Goal: Task Accomplishment & Management: Manage account settings

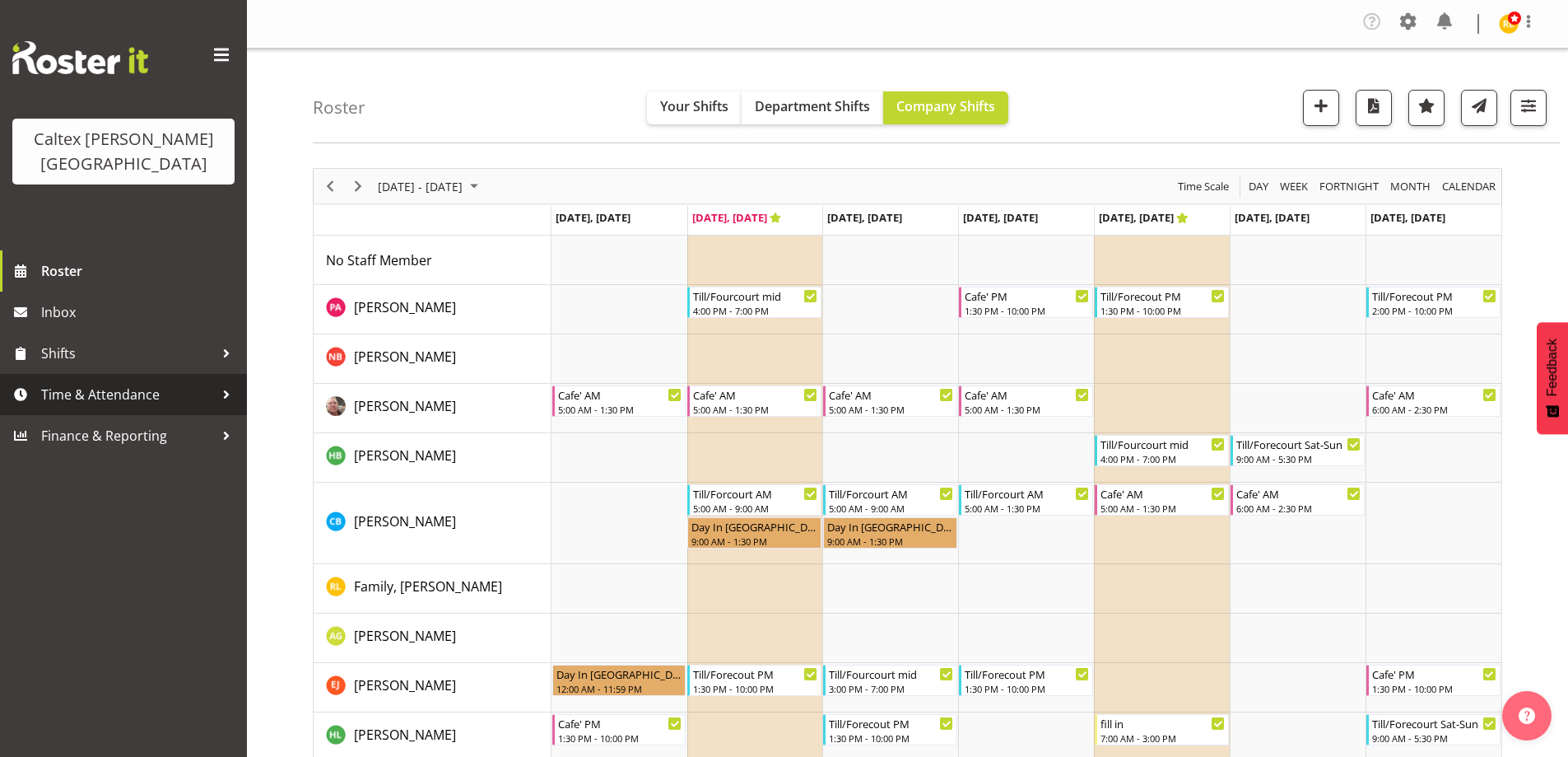
click at [177, 382] on span "Time & Attendance" at bounding box center [128, 394] width 173 height 24
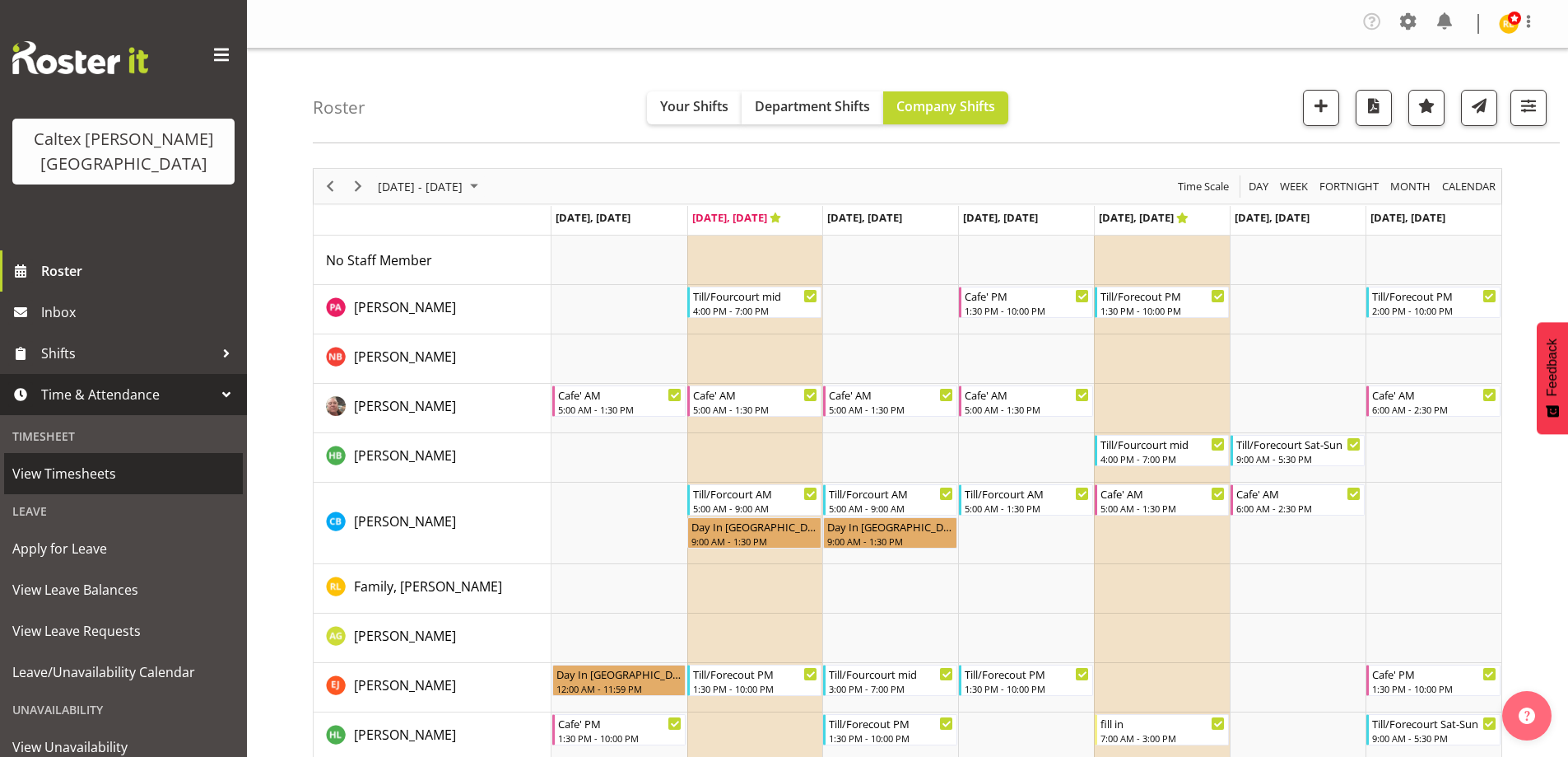
click at [86, 461] on span "View Timesheets" at bounding box center [123, 473] width 222 height 24
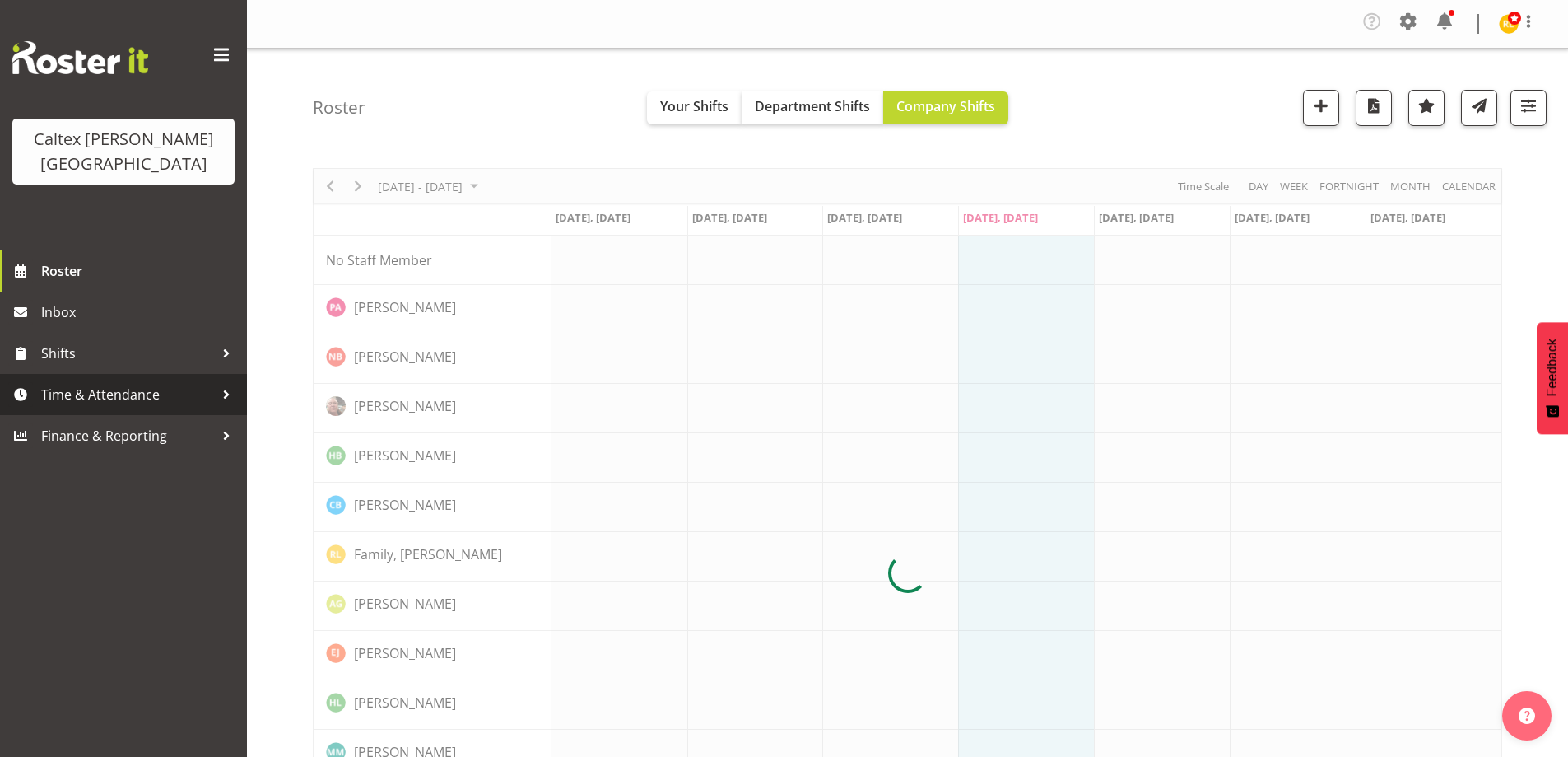
click at [176, 382] on span "Time & Attendance" at bounding box center [128, 394] width 173 height 24
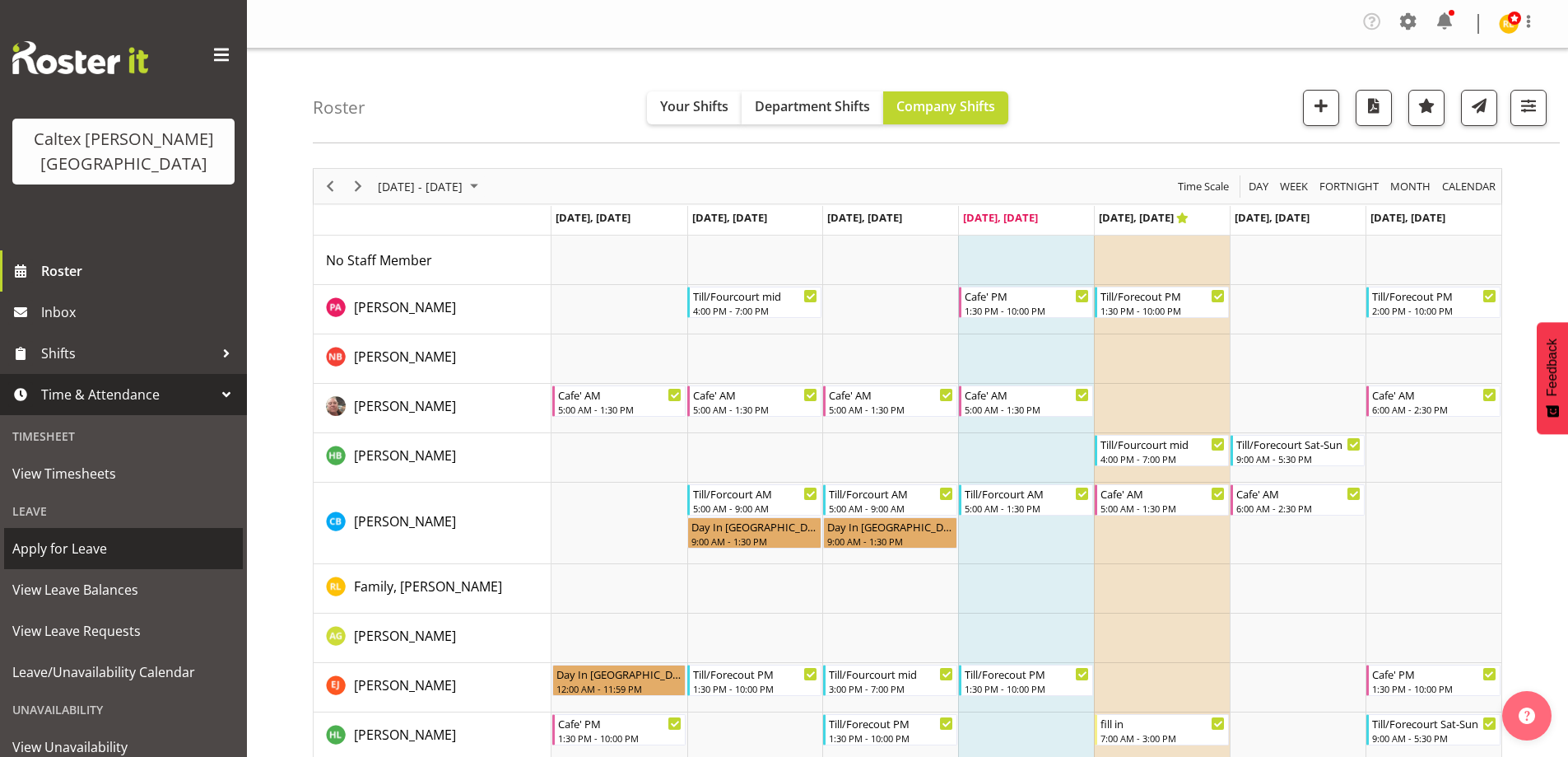
click at [63, 536] on span "Apply for Leave" at bounding box center [123, 548] width 222 height 24
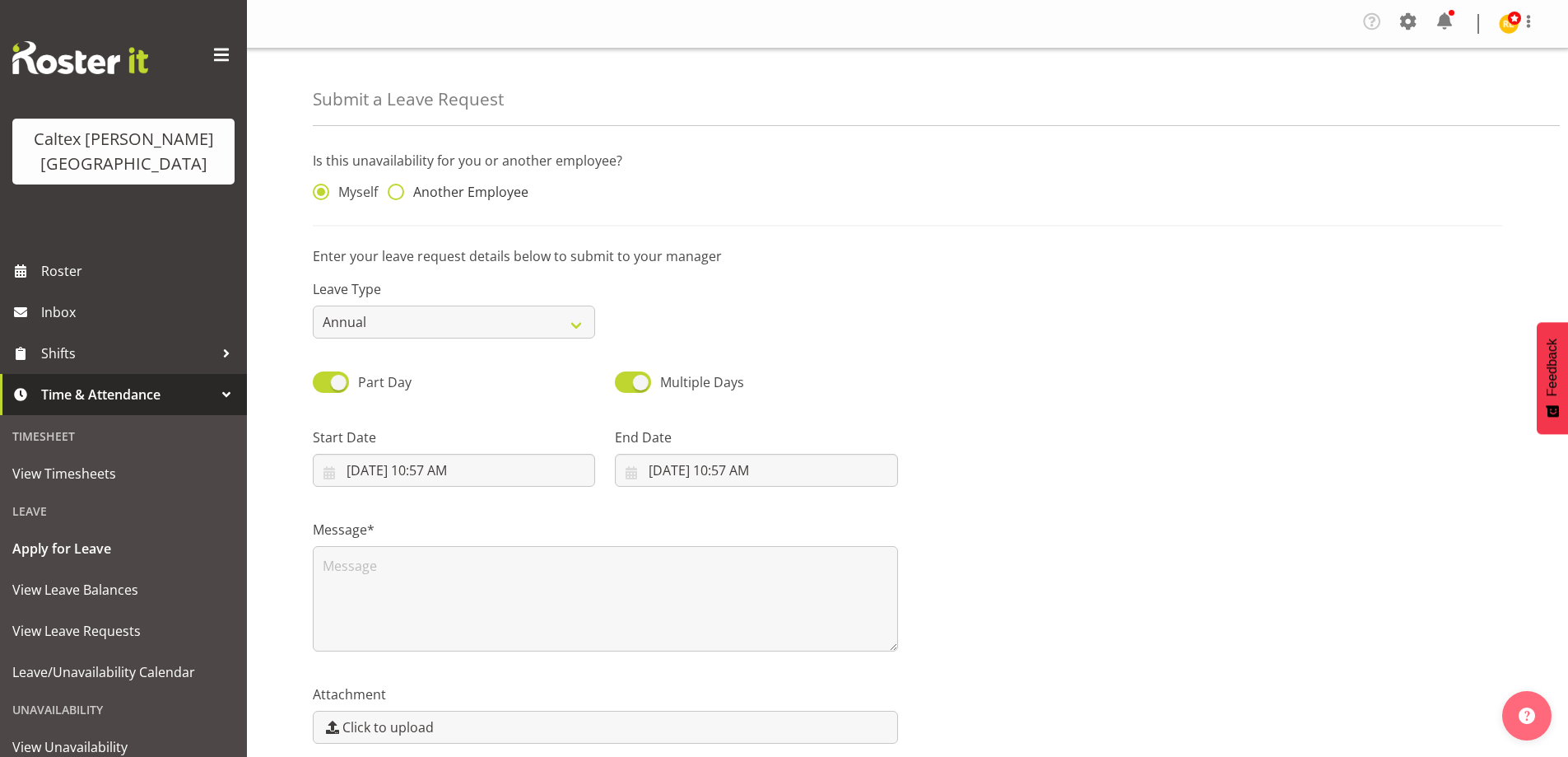
click at [400, 187] on span at bounding box center [395, 192] width 16 height 16
click at [398, 187] on input "Another Employee" at bounding box center [393, 192] width 11 height 11
radio input "true"
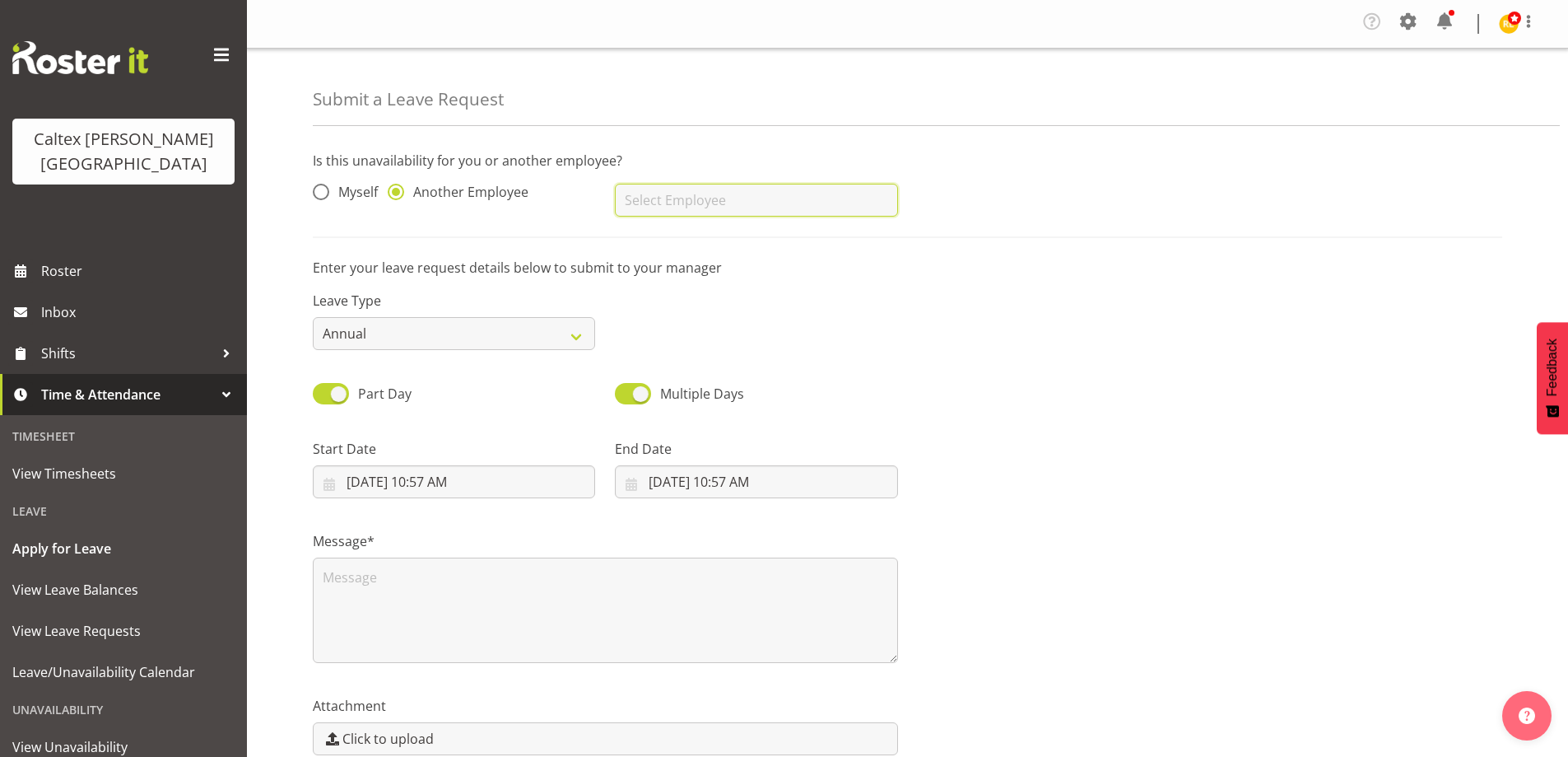
click at [671, 215] on input "text" at bounding box center [756, 200] width 282 height 33
click at [697, 244] on span "[PERSON_NAME]" at bounding box center [678, 242] width 102 height 18
type input "[PERSON_NAME]"
click at [494, 340] on select "Annual Sick Leave Without Pay Bereavement Domestic Violence Parental Jury Servi…" at bounding box center [453, 333] width 282 height 33
select select "Leave Without Pay"
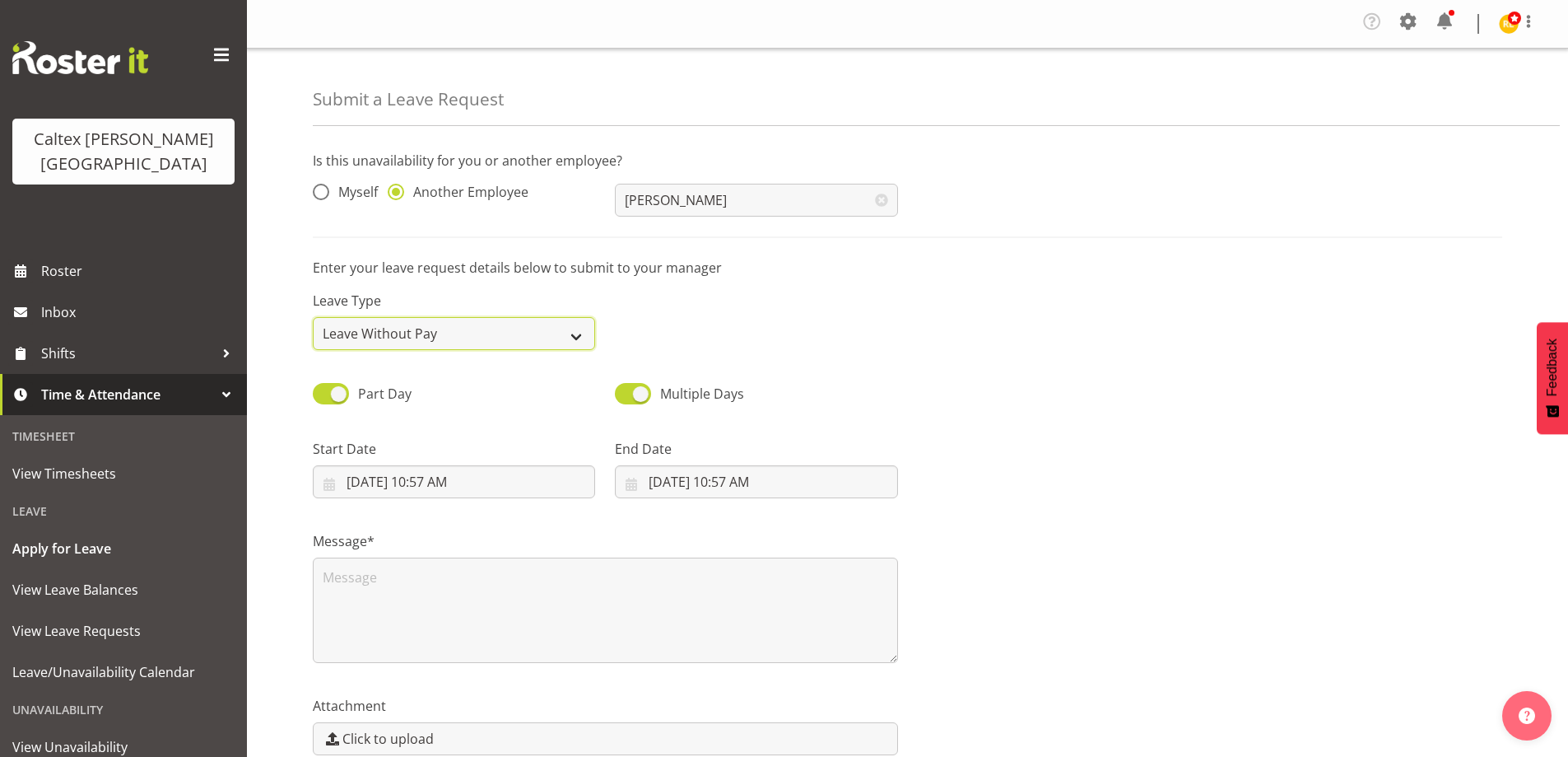
click at [313, 317] on select "Annual Sick Leave Without Pay Bereavement Domestic Violence Parental Jury Servi…" at bounding box center [453, 333] width 282 height 33
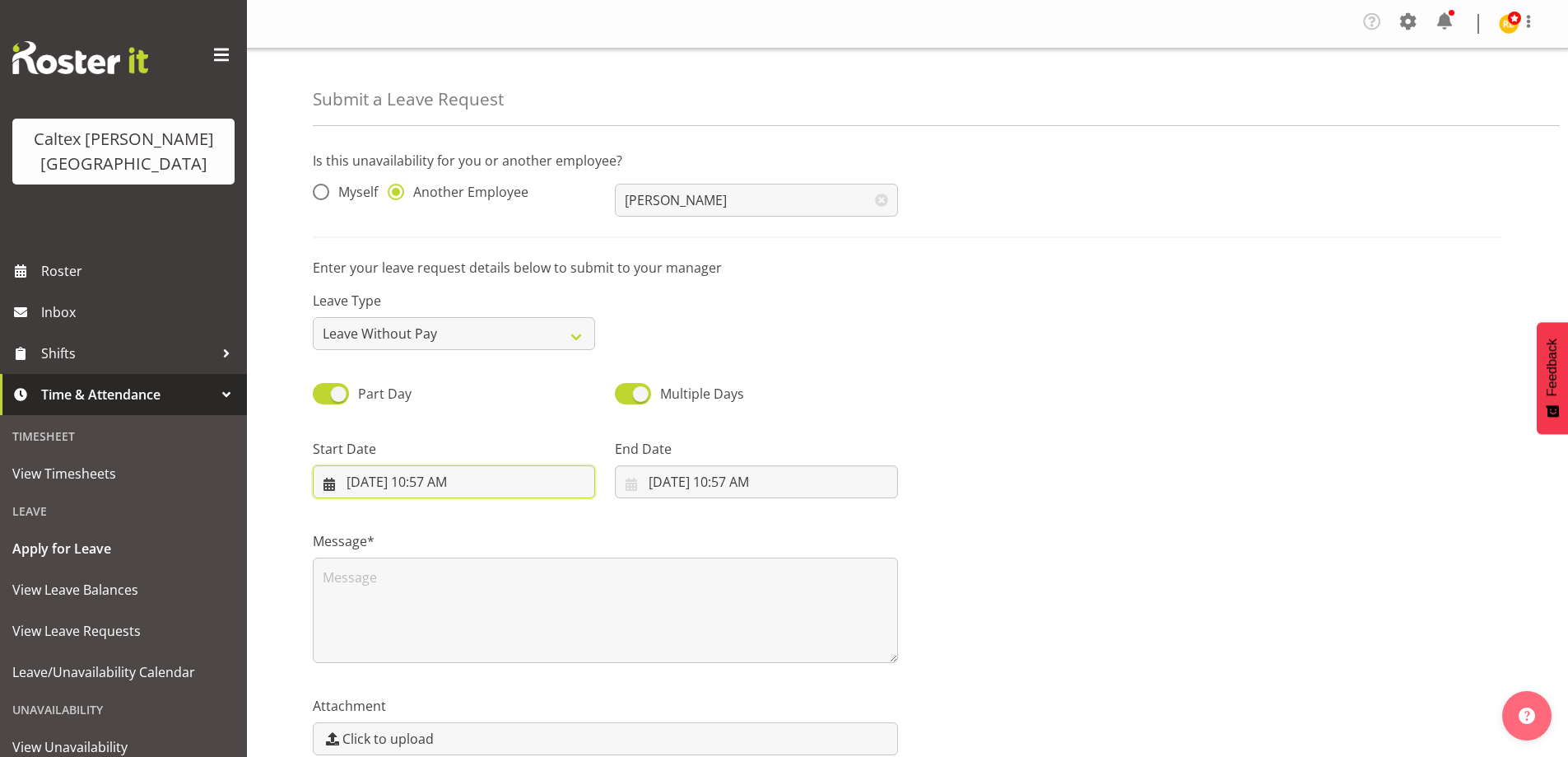
click at [467, 487] on input "8/28/2025, 10:57 AM" at bounding box center [453, 481] width 282 height 33
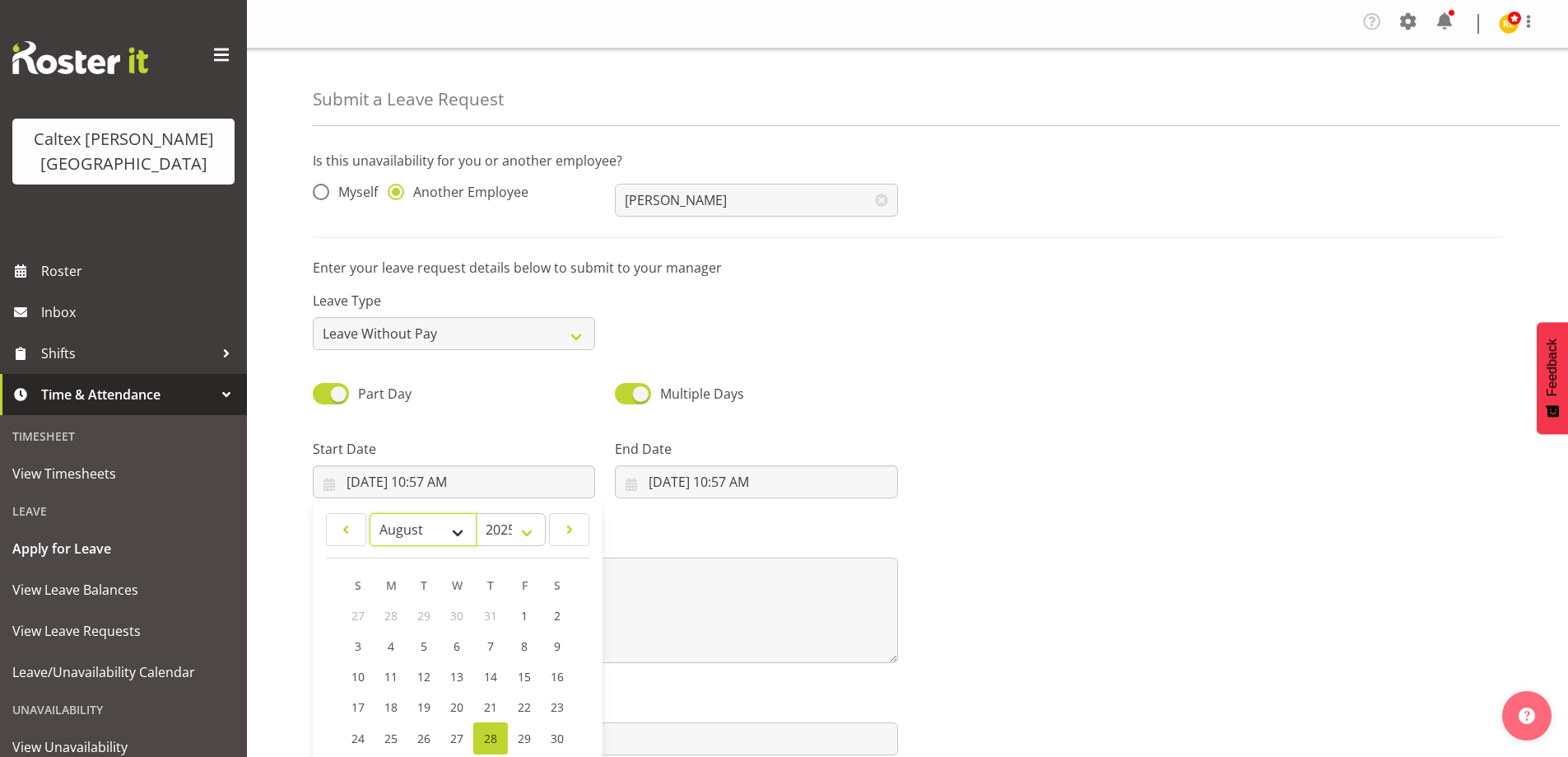
click at [460, 529] on select "January February March April May June July August September October November De…" at bounding box center [423, 529] width 108 height 33
select select "9"
click at [369, 513] on select "January February March April May June July August September October November De…" at bounding box center [423, 529] width 108 height 33
click at [359, 642] on span "5" at bounding box center [358, 645] width 6 height 15
type input "10/5/2025, 10:57 AM"
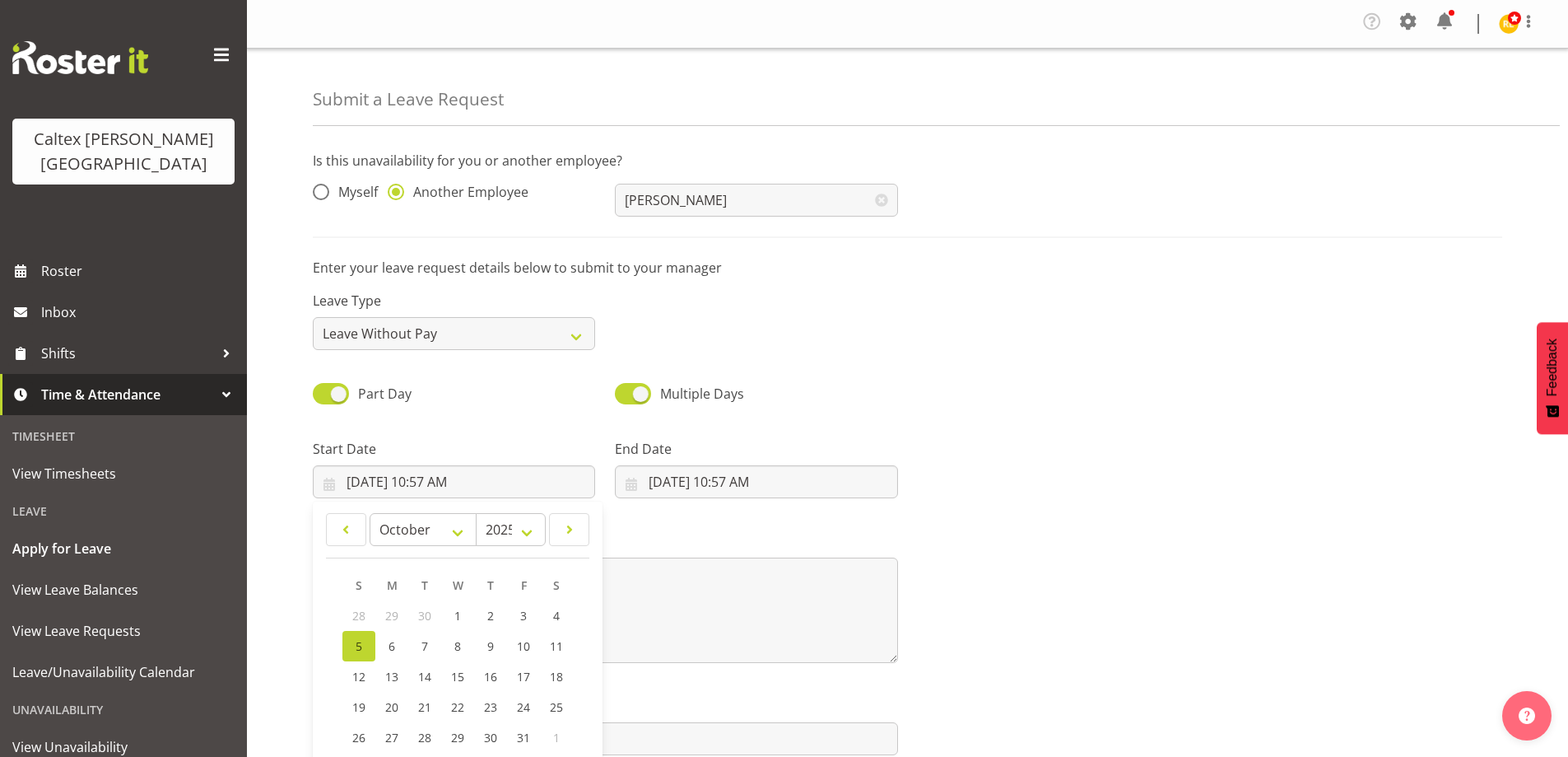
click at [902, 403] on div "Part Day Multiple Days" at bounding box center [907, 388] width 1210 height 56
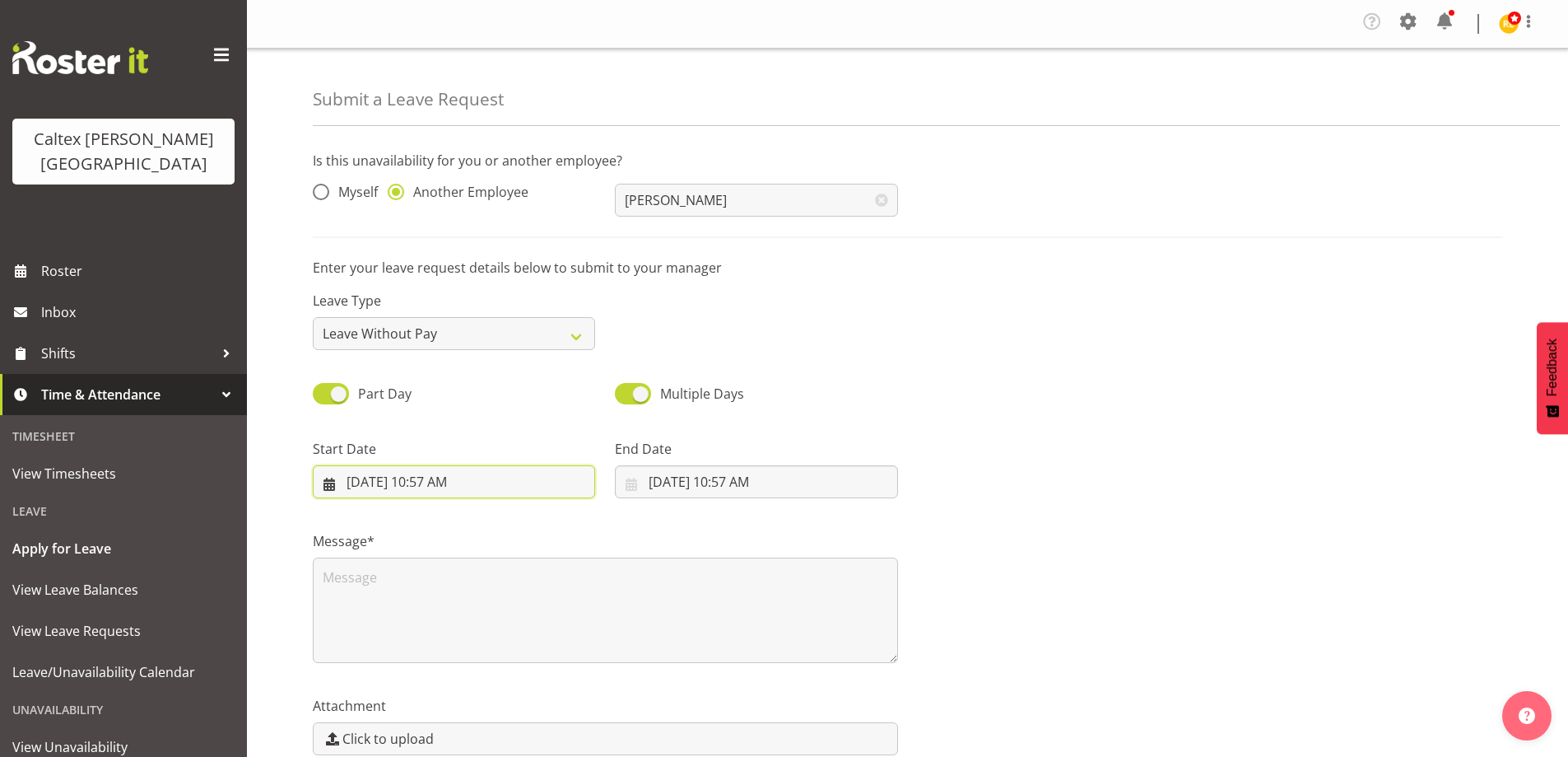
click at [434, 476] on input "10/5/2025, 10:57 AM" at bounding box center [453, 481] width 282 height 33
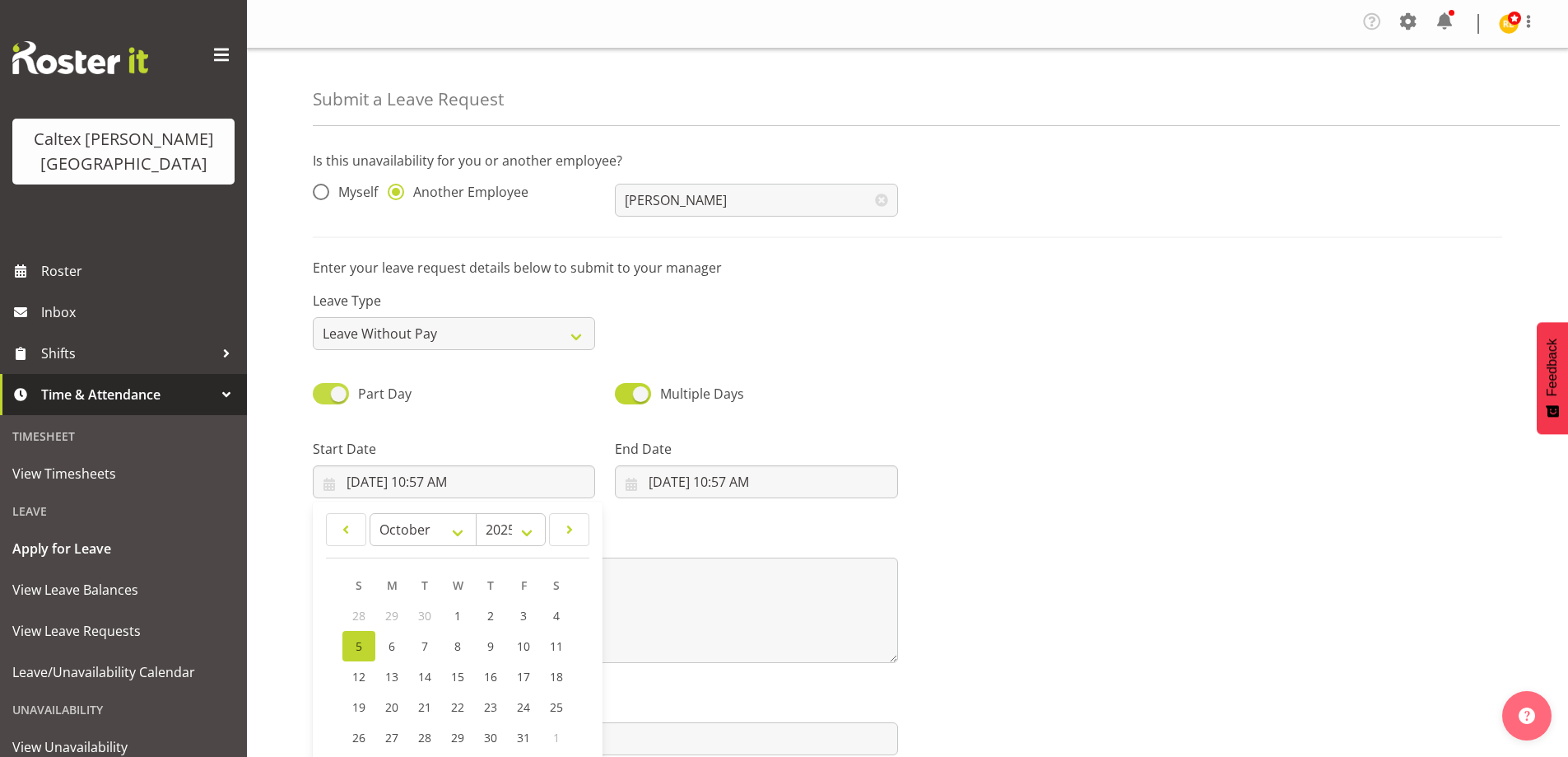
click at [323, 387] on span at bounding box center [331, 393] width 36 height 21
click at [323, 388] on input "Part Day" at bounding box center [318, 393] width 11 height 11
checkbox input "false"
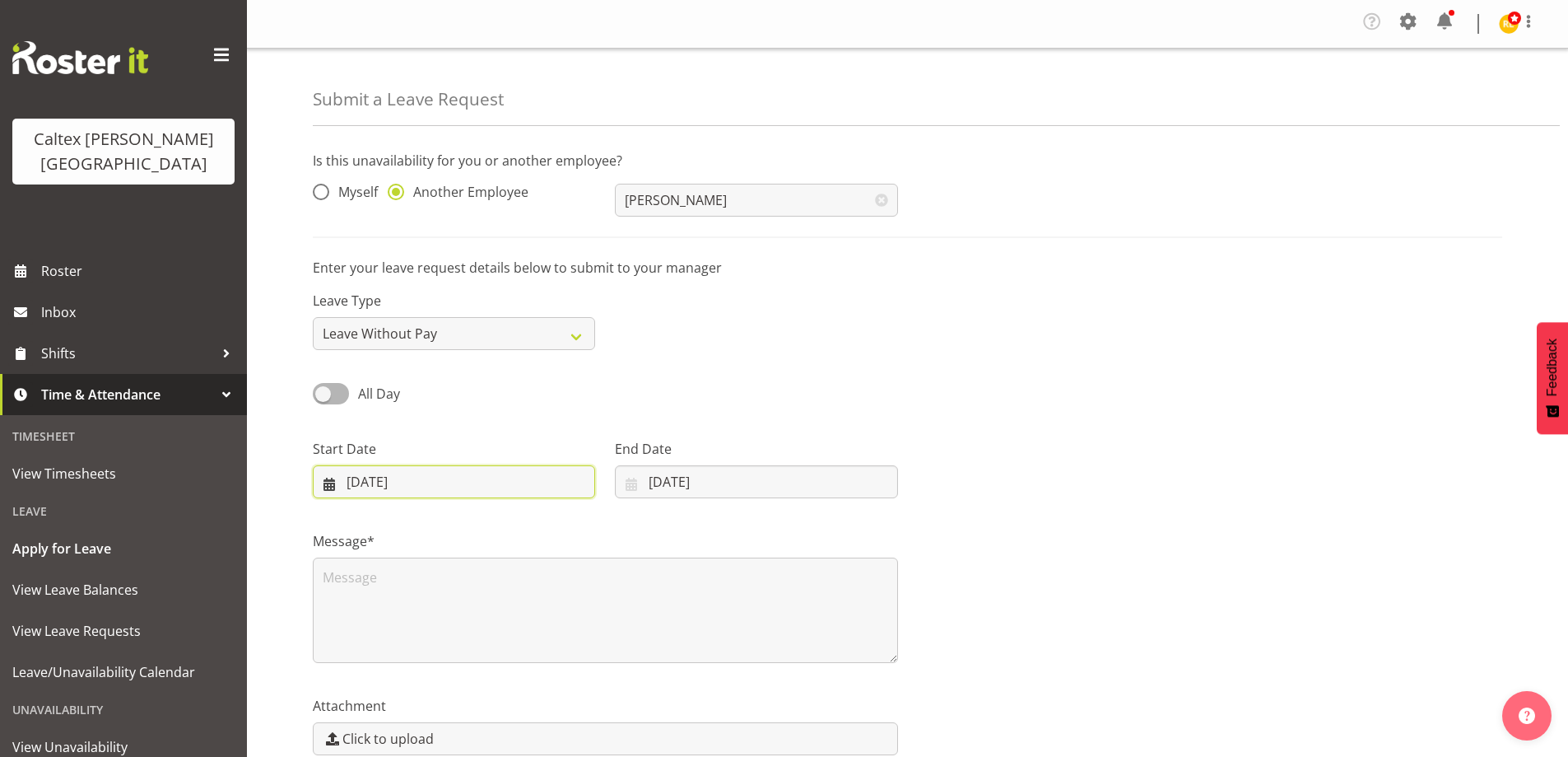
click at [504, 474] on input "[DATE]" at bounding box center [453, 481] width 282 height 33
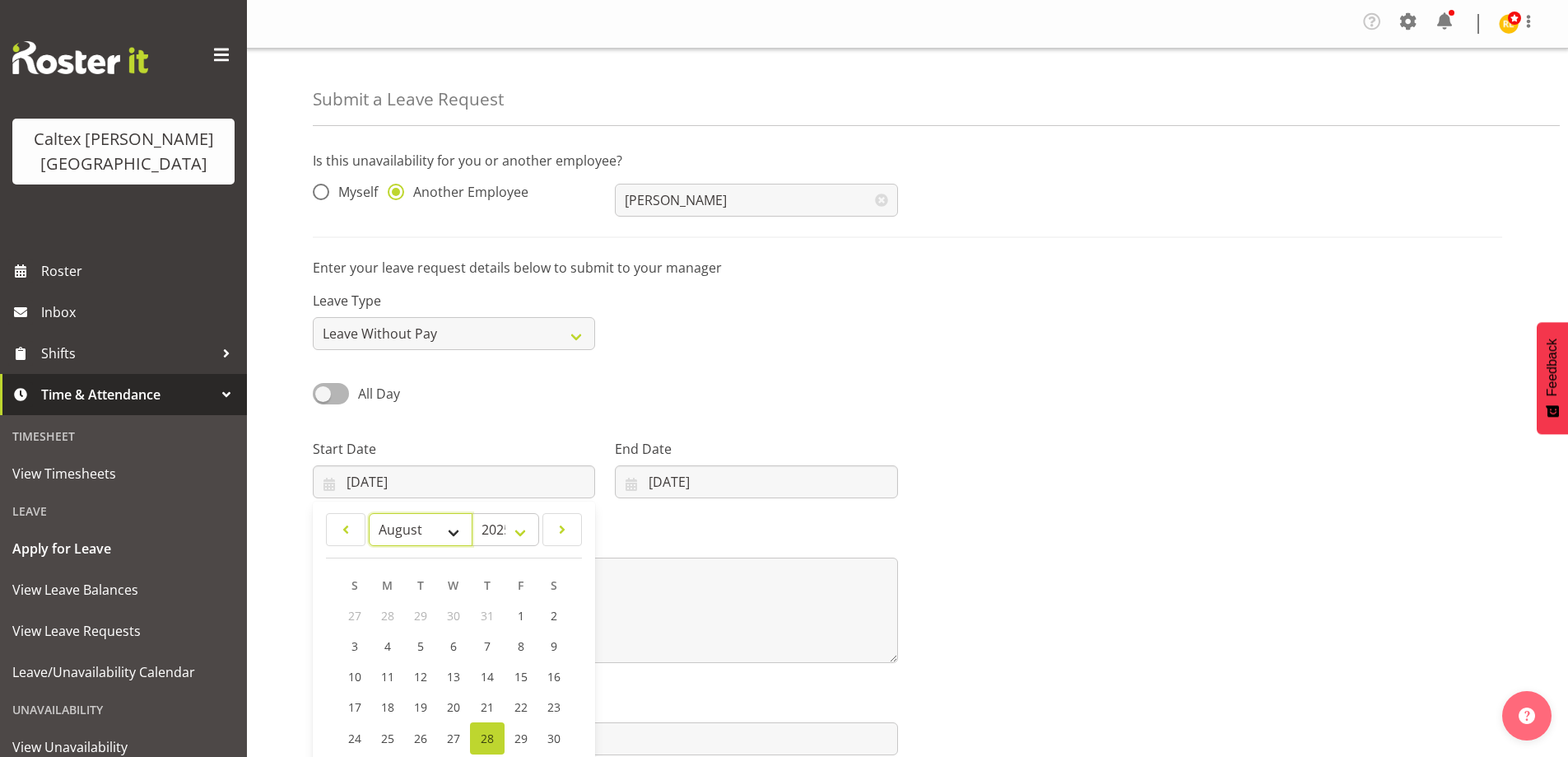
click at [451, 531] on select "January February March April May June July August September October November De…" at bounding box center [420, 529] width 104 height 33
select select "9"
click at [368, 513] on select "January February March April May June July August September October November De…" at bounding box center [420, 529] width 104 height 33
click at [358, 641] on link "5" at bounding box center [356, 646] width 33 height 31
type input "05/10/2025"
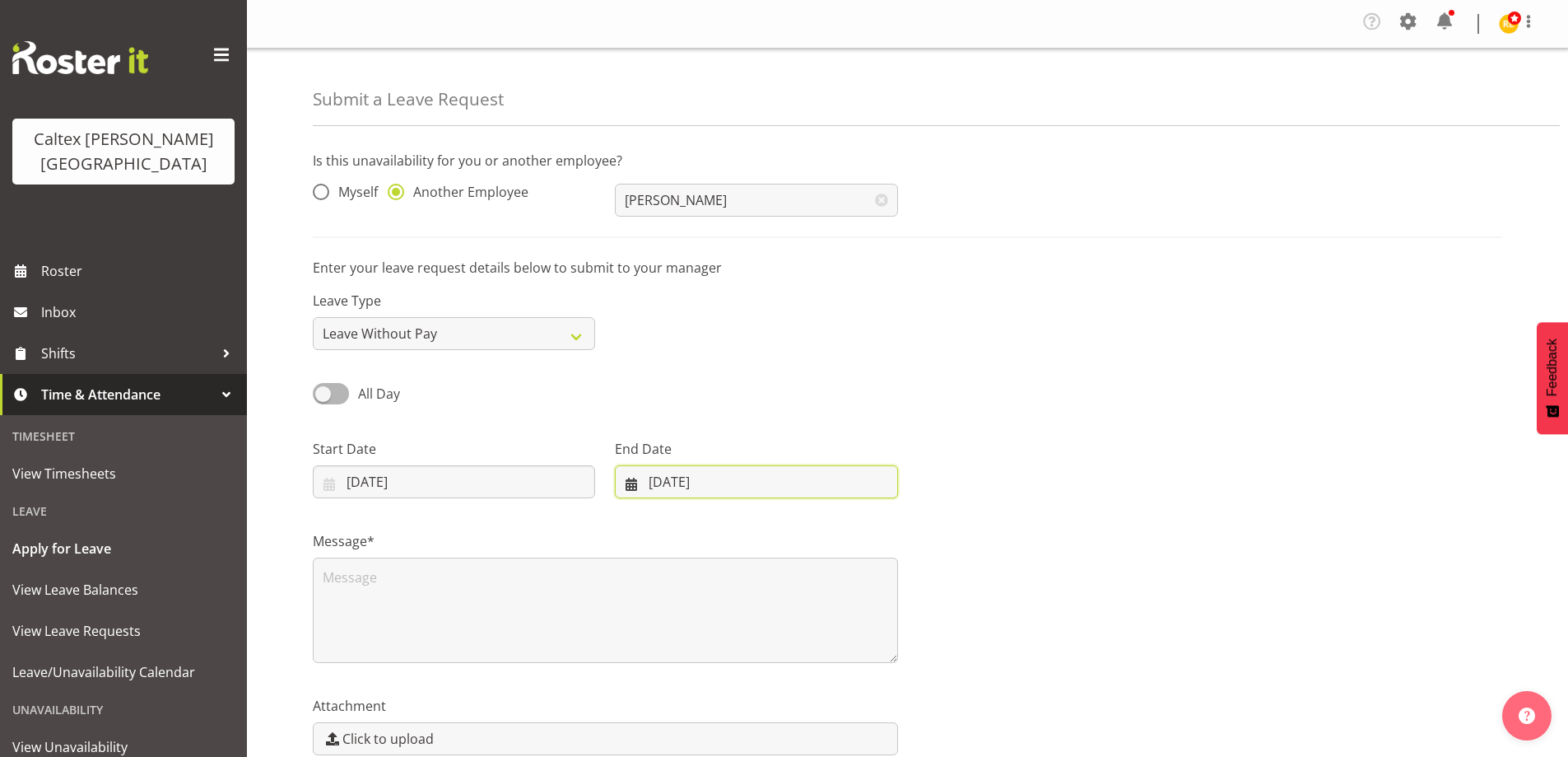
click at [669, 482] on input "[DATE]" at bounding box center [756, 481] width 282 height 33
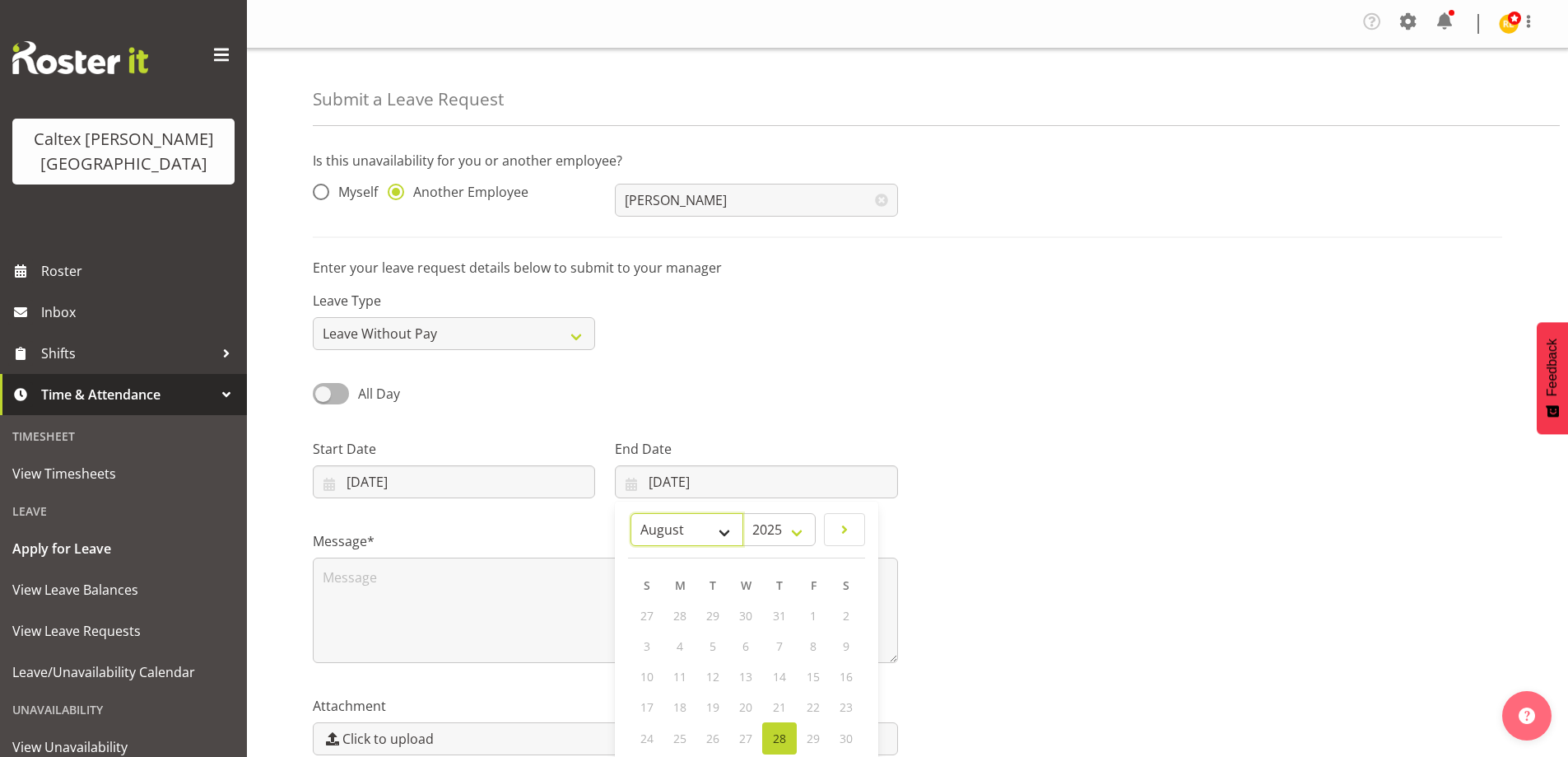
click at [726, 531] on select "January February March April May June July August September October November De…" at bounding box center [686, 529] width 113 height 33
select select "9"
click at [630, 513] on select "January February March April May June July August September October November De…" at bounding box center [686, 529] width 113 height 33
click at [649, 639] on span "5" at bounding box center [648, 645] width 6 height 15
type input "05/10/2025"
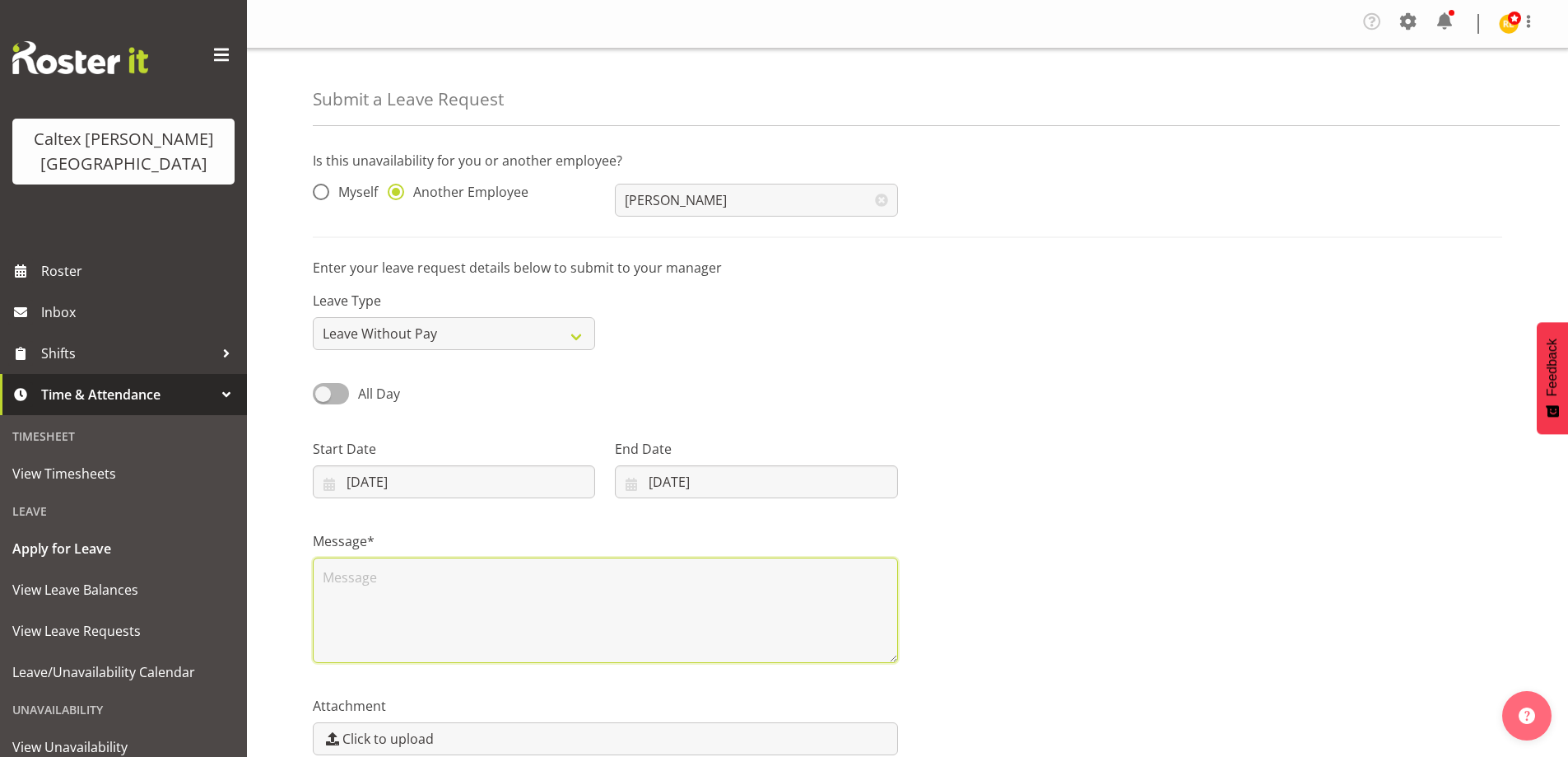
click at [441, 614] on textarea at bounding box center [605, 610] width 585 height 105
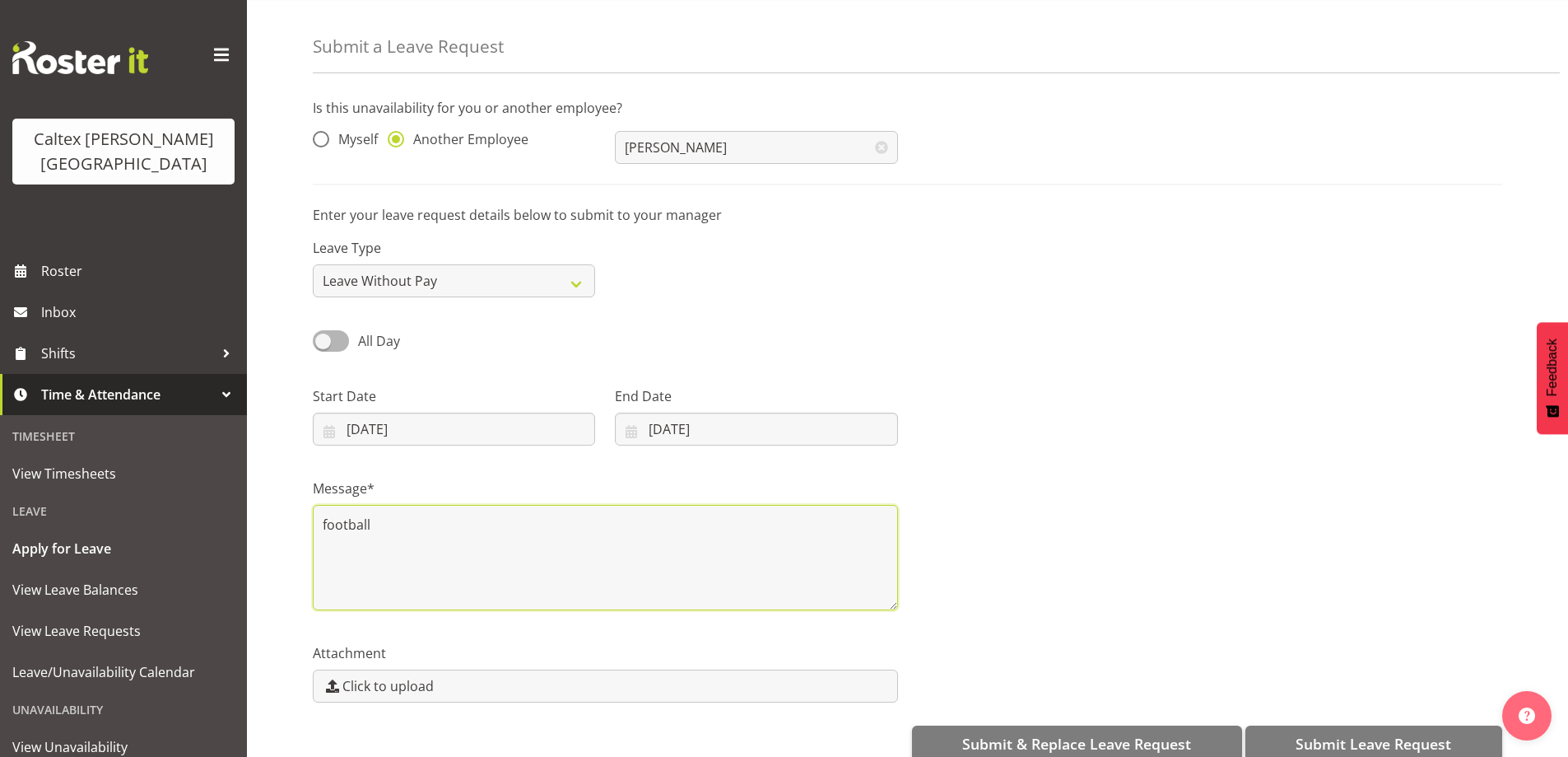
scroll to position [82, 0]
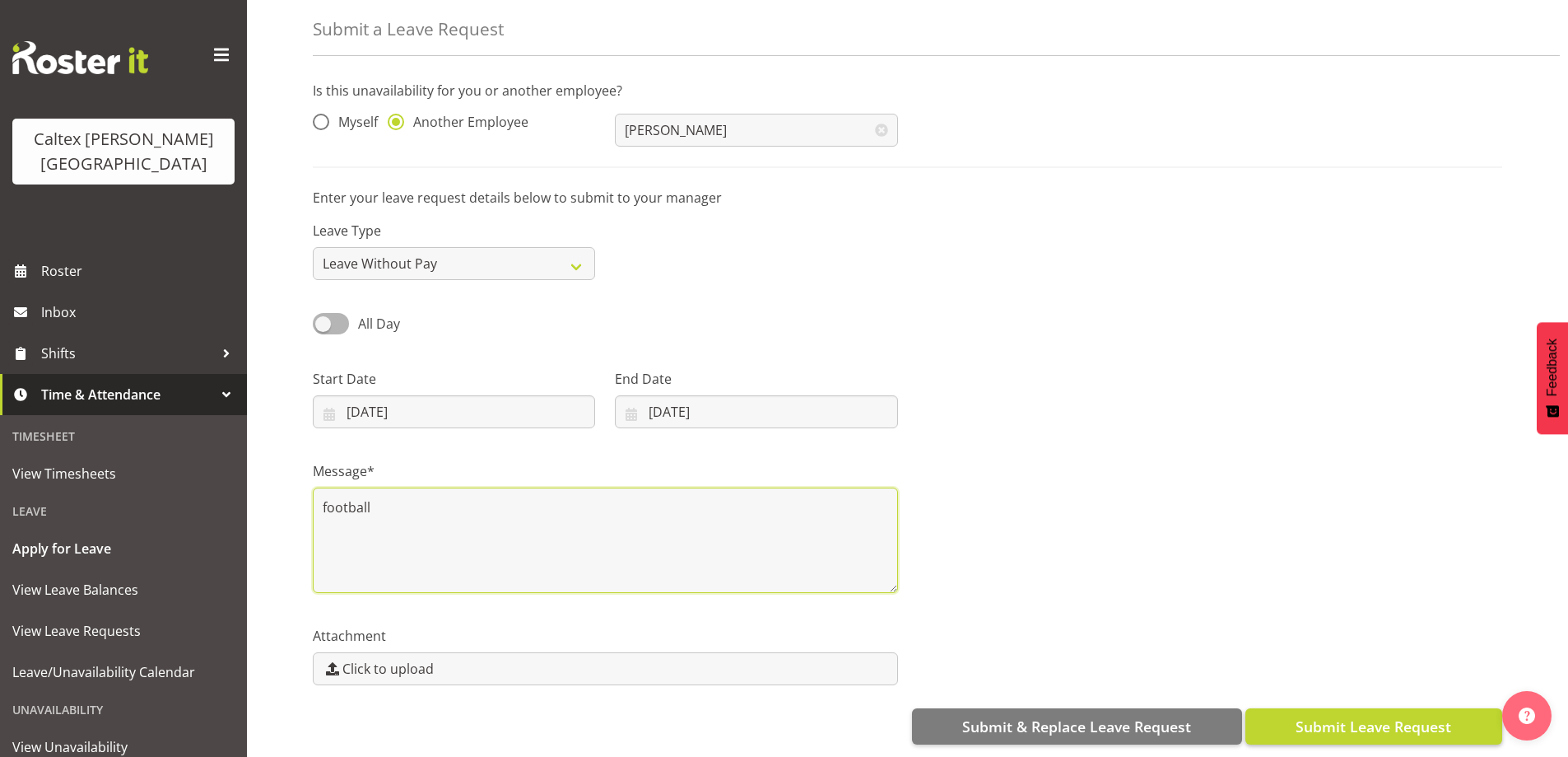
type textarea "football"
click at [1386, 719] on span "Submit Leave Request" at bounding box center [1373, 726] width 156 height 22
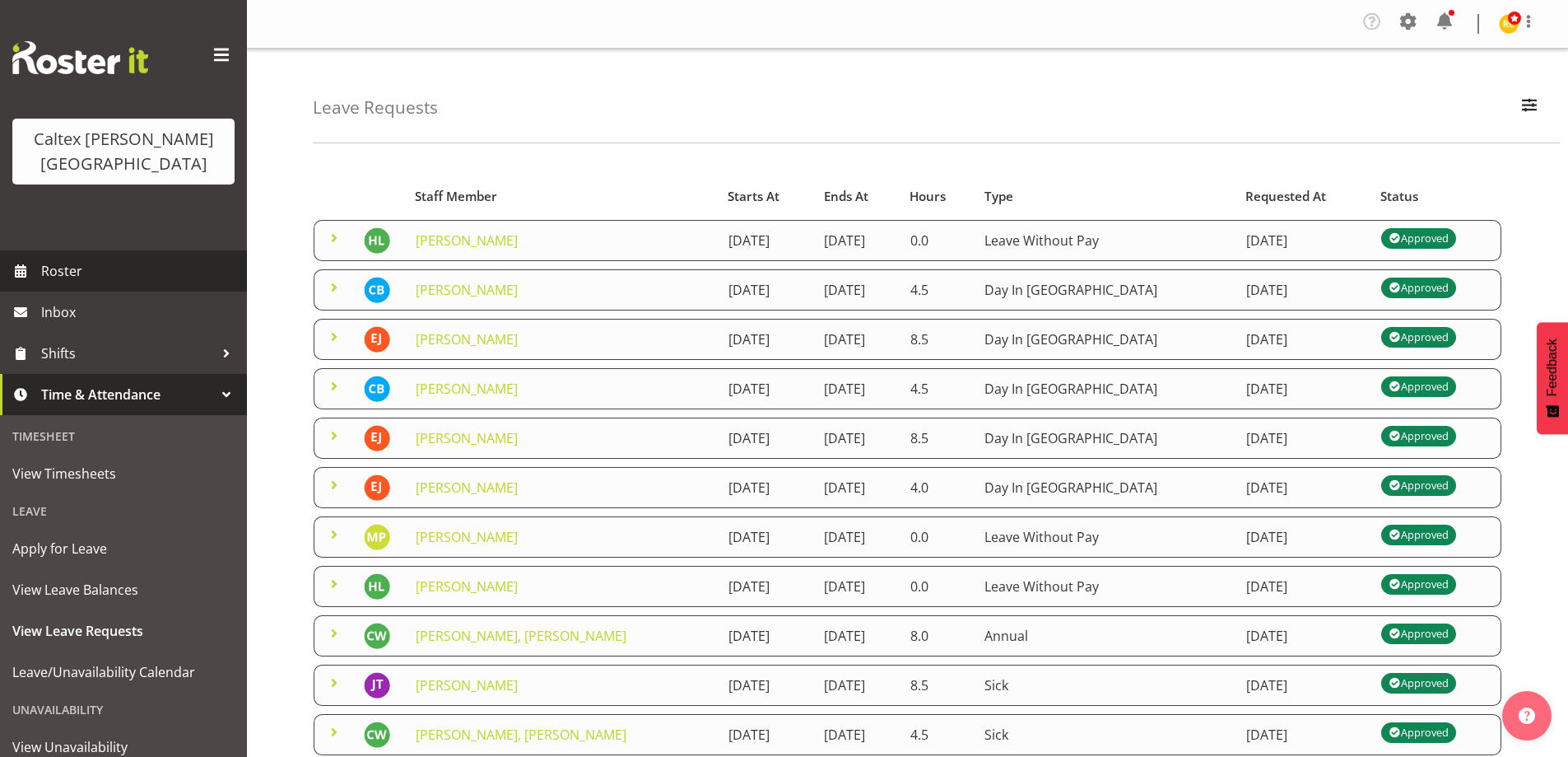
click at [61, 259] on span "Roster" at bounding box center [140, 270] width 197 height 24
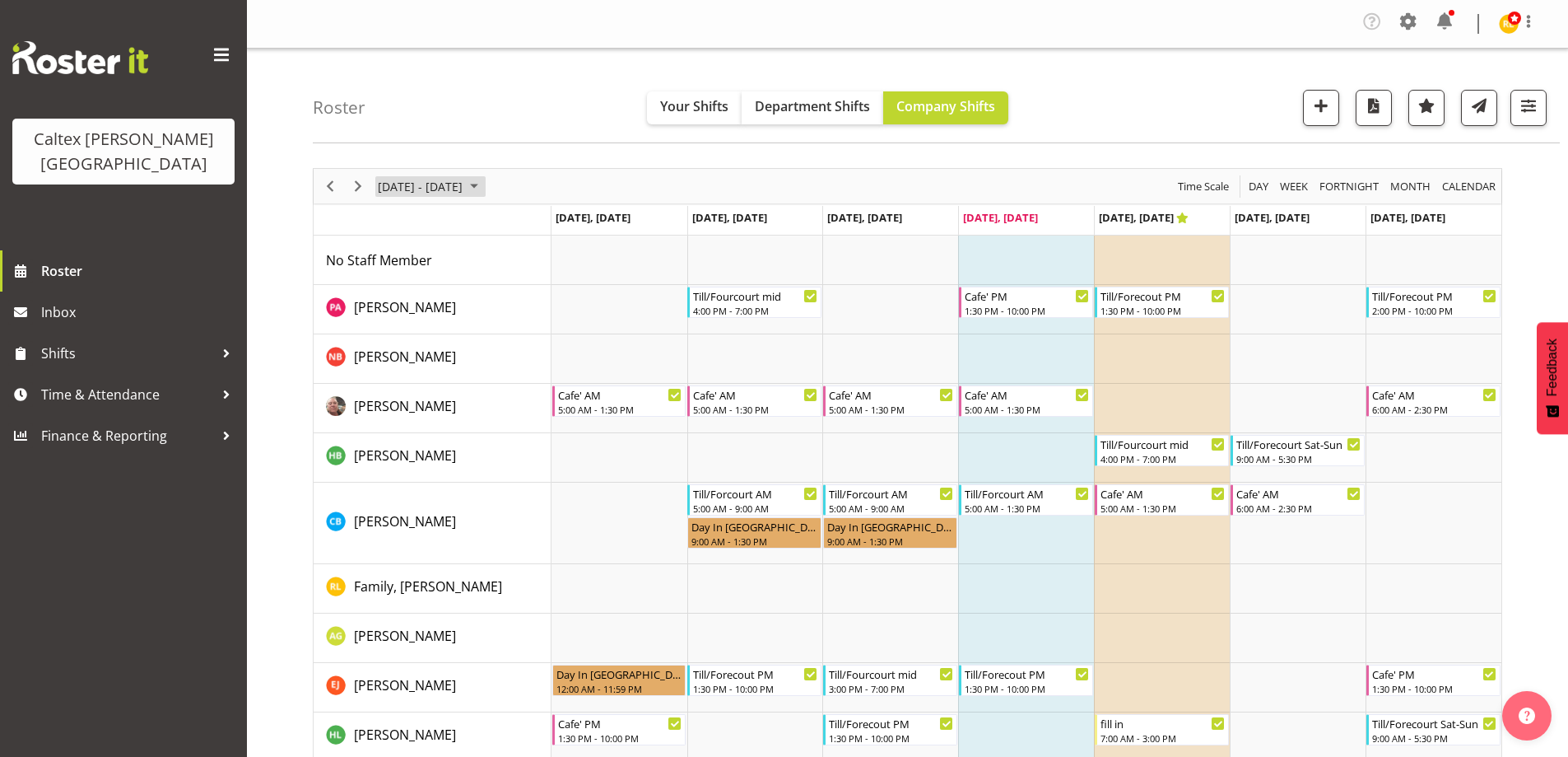
click at [484, 187] on span "August 25 - 31, 2025" at bounding box center [474, 187] width 20 height 21
click at [557, 223] on span "next month" at bounding box center [551, 227] width 29 height 30
click at [554, 223] on span "next month" at bounding box center [551, 227] width 29 height 30
click at [552, 281] on span "5" at bounding box center [552, 284] width 24 height 24
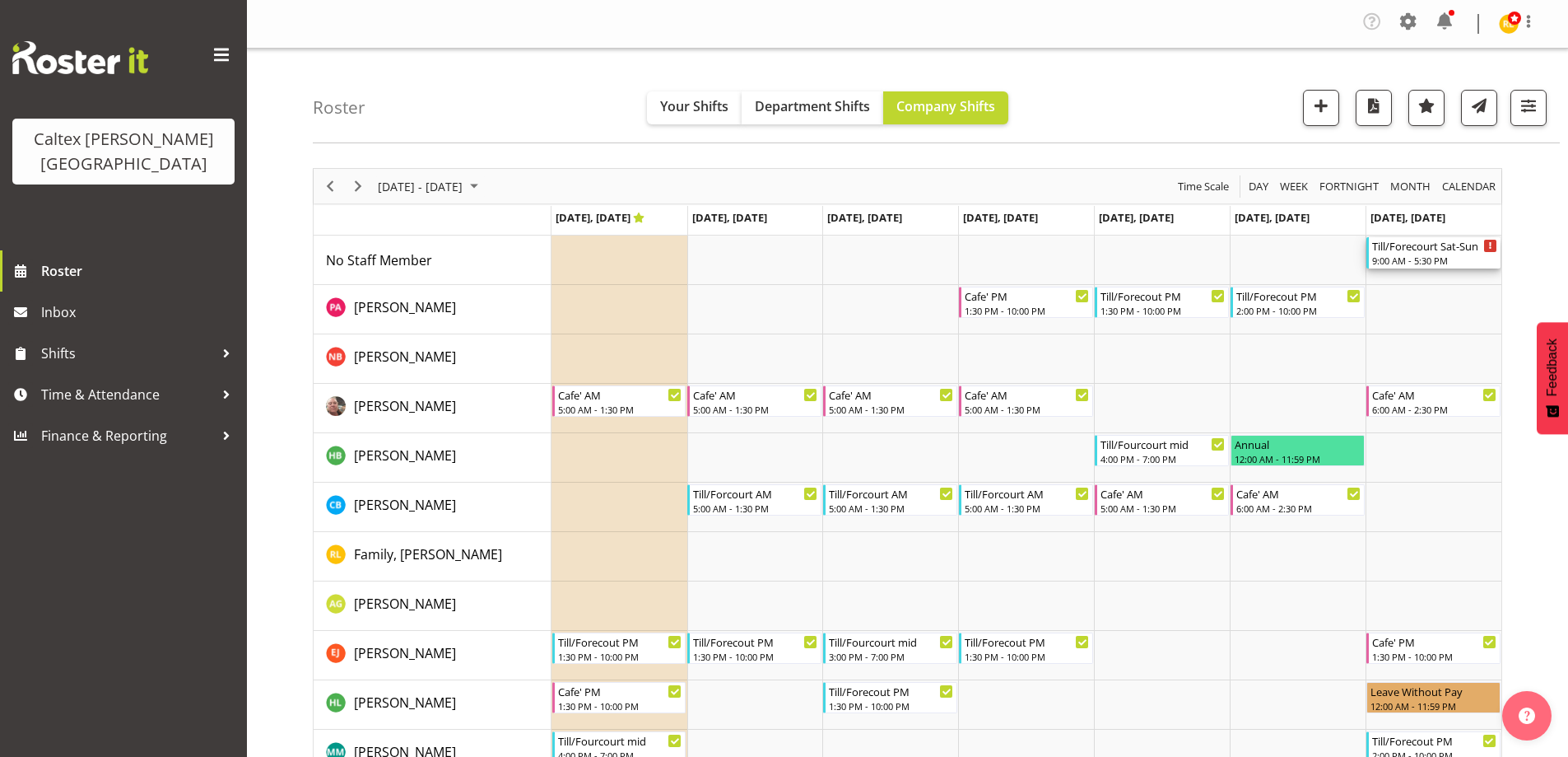
click at [1400, 252] on div "Till/Forecourt Sat-Sun" at bounding box center [1434, 245] width 125 height 16
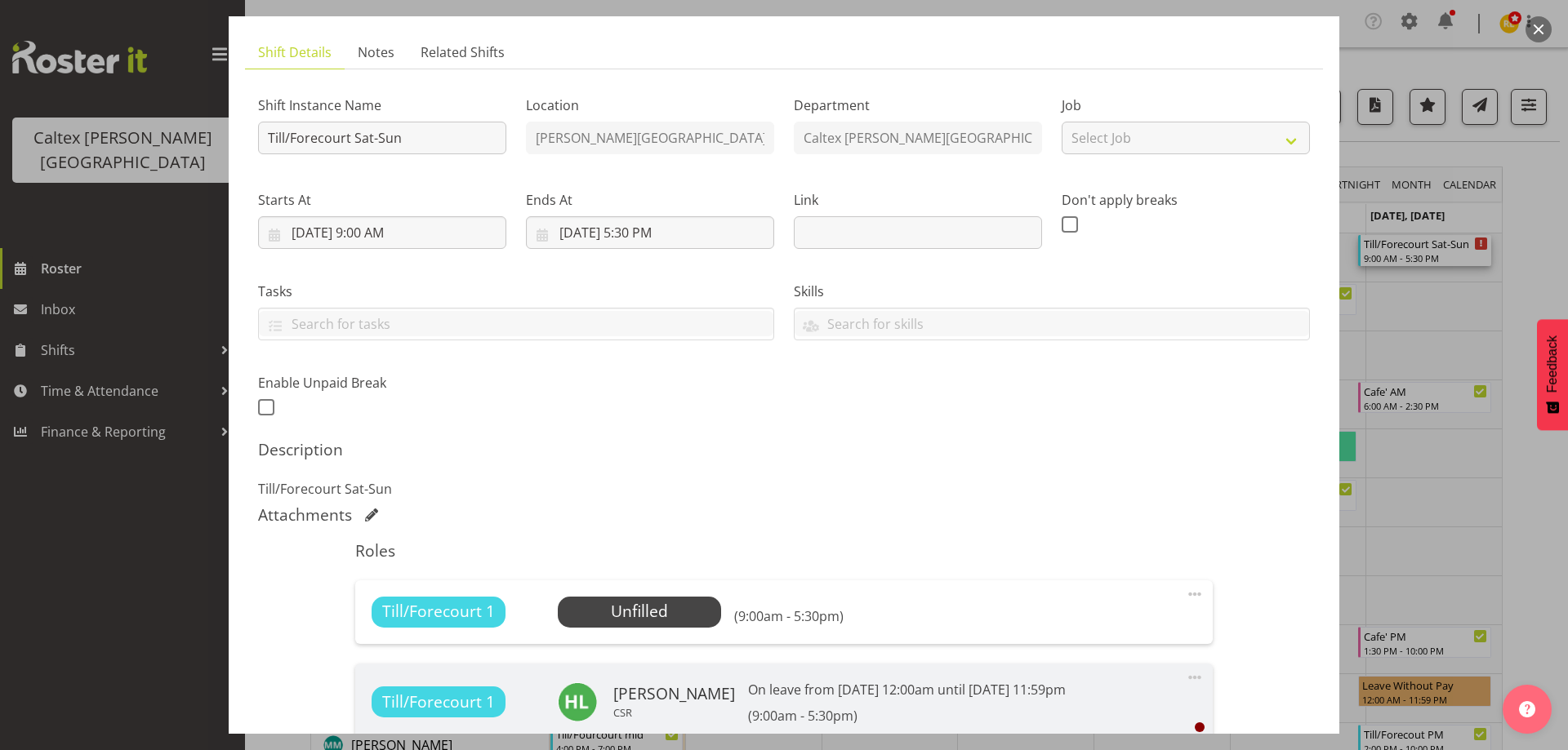
scroll to position [322, 0]
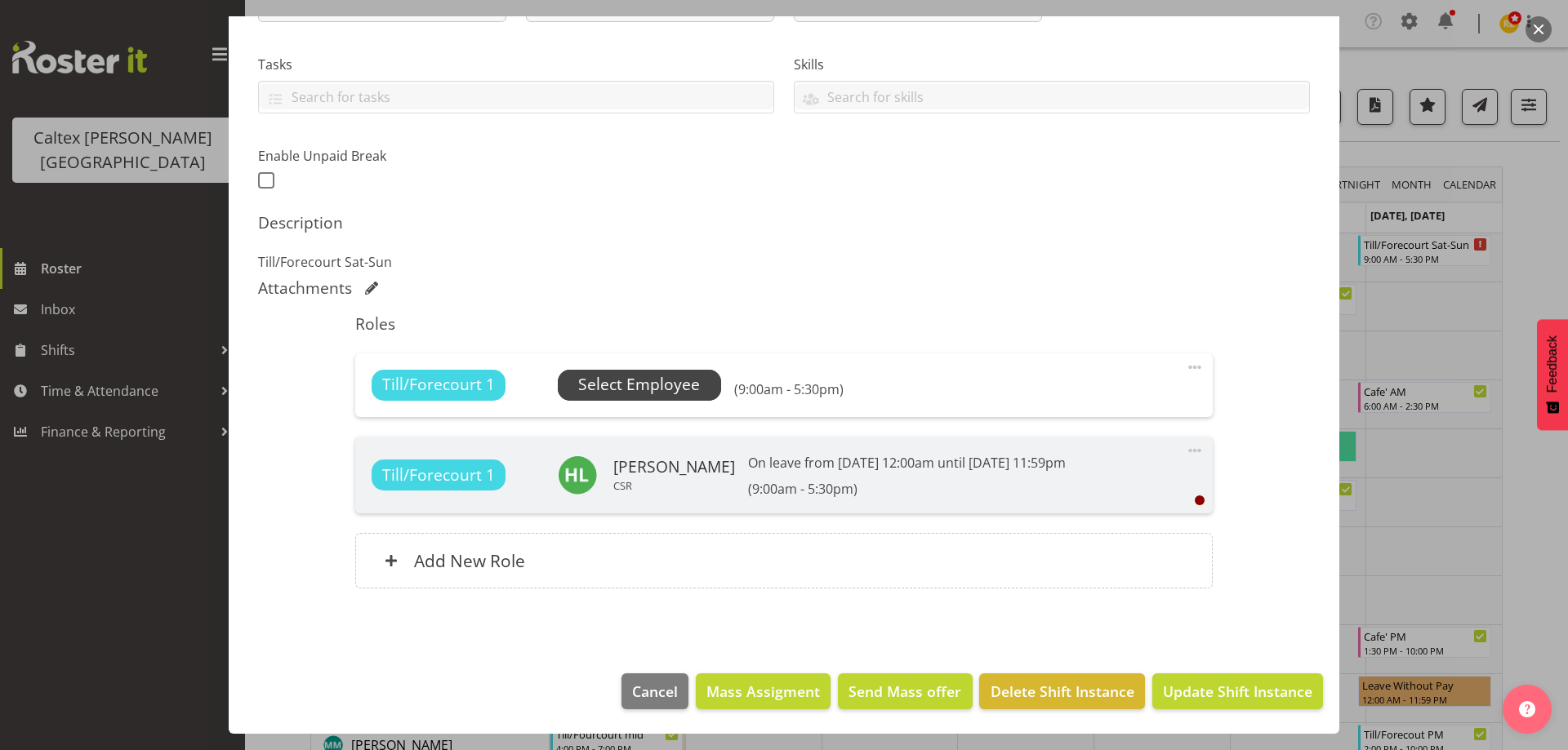
click at [615, 383] on span "Select Employee" at bounding box center [639, 385] width 122 height 24
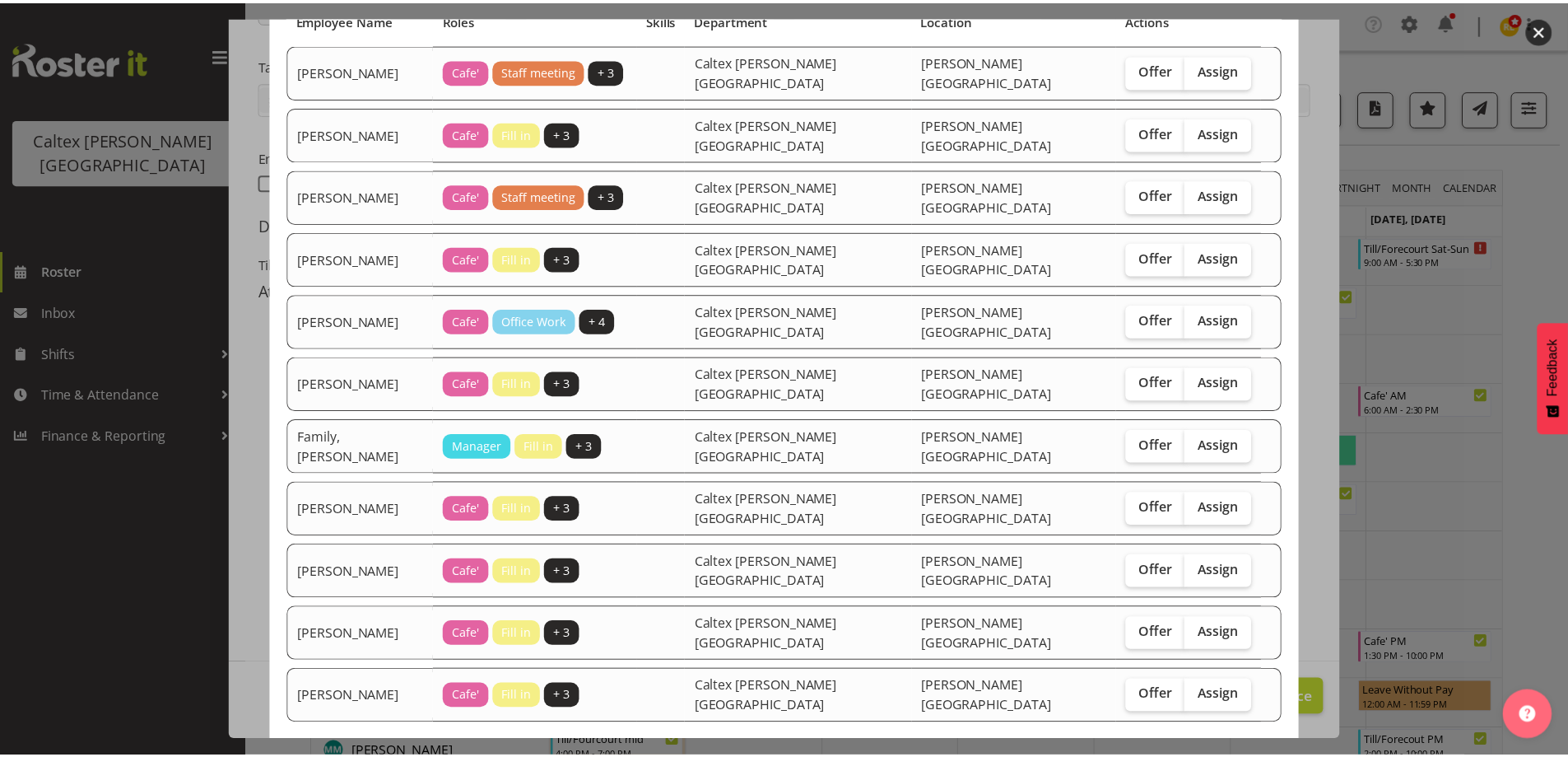
scroll to position [175, 0]
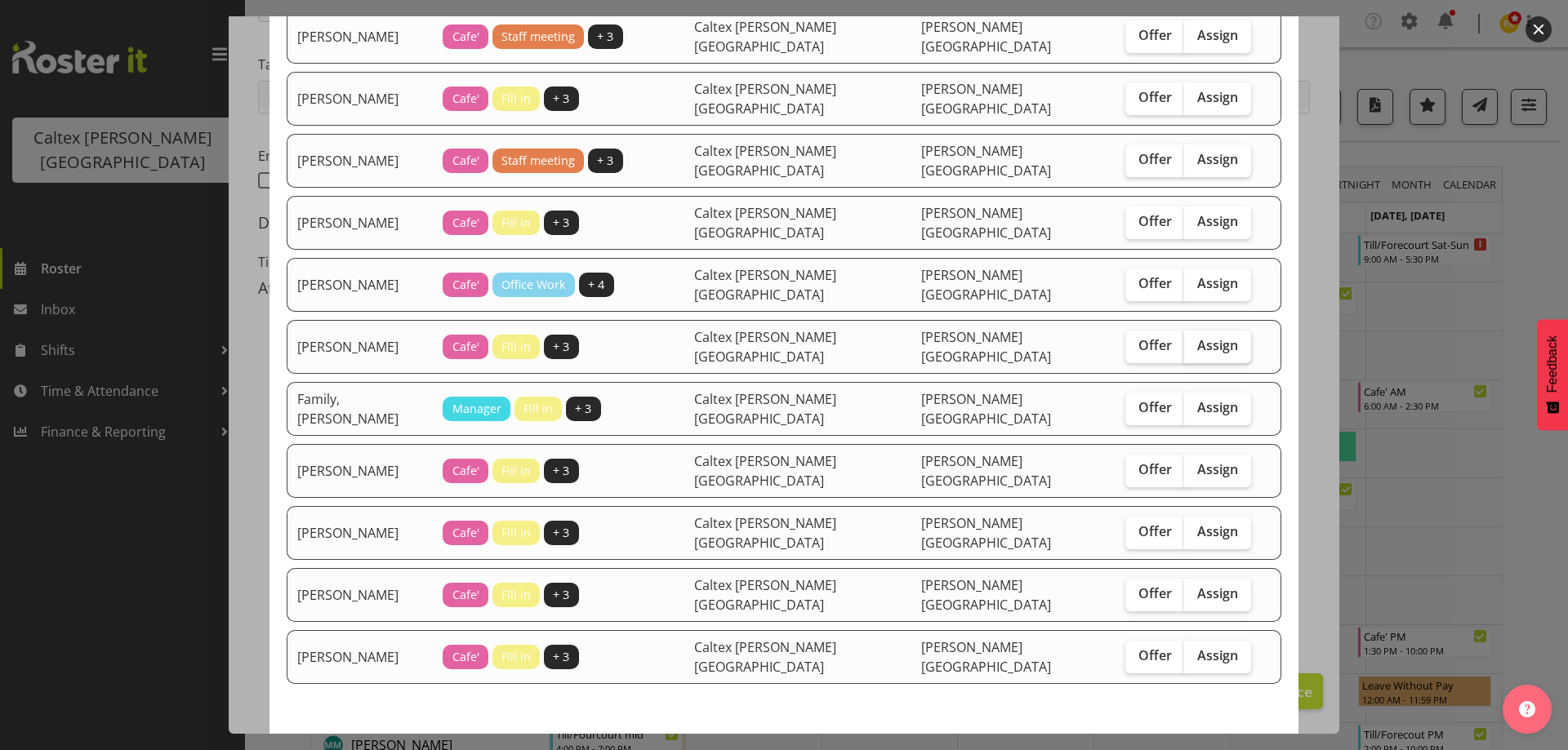
click at [1197, 337] on span "Assign" at bounding box center [1218, 345] width 41 height 16
click at [1184, 340] on input "Assign" at bounding box center [1189, 346] width 11 height 11
checkbox input "true"
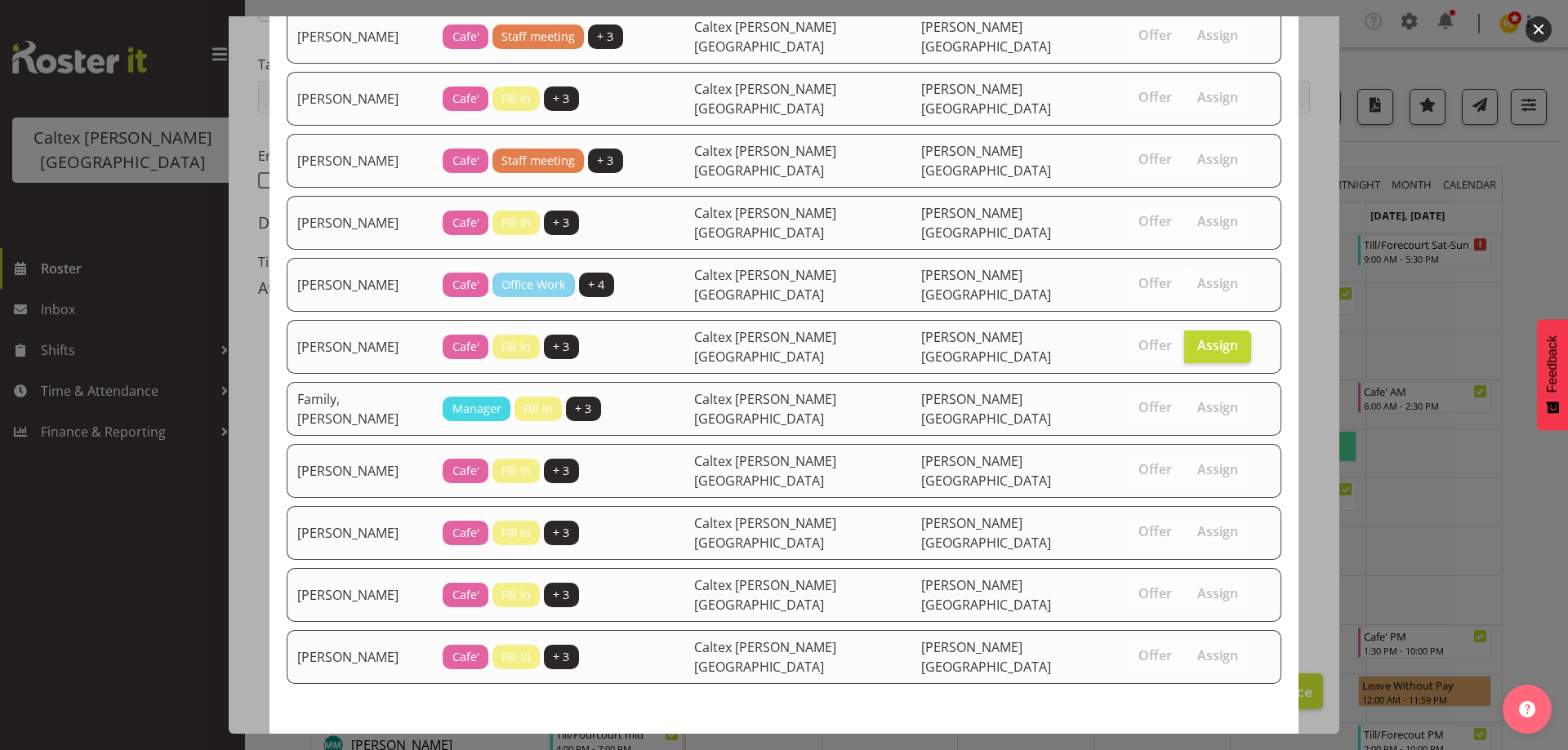
click at [1200, 749] on span "Assign Tredrea, John-Clywdd" at bounding box center [1188, 763] width 165 height 20
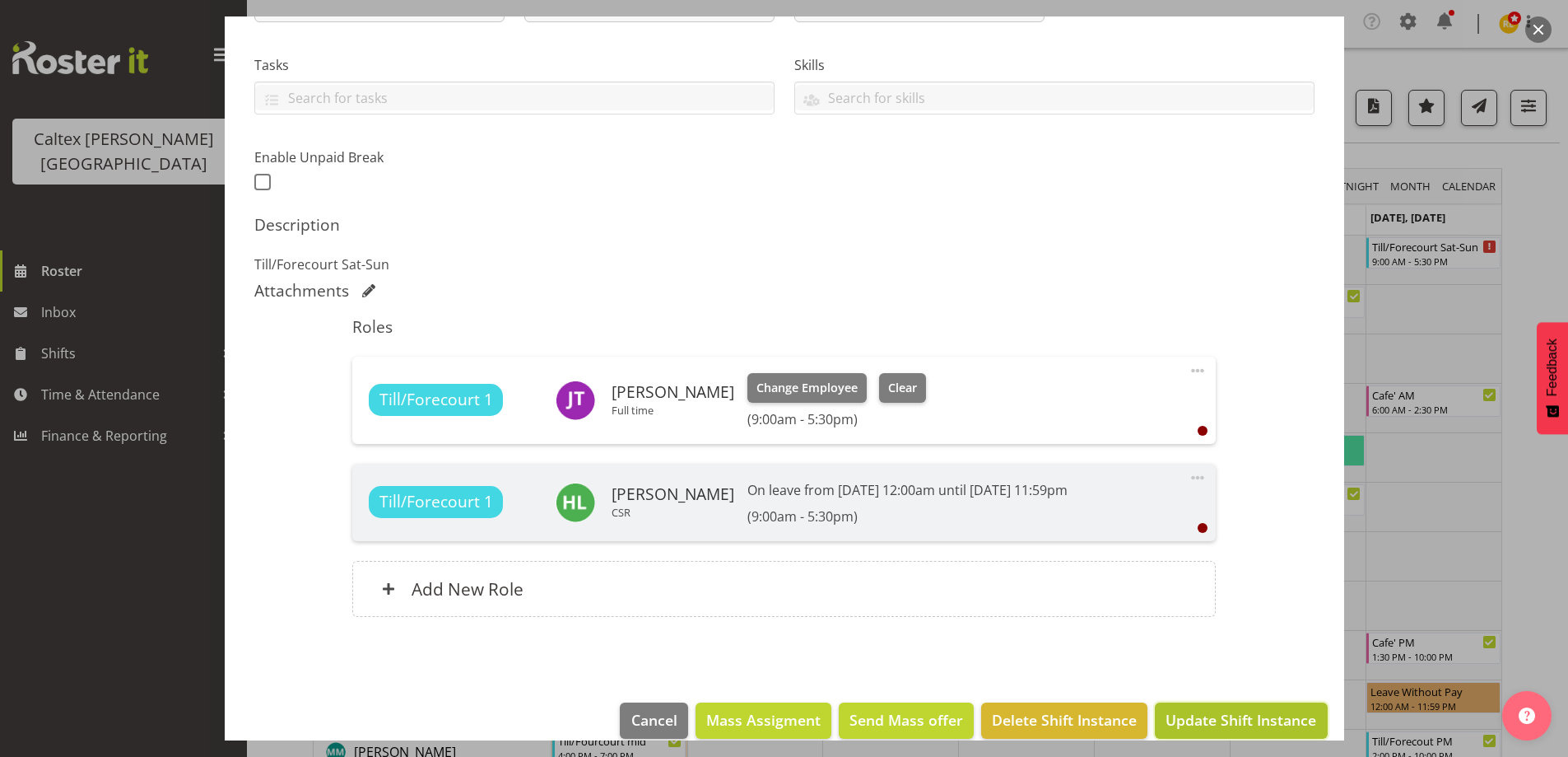
click at [1213, 724] on span "Update Shift Instance" at bounding box center [1240, 720] width 150 height 22
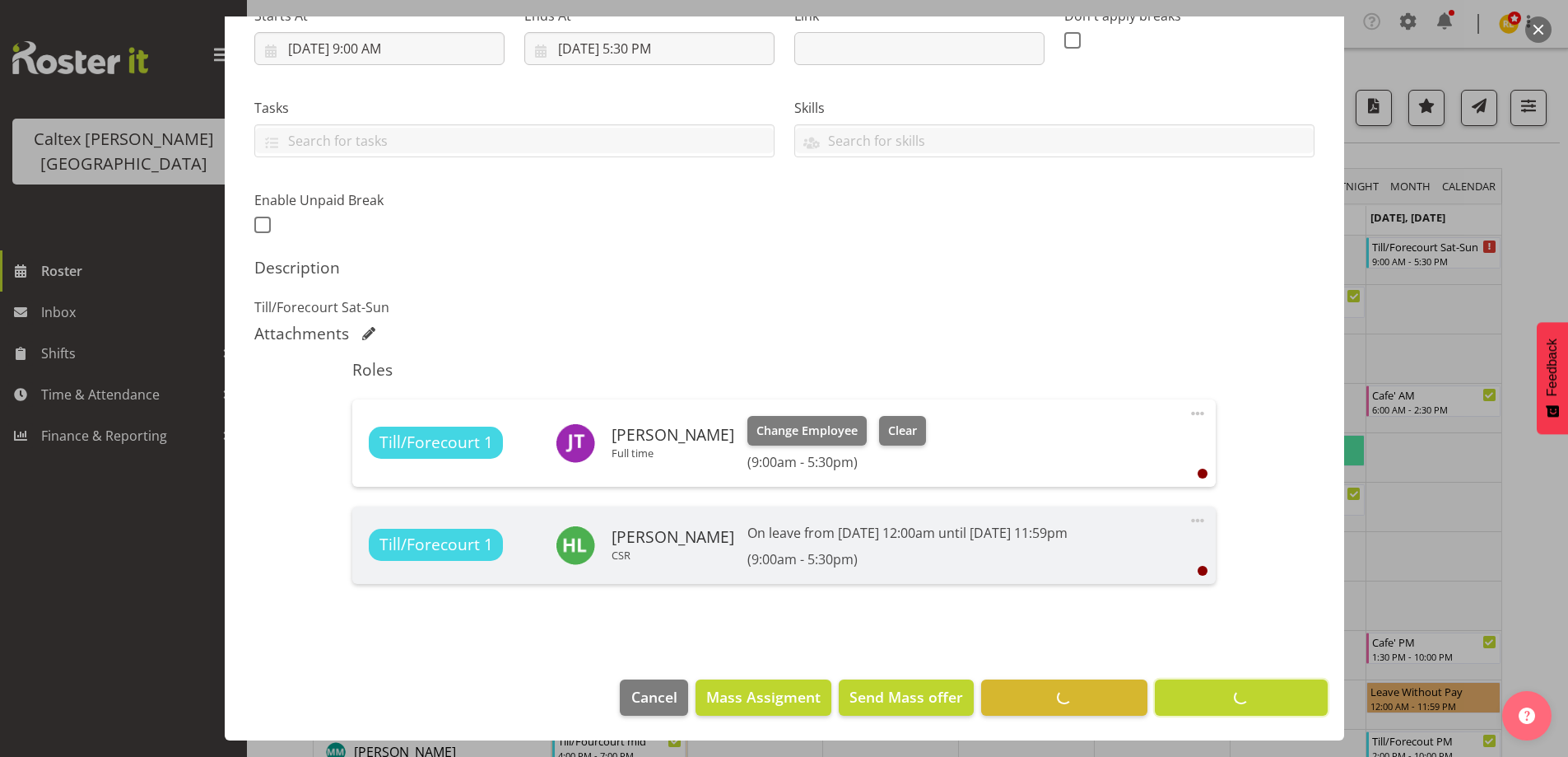
scroll to position [282, 0]
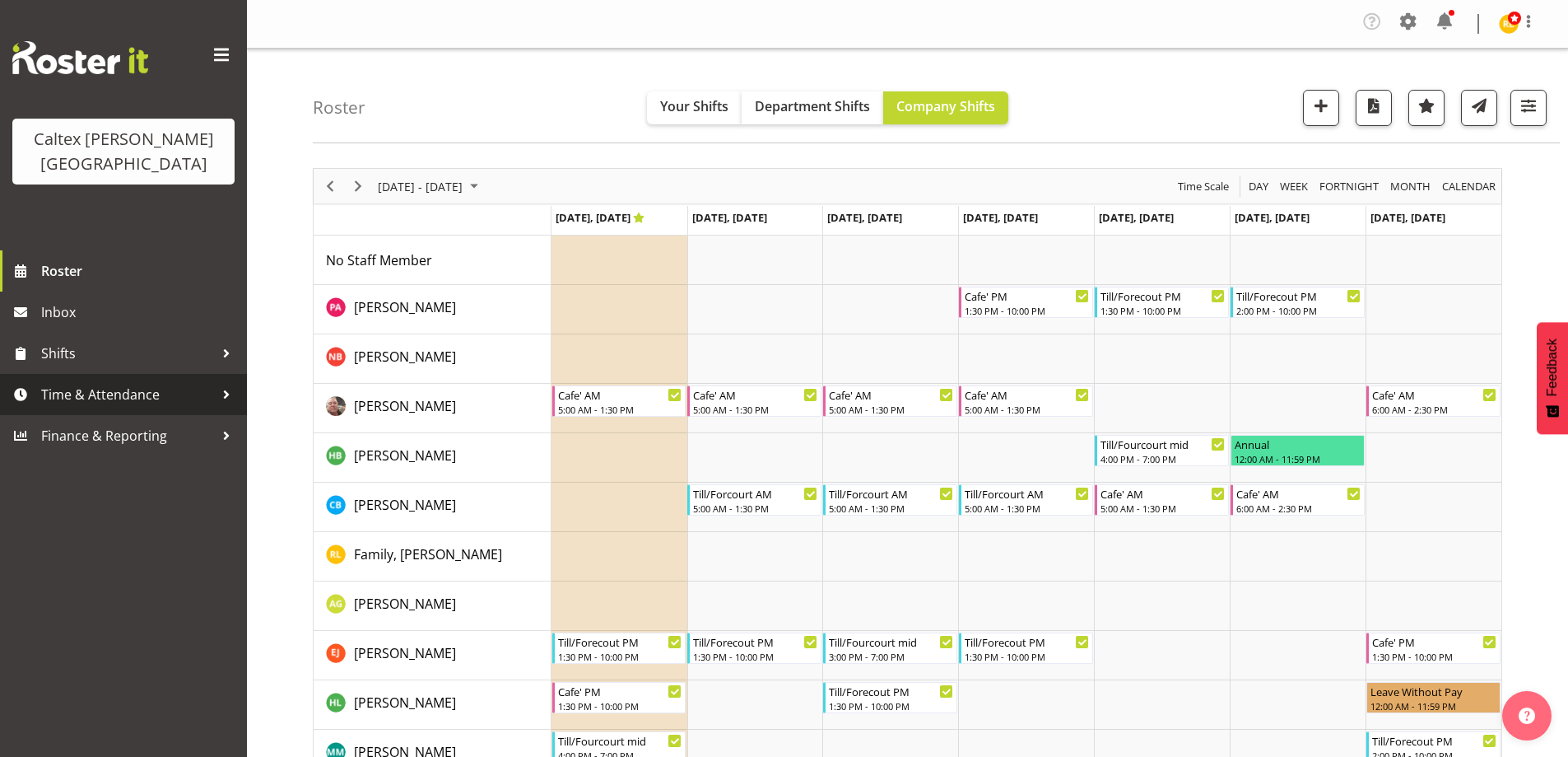
click at [142, 382] on span "Time & Attendance" at bounding box center [128, 394] width 173 height 24
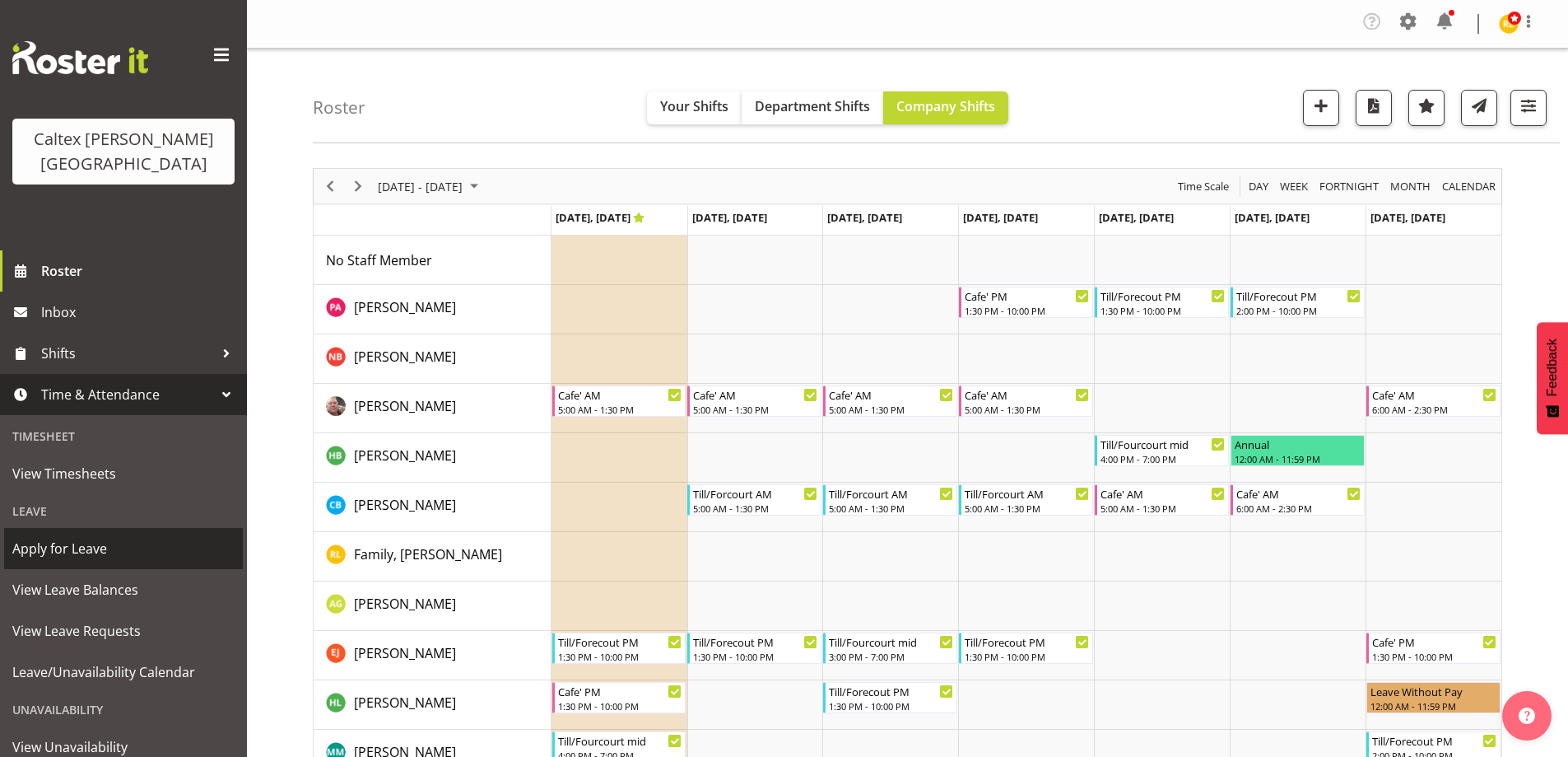
click at [97, 536] on span "Apply for Leave" at bounding box center [123, 548] width 222 height 24
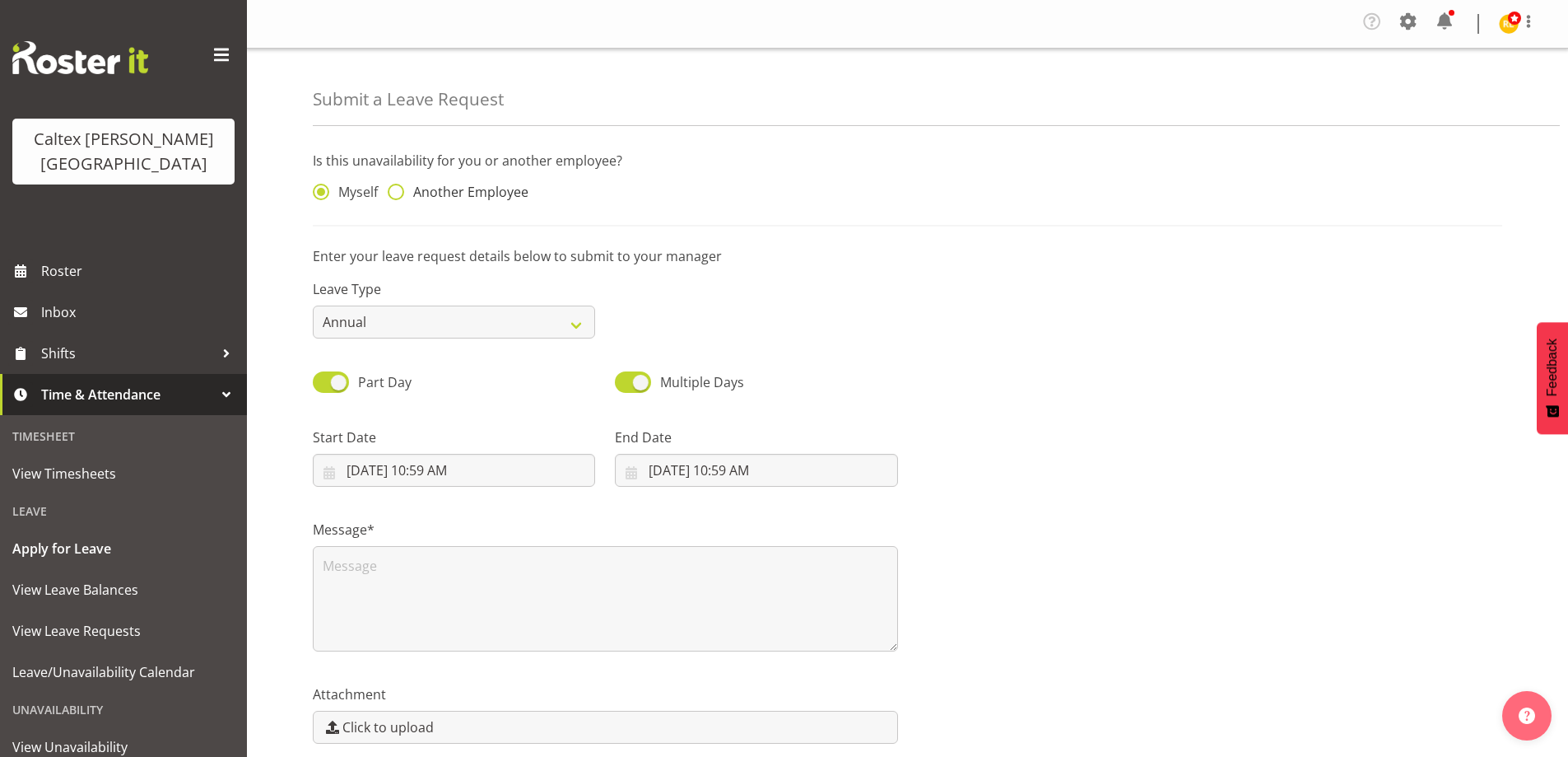
click at [394, 191] on span at bounding box center [395, 192] width 16 height 16
click at [394, 191] on input "Another Employee" at bounding box center [393, 192] width 11 height 11
radio input "true"
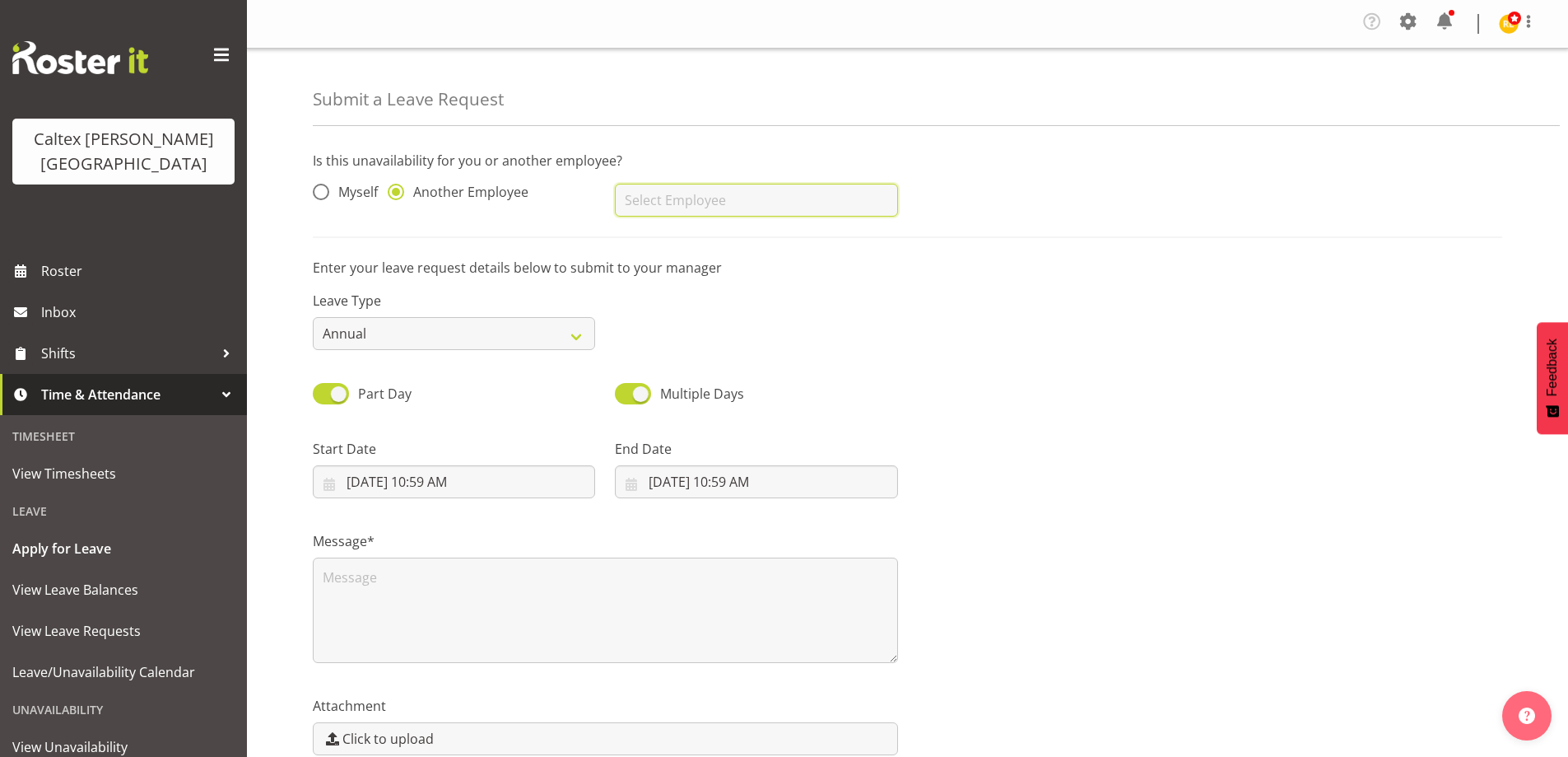
click at [648, 193] on input "text" at bounding box center [756, 200] width 282 height 33
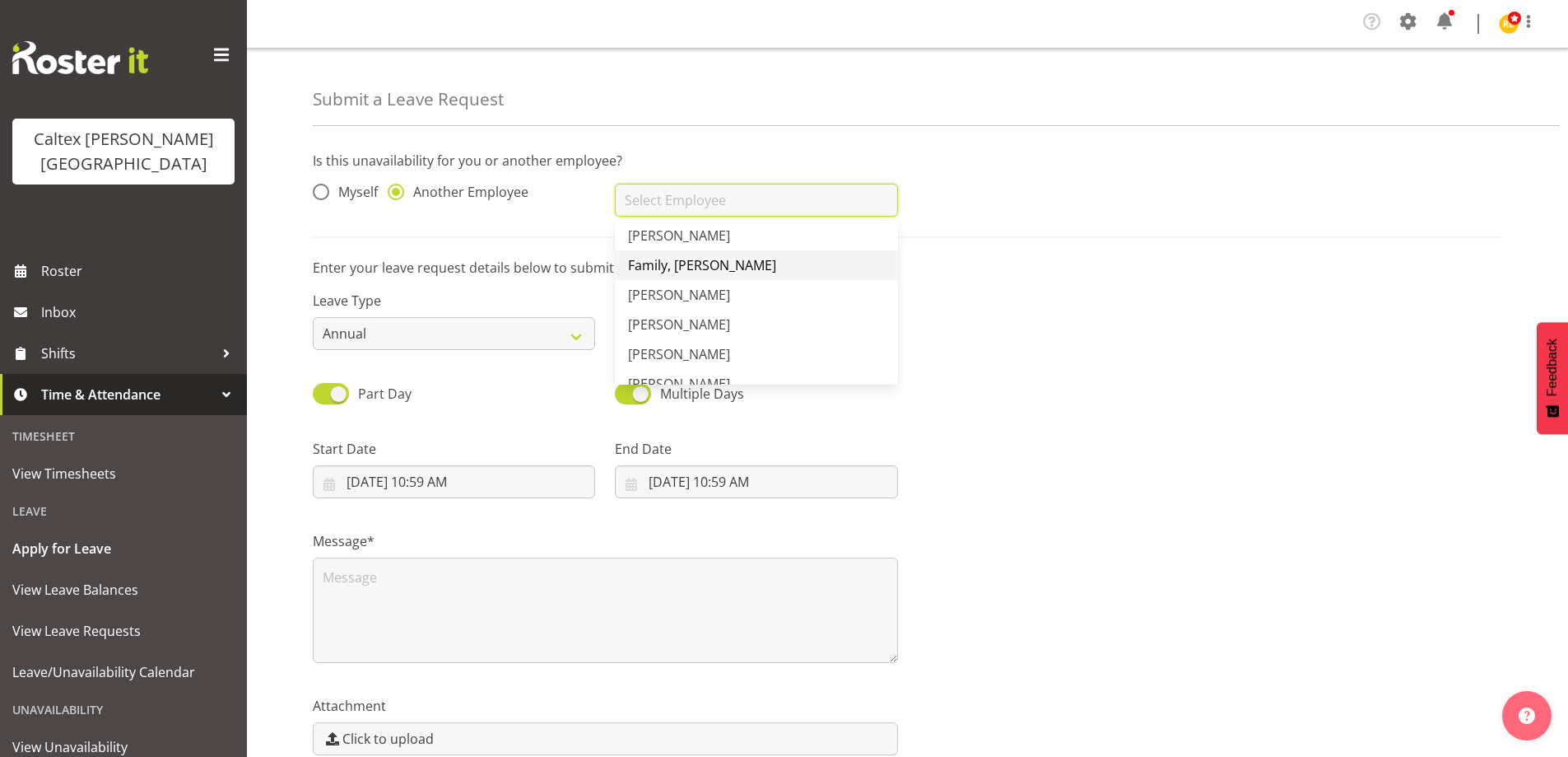
scroll to position [165, 0]
click at [710, 315] on span "[PERSON_NAME]" at bounding box center [678, 314] width 102 height 18
type input "[PERSON_NAME]"
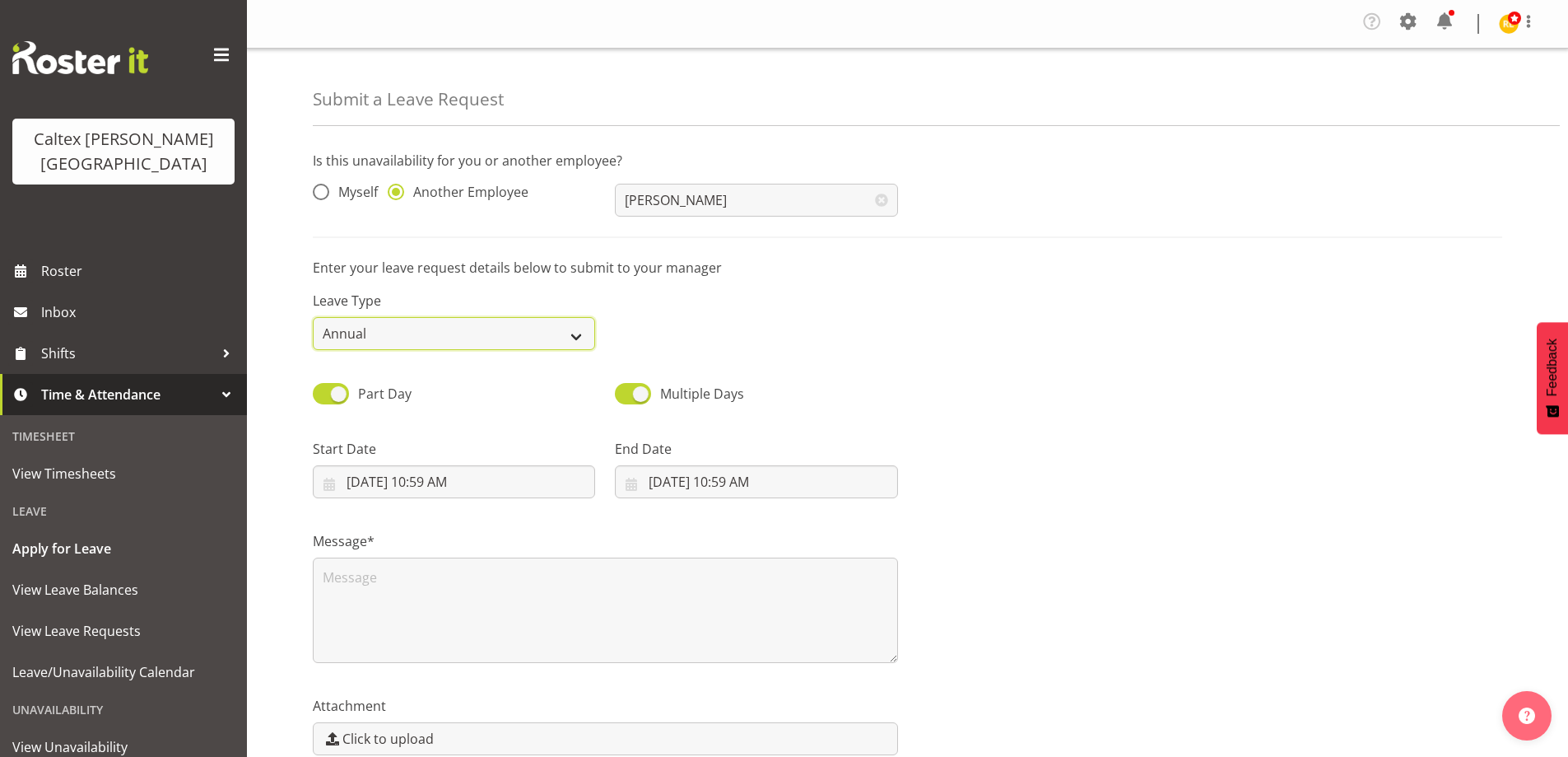
click at [549, 334] on select "Annual Sick Leave Without Pay Bereavement Domestic Violence Parental Jury Servi…" at bounding box center [453, 333] width 282 height 33
select select "Leave Without Pay"
click at [313, 317] on select "Annual Sick Leave Without Pay Bereavement Domestic Violence Parental Jury Servi…" at bounding box center [453, 333] width 282 height 33
click at [331, 395] on span at bounding box center [331, 393] width 36 height 21
click at [323, 395] on input "Part Day" at bounding box center [318, 393] width 11 height 11
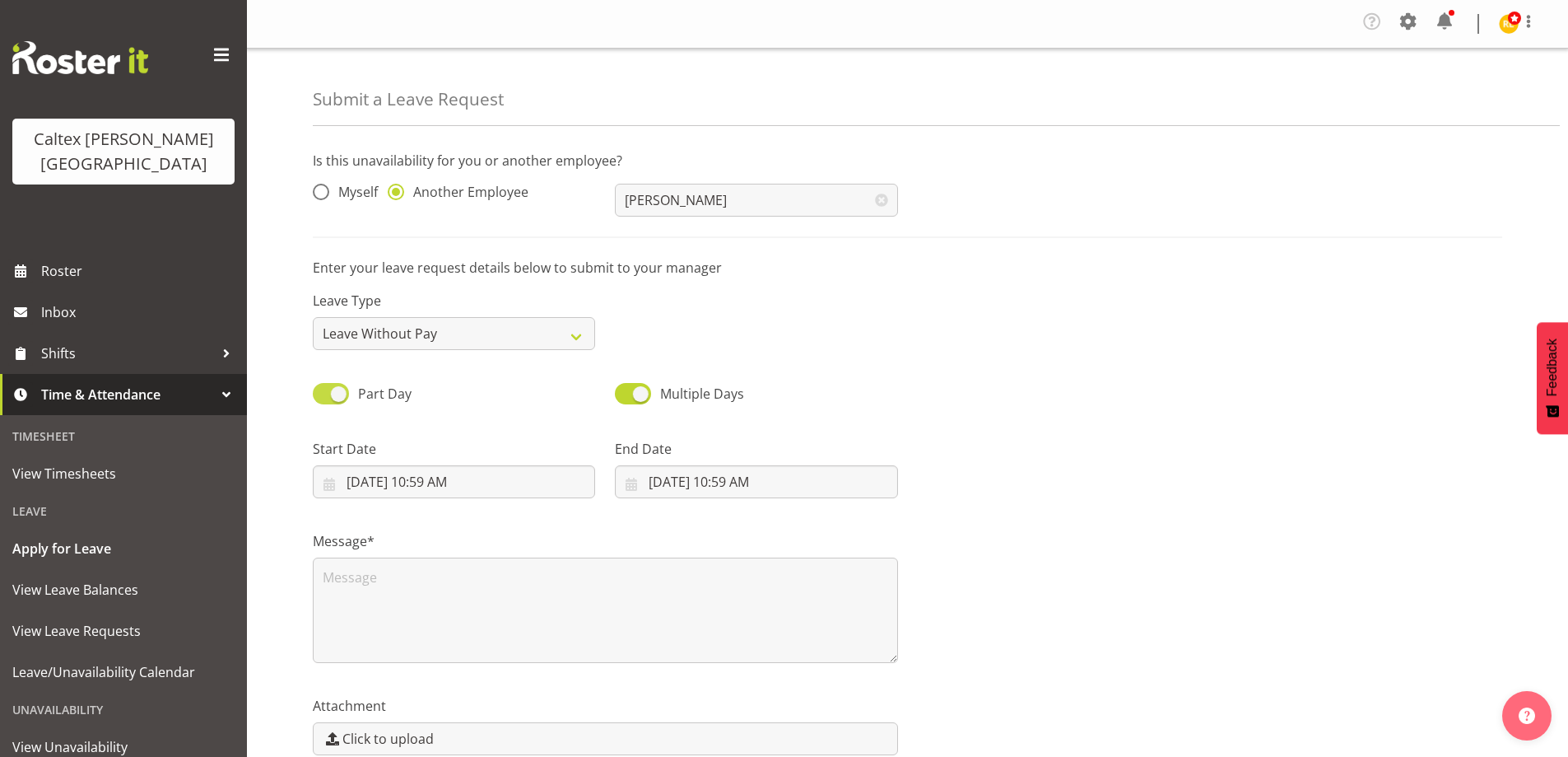
checkbox input "false"
click at [404, 480] on input "[DATE]" at bounding box center [453, 481] width 282 height 33
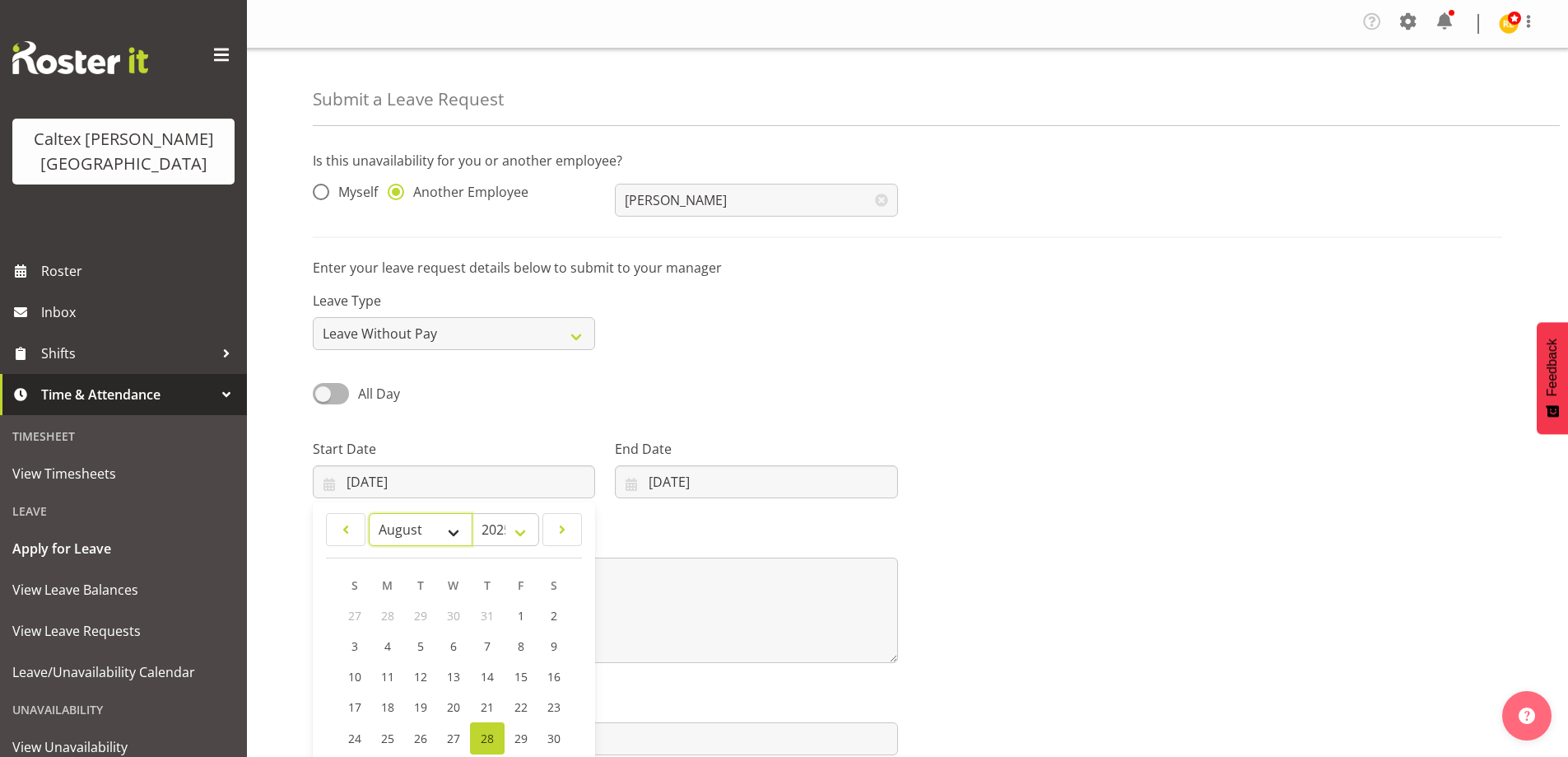
click at [462, 532] on select "January February March April May June July August September October November De…" at bounding box center [420, 529] width 104 height 33
select select "9"
click at [368, 513] on select "January February March April May June July August September October November De…" at bounding box center [420, 529] width 104 height 33
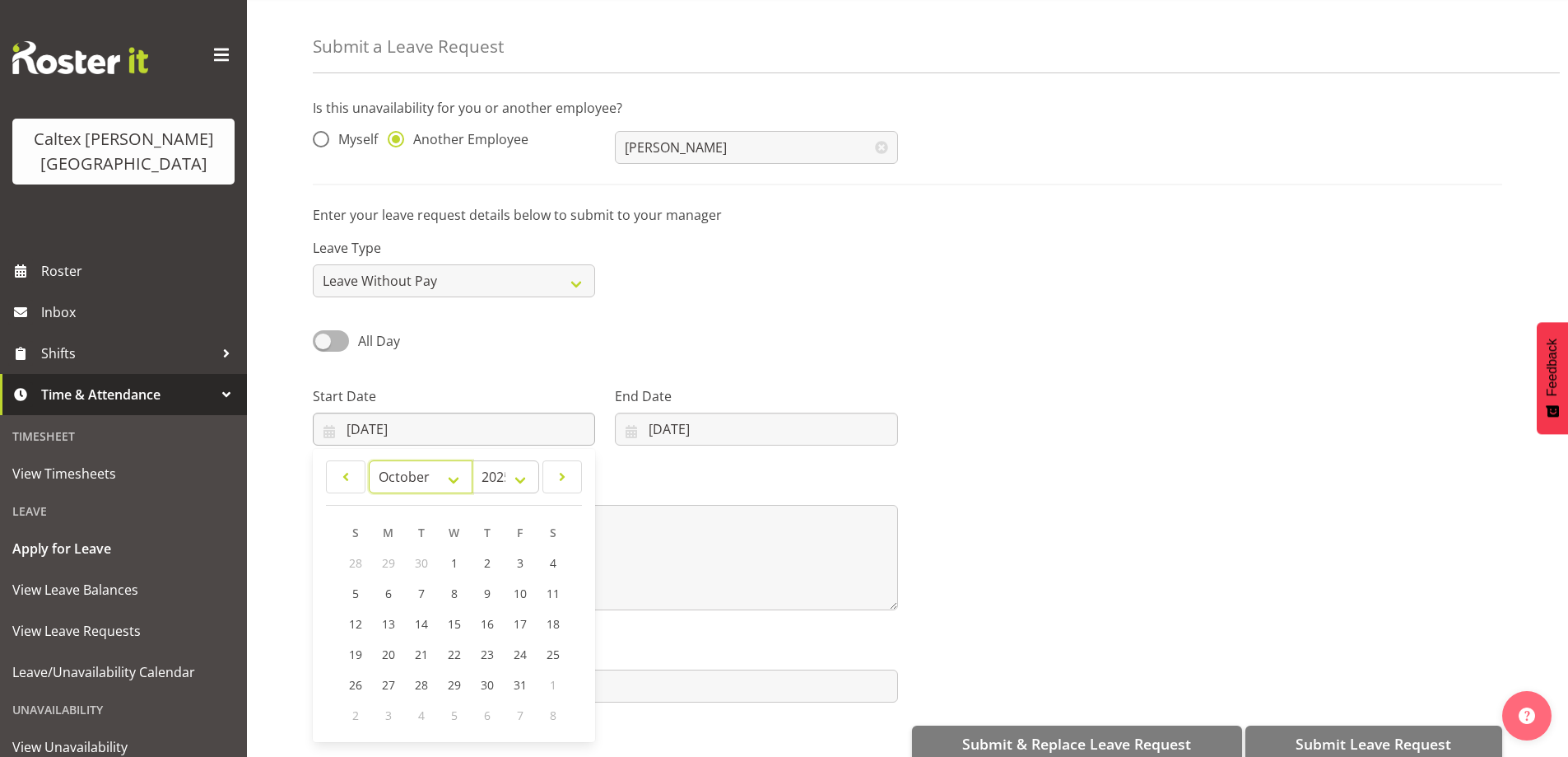
scroll to position [82, 0]
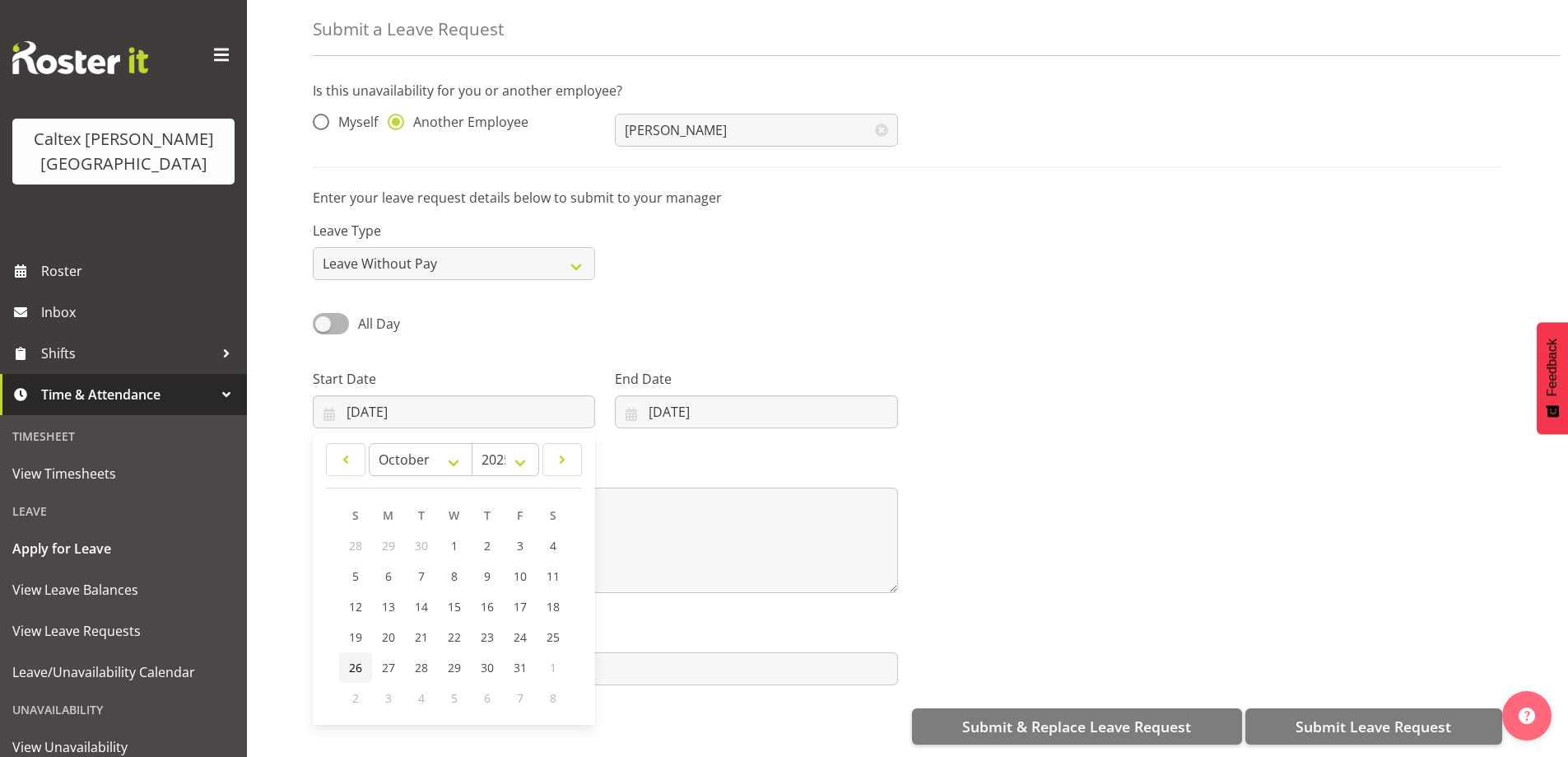
click at [349, 660] on span "26" at bounding box center [356, 667] width 14 height 15
type input "26/10/2025"
click at [673, 405] on input "[DATE]" at bounding box center [756, 412] width 282 height 33
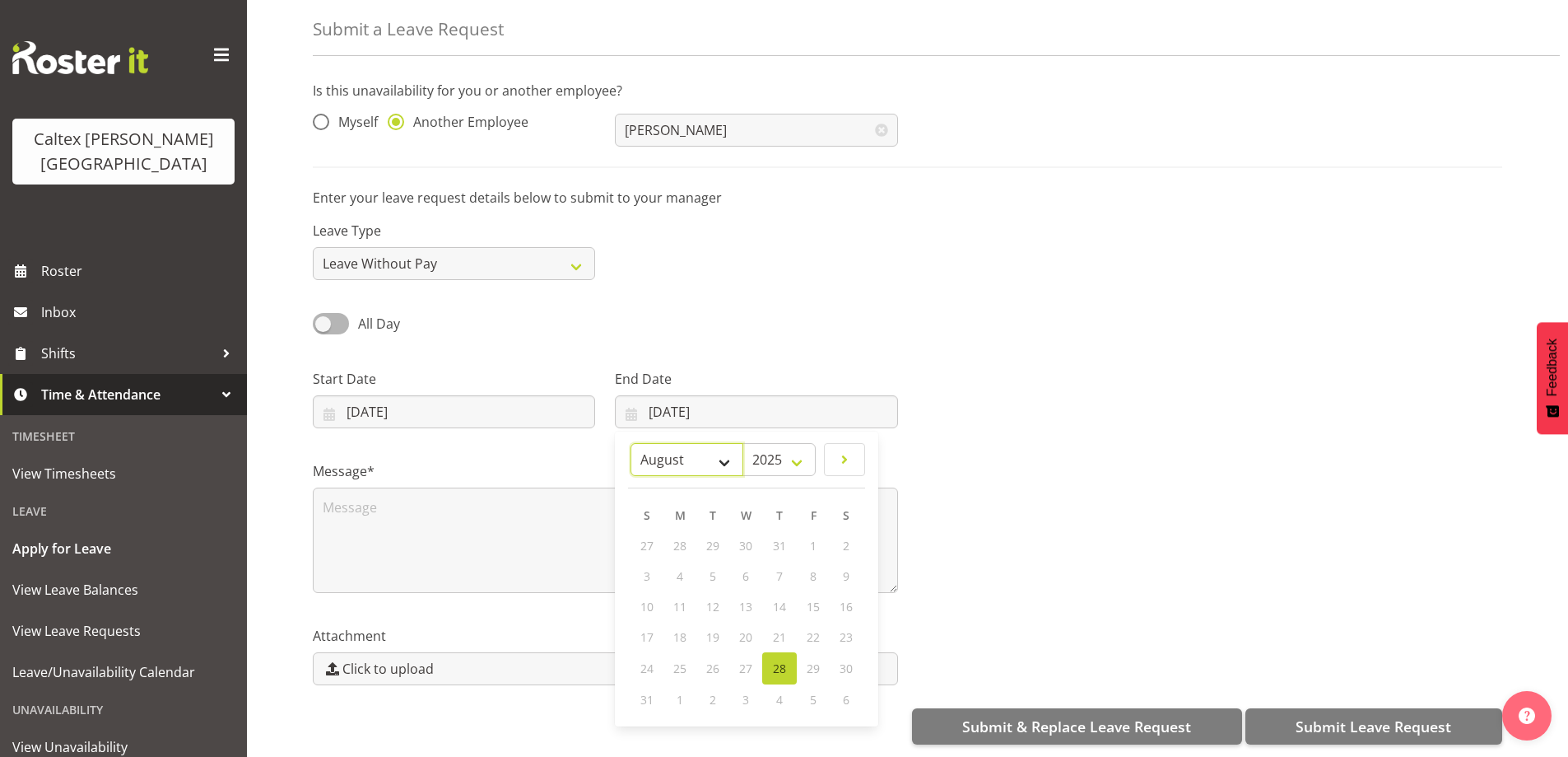
click at [730, 445] on select "January February March April May June July August September October November De…" at bounding box center [686, 460] width 113 height 33
select select "9"
click at [630, 443] on select "January February March April May June July August September October November De…" at bounding box center [686, 460] width 113 height 33
click at [648, 660] on span "26" at bounding box center [648, 667] width 14 height 15
type input "26/10/2025"
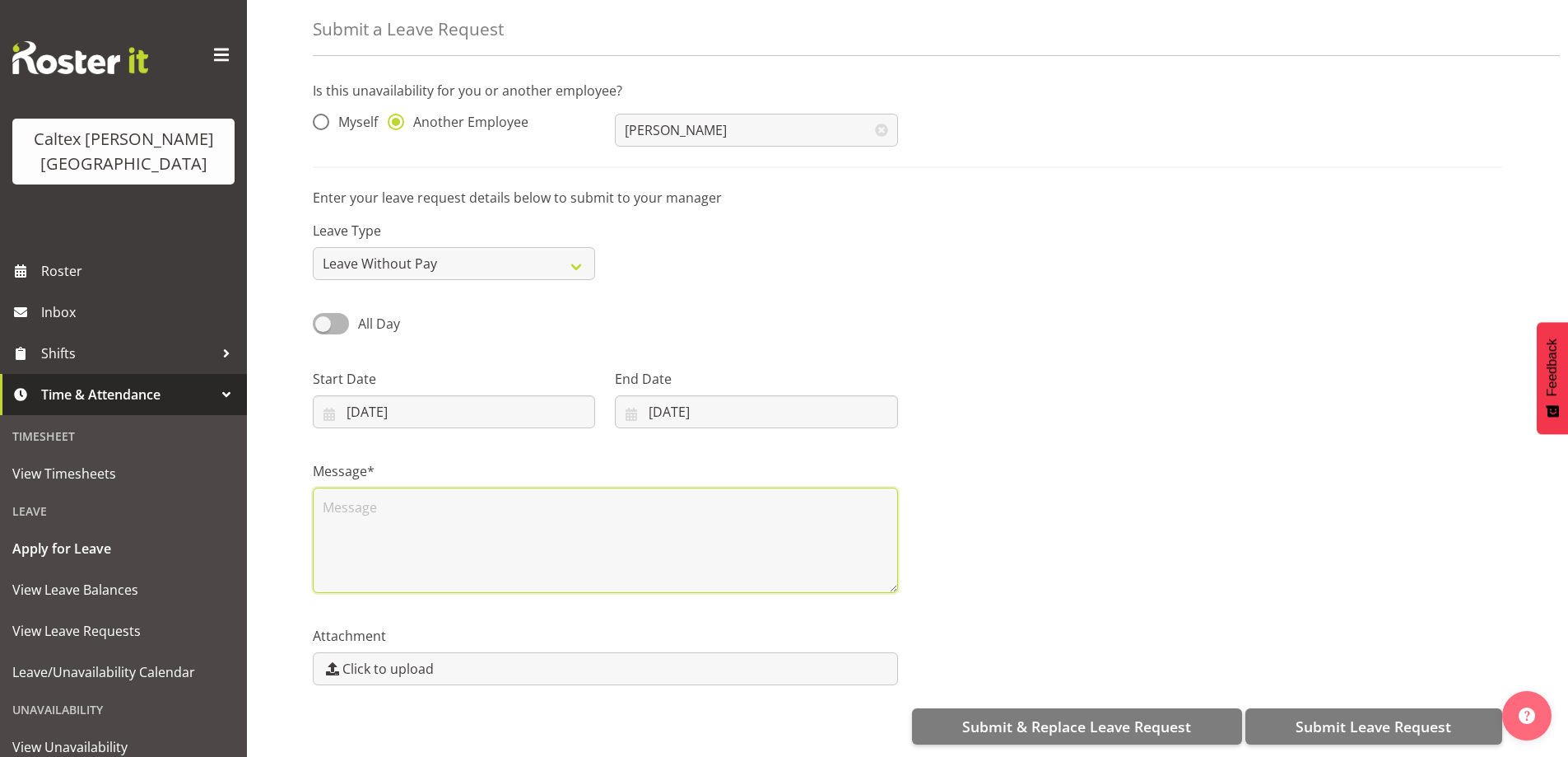
drag, startPoint x: 435, startPoint y: 478, endPoint x: 425, endPoint y: 495, distance: 19.7
click at [433, 488] on textarea at bounding box center [605, 540] width 585 height 105
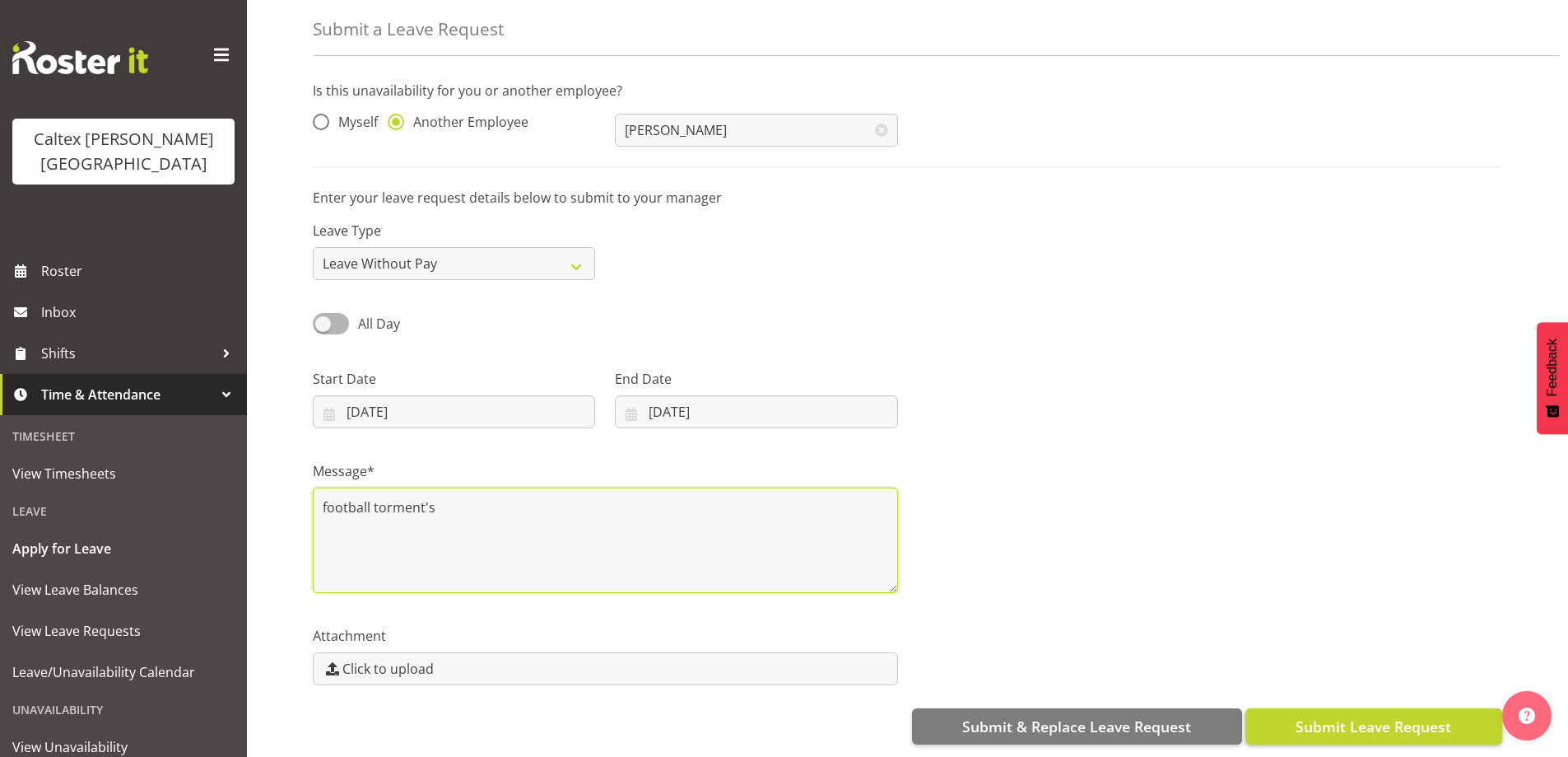
type textarea "football torment's"
click at [1382, 716] on span "Submit Leave Request" at bounding box center [1373, 726] width 156 height 22
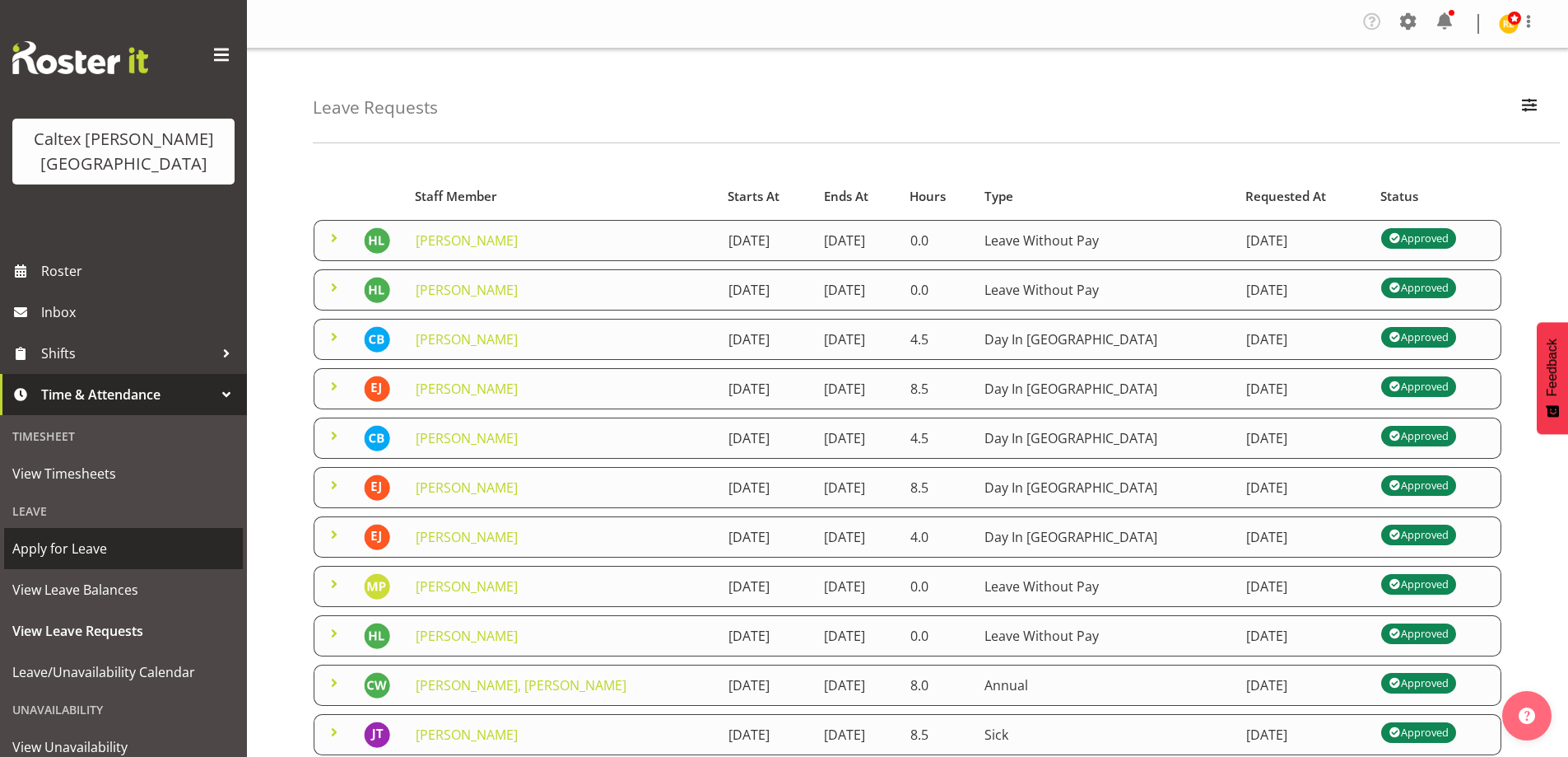
click at [63, 536] on span "Apply for Leave" at bounding box center [123, 548] width 222 height 24
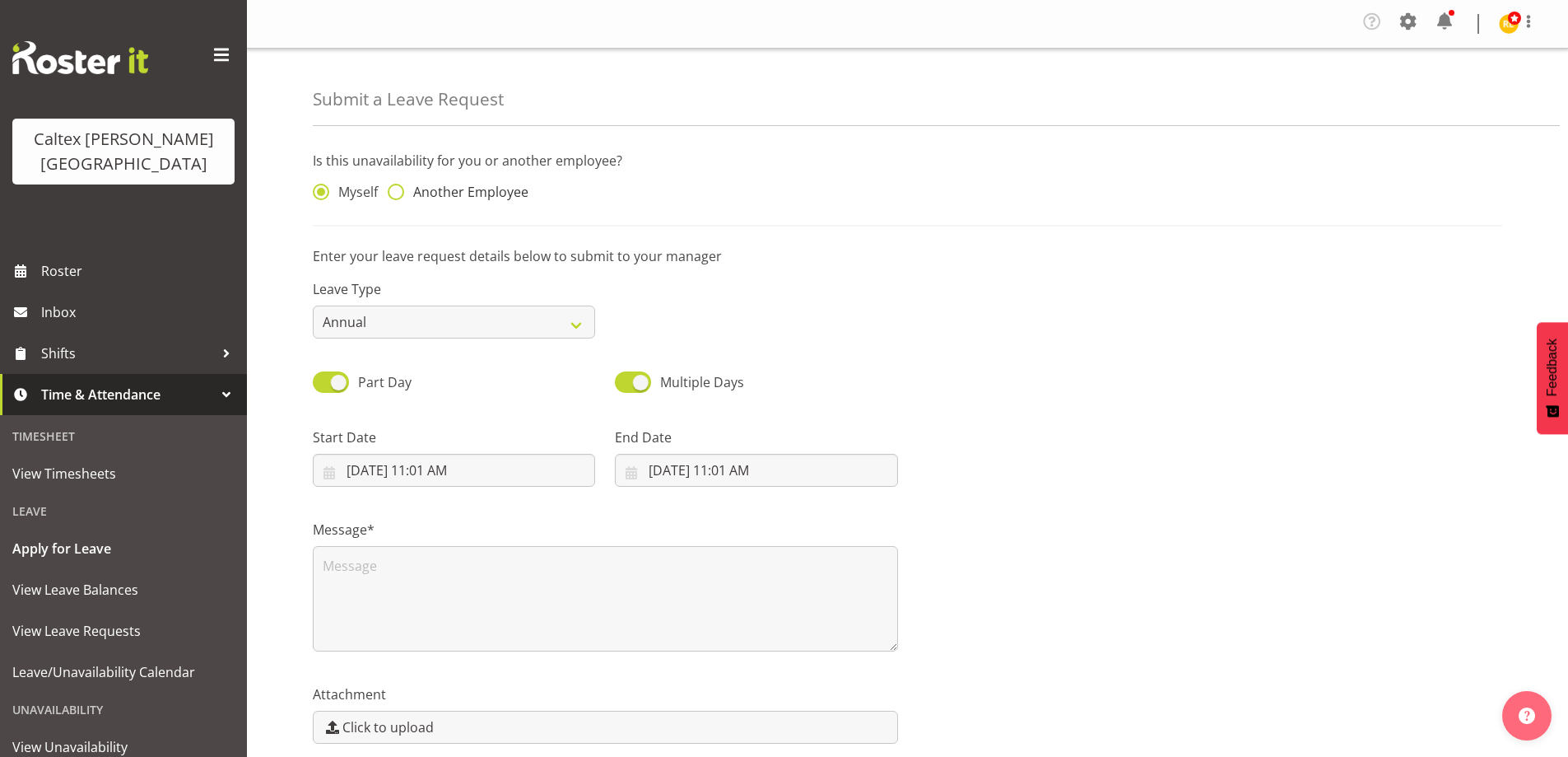
click at [398, 195] on span at bounding box center [395, 192] width 16 height 16
click at [398, 195] on input "Another Employee" at bounding box center [393, 192] width 11 height 11
radio input "true"
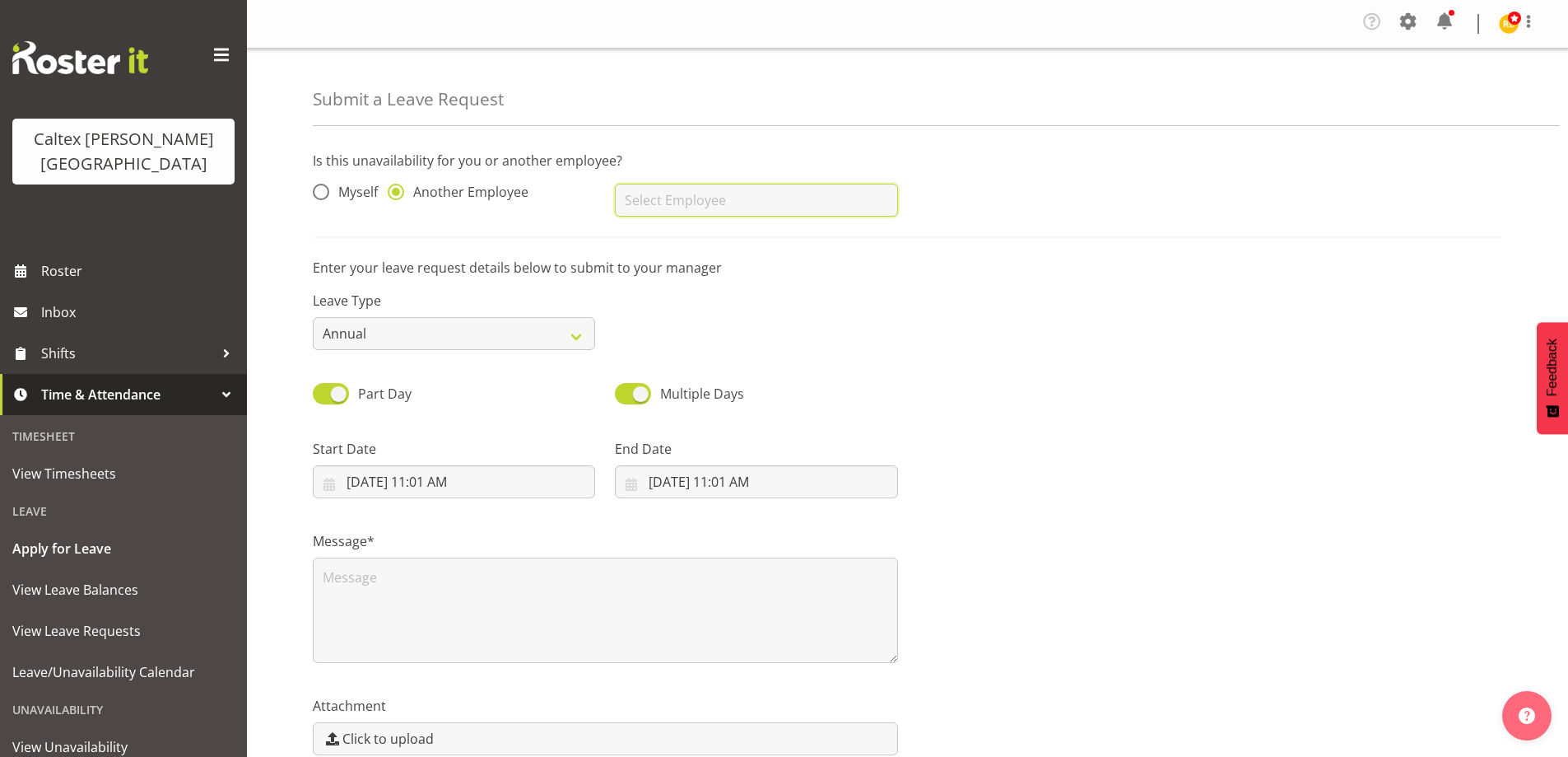
click at [647, 210] on input "text" at bounding box center [756, 200] width 282 height 33
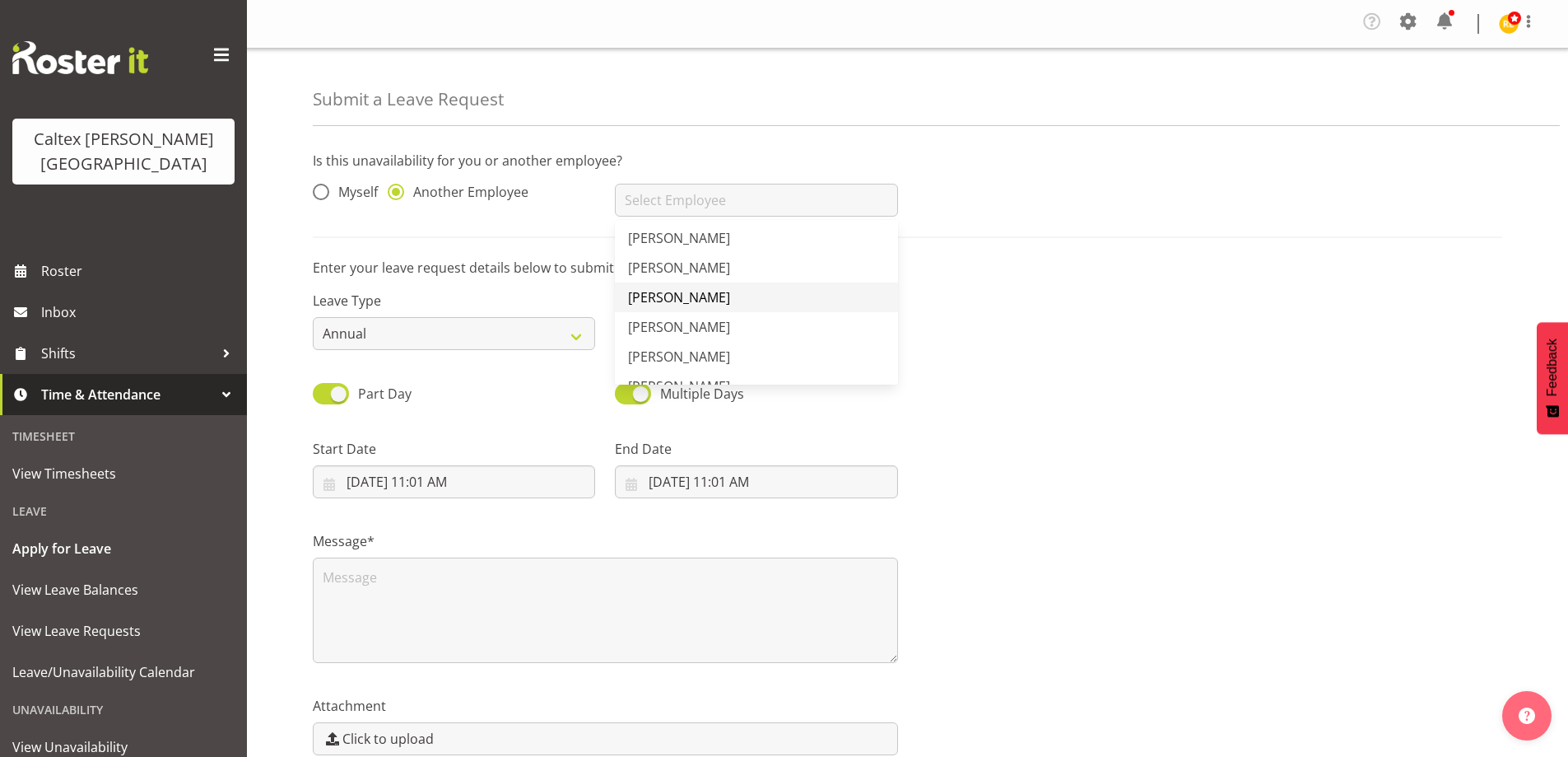
click at [702, 292] on span "[PERSON_NAME]" at bounding box center [678, 297] width 102 height 18
type input "[PERSON_NAME]"
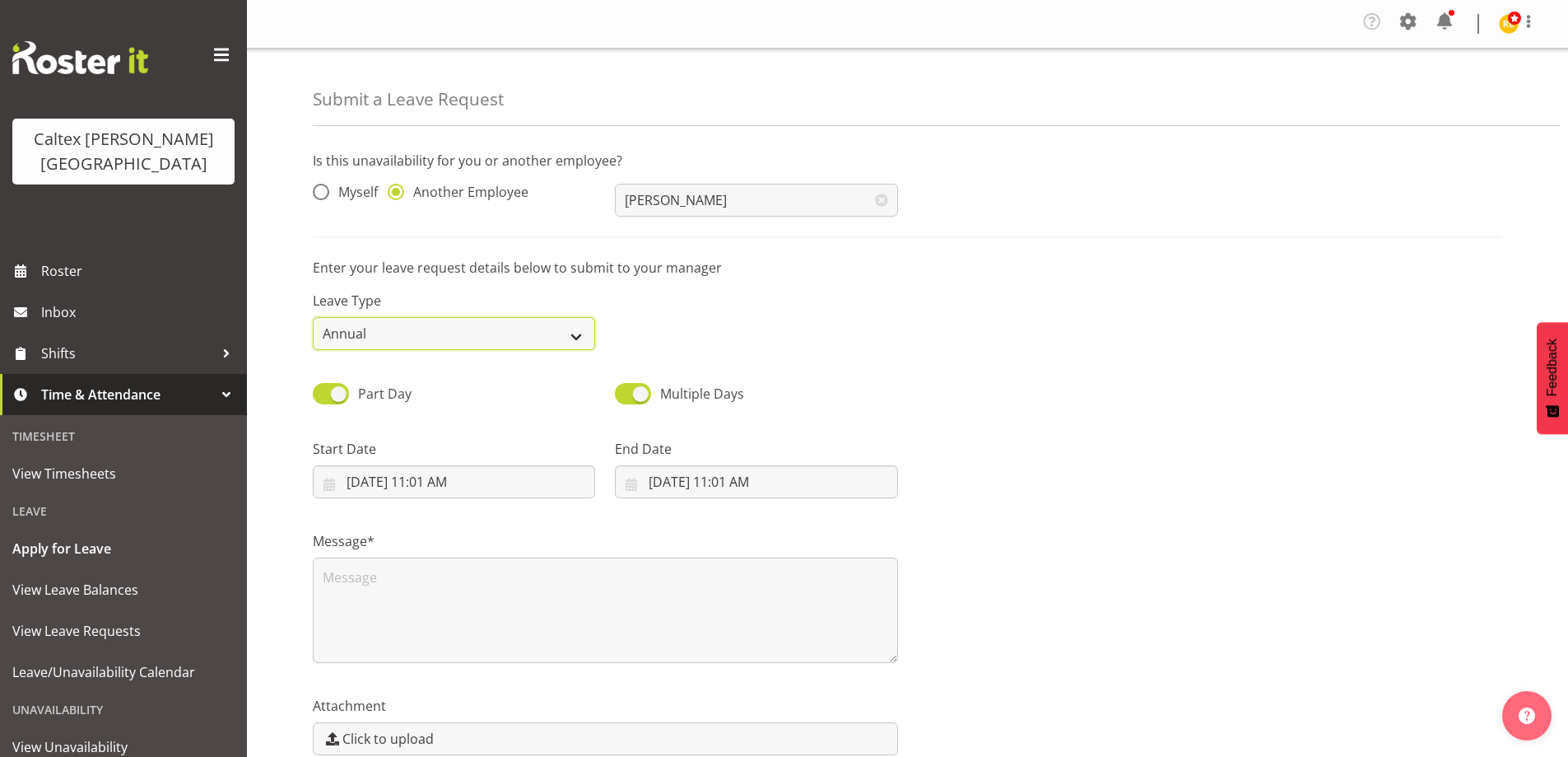
click at [547, 340] on select "Annual Sick Leave Without Pay Bereavement Domestic Violence Parental Jury Servi…" at bounding box center [453, 333] width 282 height 33
select select "Other"
click at [313, 317] on select "Annual Sick Leave Without Pay Bereavement Domestic Violence Parental Jury Servi…" at bounding box center [453, 333] width 282 height 33
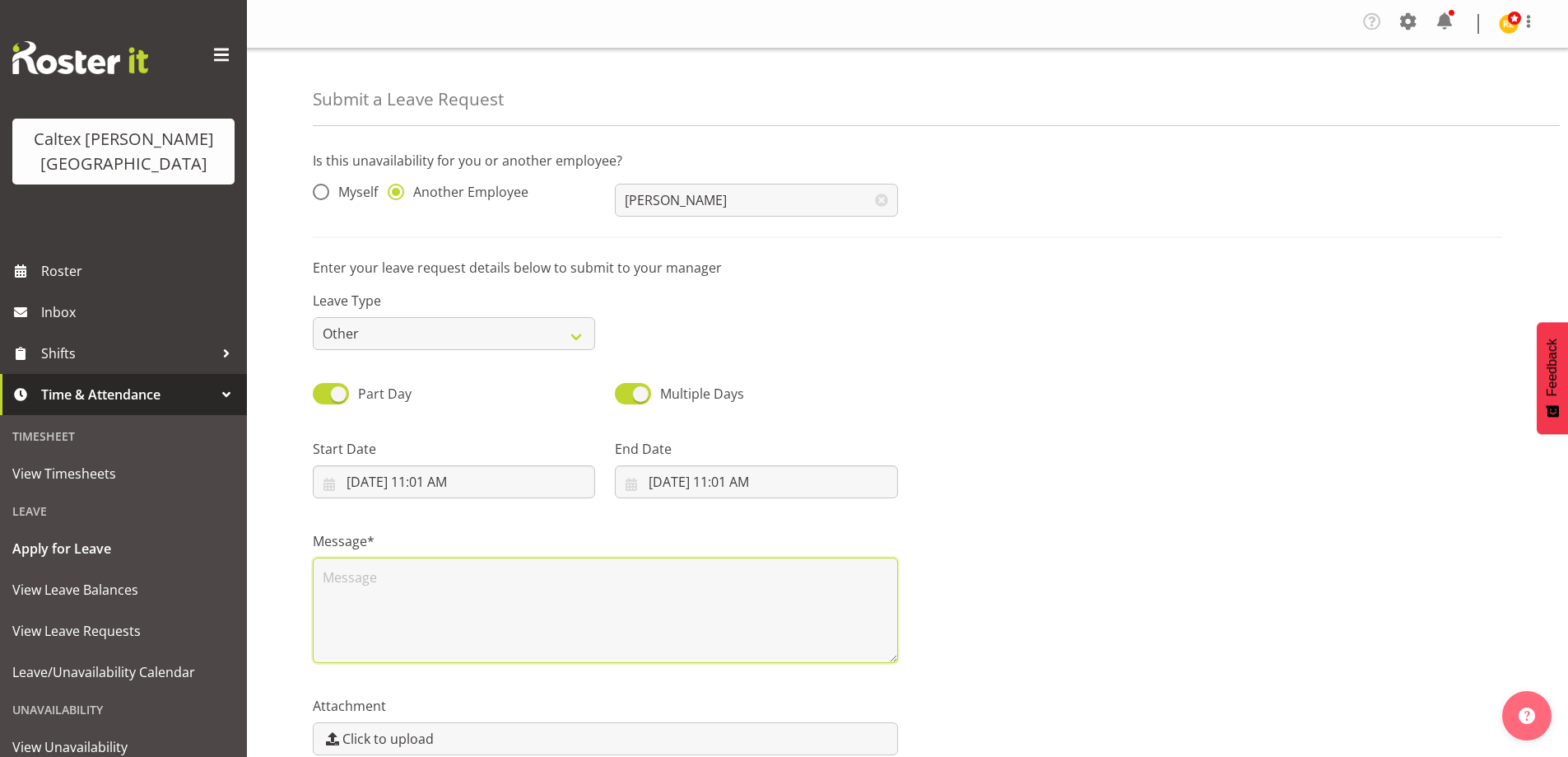
click at [336, 585] on textarea at bounding box center [605, 610] width 585 height 105
type textarea "h"
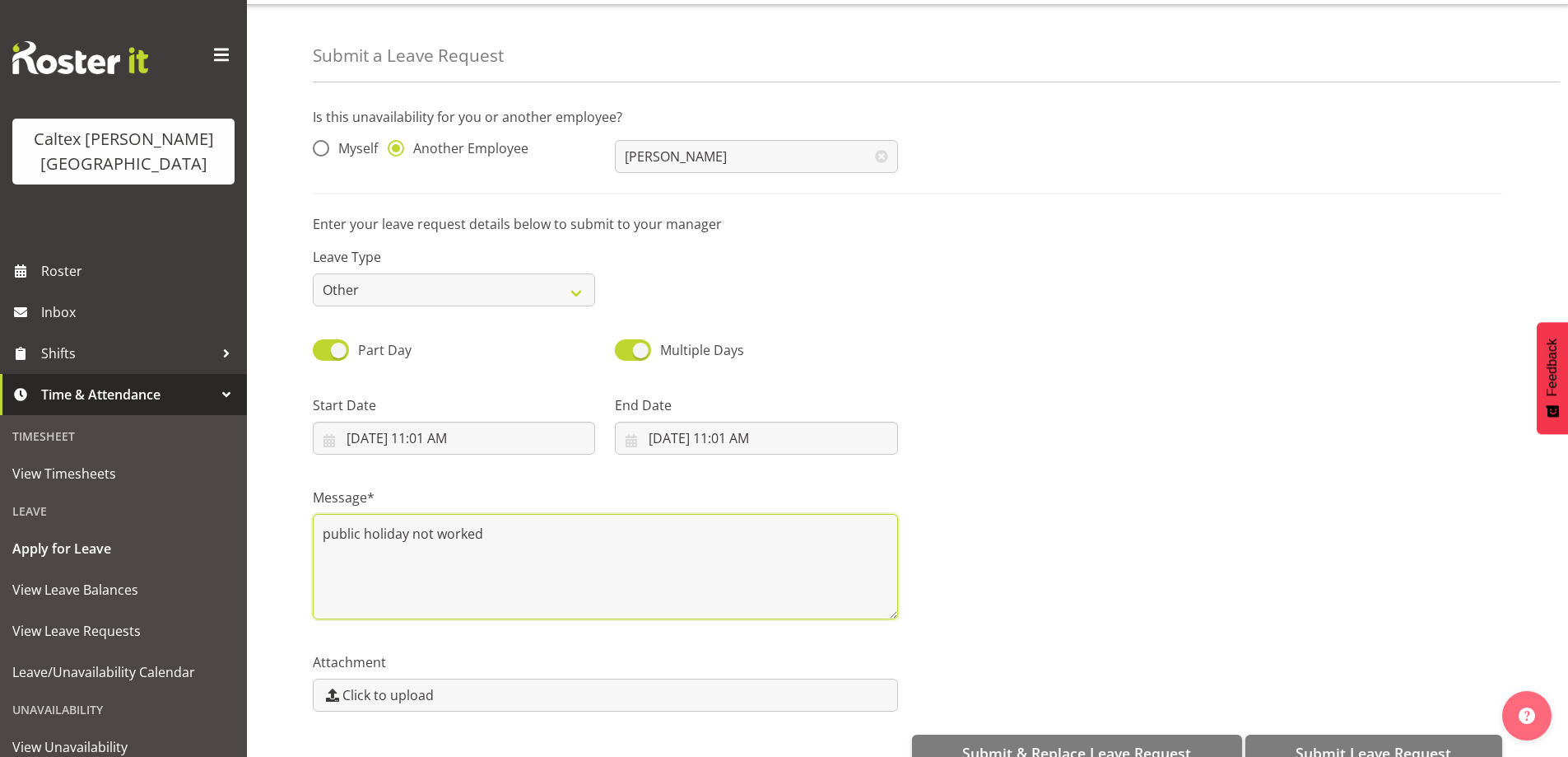
scroll to position [82, 0]
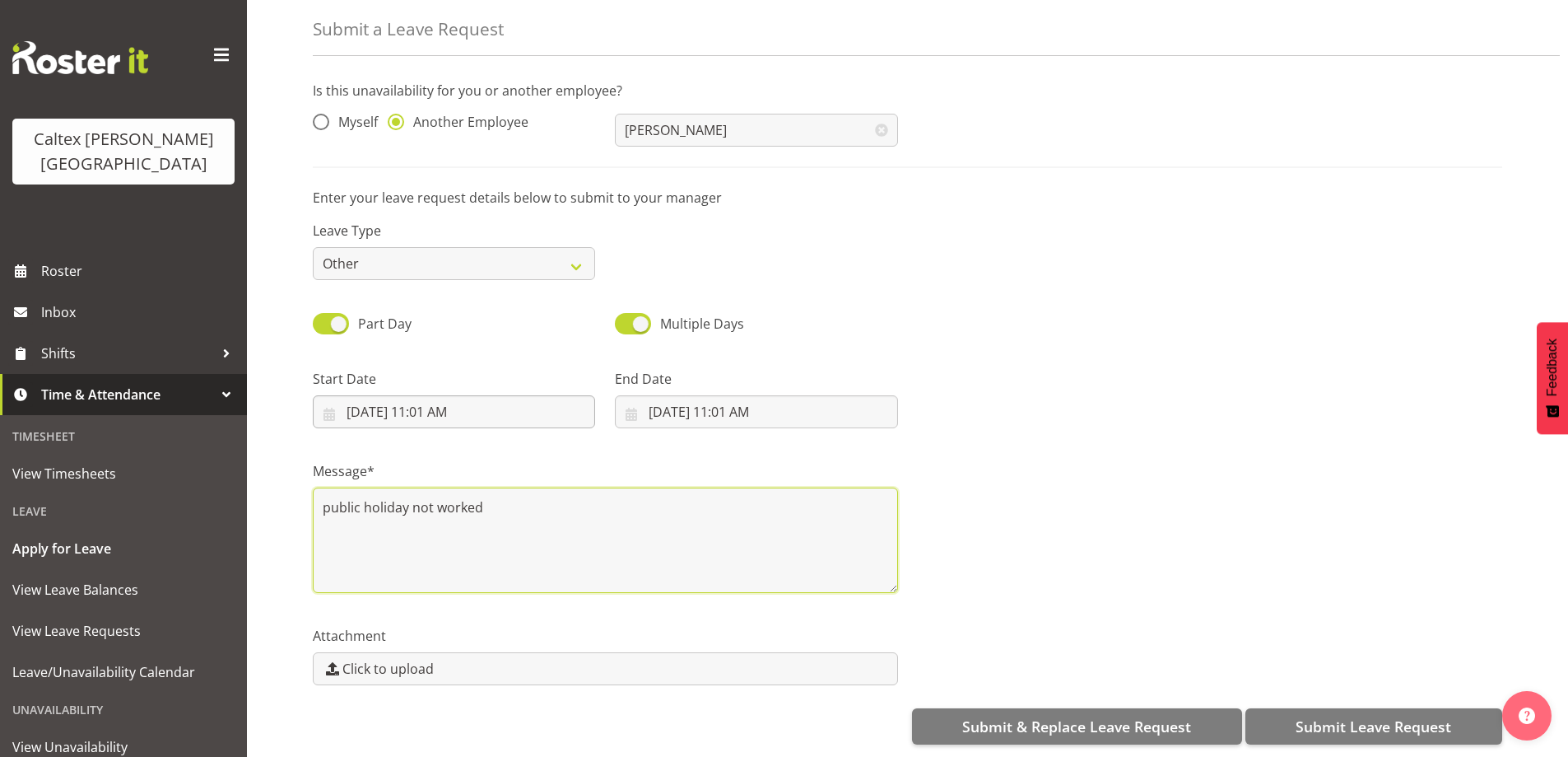
type textarea "public holiday not worked"
click at [377, 396] on input "[DATE] 11:01 AM" at bounding box center [453, 412] width 282 height 33
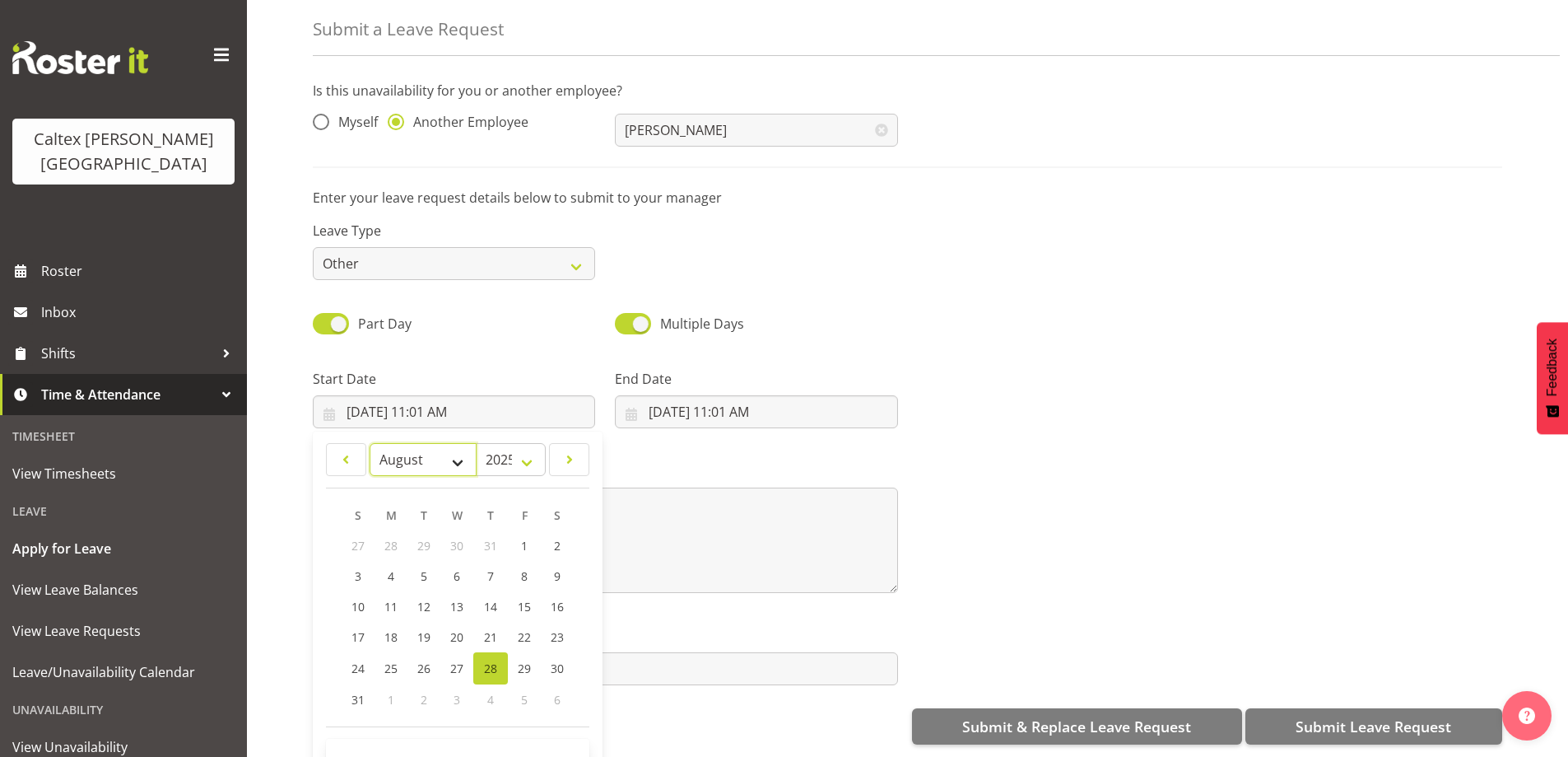
click at [459, 446] on select "January February March April May June July August September October November De…" at bounding box center [423, 460] width 108 height 33
select select "9"
click at [369, 443] on select "January February March April May June July August September October November De…" at bounding box center [423, 460] width 108 height 33
click at [387, 660] on span "27" at bounding box center [392, 667] width 14 height 15
type input "[DATE] 11:01 AM"
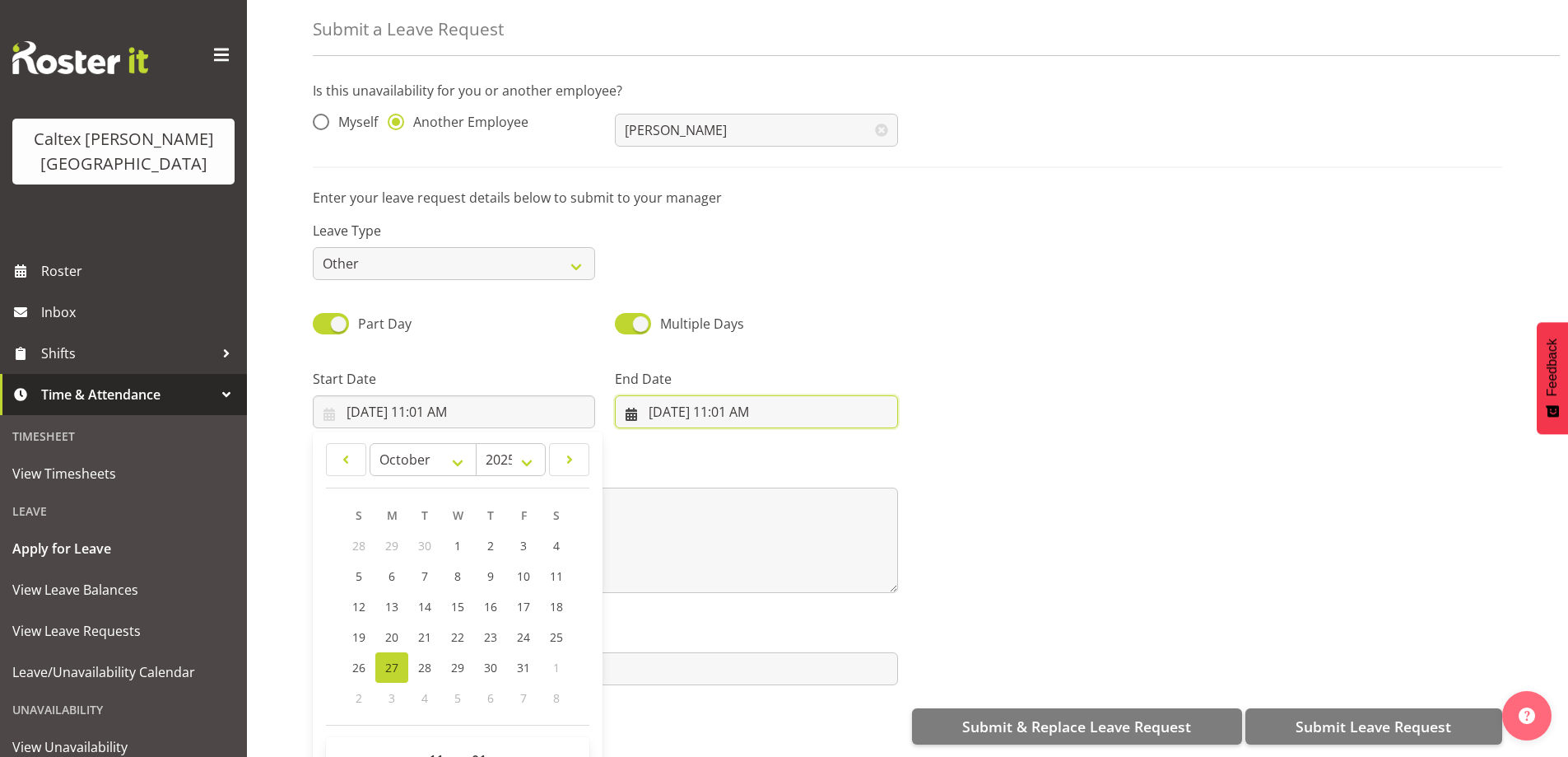
click at [713, 396] on input "[DATE] 11:01 AM" at bounding box center [756, 412] width 282 height 33
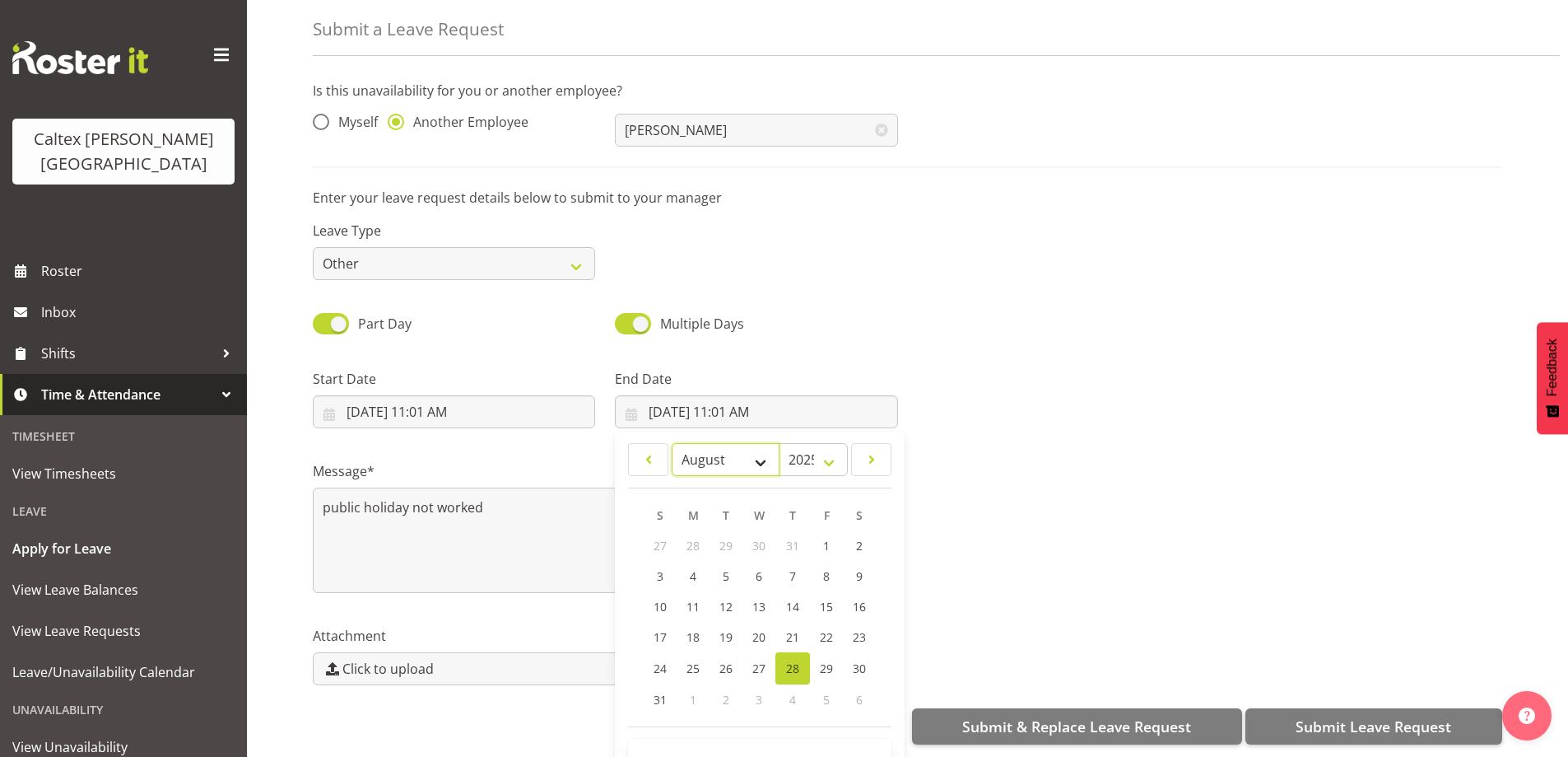
drag, startPoint x: 765, startPoint y: 443, endPoint x: 753, endPoint y: 442, distance: 12.0
click at [764, 443] on select "January February March April May June July August September October November De…" at bounding box center [726, 460] width 108 height 33
select select "9"
click at [672, 443] on select "January February March April May June July August September October November De…" at bounding box center [726, 460] width 108 height 33
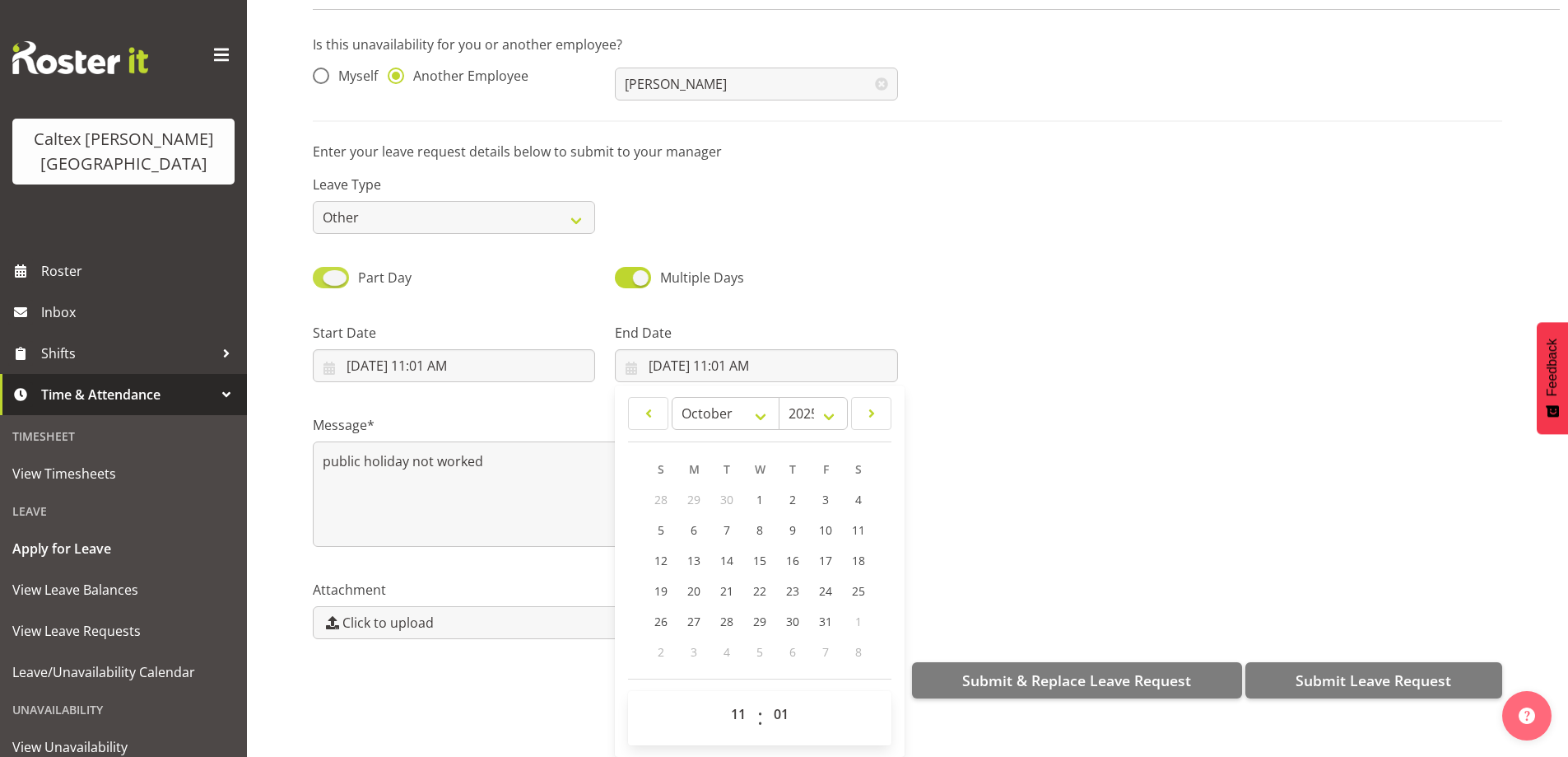
click at [343, 267] on span at bounding box center [331, 277] width 36 height 21
click at [323, 272] on input "Part Day" at bounding box center [318, 278] width 11 height 11
checkbox input "false"
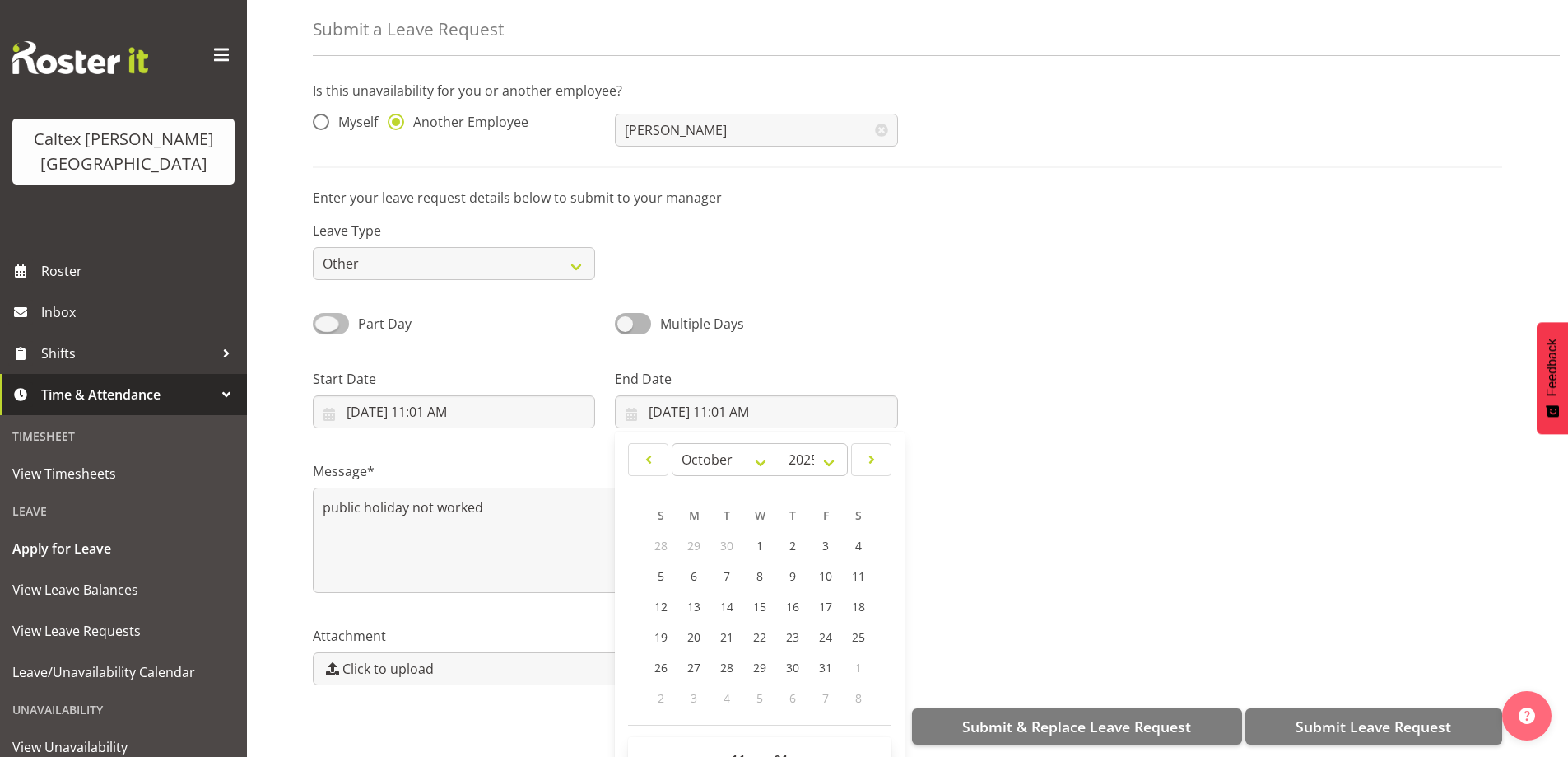
select select "7"
select select "2025"
click at [425, 397] on input "[DATE]" at bounding box center [453, 412] width 282 height 33
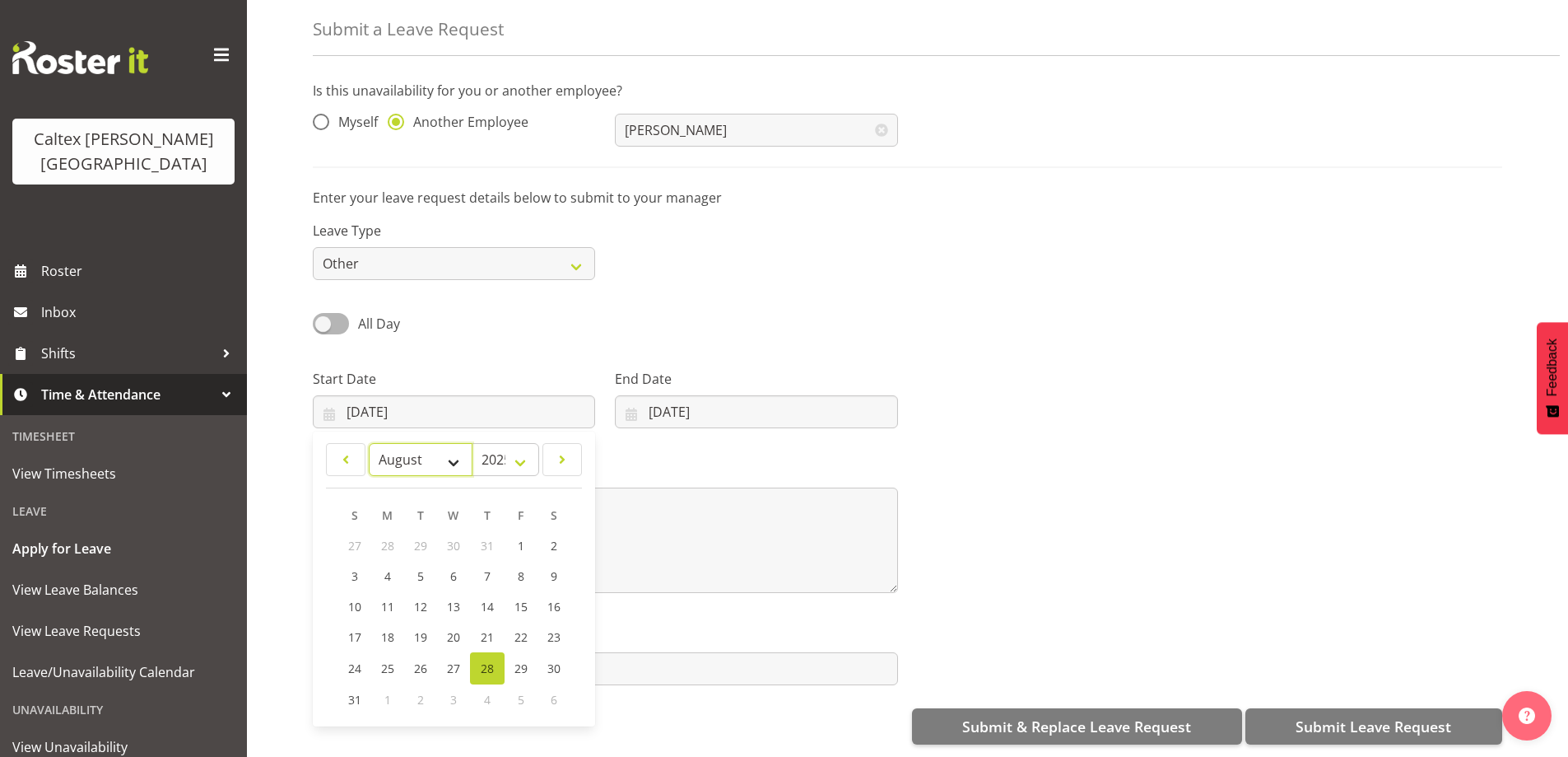
click at [457, 445] on select "January February March April May June July August September October November De…" at bounding box center [420, 460] width 104 height 33
select select "9"
click at [368, 443] on select "January February March April May June July August September October November De…" at bounding box center [420, 460] width 104 height 33
click at [385, 660] on span "27" at bounding box center [388, 667] width 14 height 15
type input "27/10/2025"
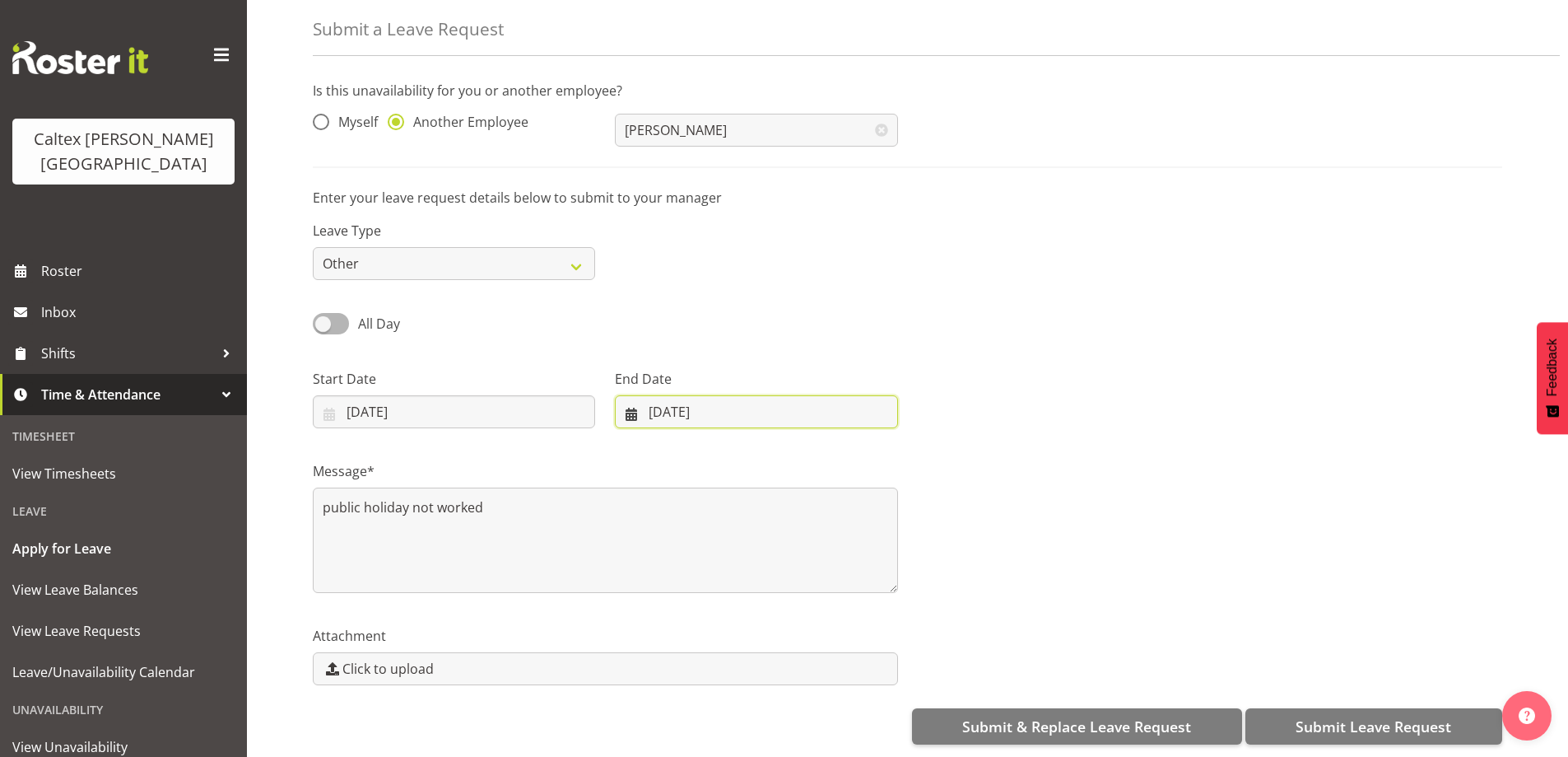
click at [699, 399] on input "28/08/2025" at bounding box center [756, 412] width 282 height 33
click at [730, 449] on select "January February March April May June July August September October November De…" at bounding box center [686, 460] width 113 height 33
select select "9"
click at [630, 443] on select "January February March April May June July August September October November De…" at bounding box center [686, 460] width 113 height 33
click at [683, 660] on span "27" at bounding box center [680, 667] width 14 height 15
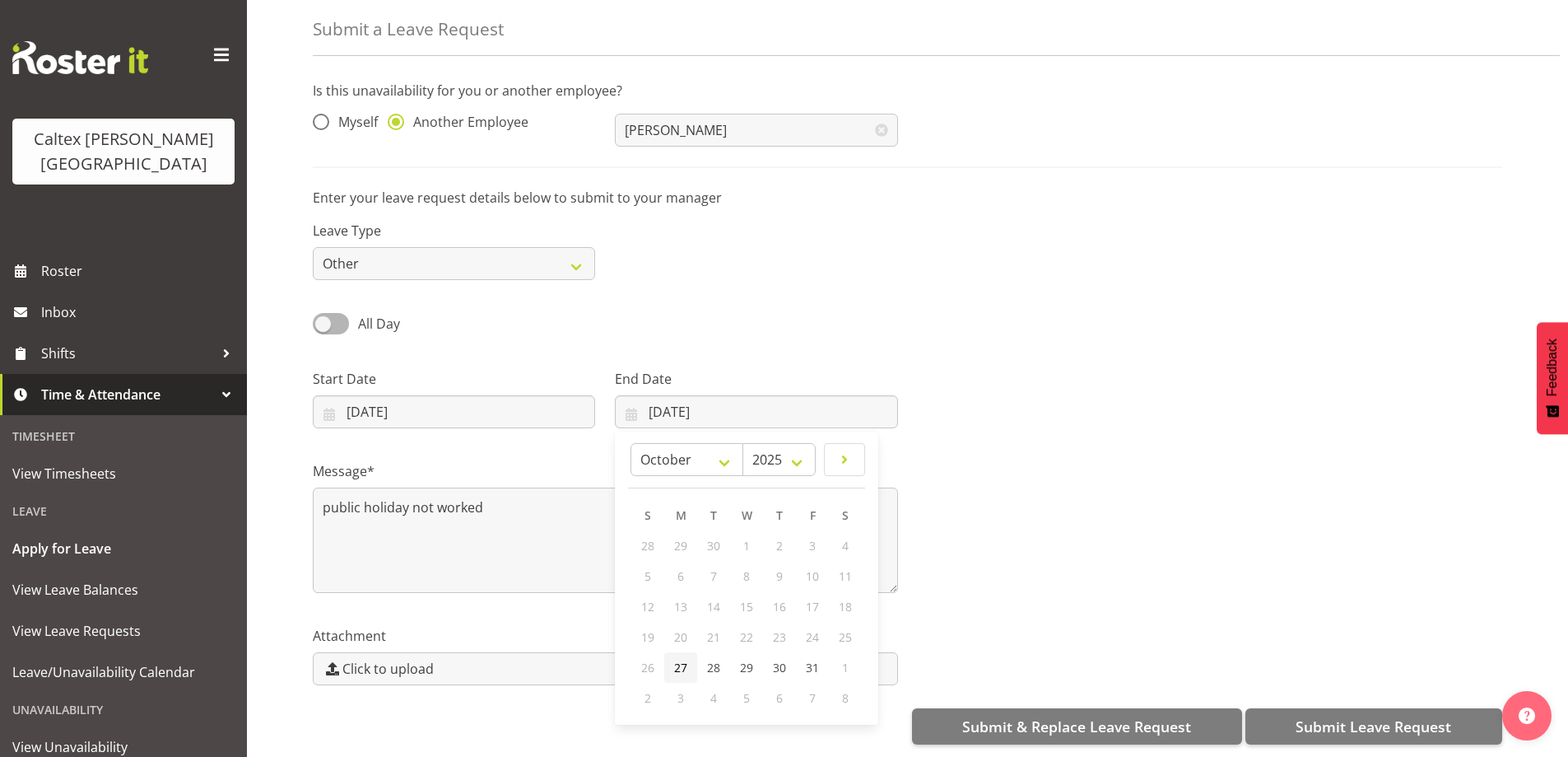
type input "27/10/2025"
click at [993, 464] on div "Message* public holiday not worked" at bounding box center [907, 520] width 1210 height 165
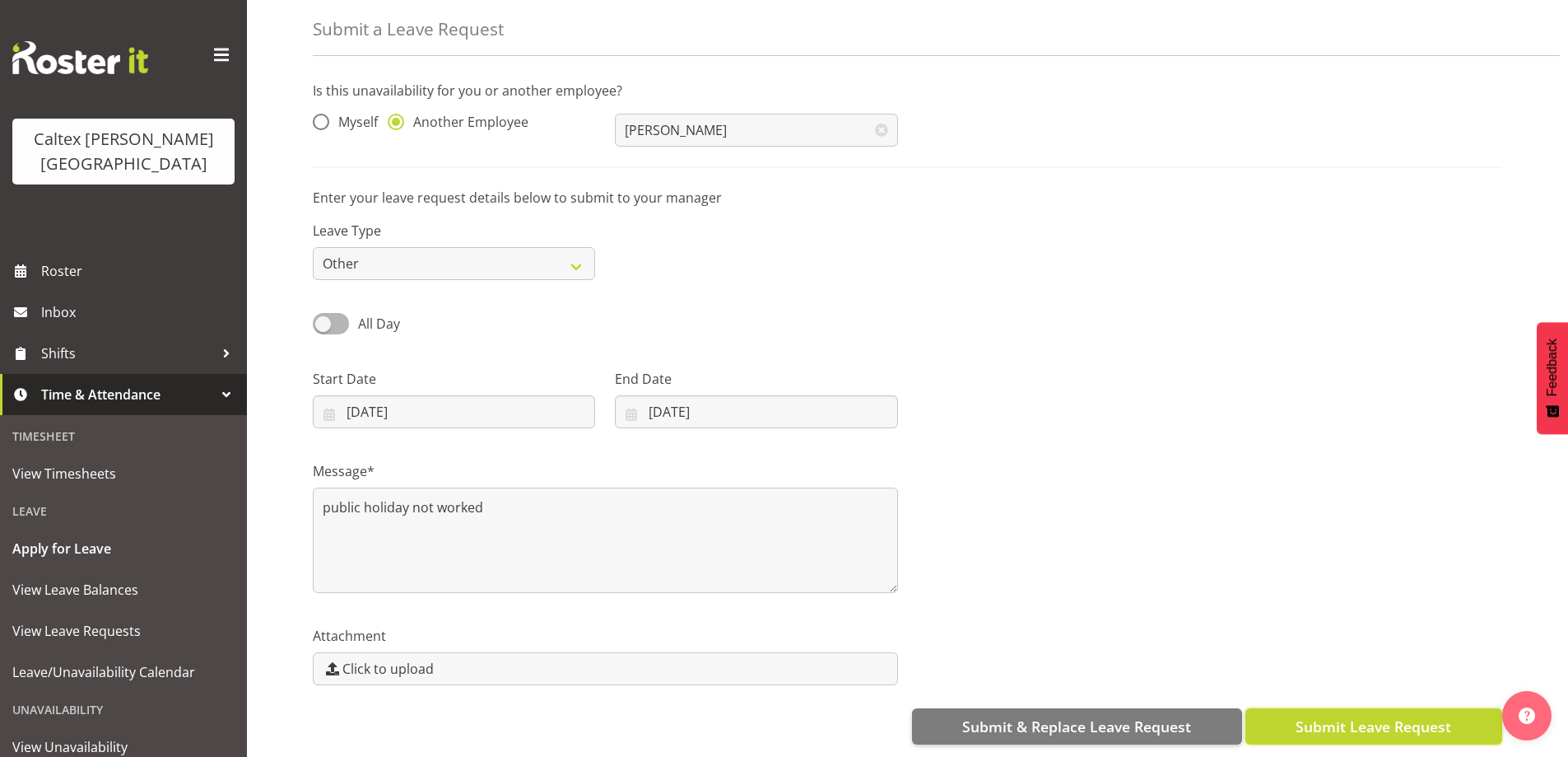
drag, startPoint x: 1372, startPoint y: 712, endPoint x: 1238, endPoint y: 545, distance: 214.1
click at [1369, 708] on button "Submit Leave Request" at bounding box center [1373, 726] width 257 height 36
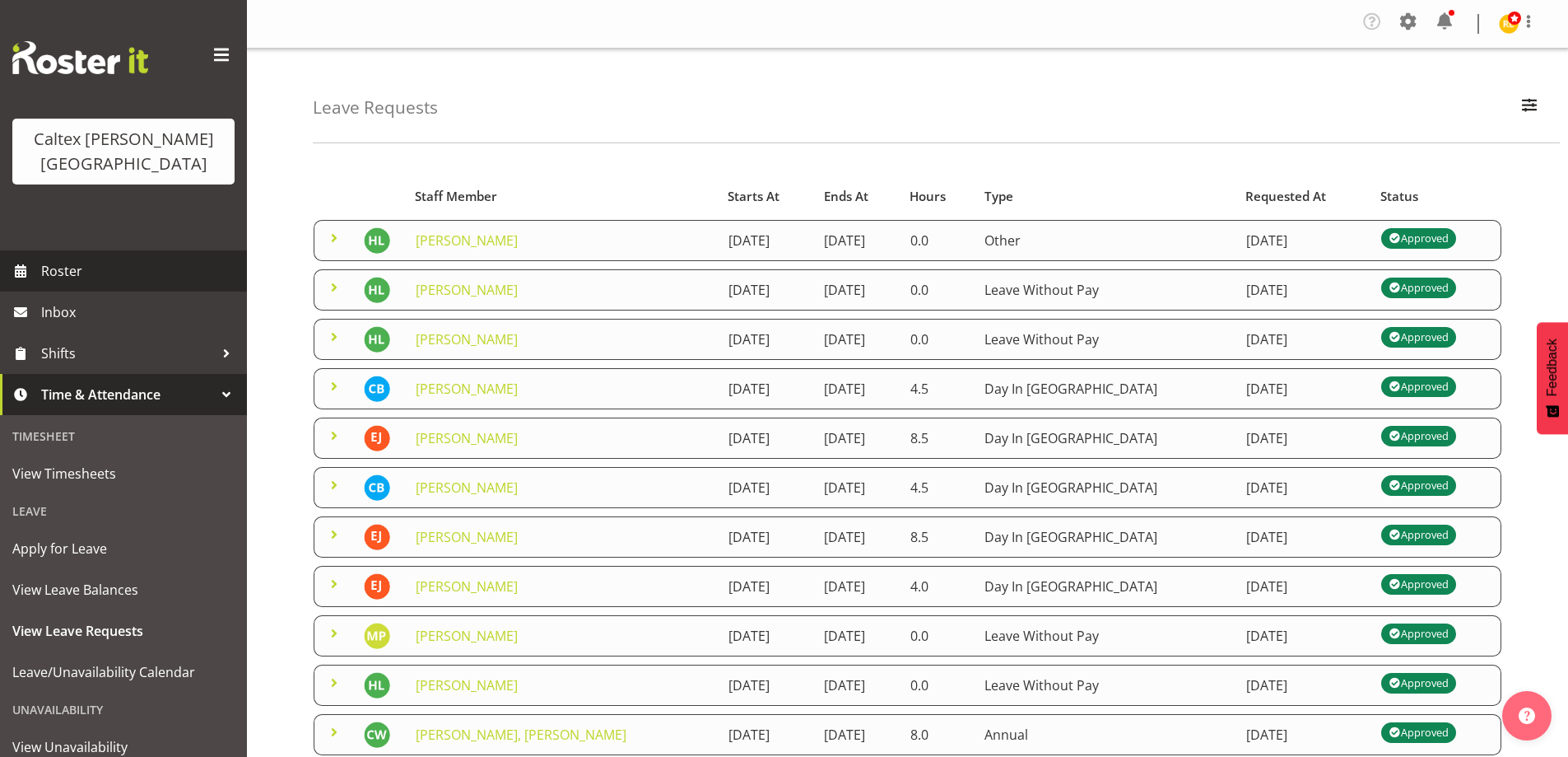
click at [51, 259] on span "Roster" at bounding box center [140, 270] width 197 height 24
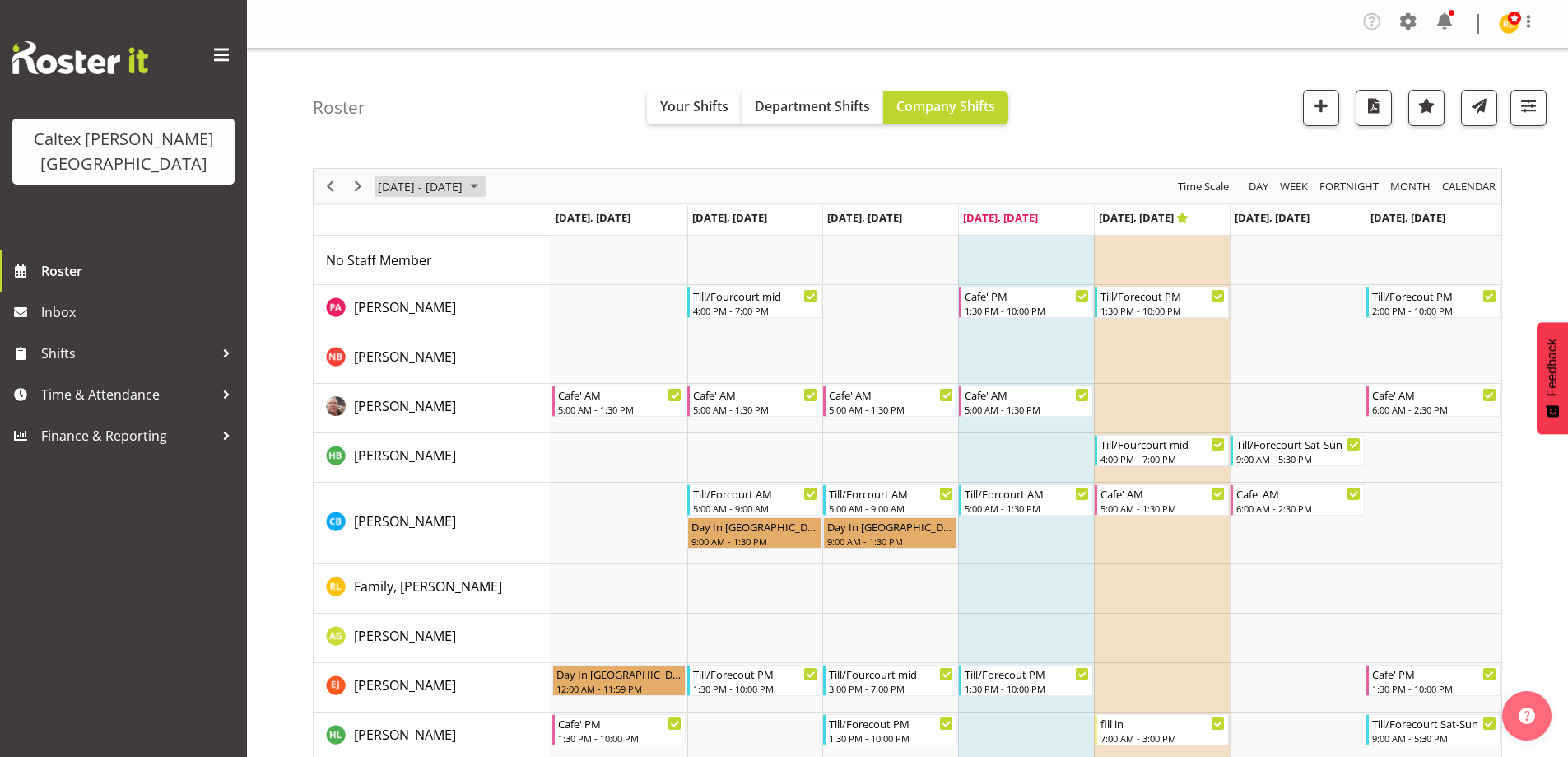
click at [484, 183] on span "August 25 - 31, 2025" at bounding box center [474, 187] width 20 height 21
click at [549, 225] on span "next month" at bounding box center [551, 227] width 29 height 30
click at [499, 369] on span "24" at bounding box center [500, 368] width 24 height 24
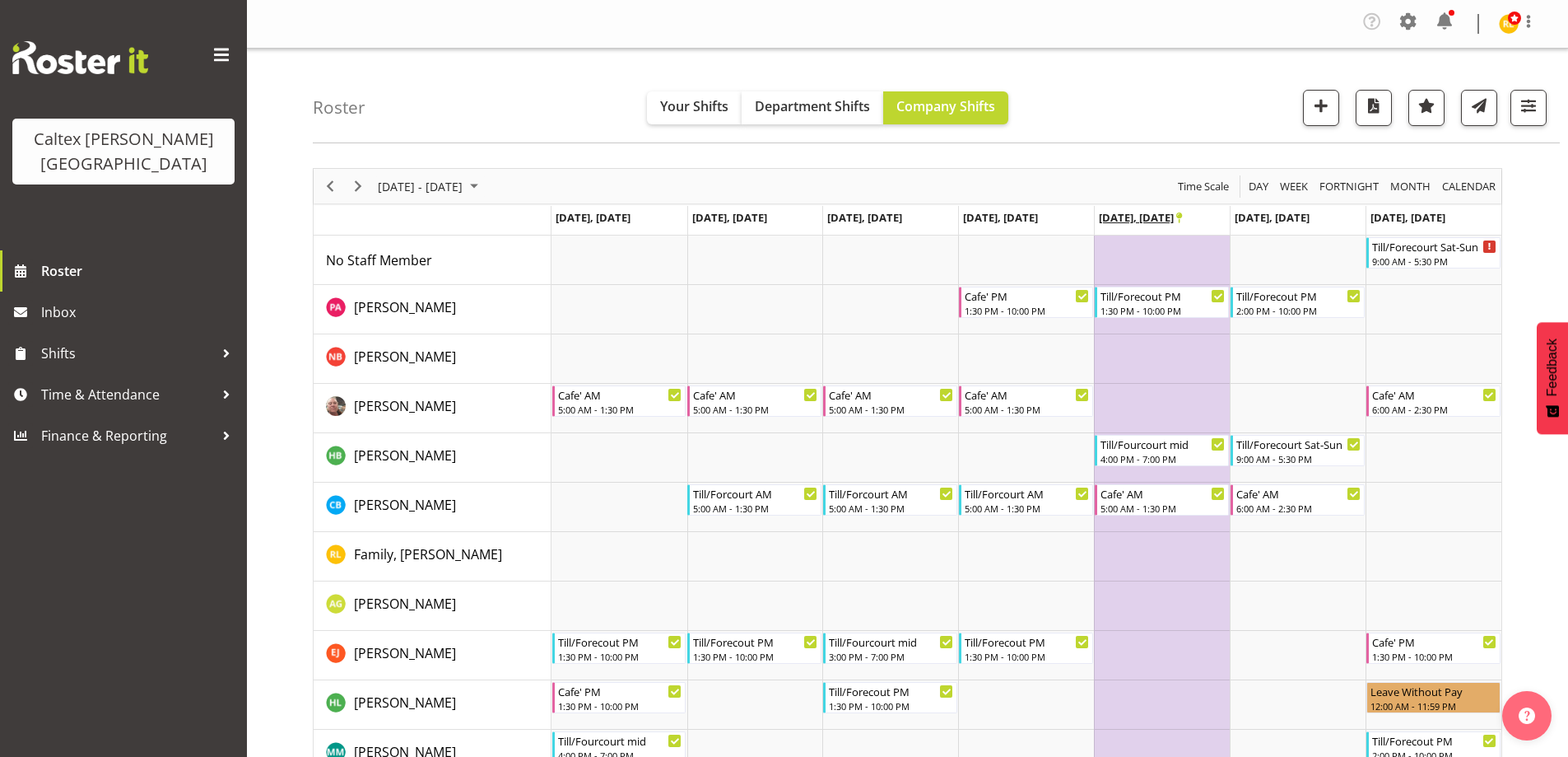
click at [1173, 219] on span "[DATE], [DATE]" at bounding box center [1140, 217] width 83 height 14
click at [1173, 213] on span "[DATE], [DATE]" at bounding box center [1140, 217] width 83 height 14
click at [1178, 213] on icon "Timeline Week of October 24, 2025" at bounding box center [1179, 218] width 5 height 11
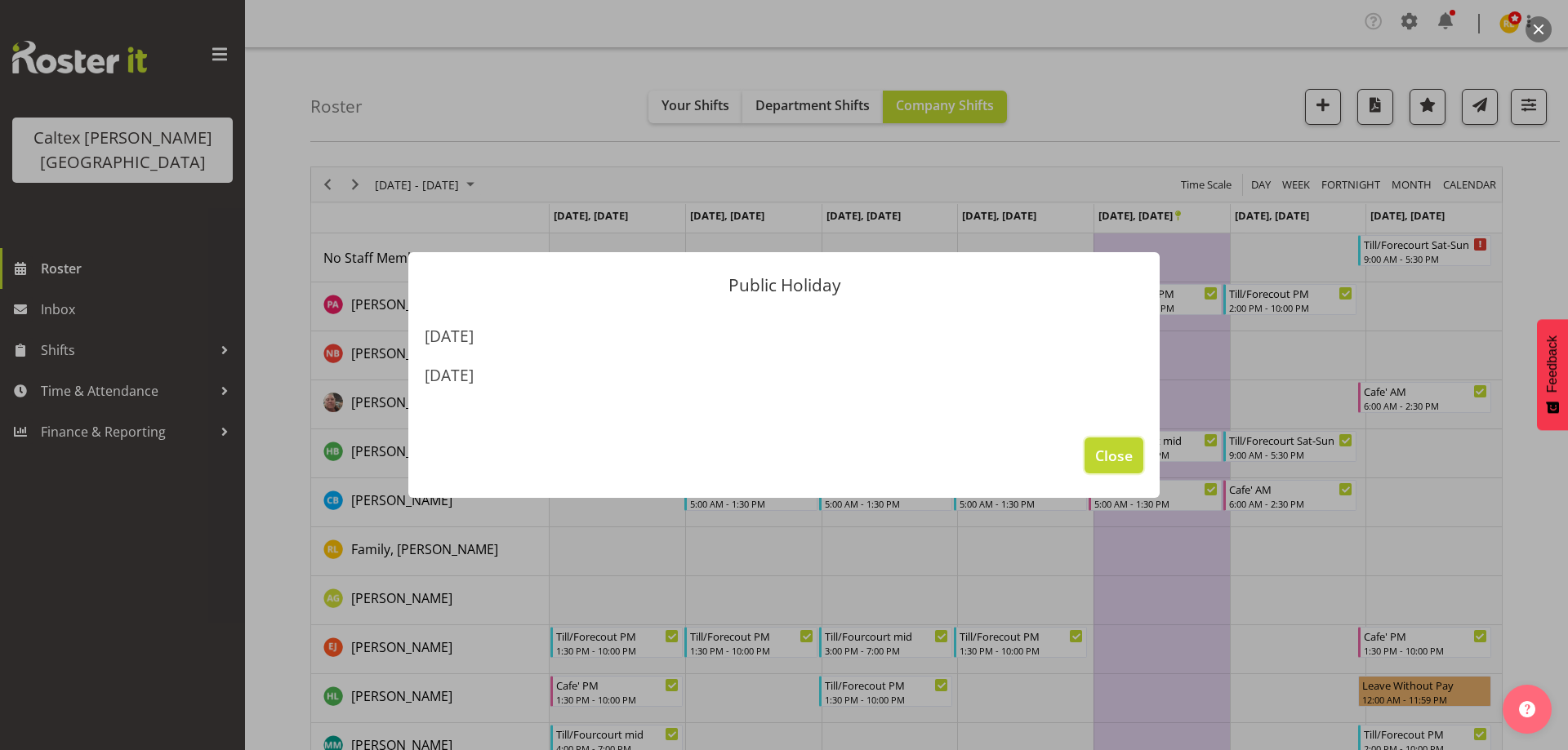
drag, startPoint x: 1119, startPoint y: 458, endPoint x: 1158, endPoint y: 346, distance: 118.6
click at [1124, 448] on span "Close" at bounding box center [1114, 455] width 38 height 21
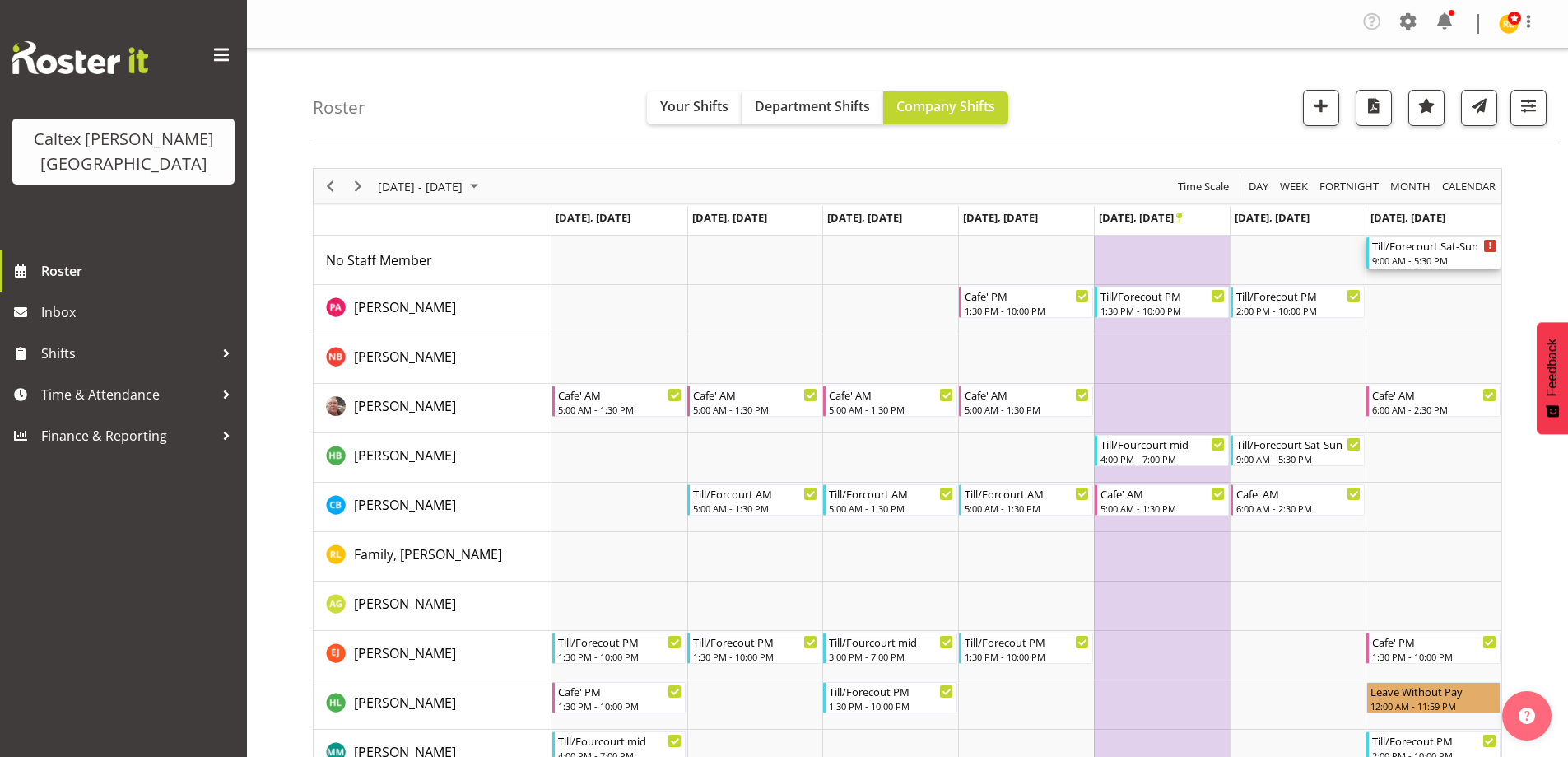
click at [1429, 253] on div "Till/Forecourt Sat-Sun 9:00 AM - 5:30 PM" at bounding box center [1434, 252] width 125 height 32
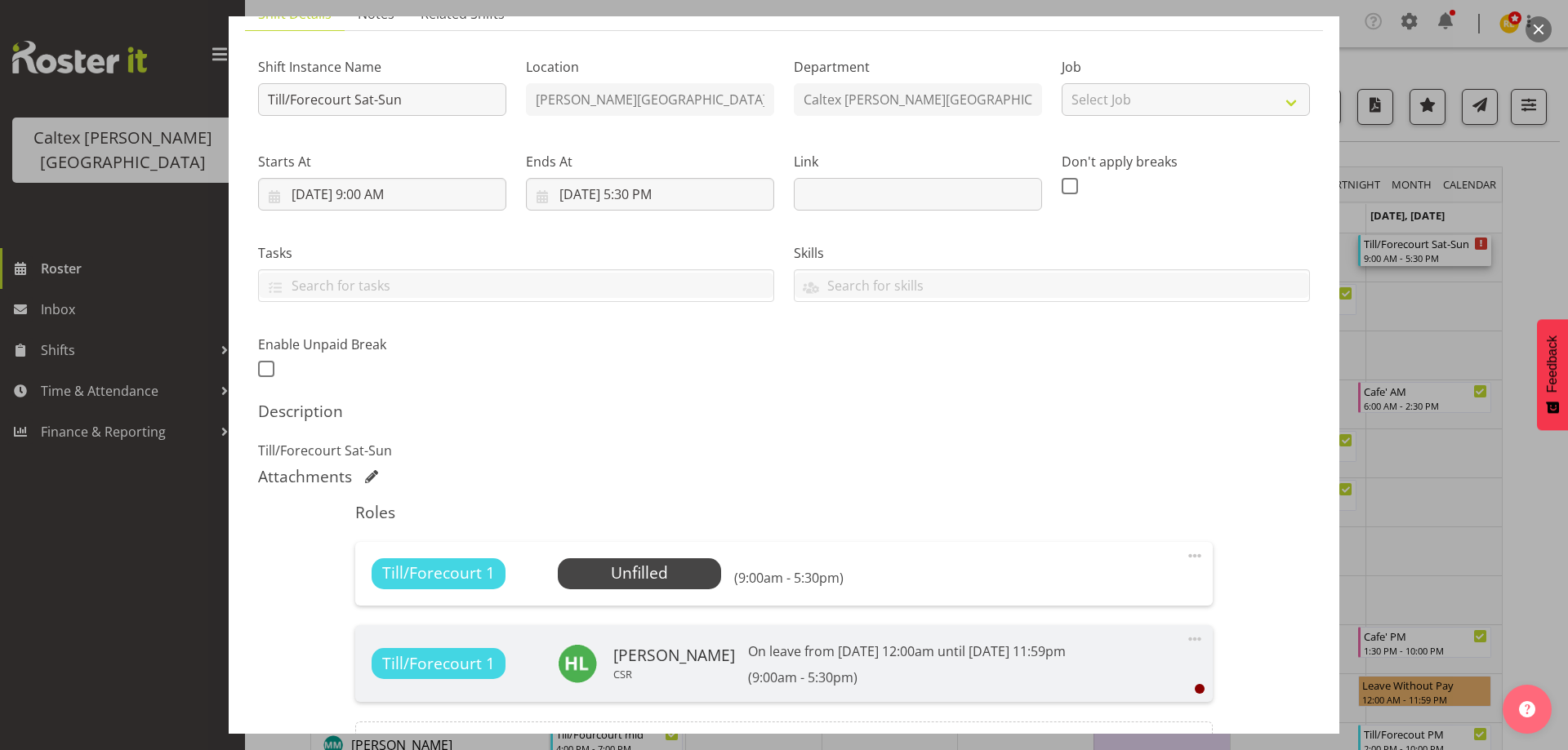
scroll to position [322, 0]
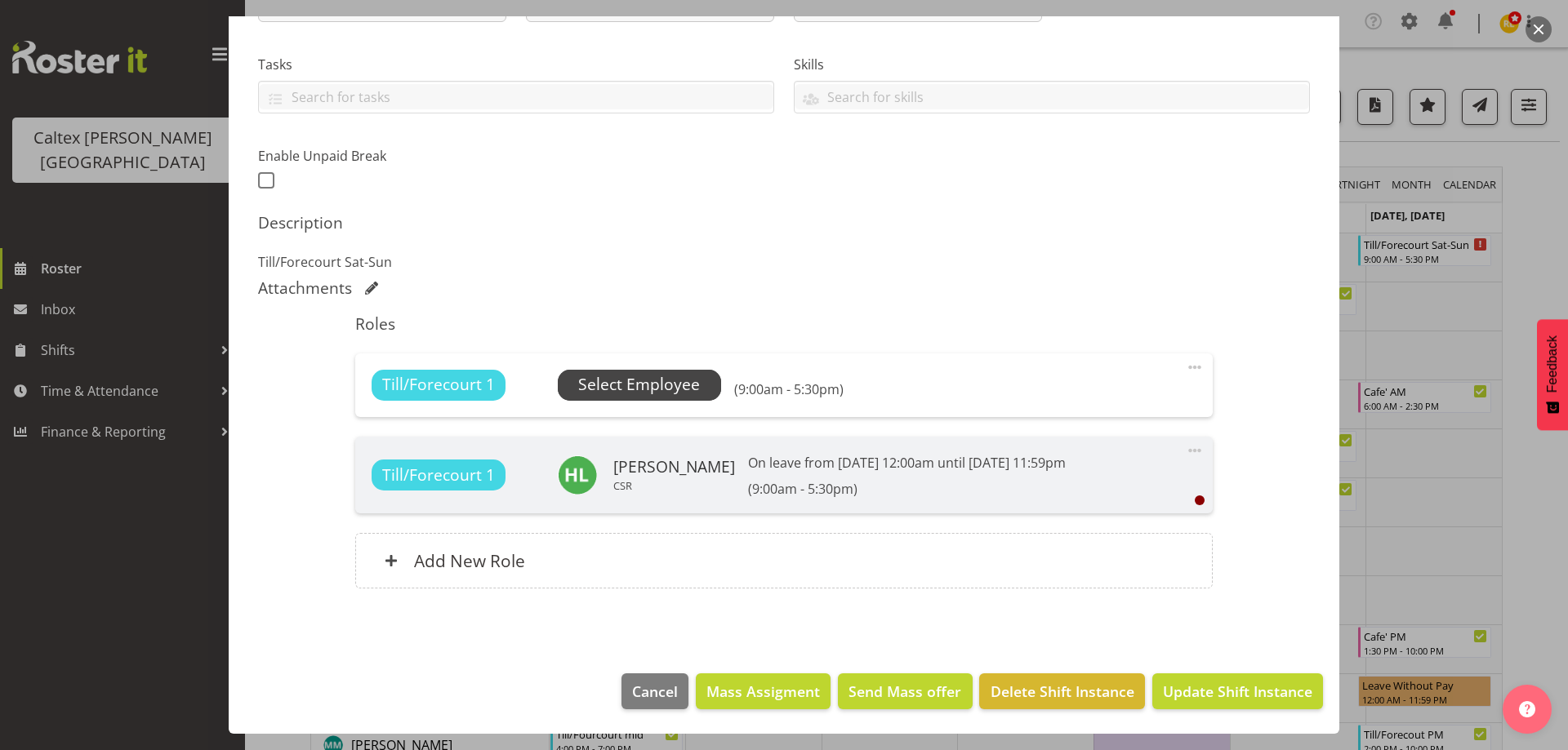
click at [663, 375] on span "Select Employee" at bounding box center [639, 385] width 122 height 24
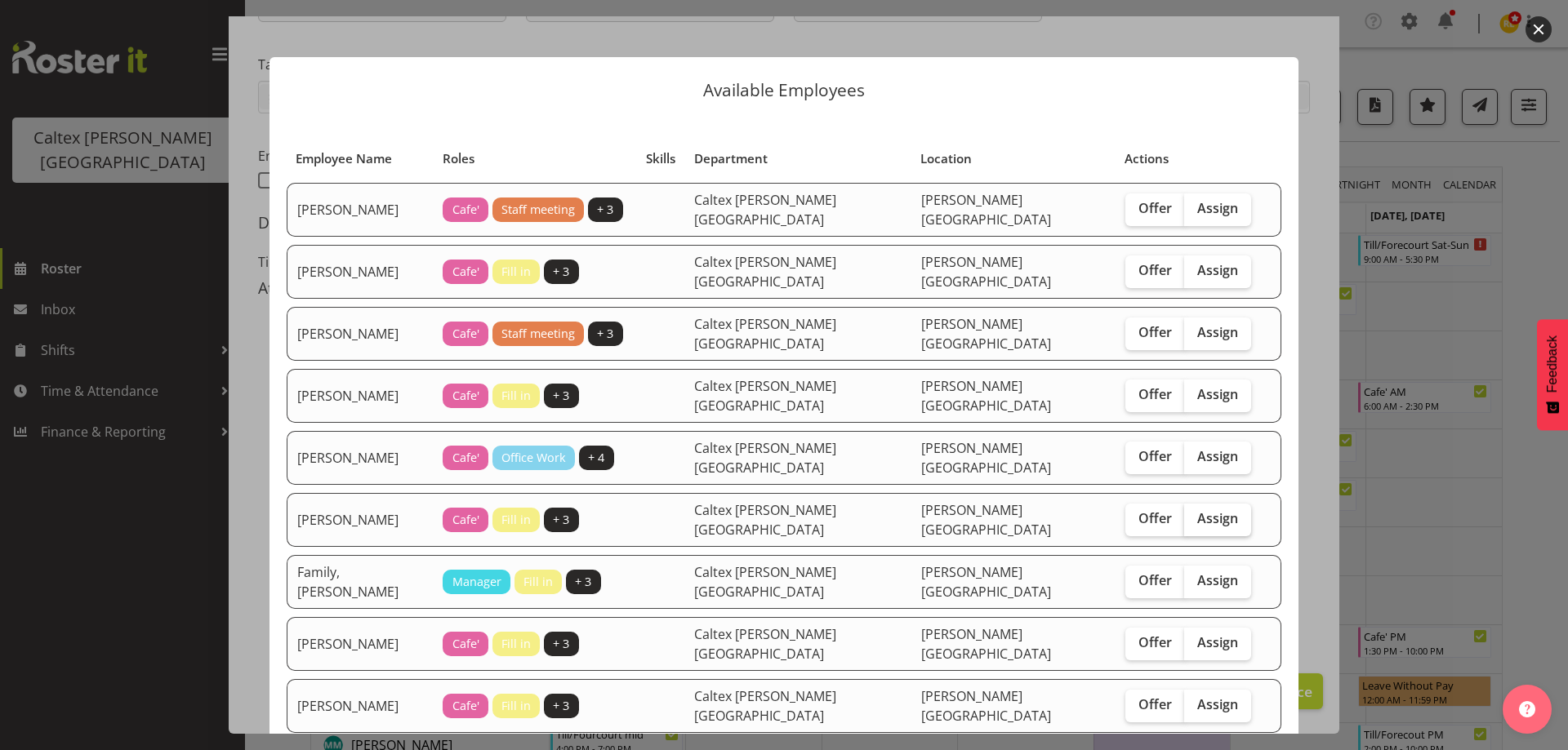
click at [1197, 510] on span "Assign" at bounding box center [1218, 518] width 41 height 16
click at [1184, 513] on input "Assign" at bounding box center [1189, 519] width 11 height 11
checkbox input "true"
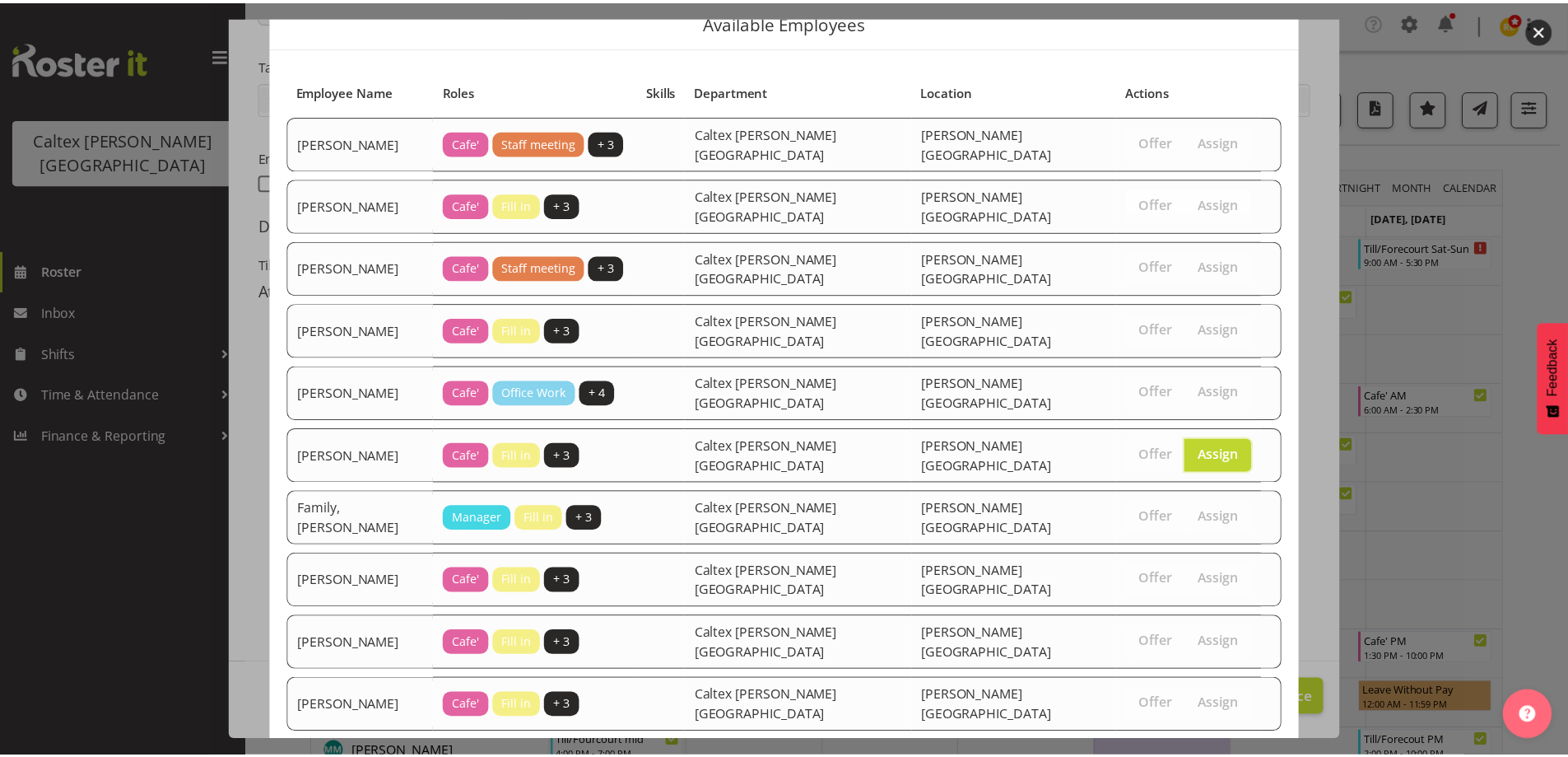
scroll to position [175, 0]
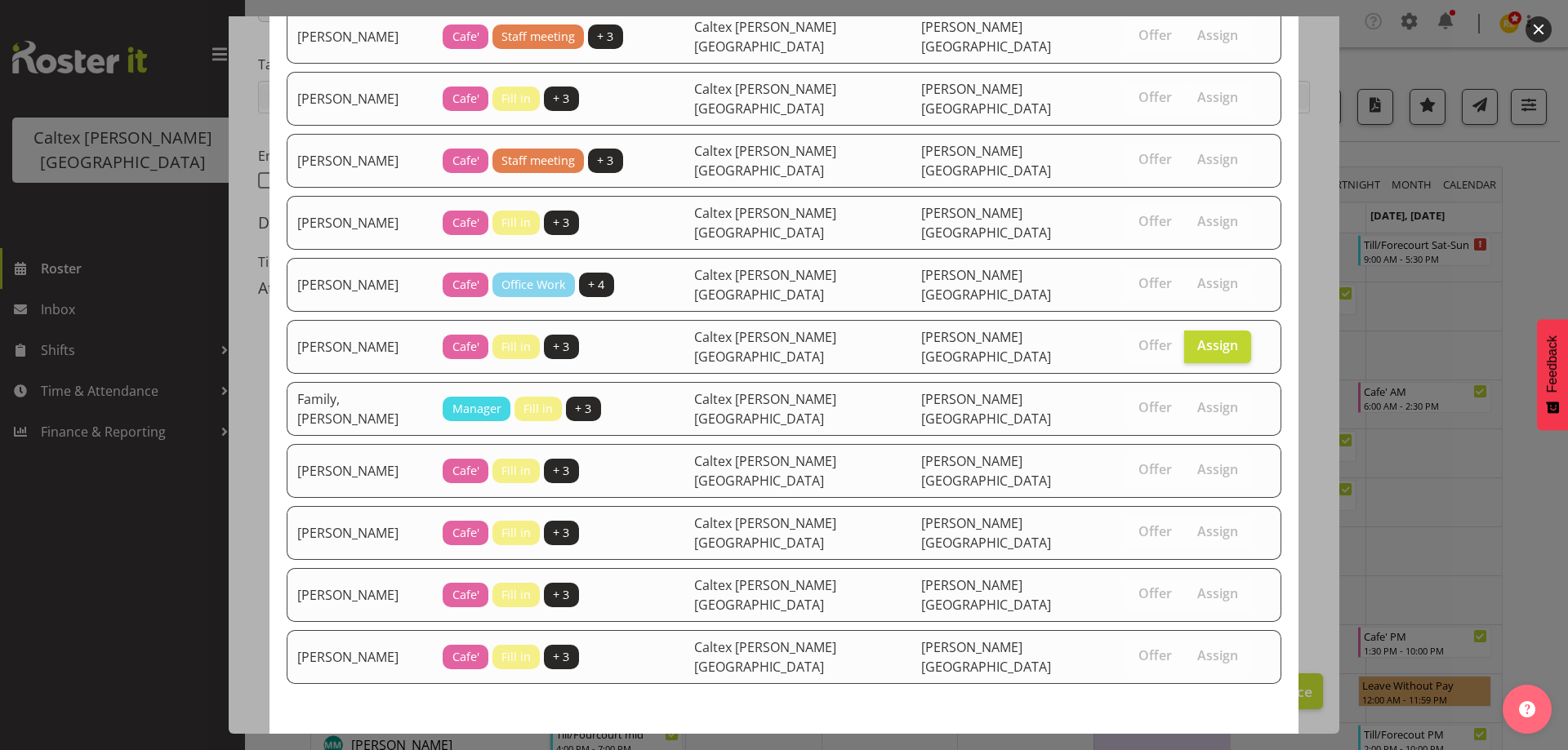
drag, startPoint x: 1153, startPoint y: 690, endPoint x: 1153, endPoint y: 680, distance: 10.0
click at [1153, 749] on span "Assign [PERSON_NAME]" at bounding box center [1188, 763] width 165 height 20
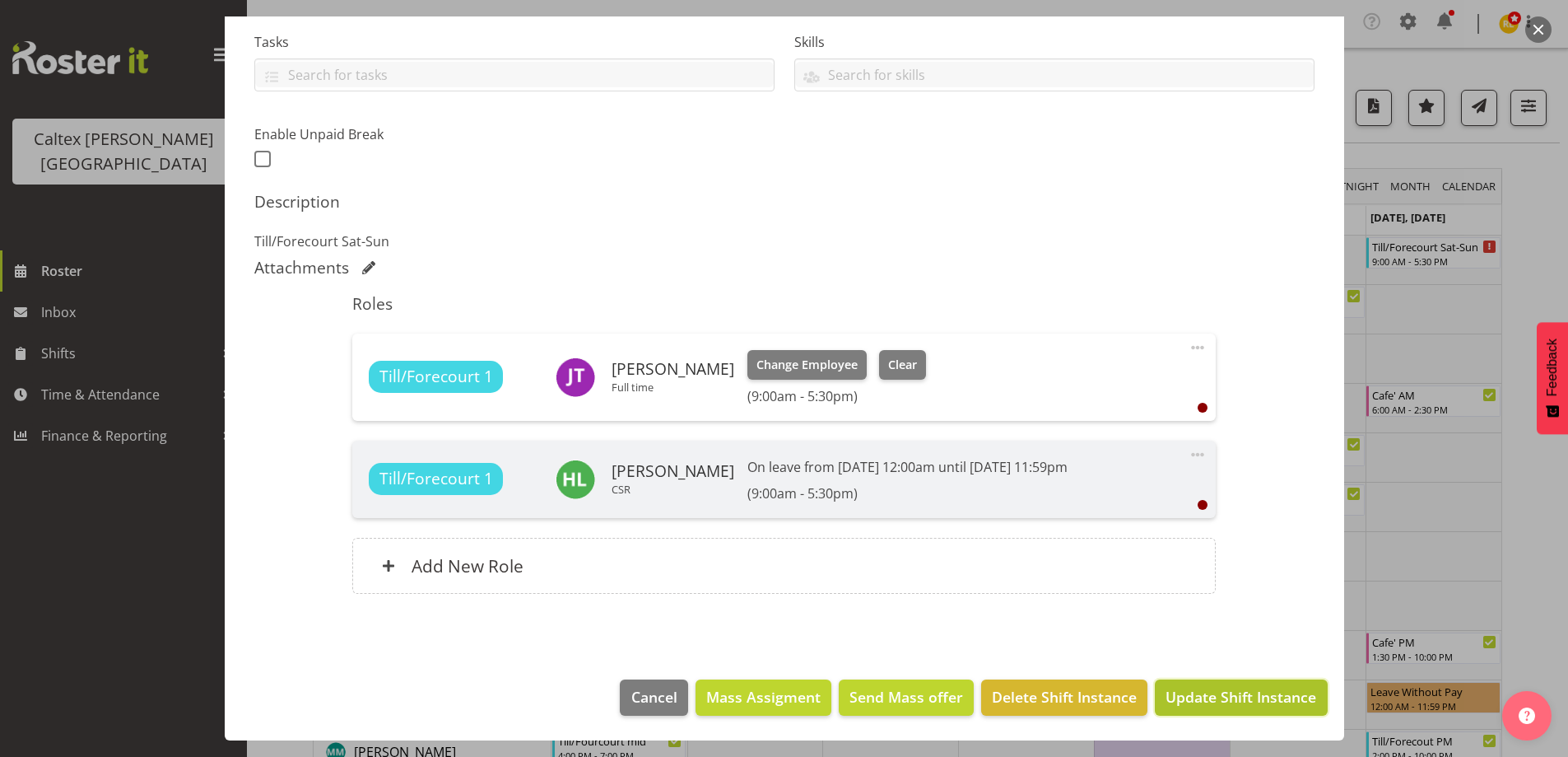
drag, startPoint x: 1198, startPoint y: 701, endPoint x: 1233, endPoint y: 641, distance: 69.5
click at [1198, 700] on span "Update Shift Instance" at bounding box center [1240, 697] width 150 height 22
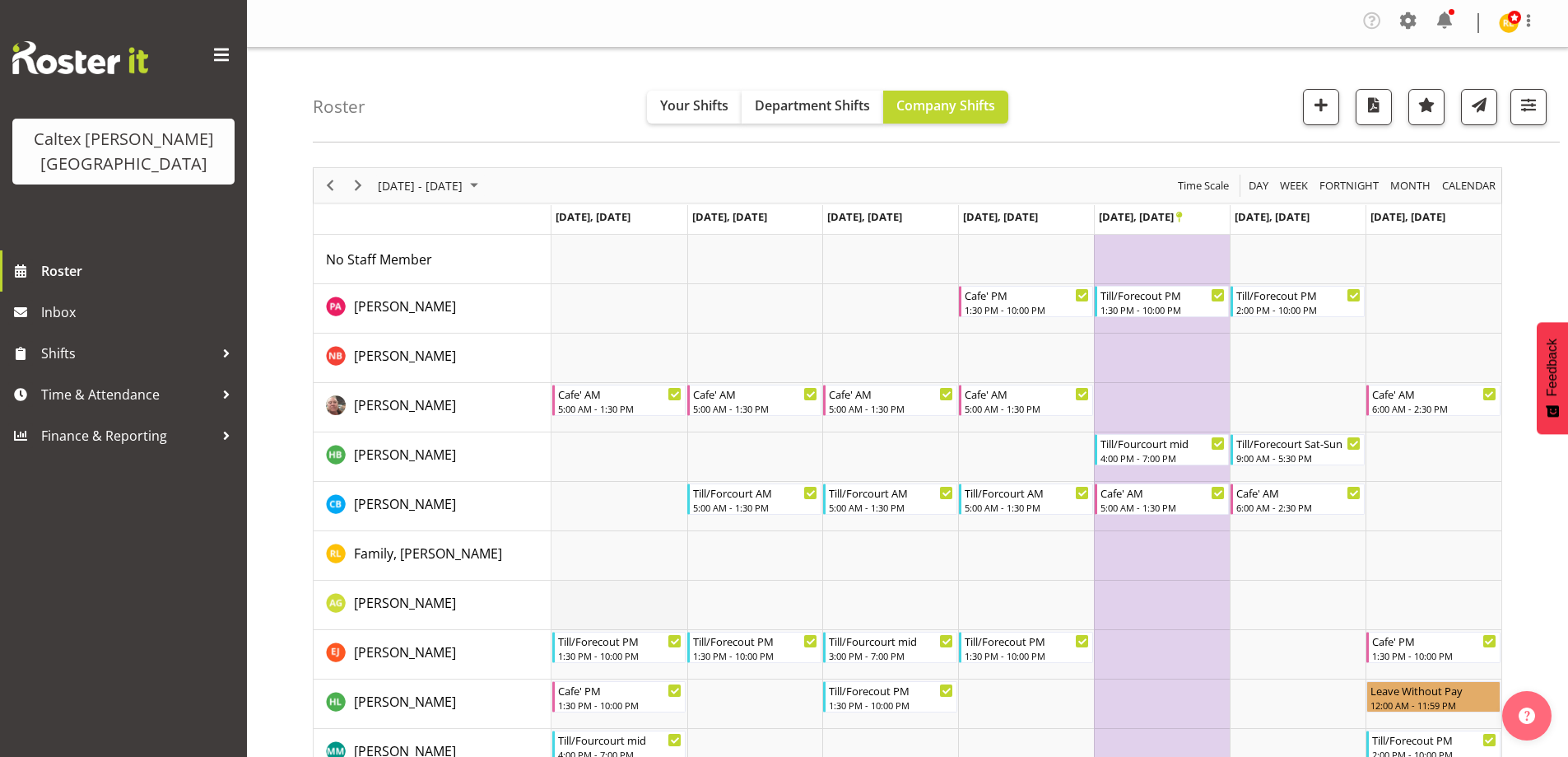
scroll to position [0, 0]
click at [359, 182] on span "Next" at bounding box center [358, 187] width 20 height 21
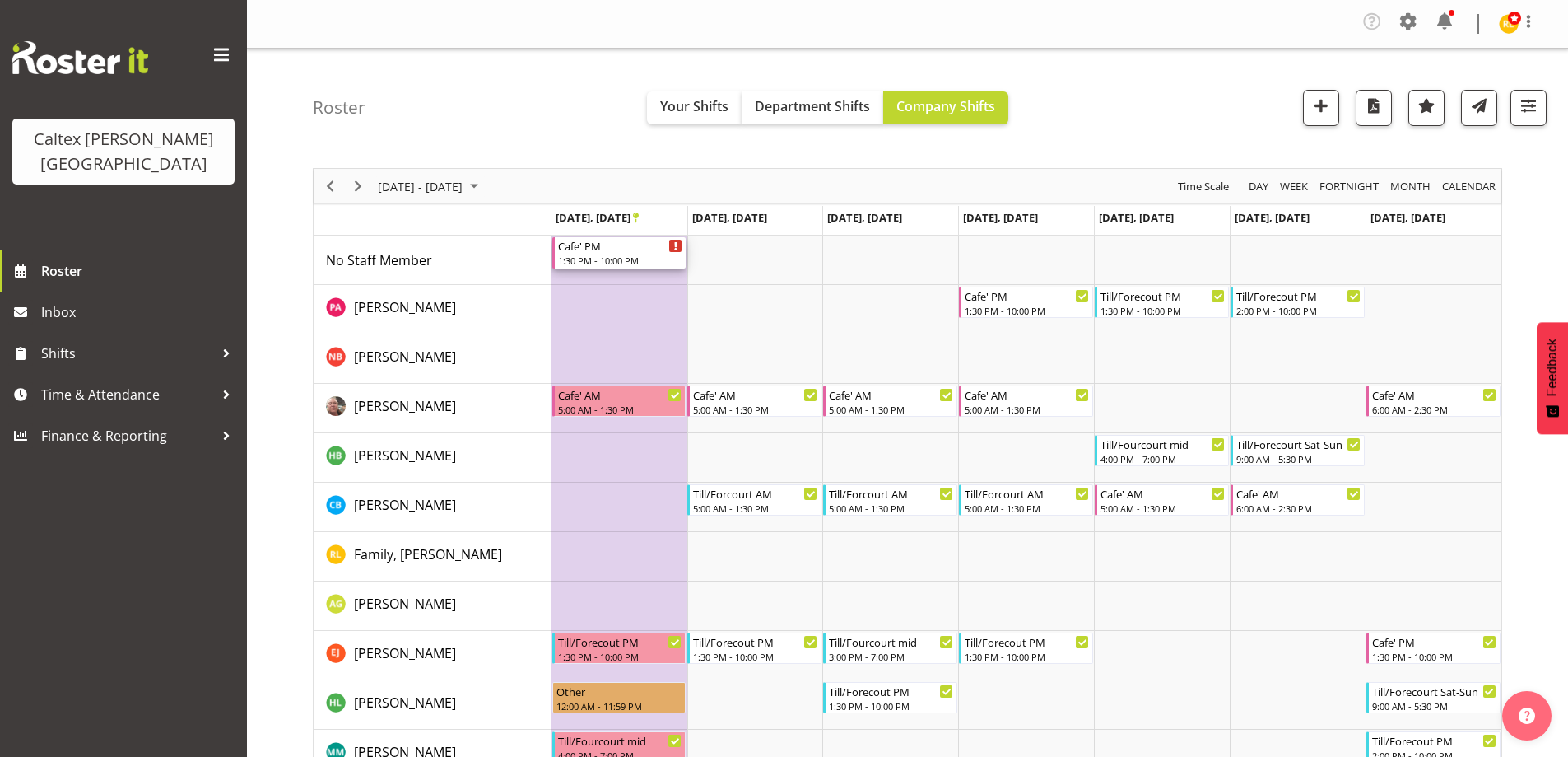
click at [599, 264] on div "1:30 PM - 10:00 PM" at bounding box center [621, 260] width 125 height 14
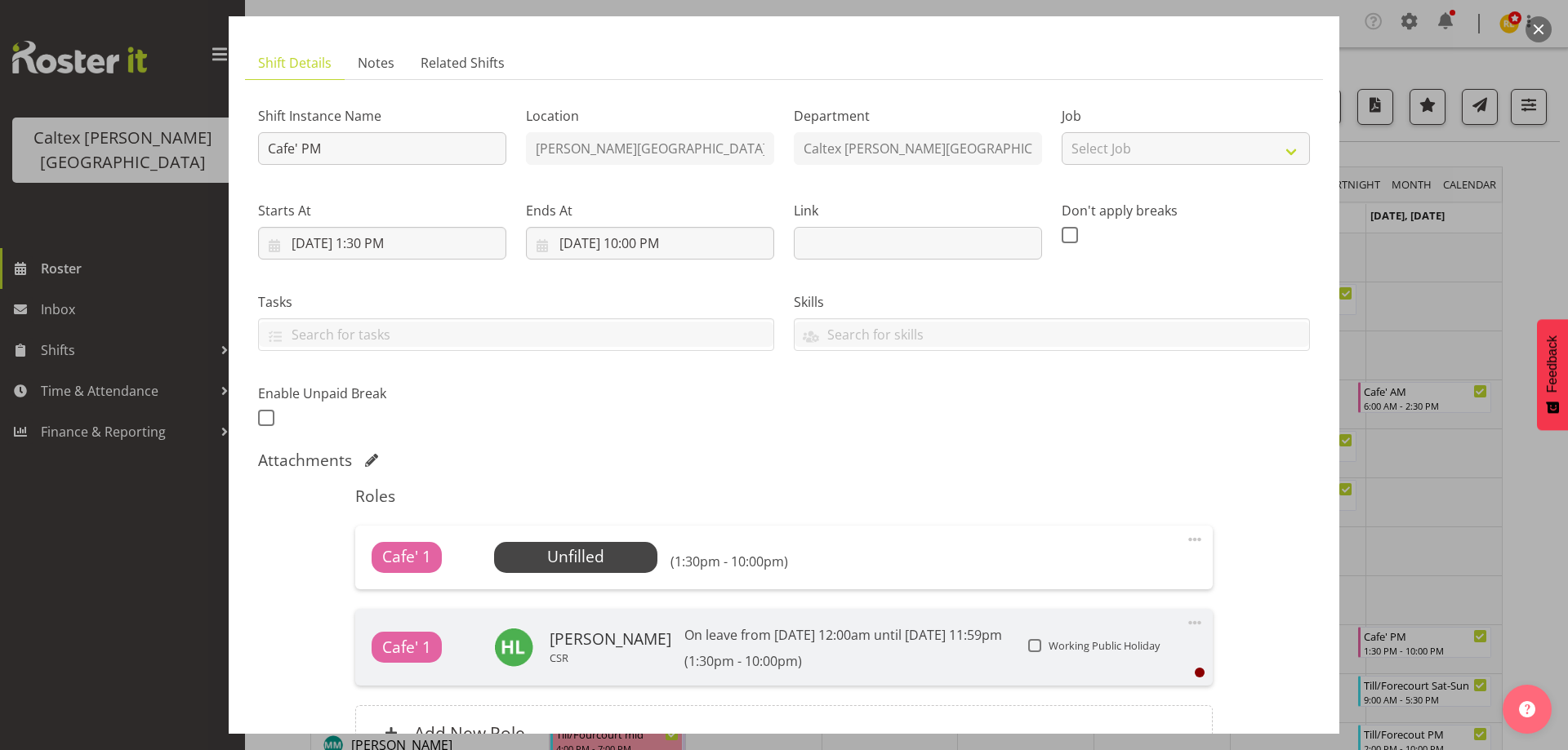
scroll to position [81, 0]
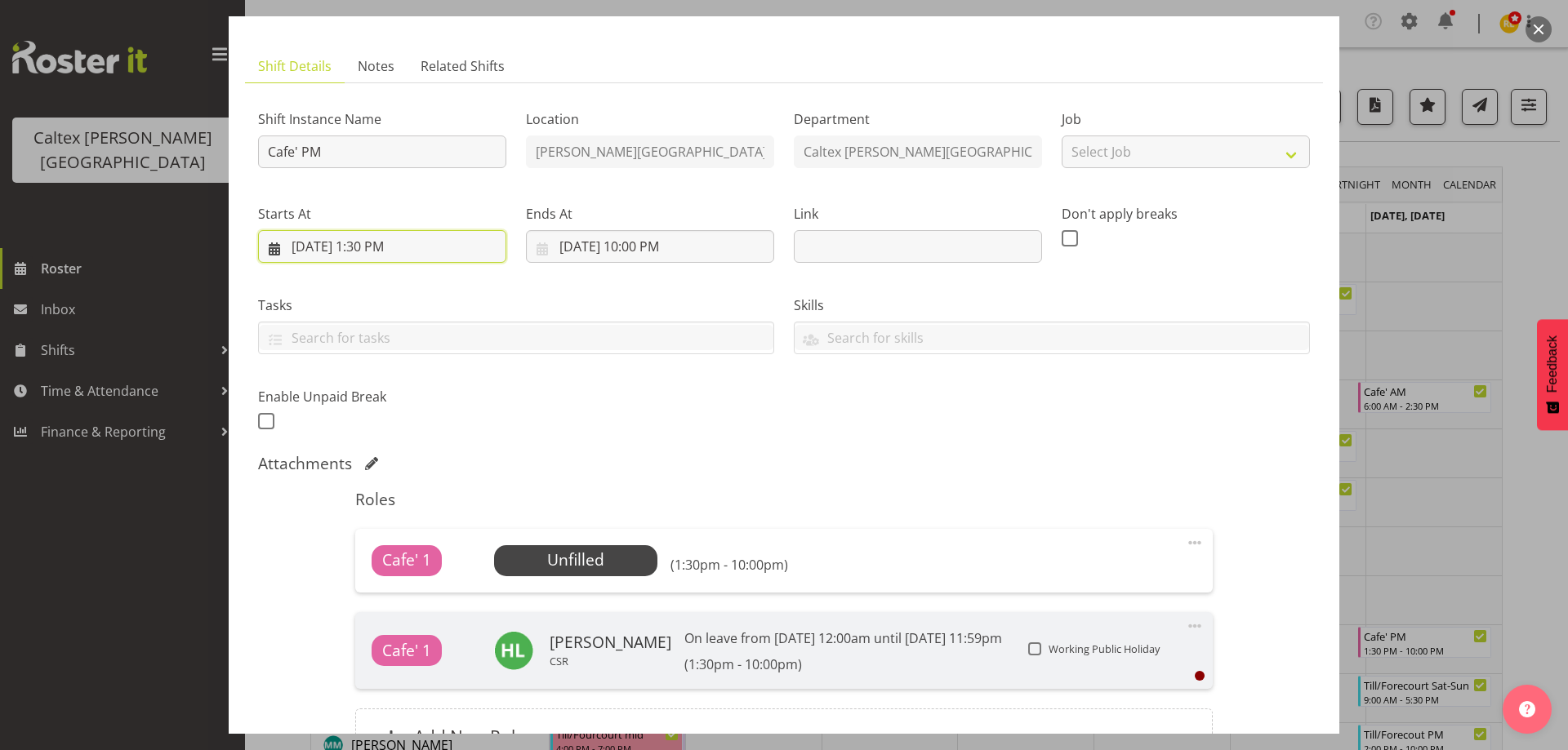
click at [385, 249] on input "[DATE] 1:30 PM" at bounding box center [382, 246] width 248 height 33
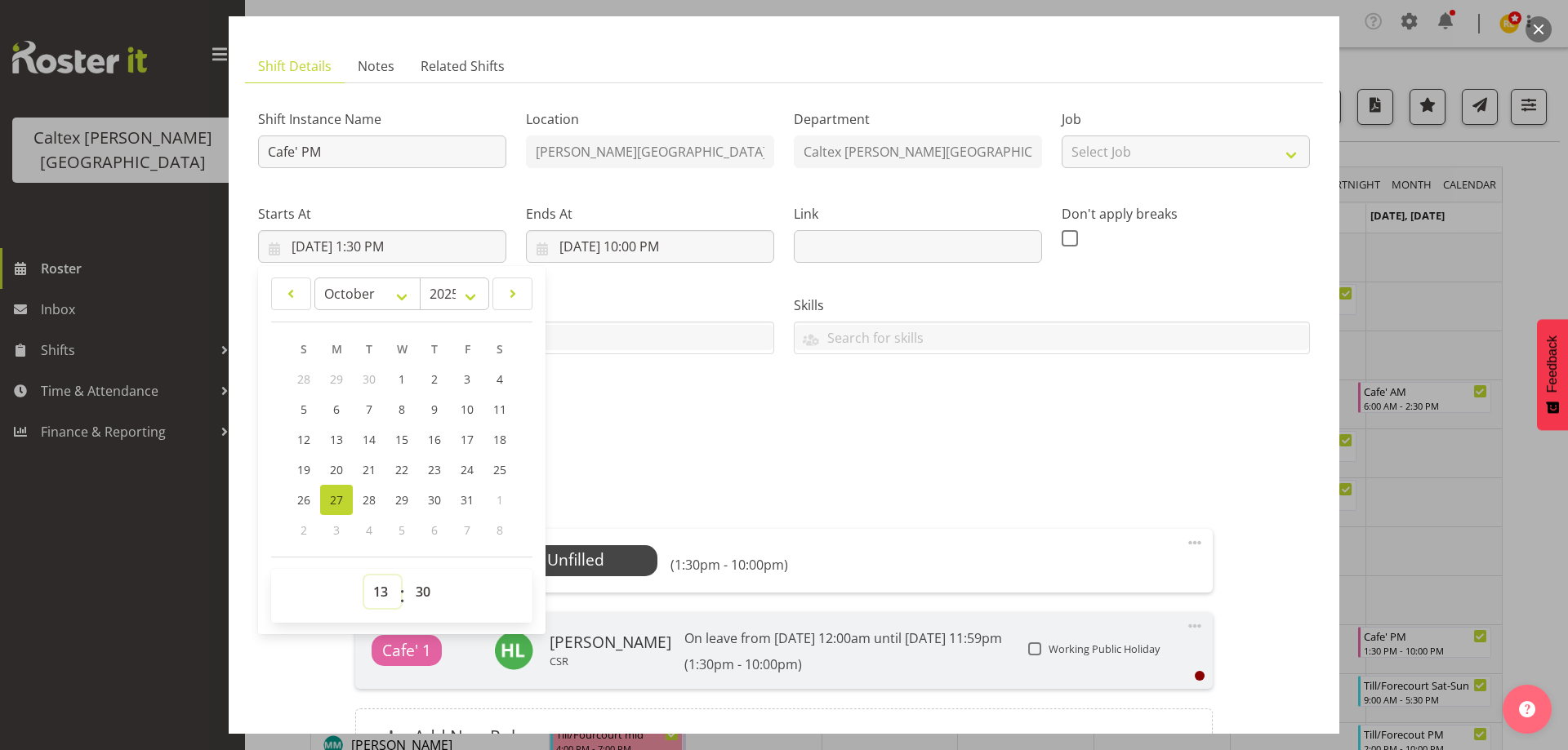
click at [384, 597] on select "00 01 02 03 04 05 06 07 08 09 10 11 12 13 14 15 16 17 18 19 20 21 22 23" at bounding box center [382, 591] width 37 height 33
select select "14"
click at [365, 575] on select "00 01 02 03 04 05 06 07 08 09 10 11 12 13 14 15 16 17 18 19 20 21 22 23" at bounding box center [382, 591] width 37 height 33
type input "[DATE] 2:30 PM"
click at [424, 602] on select "00 01 02 03 04 05 06 07 08 09 10 11 12 13 14 15 16 17 18 19 20 21 22 23 24 25 2…" at bounding box center [424, 591] width 37 height 33
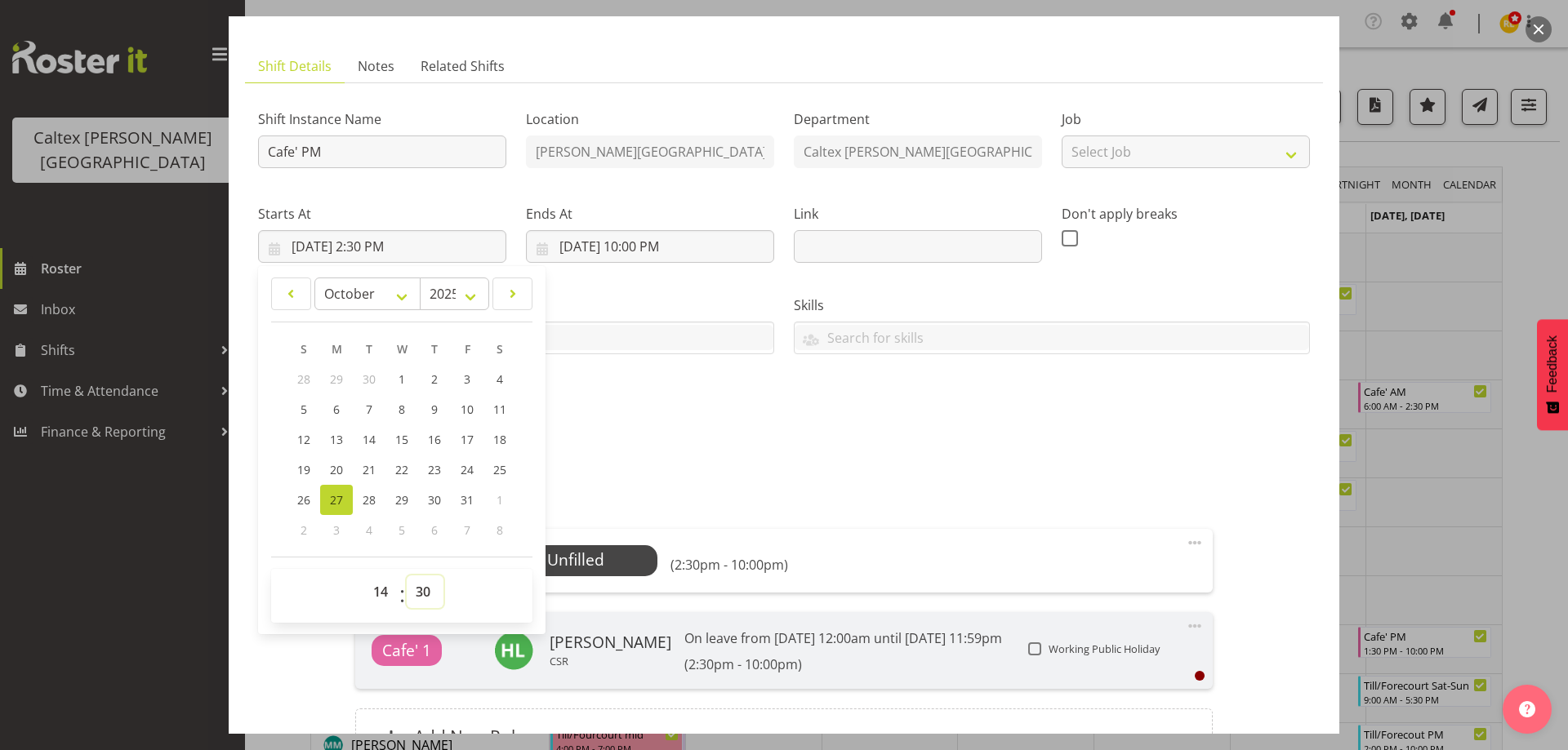
select select "0"
click at [407, 575] on select "00 01 02 03 04 05 06 07 08 09 10 11 12 13 14 15 16 17 18 19 20 21 22 23 24 25 2…" at bounding box center [424, 591] width 37 height 33
type input "[DATE] 2:00 PM"
click at [675, 395] on div "Shift Instance Name Cafe' PM Location [PERSON_NAME][GEOGRAPHIC_DATA] Department…" at bounding box center [784, 265] width 1071 height 357
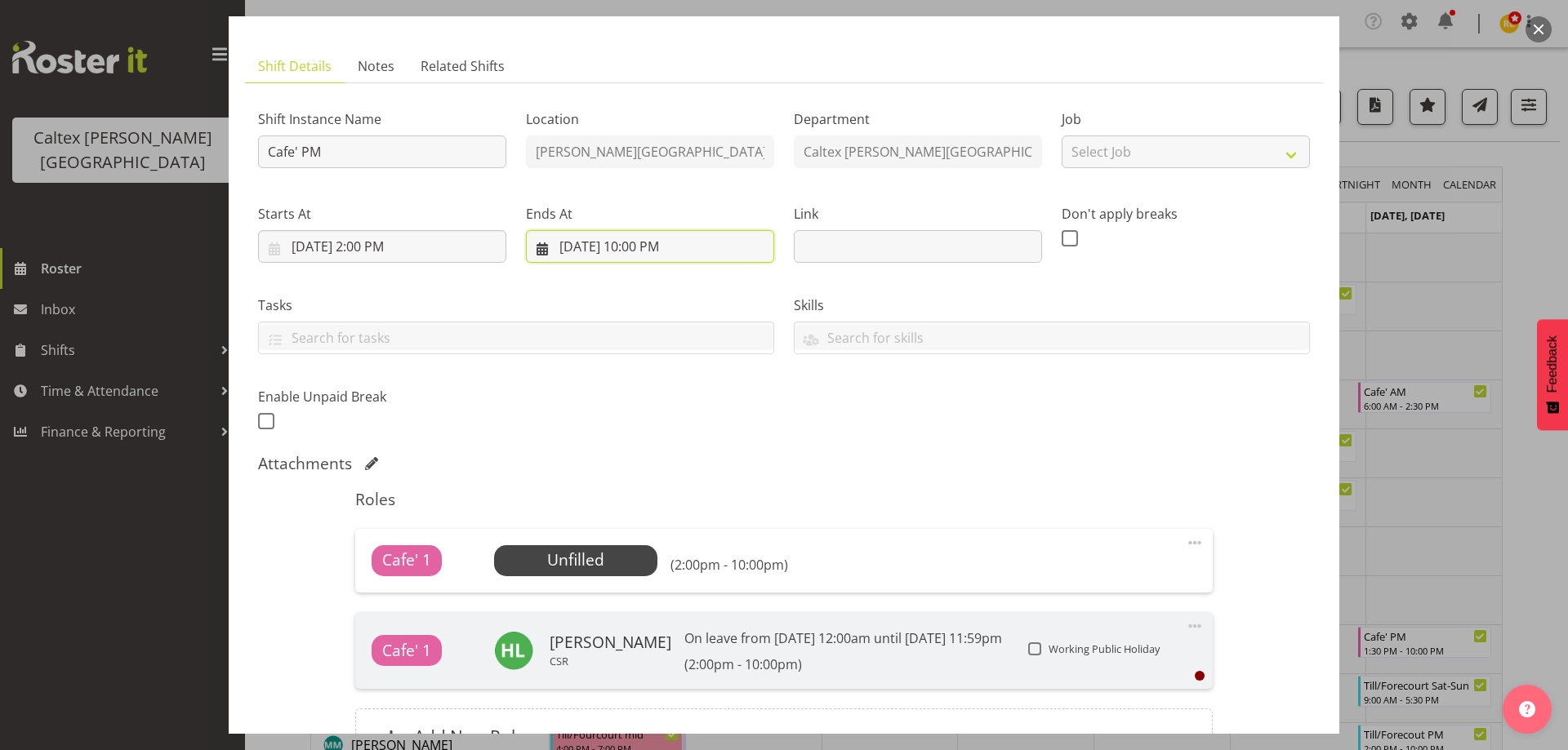
click at [649, 251] on input "[DATE] 10:00 PM" at bounding box center [650, 246] width 248 height 33
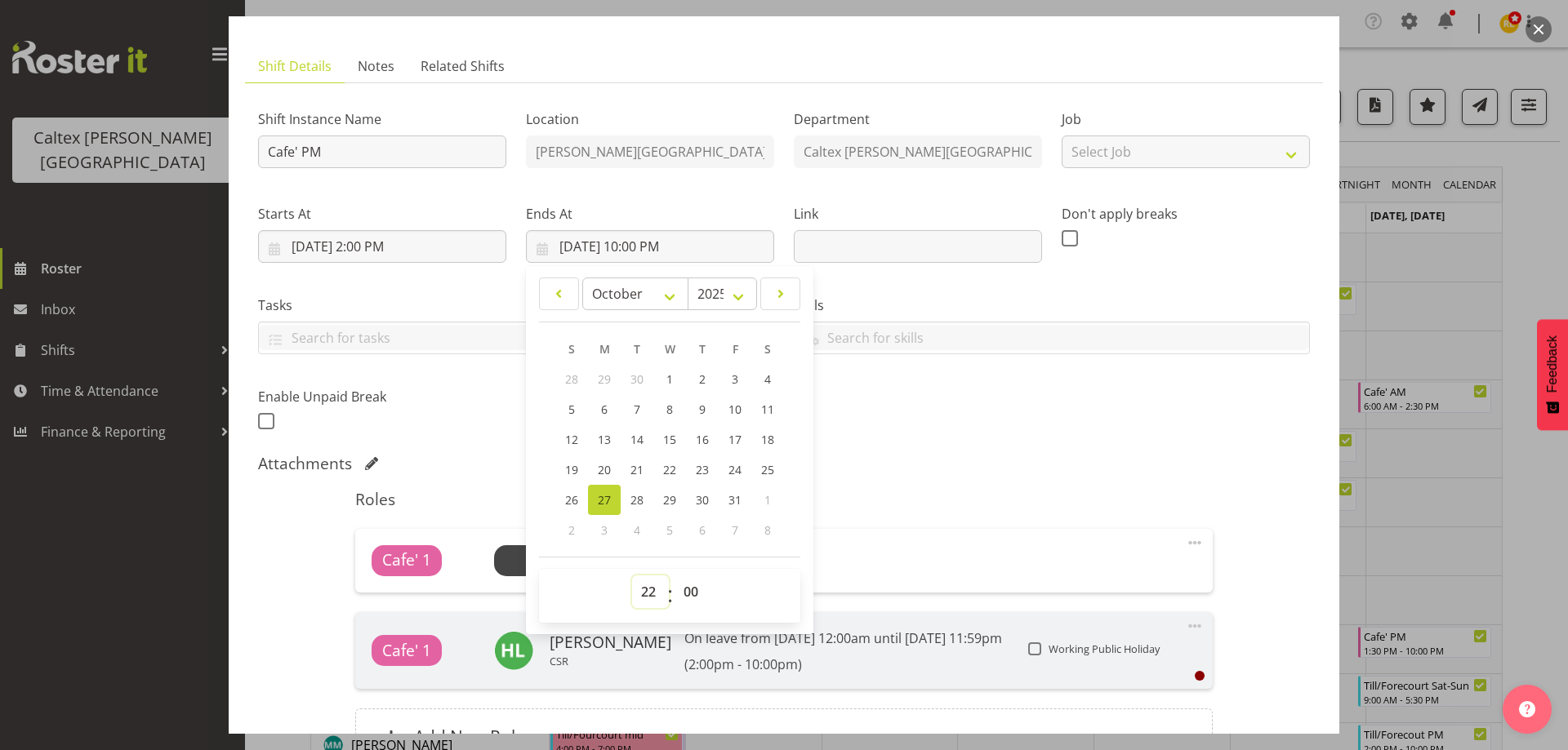
click at [633, 601] on select "00 01 02 03 04 05 06 07 08 09 10 11 12 13 14 15 16 17 18 19 20 21 22 23" at bounding box center [650, 591] width 37 height 33
select select "20"
click at [632, 575] on select "00 01 02 03 04 05 06 07 08 09 10 11 12 13 14 15 16 17 18 19 20 21 22 23" at bounding box center [650, 591] width 37 height 33
type input "[DATE] 8:00 PM"
click at [942, 460] on div "Attachments" at bounding box center [784, 463] width 1052 height 20
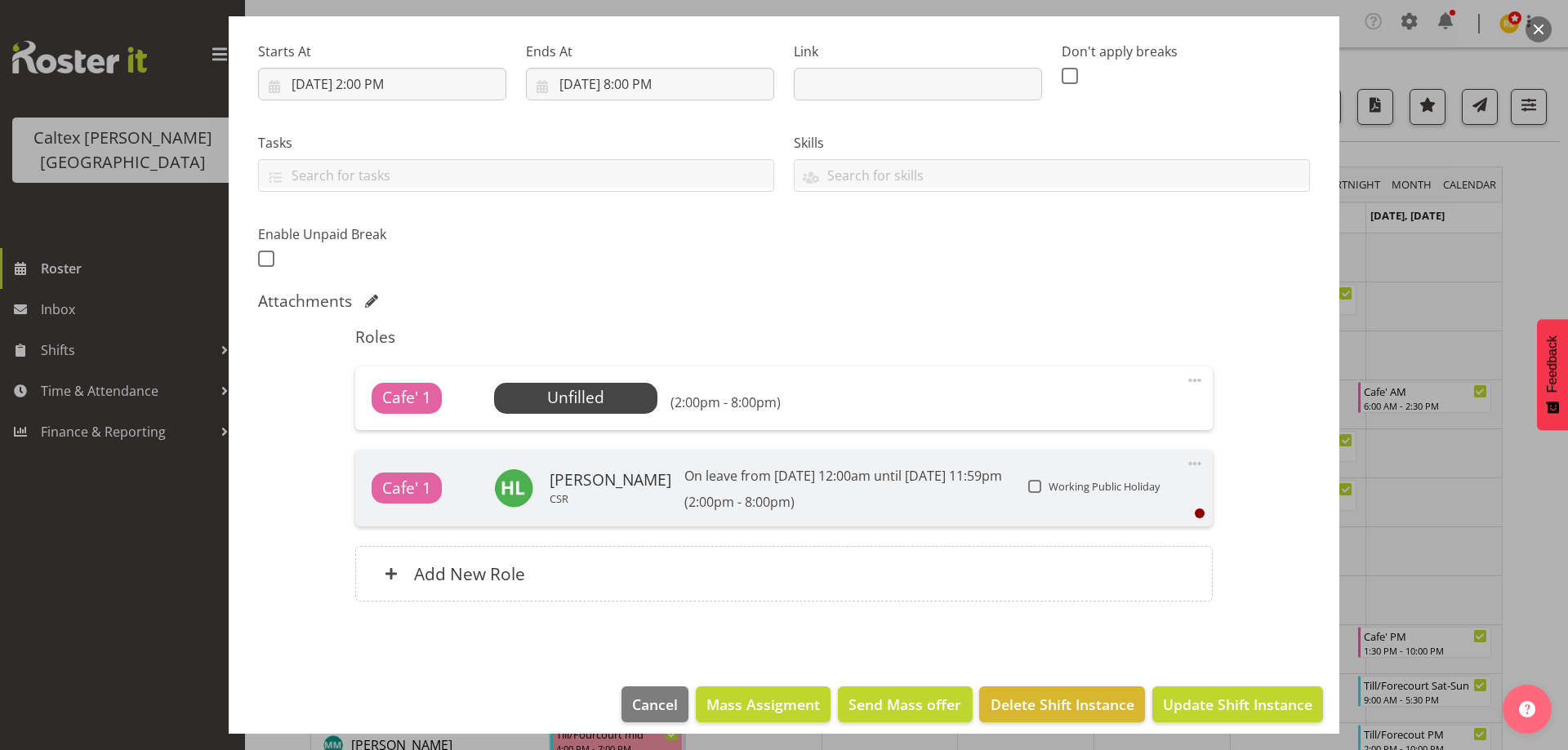
scroll to position [245, 0]
click at [602, 394] on span "Select Employee" at bounding box center [575, 396] width 122 height 24
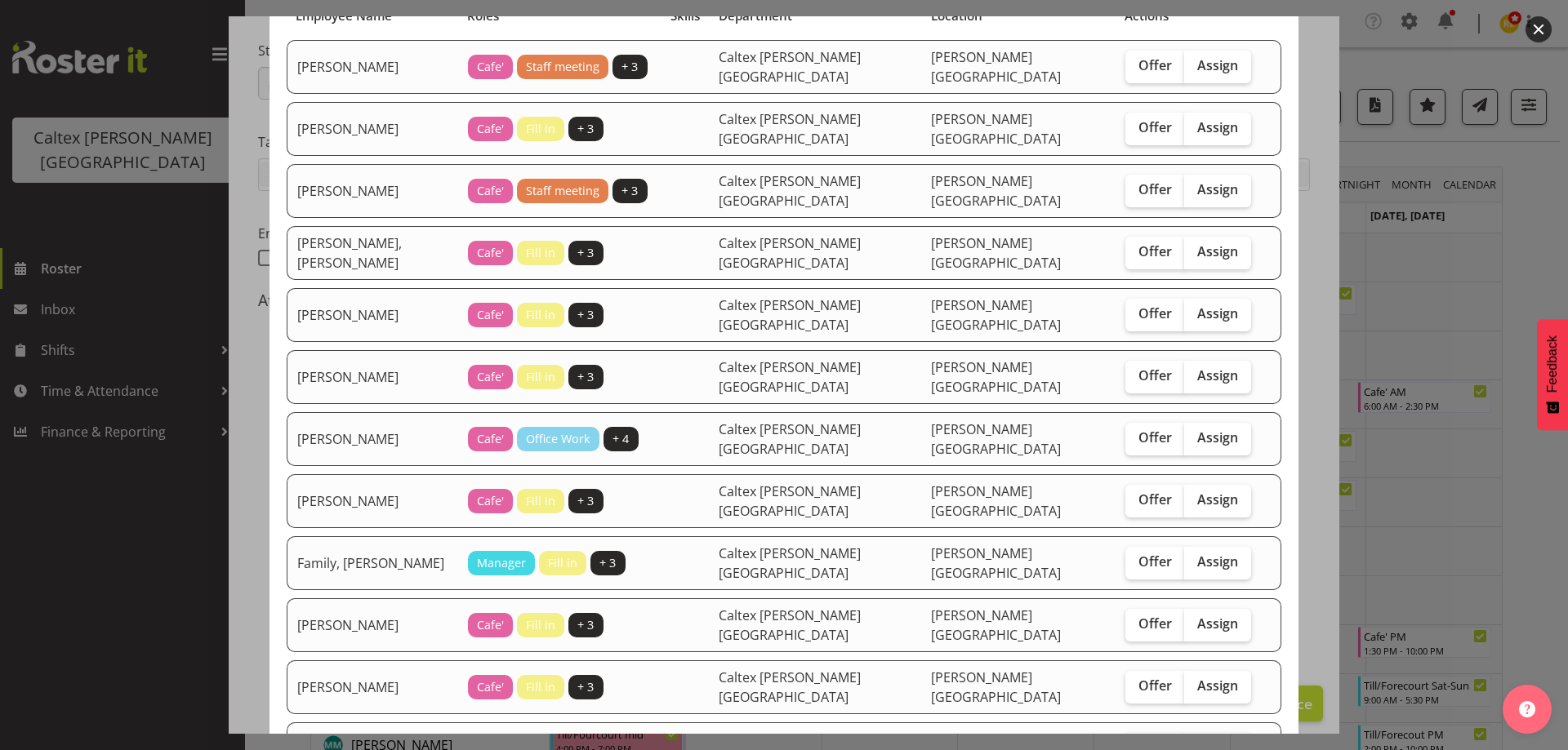
scroll to position [163, 0]
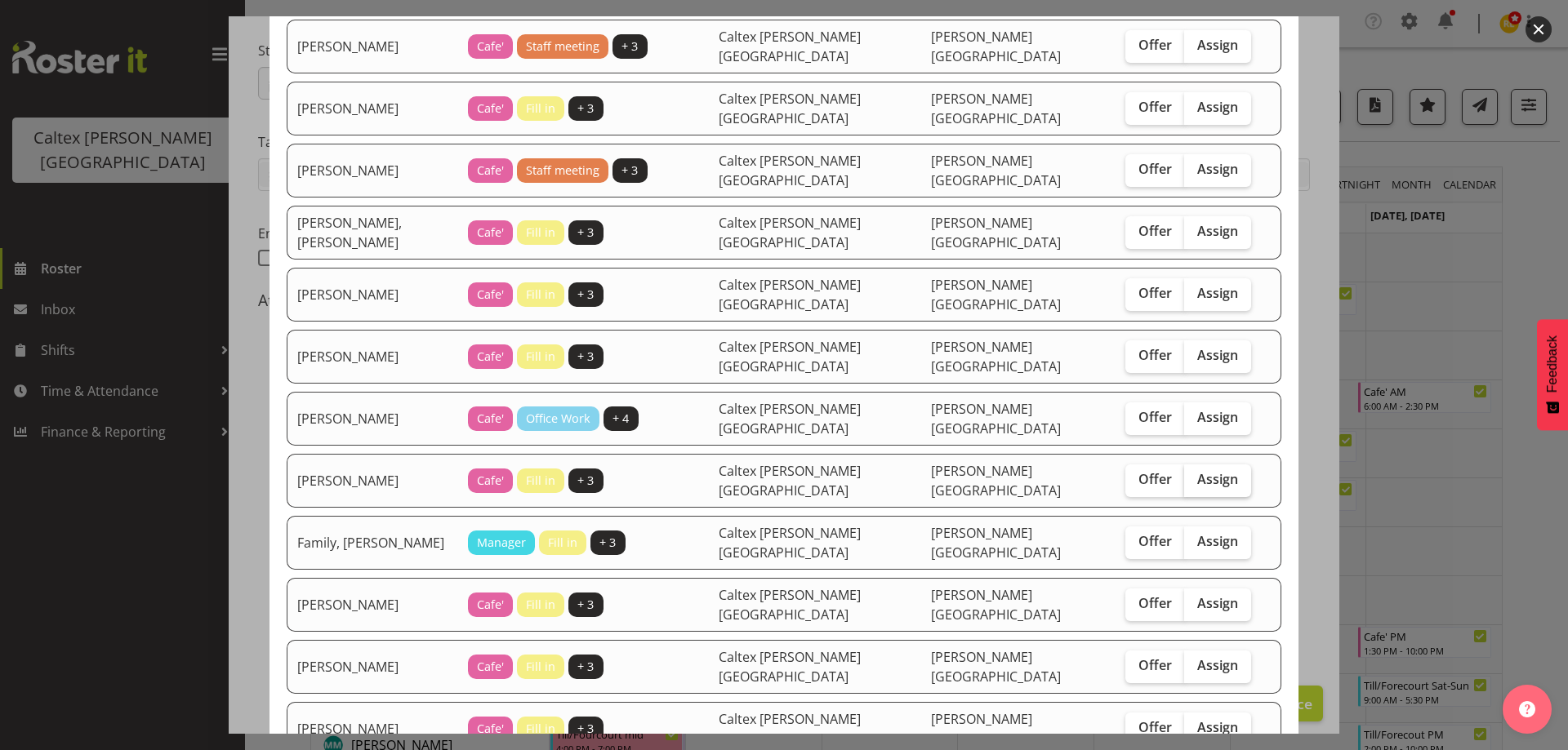
click at [1184, 464] on label "Assign" at bounding box center [1217, 480] width 67 height 33
click at [1184, 474] on input "Assign" at bounding box center [1189, 479] width 11 height 11
checkbox input "true"
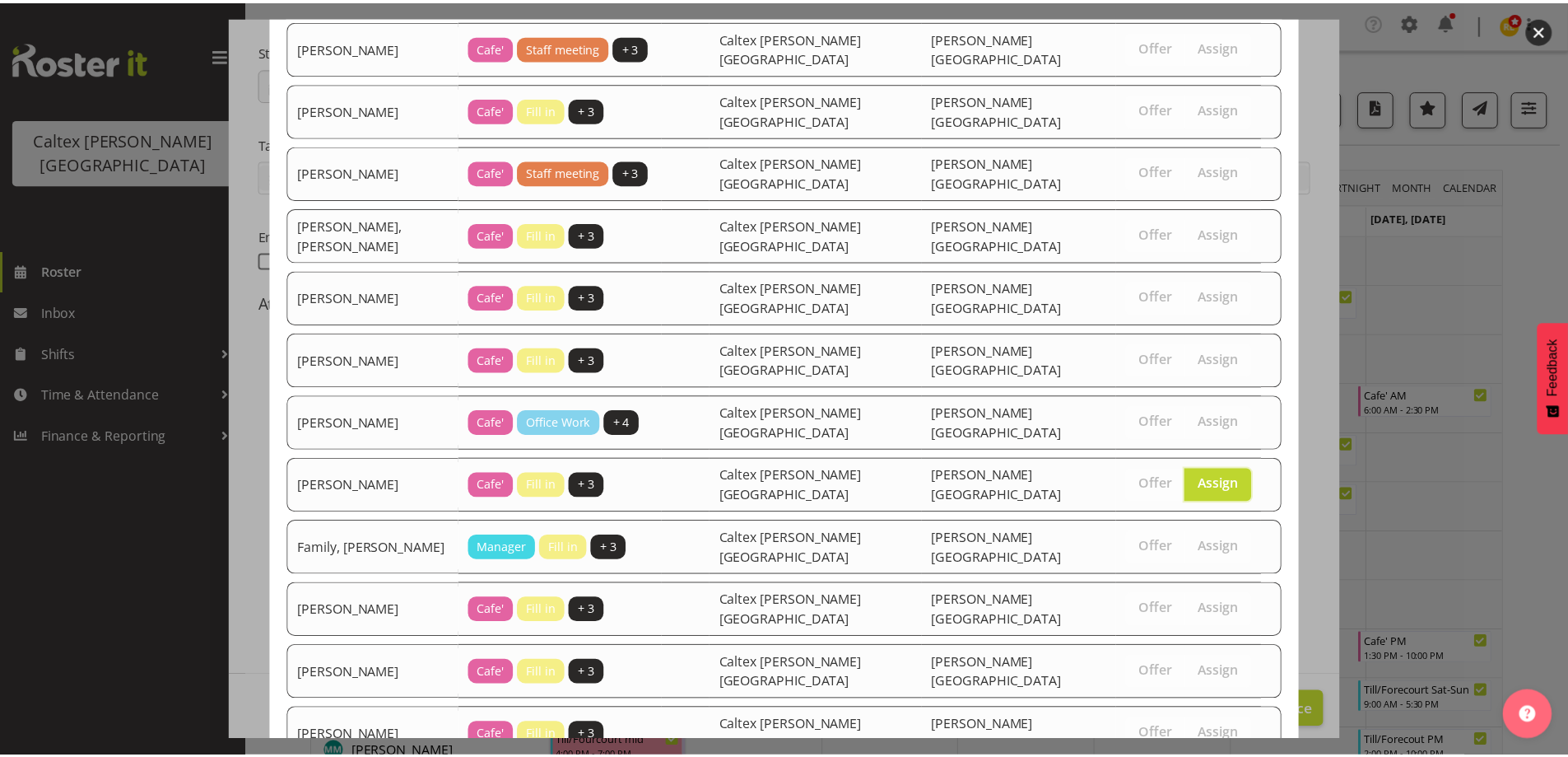
scroll to position [231, 0]
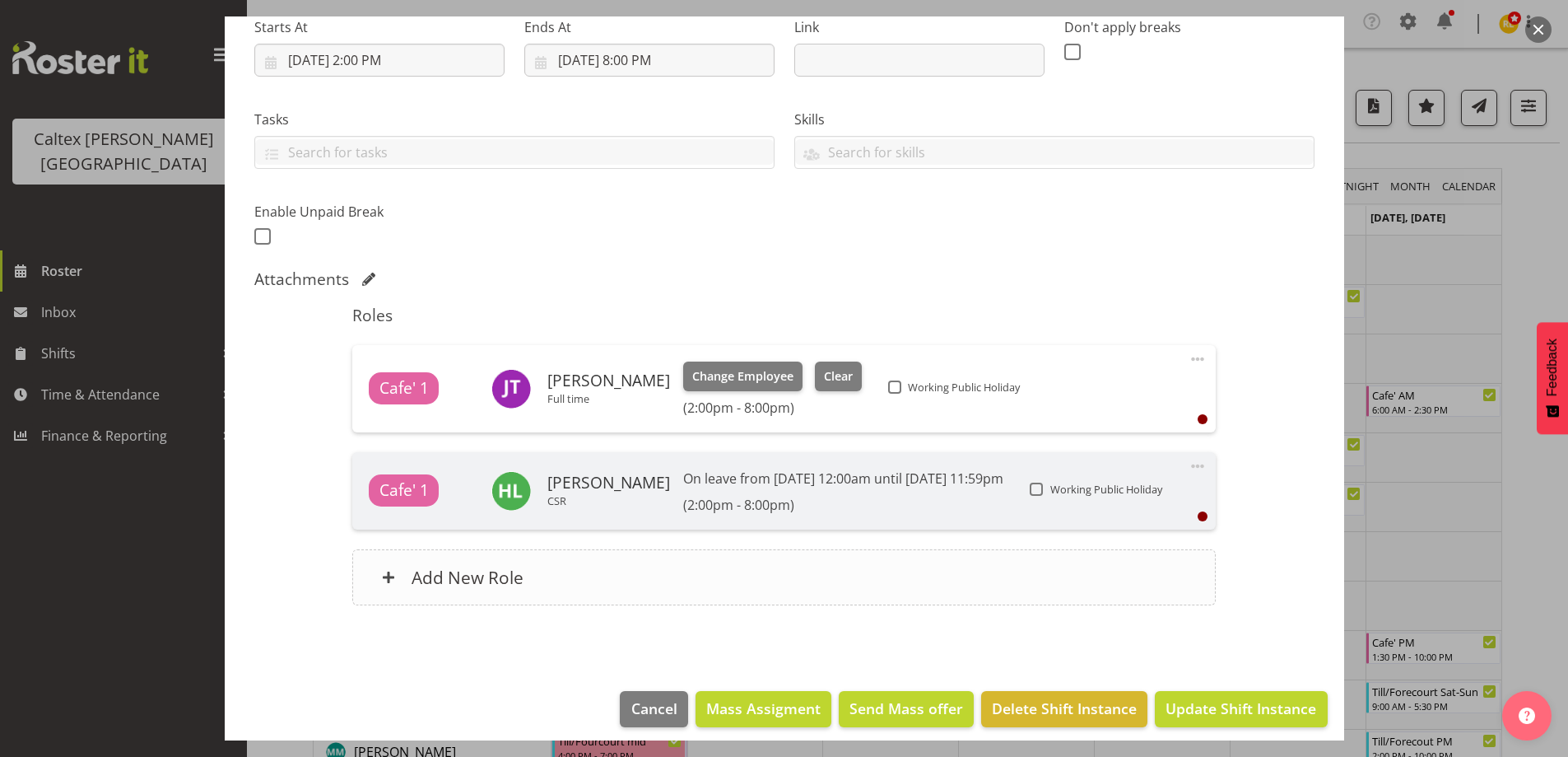
scroll to position [282, 0]
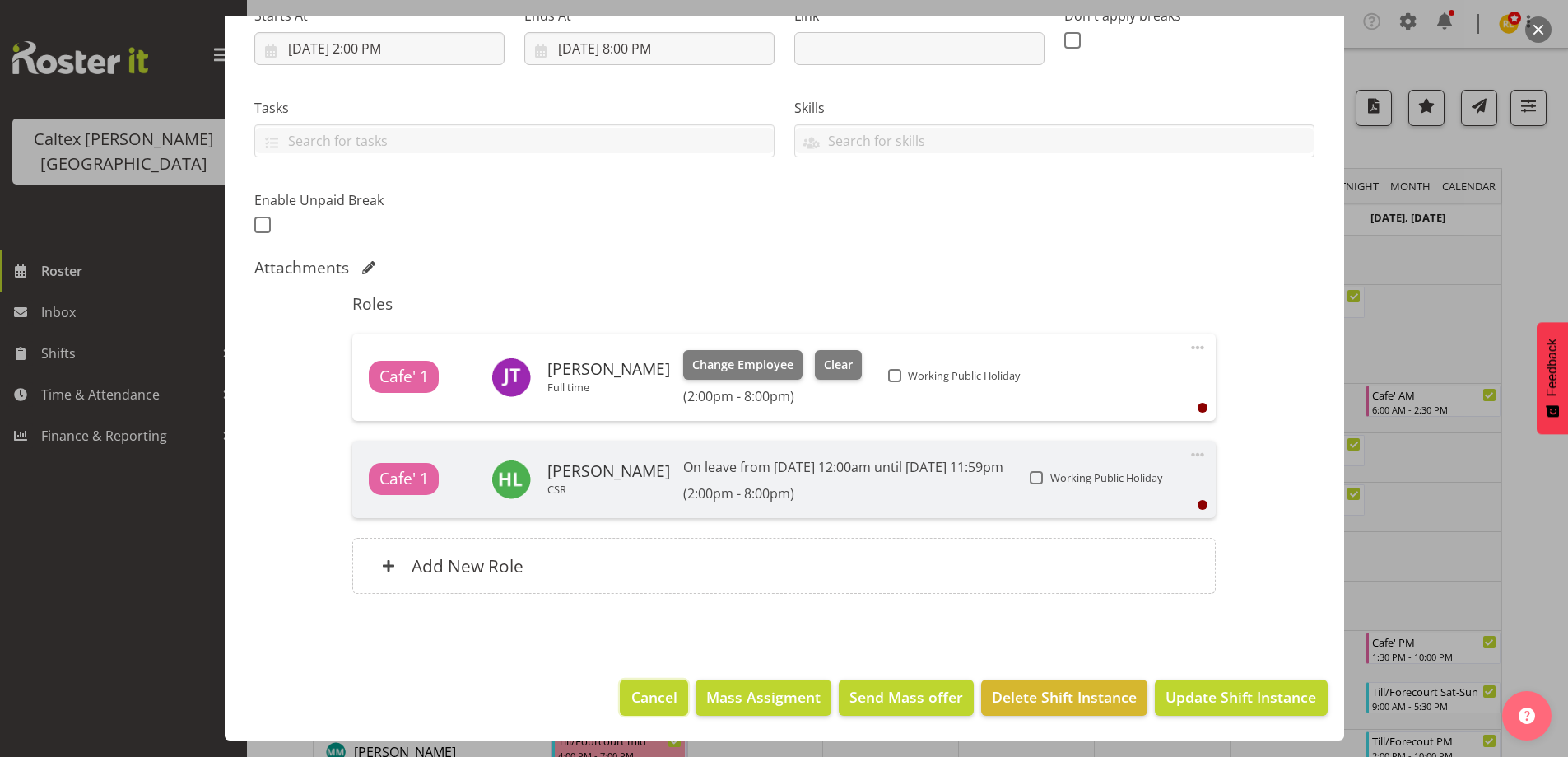
click at [645, 688] on span "Cancel" at bounding box center [654, 697] width 46 height 22
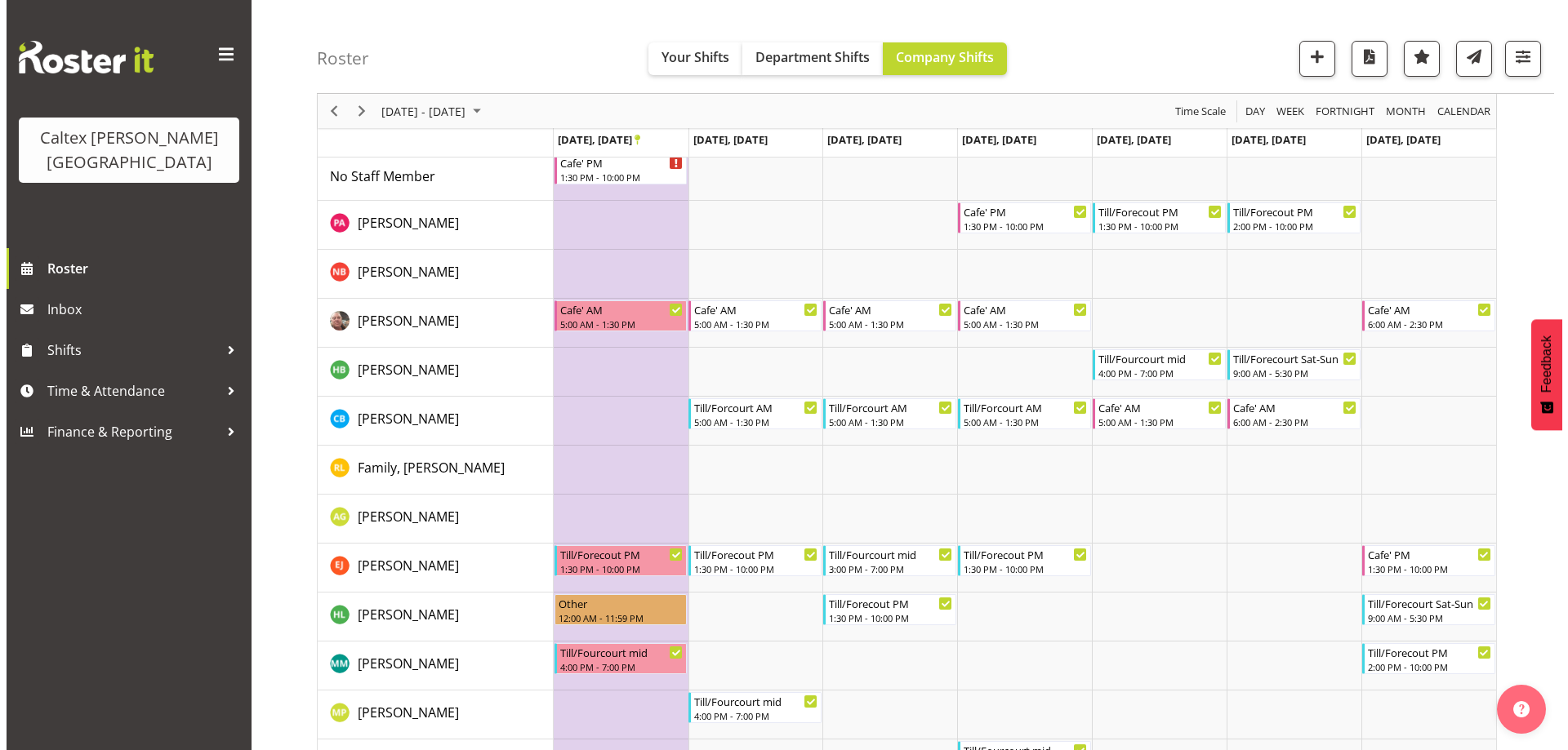
scroll to position [163, 0]
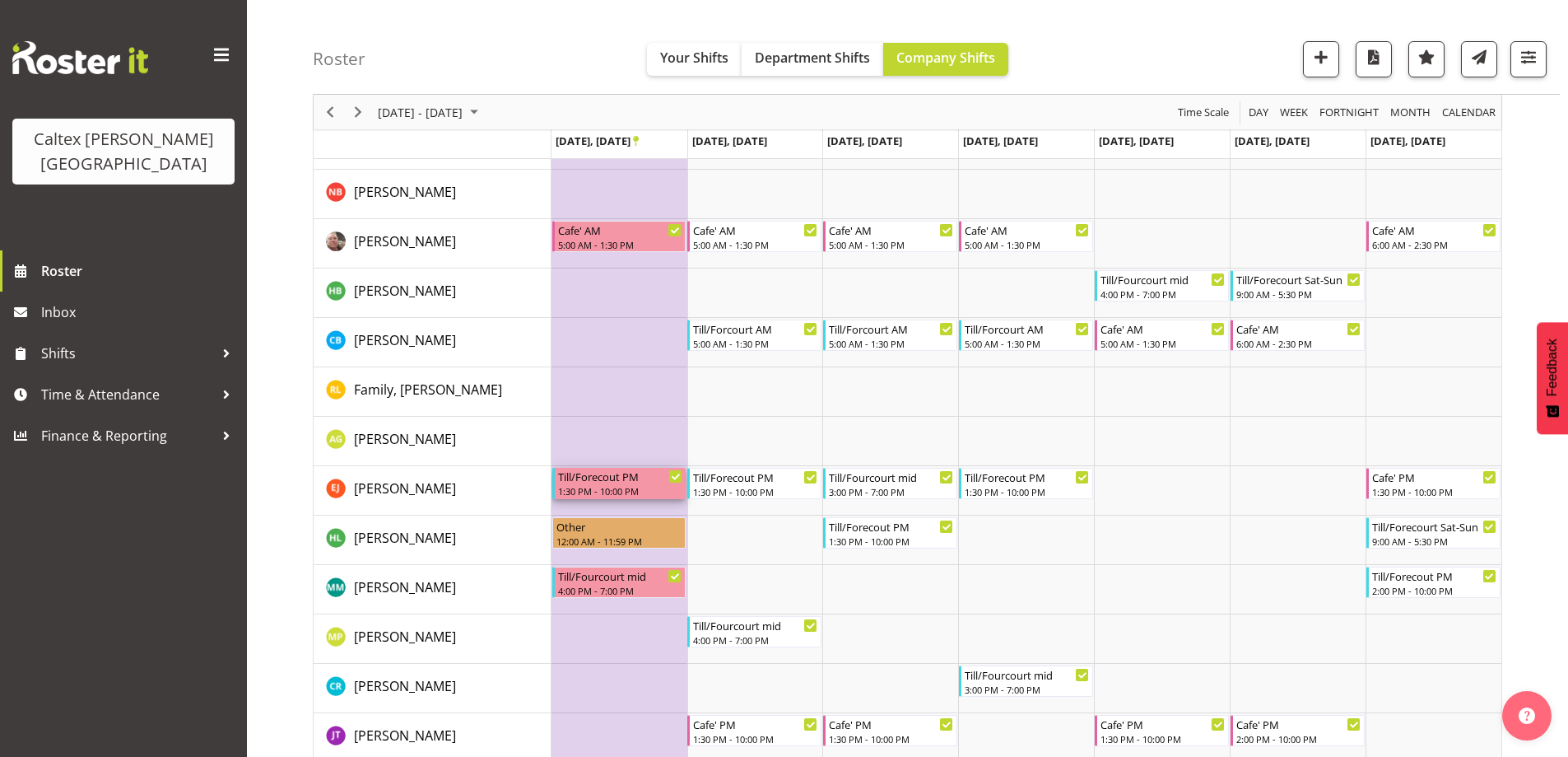
click at [600, 487] on div "1:30 PM - 10:00 PM" at bounding box center [621, 490] width 125 height 14
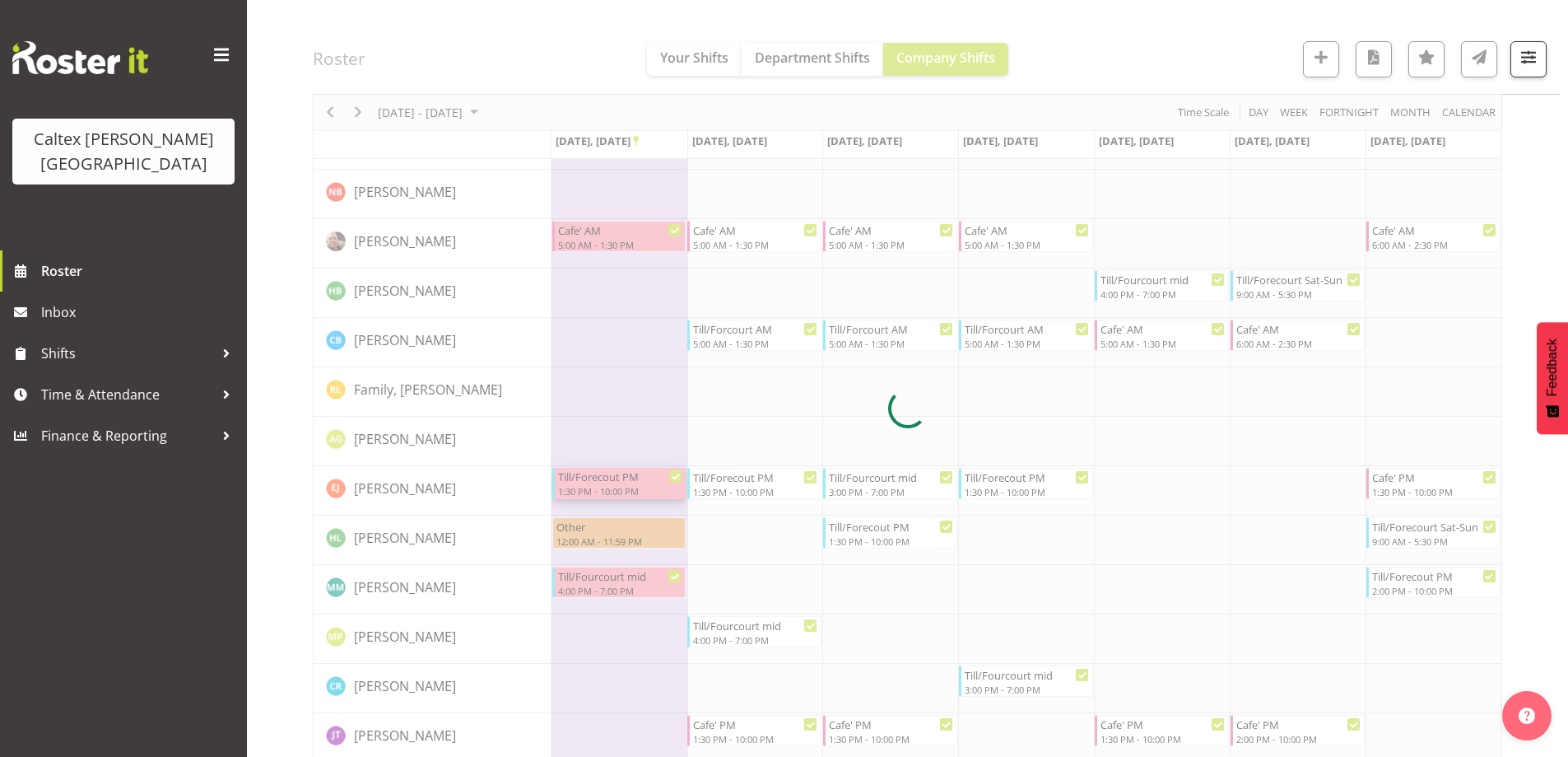
select select "9"
select select "2025"
select select "13"
select select "30"
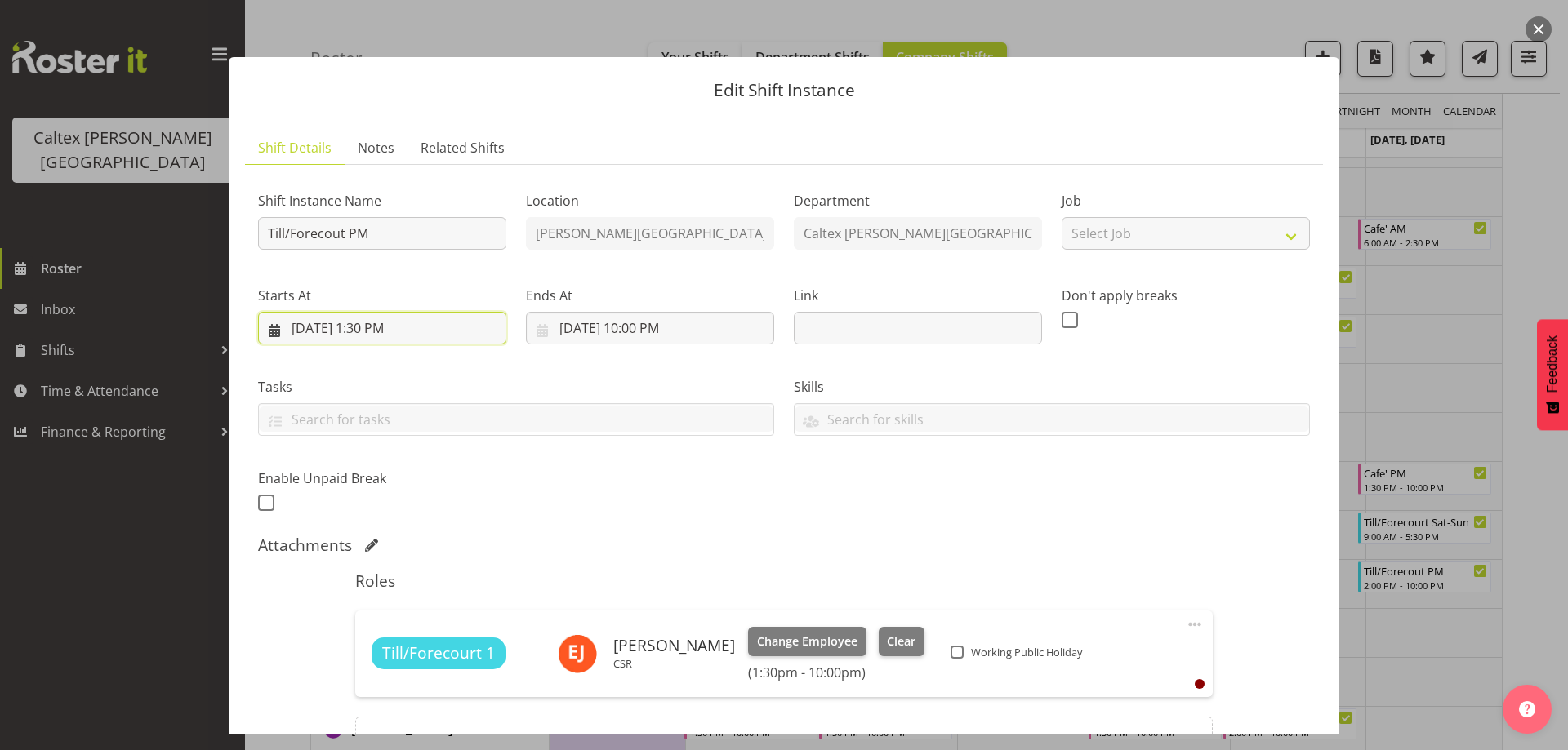
click at [398, 329] on input "[DATE] 1:30 PM" at bounding box center [382, 328] width 248 height 33
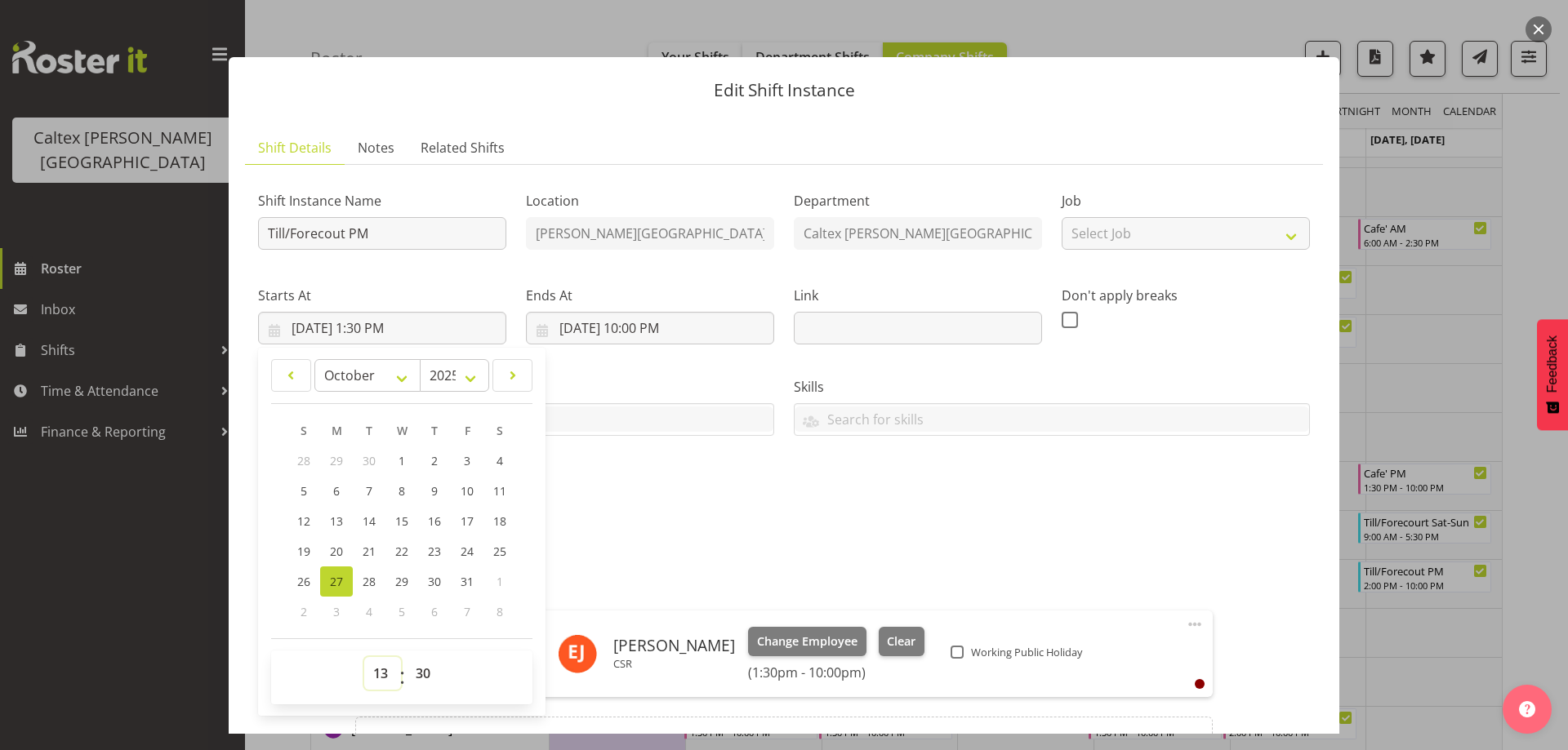
click at [376, 676] on select "00 01 02 03 04 05 06 07 08 09 10 11 12 13 14 15 16 17 18 19 20 21 22 23" at bounding box center [382, 673] width 37 height 33
select select "14"
click at [365, 657] on select "00 01 02 03 04 05 06 07 08 09 10 11 12 13 14 15 16 17 18 19 20 21 22 23" at bounding box center [382, 673] width 37 height 33
type input "[DATE] 2:30 PM"
click at [421, 665] on select "00 01 02 03 04 05 06 07 08 09 10 11 12 13 14 15 16 17 18 19 20 21 22 23 24 25 2…" at bounding box center [424, 673] width 37 height 33
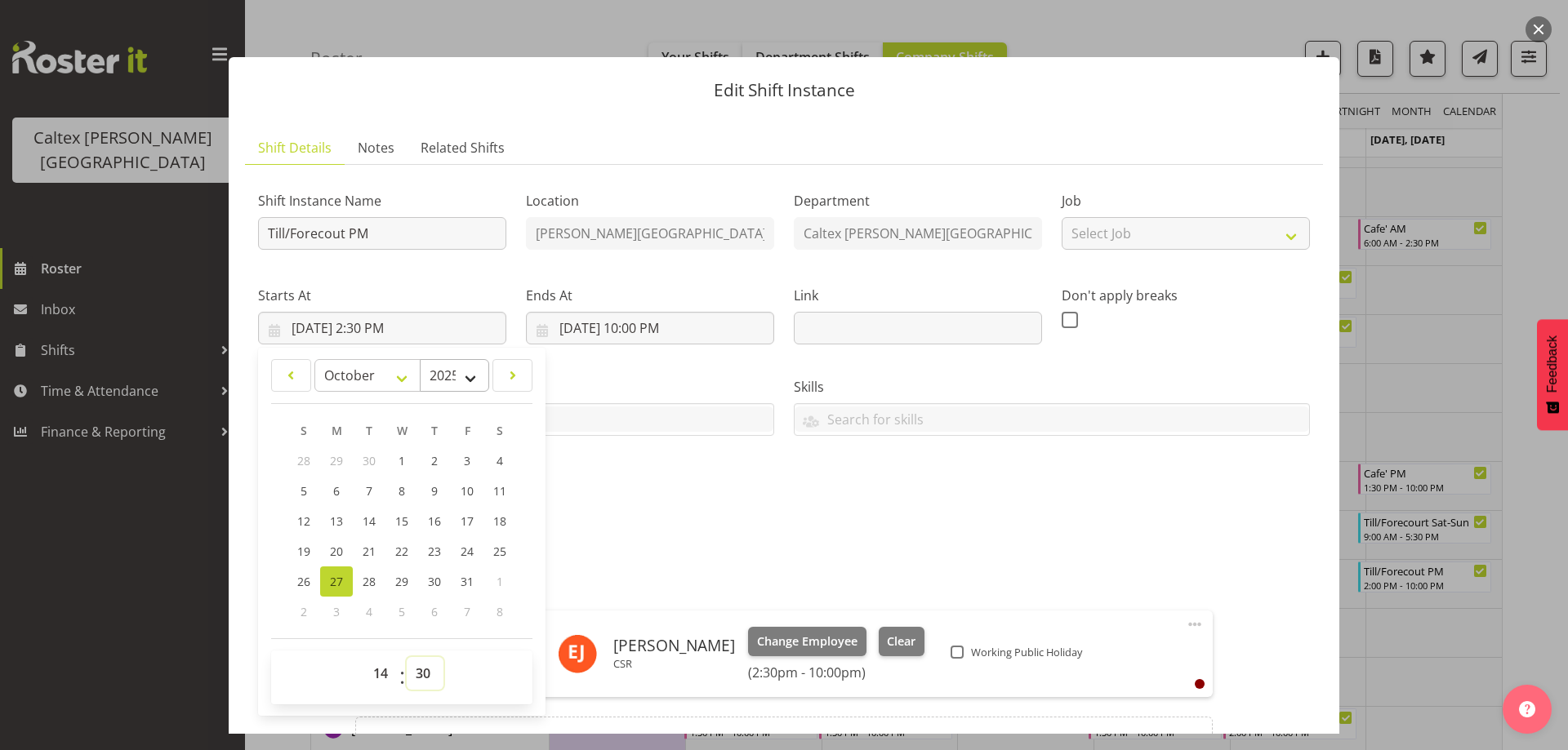
select select "0"
click at [407, 657] on select "00 01 02 03 04 05 06 07 08 09 10 11 12 13 14 15 16 17 18 19 20 21 22 23 24 25 2…" at bounding box center [424, 673] width 37 height 33
type input "[DATE] 2:00 PM"
click at [631, 476] on div "Shift Instance Name Till/Forecout PM Location [PERSON_NAME][GEOGRAPHIC_DATA] De…" at bounding box center [784, 346] width 1071 height 357
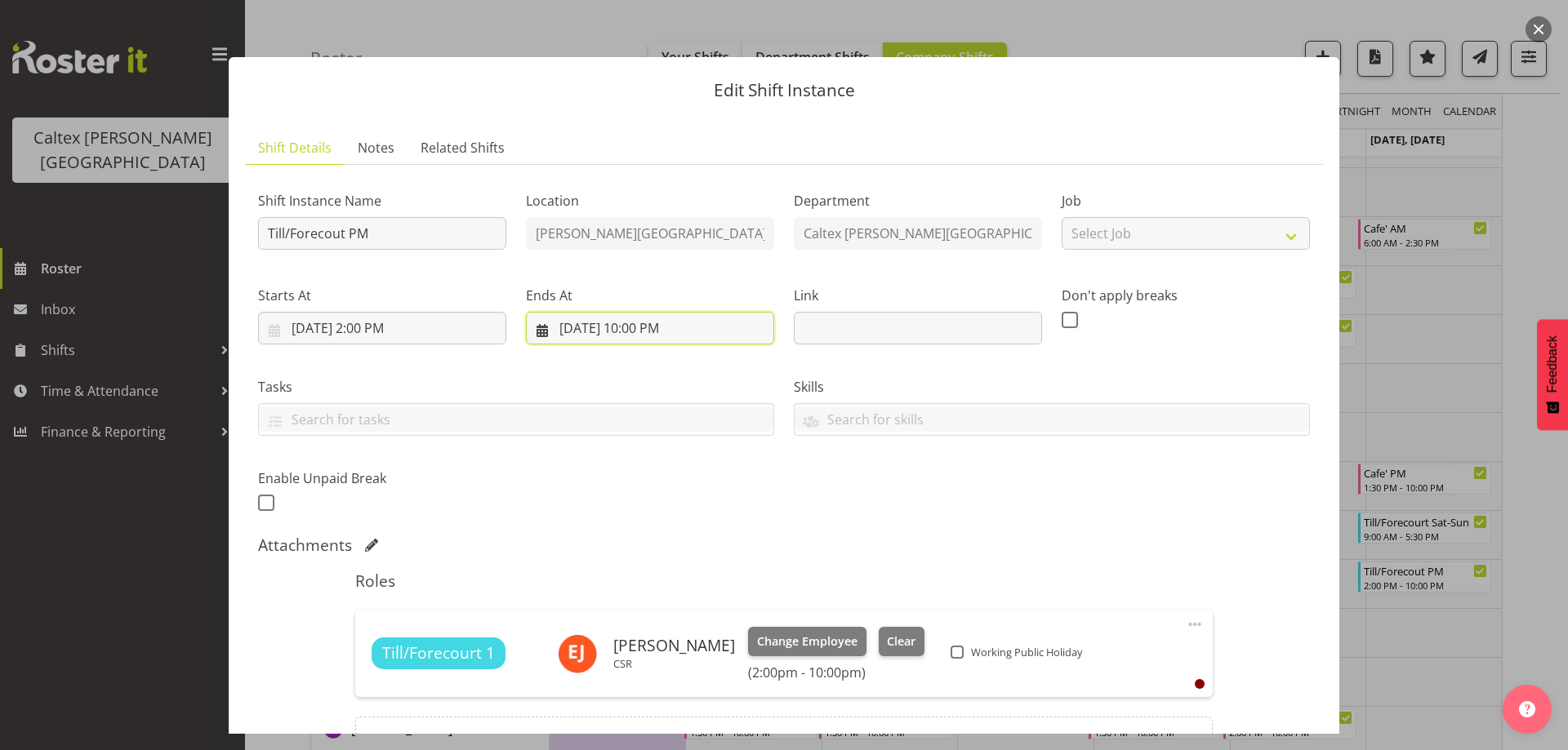
click at [659, 328] on input "[DATE] 10:00 PM" at bounding box center [650, 328] width 248 height 33
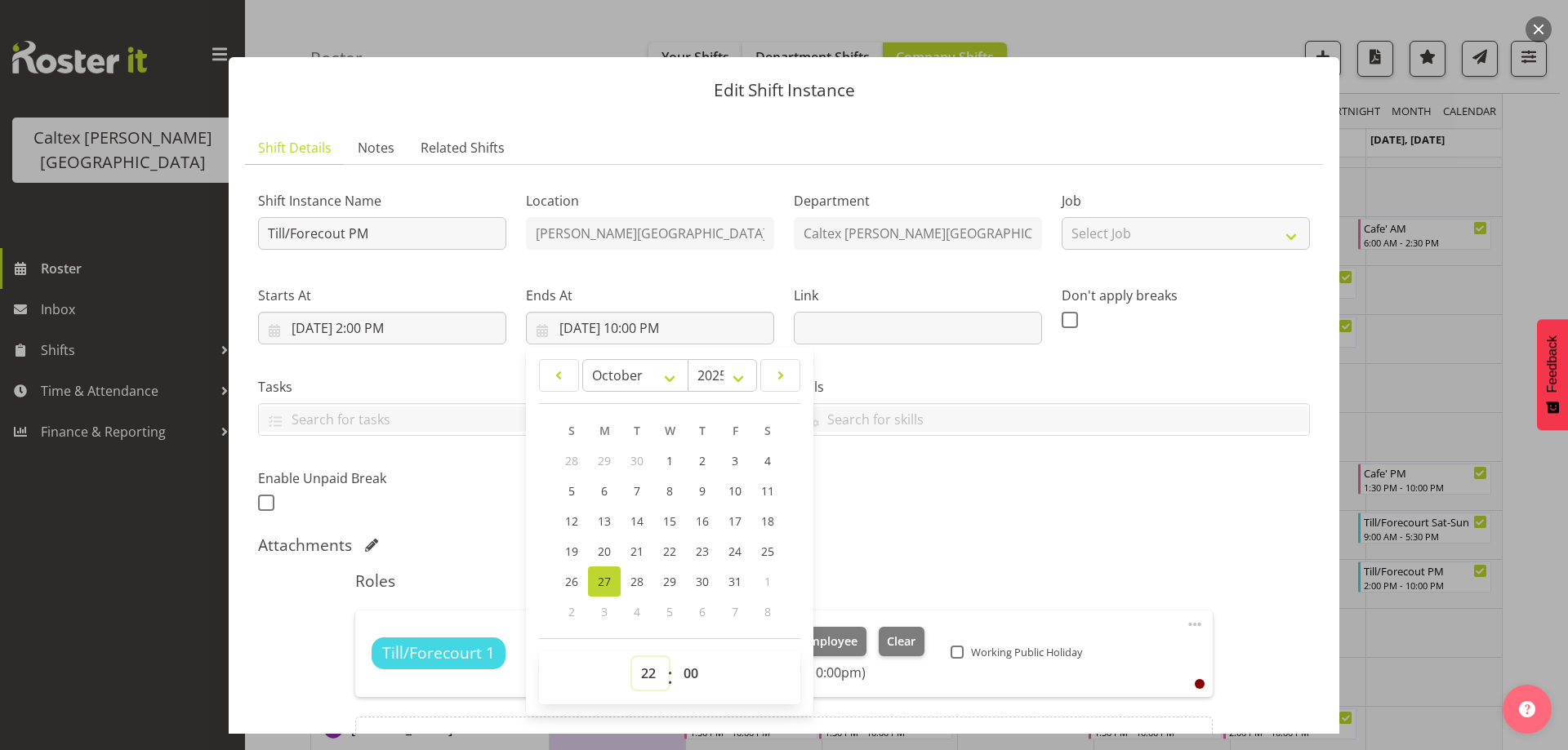
click at [650, 676] on select "00 01 02 03 04 05 06 07 08 09 10 11 12 13 14 15 16 17 18 19 20 21 22 23" at bounding box center [650, 673] width 37 height 33
select select "20"
click at [632, 657] on select "00 01 02 03 04 05 06 07 08 09 10 11 12 13 14 15 16 17 18 19 20 21 22 23" at bounding box center [650, 673] width 37 height 33
type input "[DATE] 8:00 PM"
click at [972, 504] on div "Shift Instance Name Till/Forecout PM Location [PERSON_NAME][GEOGRAPHIC_DATA] De…" at bounding box center [784, 346] width 1071 height 357
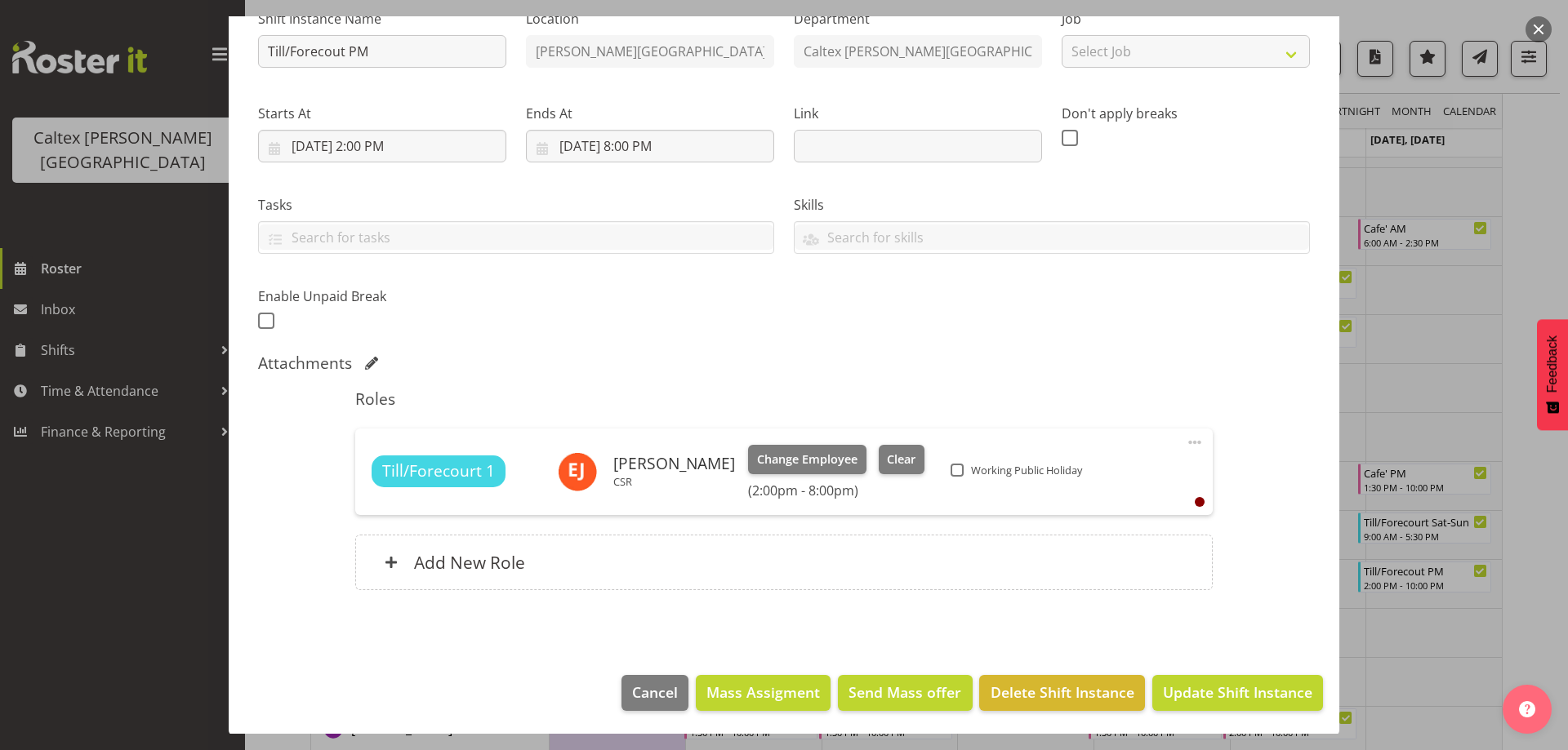
scroll to position [184, 0]
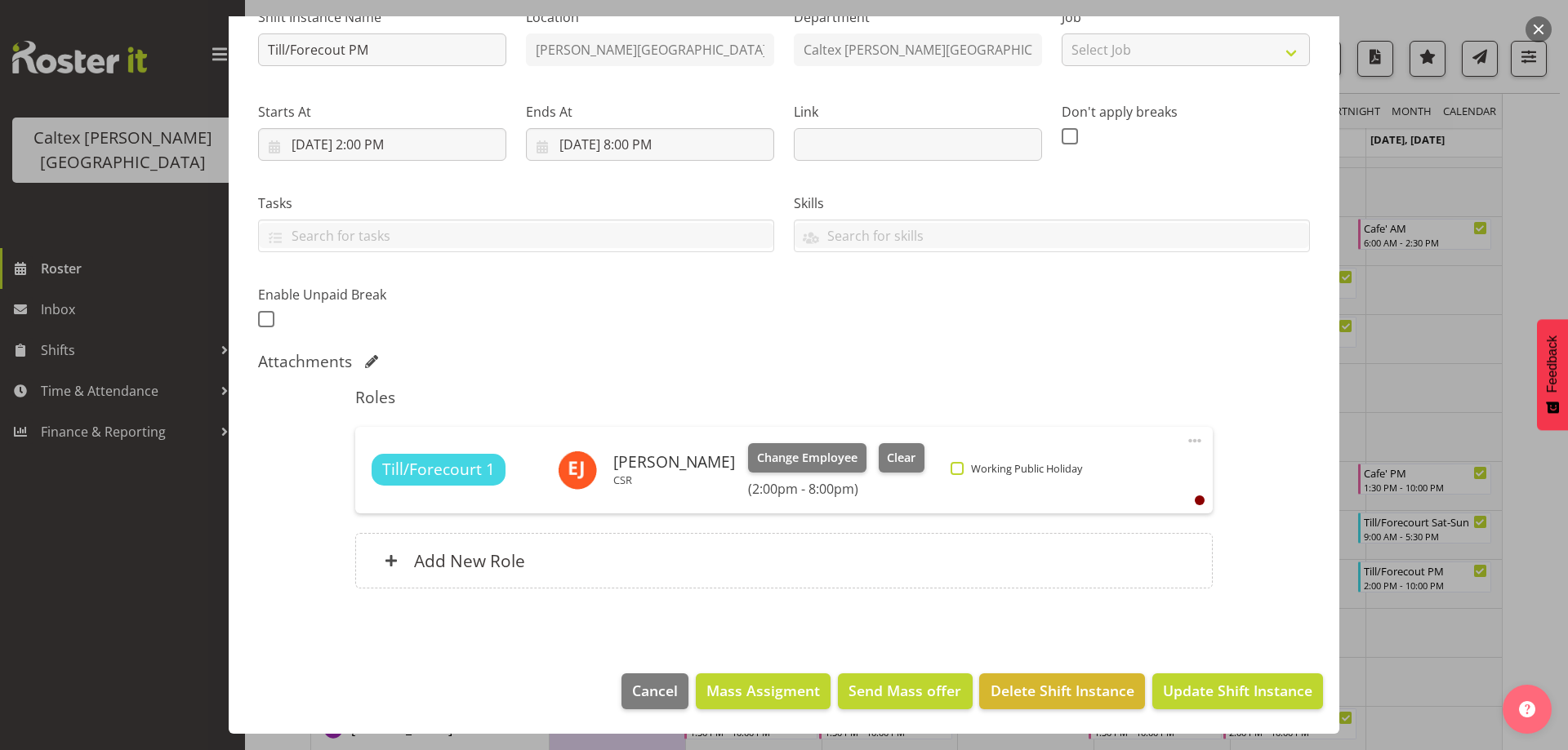
drag, startPoint x: 943, startPoint y: 470, endPoint x: 955, endPoint y: 471, distance: 12.0
click at [951, 470] on span at bounding box center [957, 468] width 13 height 13
click at [951, 470] on input "Working Public Holiday" at bounding box center [956, 468] width 11 height 11
checkbox input "true"
drag, startPoint x: 1201, startPoint y: 688, endPoint x: 1185, endPoint y: 659, distance: 33.1
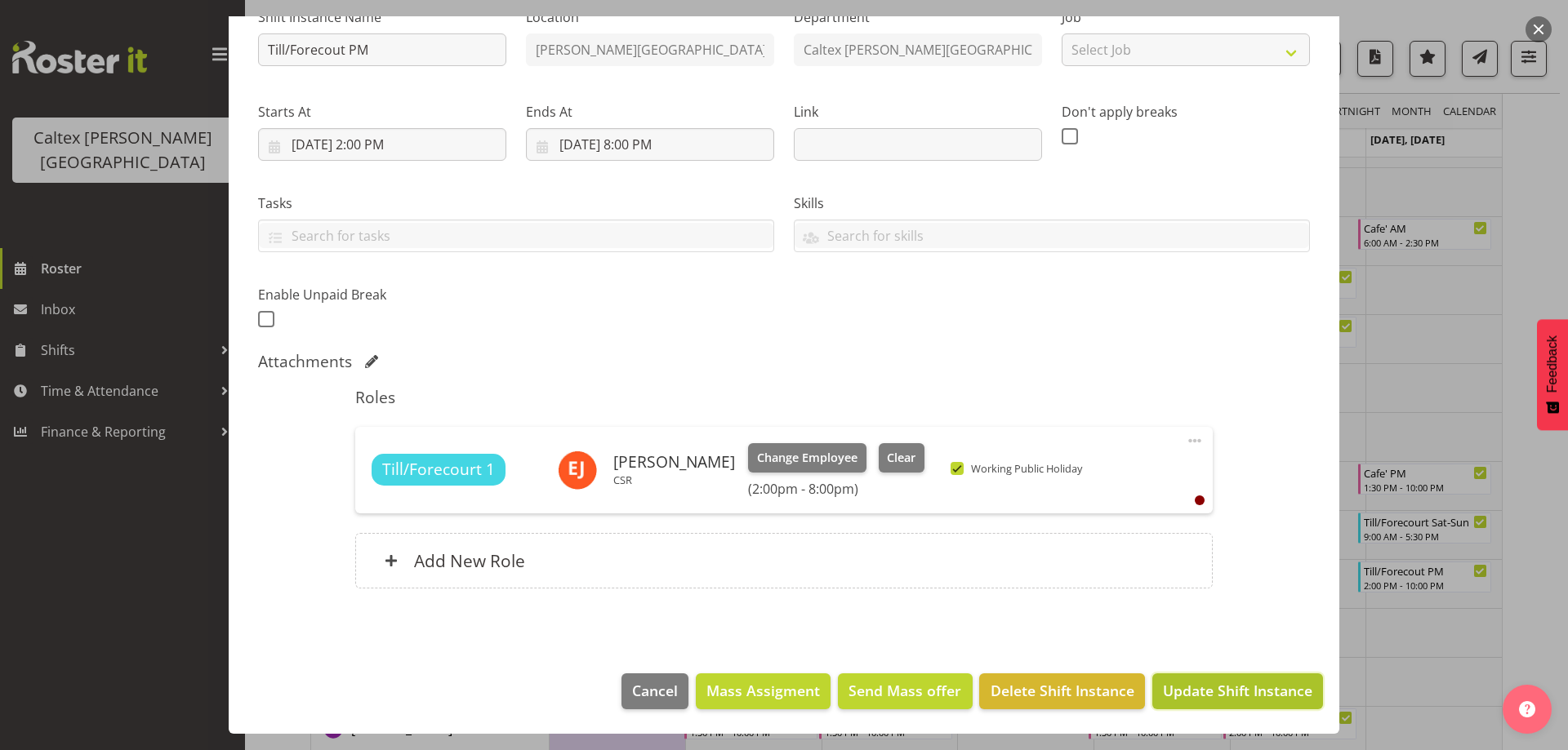
click at [1201, 688] on span "Update Shift Instance" at bounding box center [1237, 690] width 149 height 21
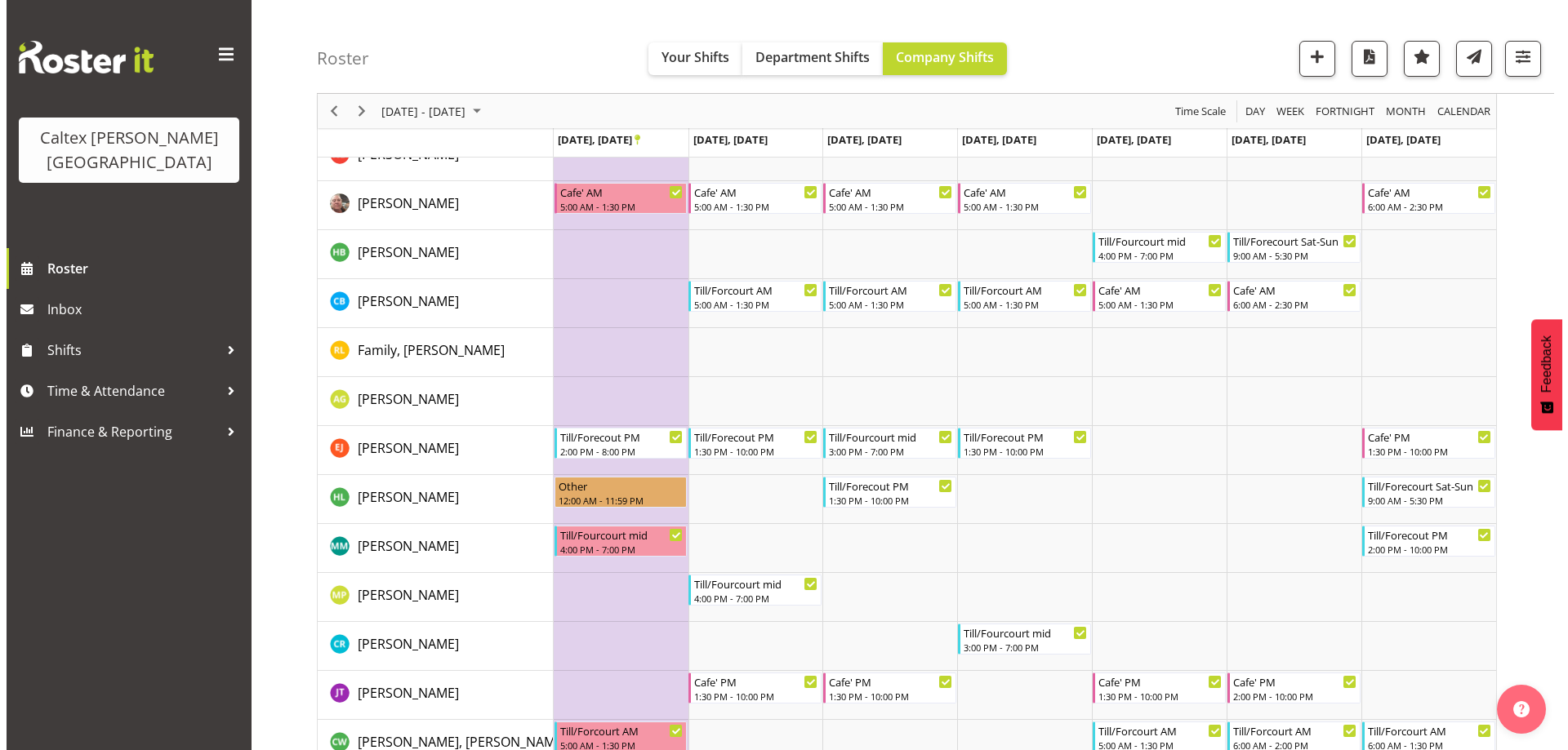
scroll to position [231, 0]
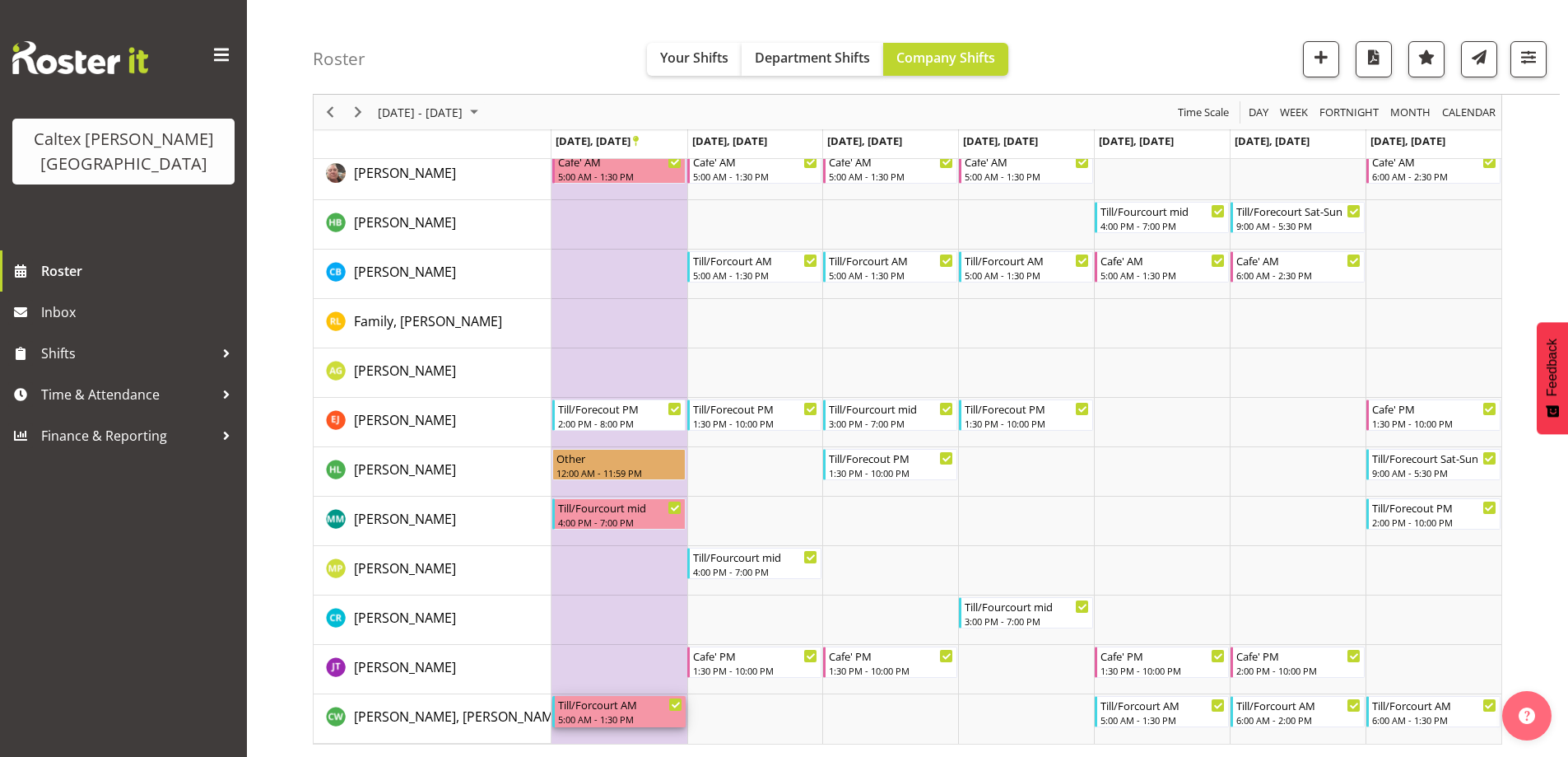
click at [583, 718] on div "5:00 AM - 1:30 PM" at bounding box center [621, 719] width 125 height 14
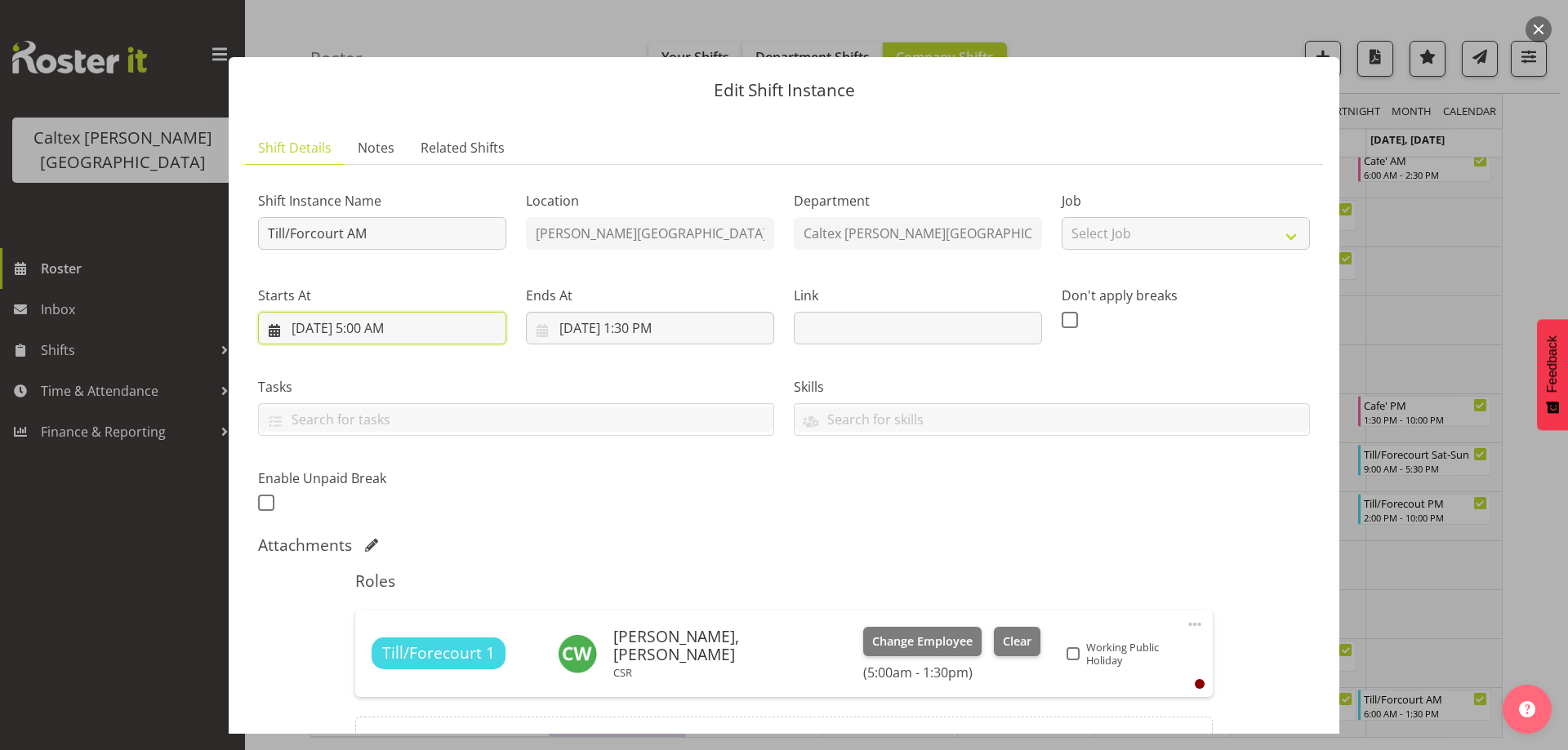
click at [397, 327] on input "[DATE] 5:00 AM" at bounding box center [382, 328] width 248 height 33
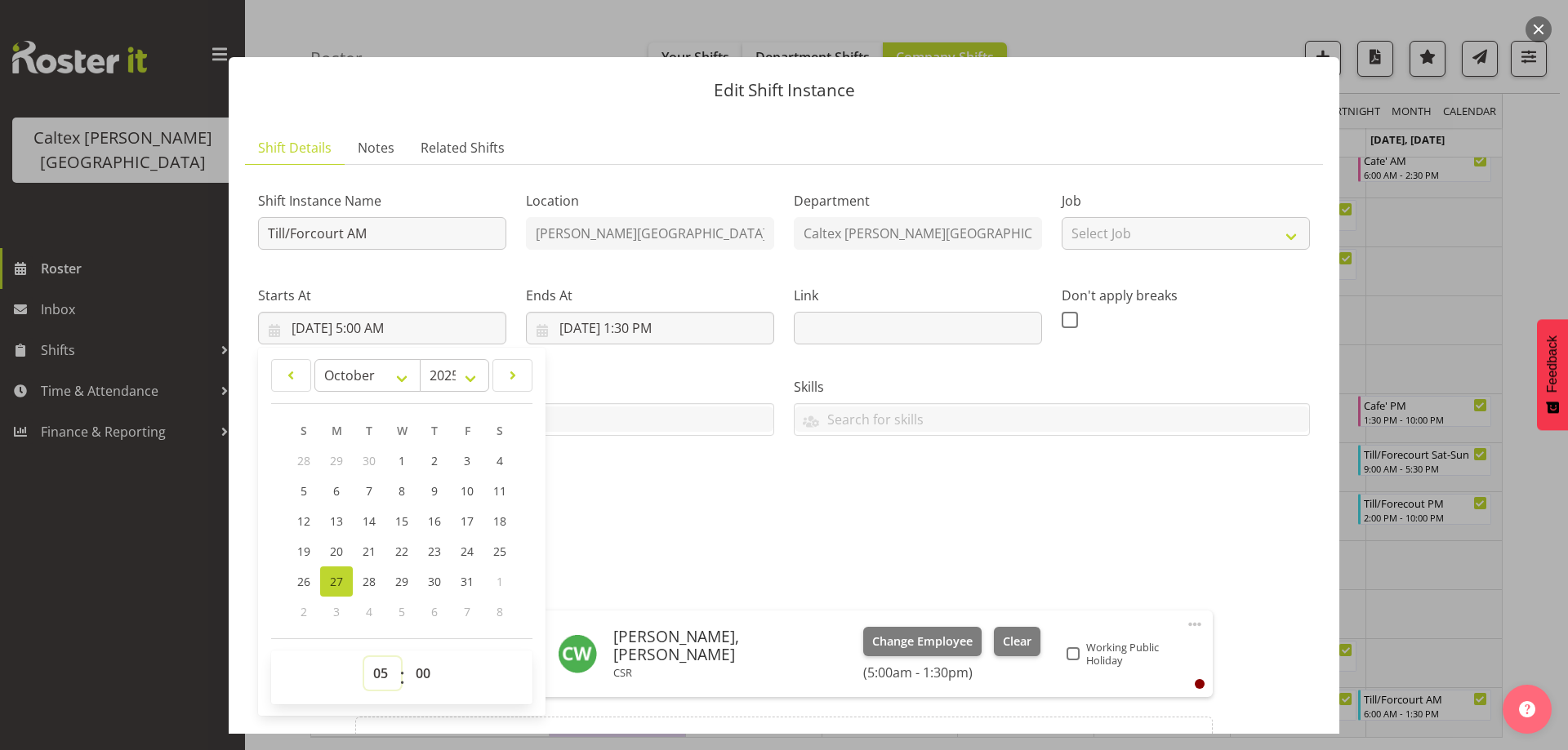
click at [380, 671] on select "00 01 02 03 04 05 06 07 08 09 10 11 12 13 14 15 16 17 18 19 20 21 22 23" at bounding box center [382, 673] width 37 height 33
select select "8"
click at [365, 657] on select "00 01 02 03 04 05 06 07 08 09 10 11 12 13 14 15 16 17 18 19 20 21 22 23" at bounding box center [382, 673] width 37 height 33
type input "[DATE] 8:00 AM"
click at [670, 467] on div "Shift Instance Name Till/Forcourt AM Location [PERSON_NAME][GEOGRAPHIC_DATA] De…" at bounding box center [784, 346] width 1071 height 357
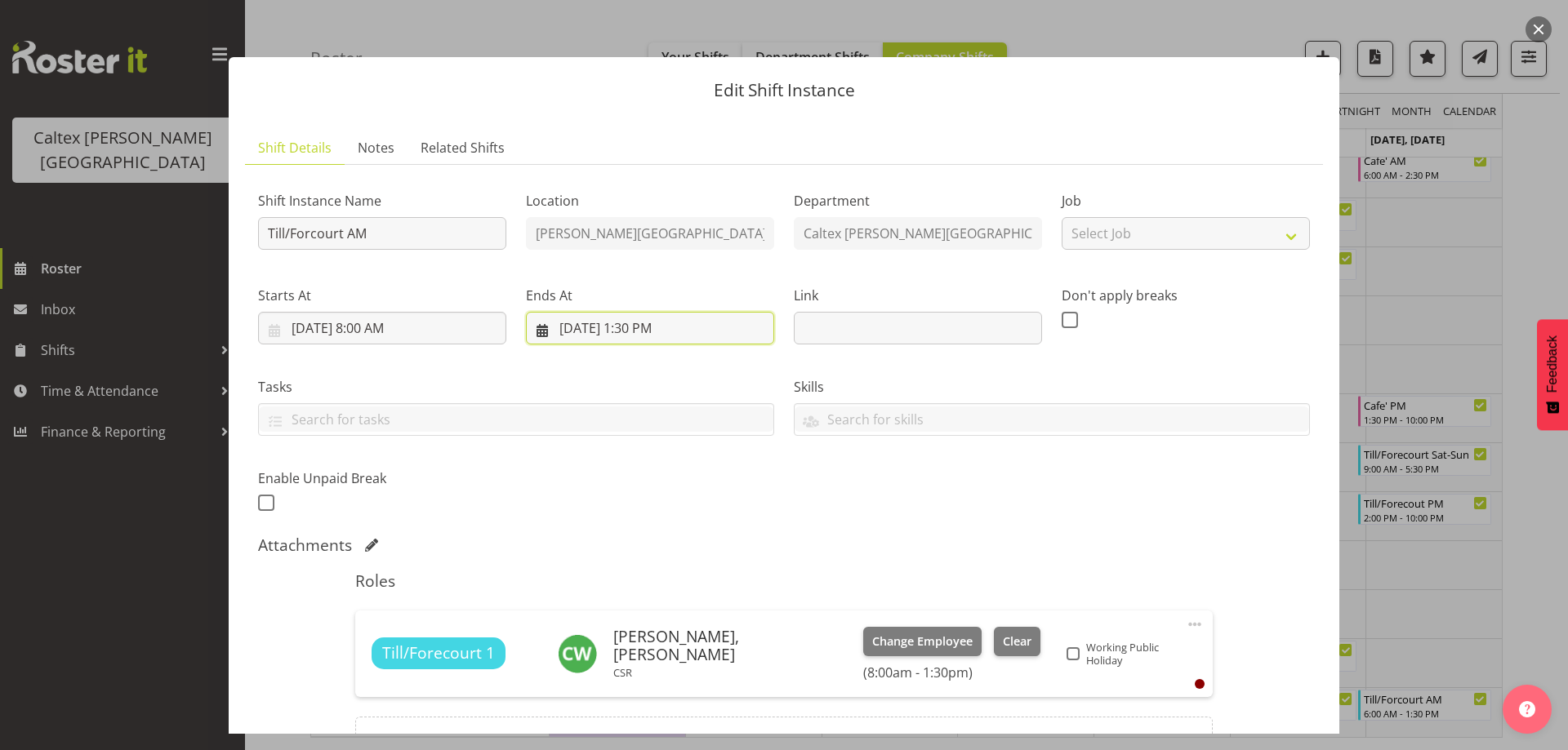
click at [648, 327] on input "[DATE] 1:30 PM" at bounding box center [650, 328] width 248 height 33
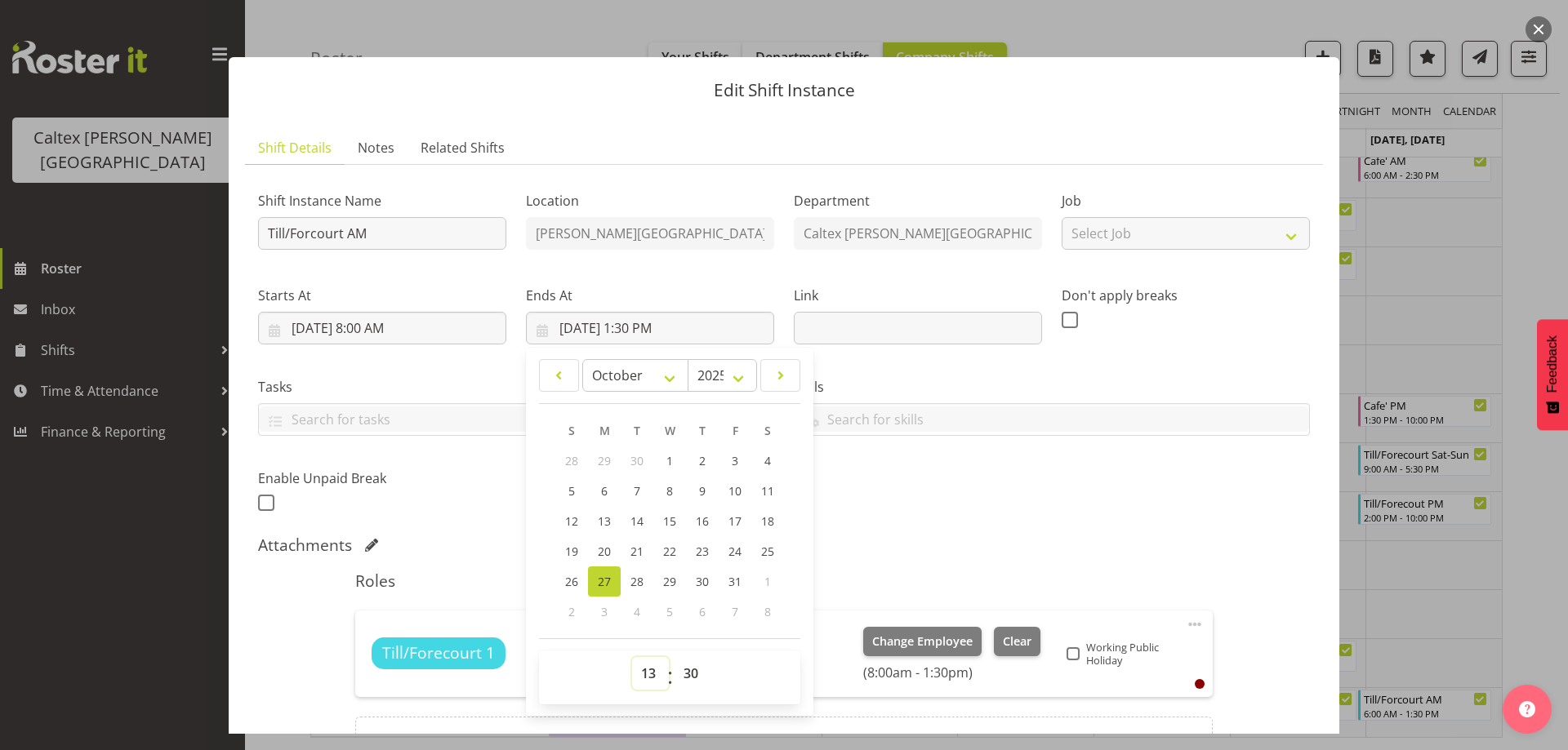
click at [642, 668] on select "00 01 02 03 04 05 06 07 08 09 10 11 12 13 14 15 16 17 18 19 20 21 22 23" at bounding box center [650, 673] width 37 height 33
select select "14"
click at [632, 657] on select "00 01 02 03 04 05 06 07 08 09 10 11 12 13 14 15 16 17 18 19 20 21 22 23" at bounding box center [650, 673] width 37 height 33
type input "[DATE] 2:30 PM"
drag, startPoint x: 679, startPoint y: 683, endPoint x: 684, endPoint y: 676, distance: 8.6
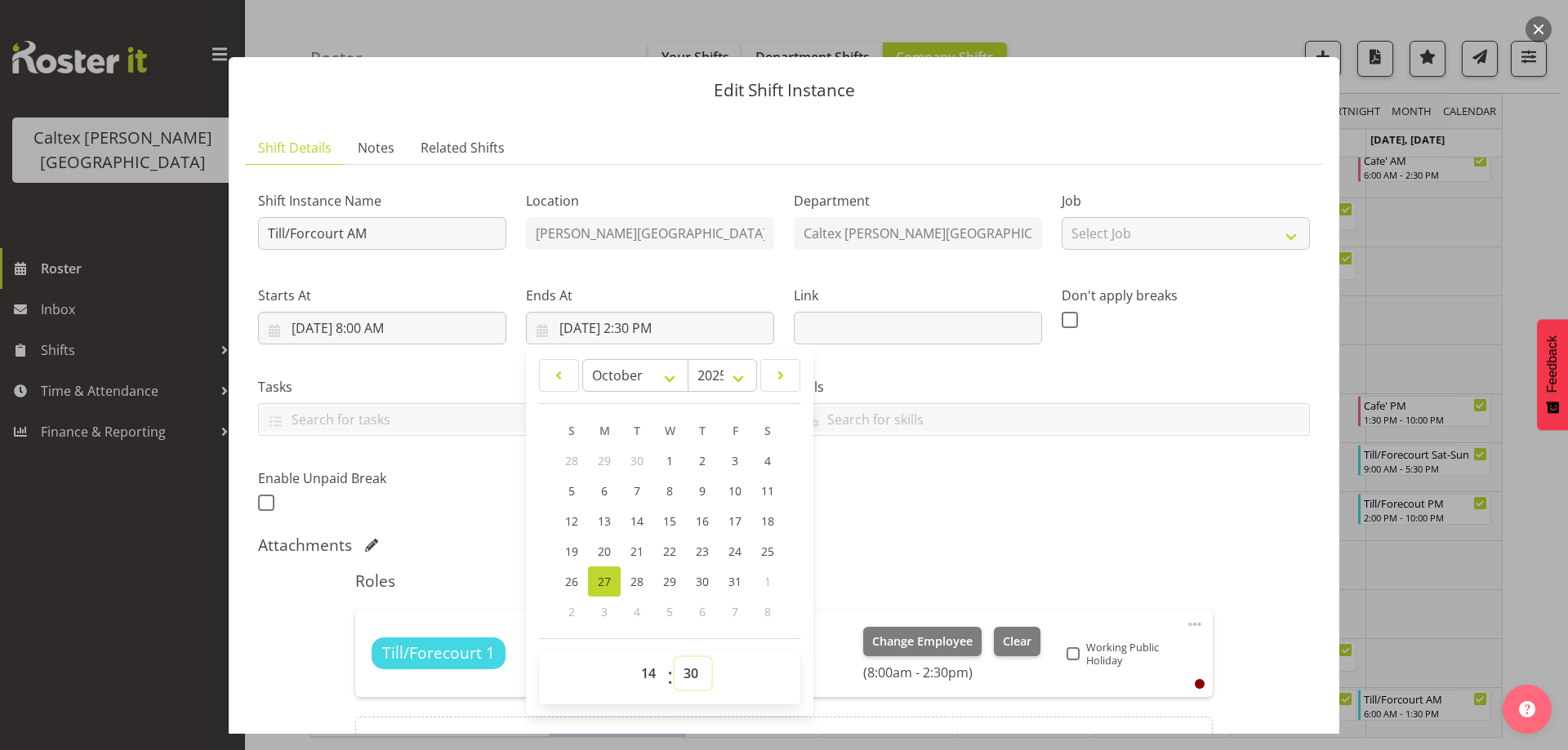
click at [683, 679] on select "00 01 02 03 04 05 06 07 08 09 10 11 12 13 14 15 16 17 18 19 20 21 22 23 24 25 2…" at bounding box center [692, 673] width 37 height 33
select select "0"
click at [675, 657] on select "00 01 02 03 04 05 06 07 08 09 10 11 12 13 14 15 16 17 18 19 20 21 22 23 24 25 2…" at bounding box center [692, 673] width 37 height 33
type input "[DATE] 2:00 PM"
click at [904, 500] on div "Shift Instance Name Till/Forcourt AM Location [PERSON_NAME][GEOGRAPHIC_DATA] De…" at bounding box center [784, 346] width 1071 height 357
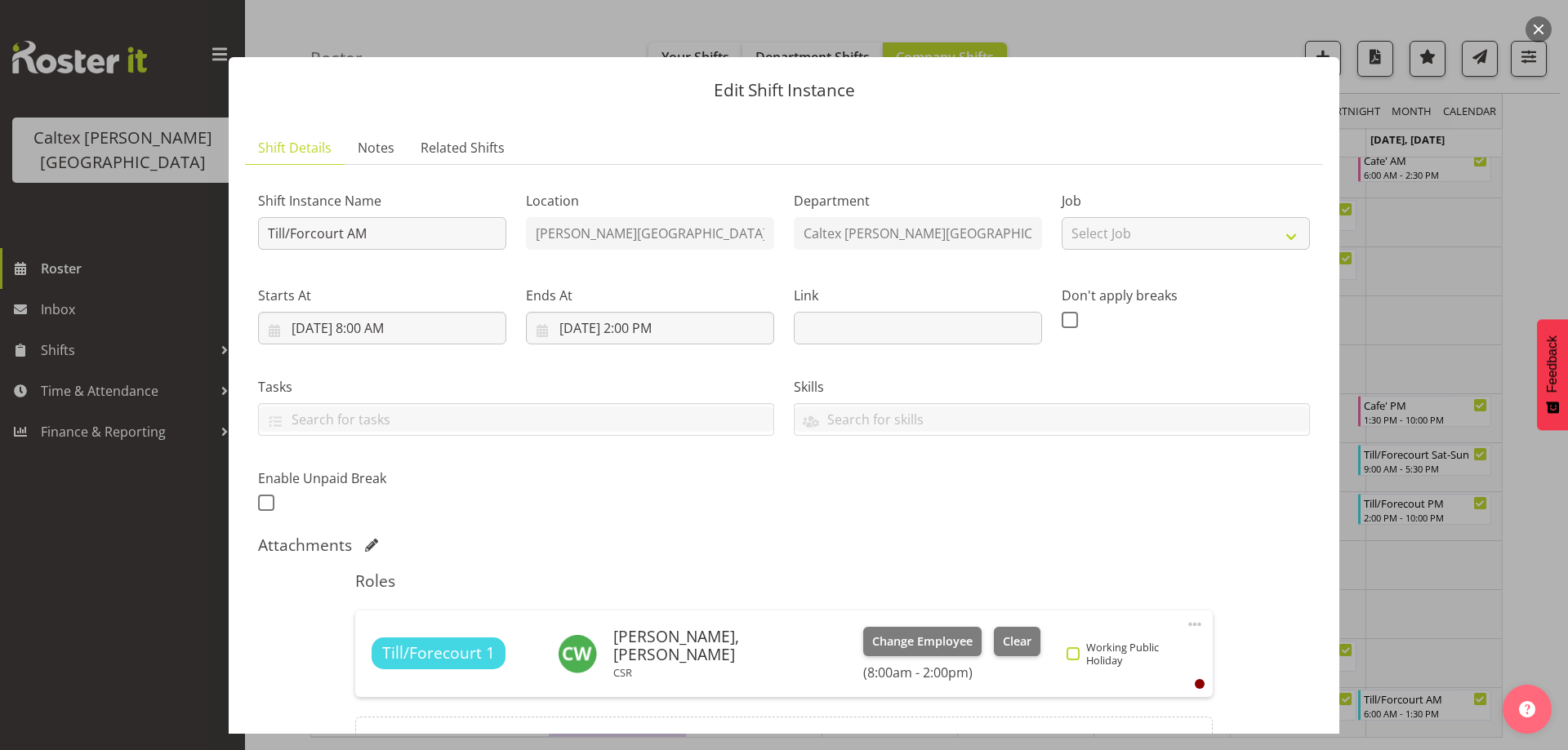
click at [1067, 650] on span at bounding box center [1073, 654] width 13 height 13
click at [1067, 650] on input "Working Public Holiday" at bounding box center [1072, 654] width 11 height 11
checkbox input "true"
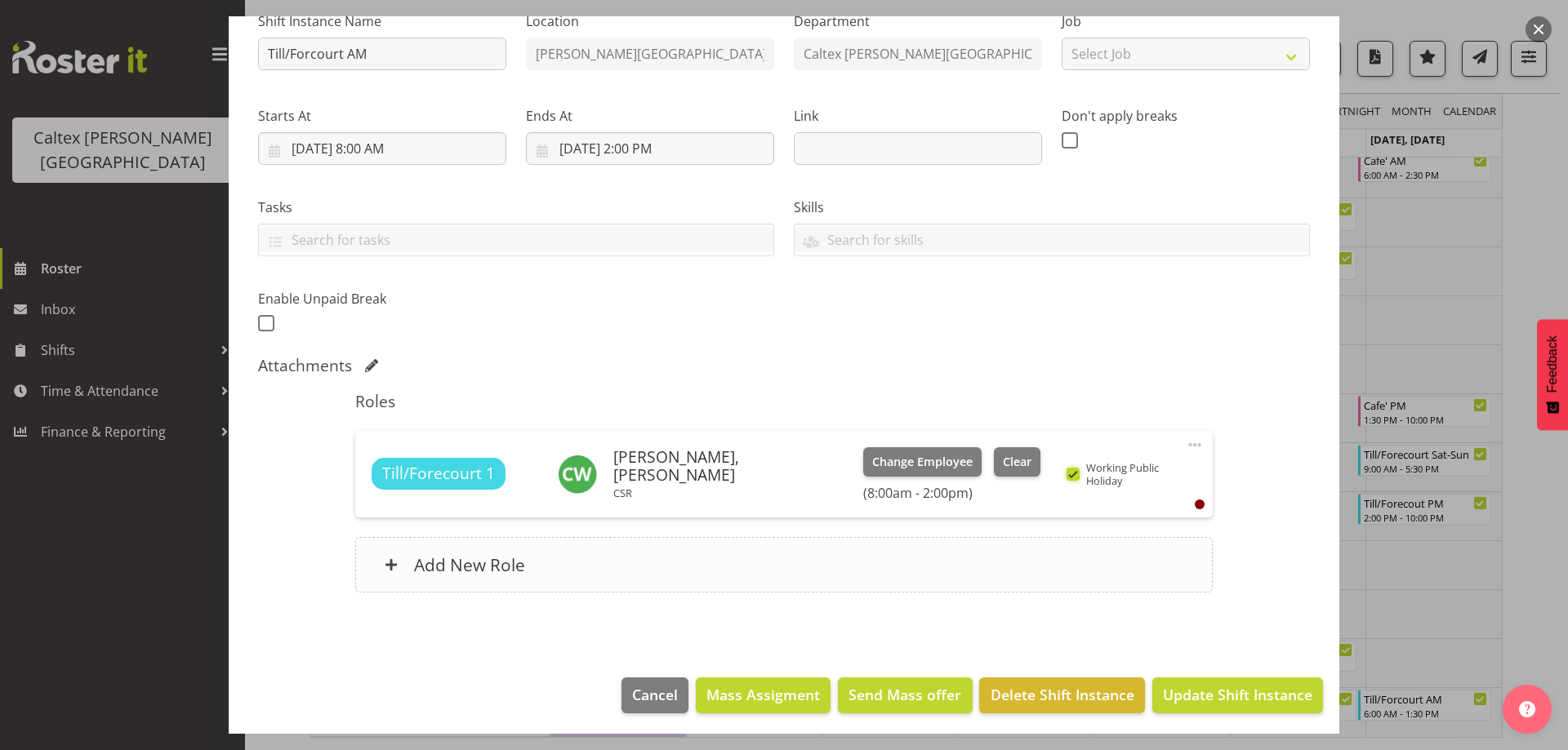
scroll to position [184, 0]
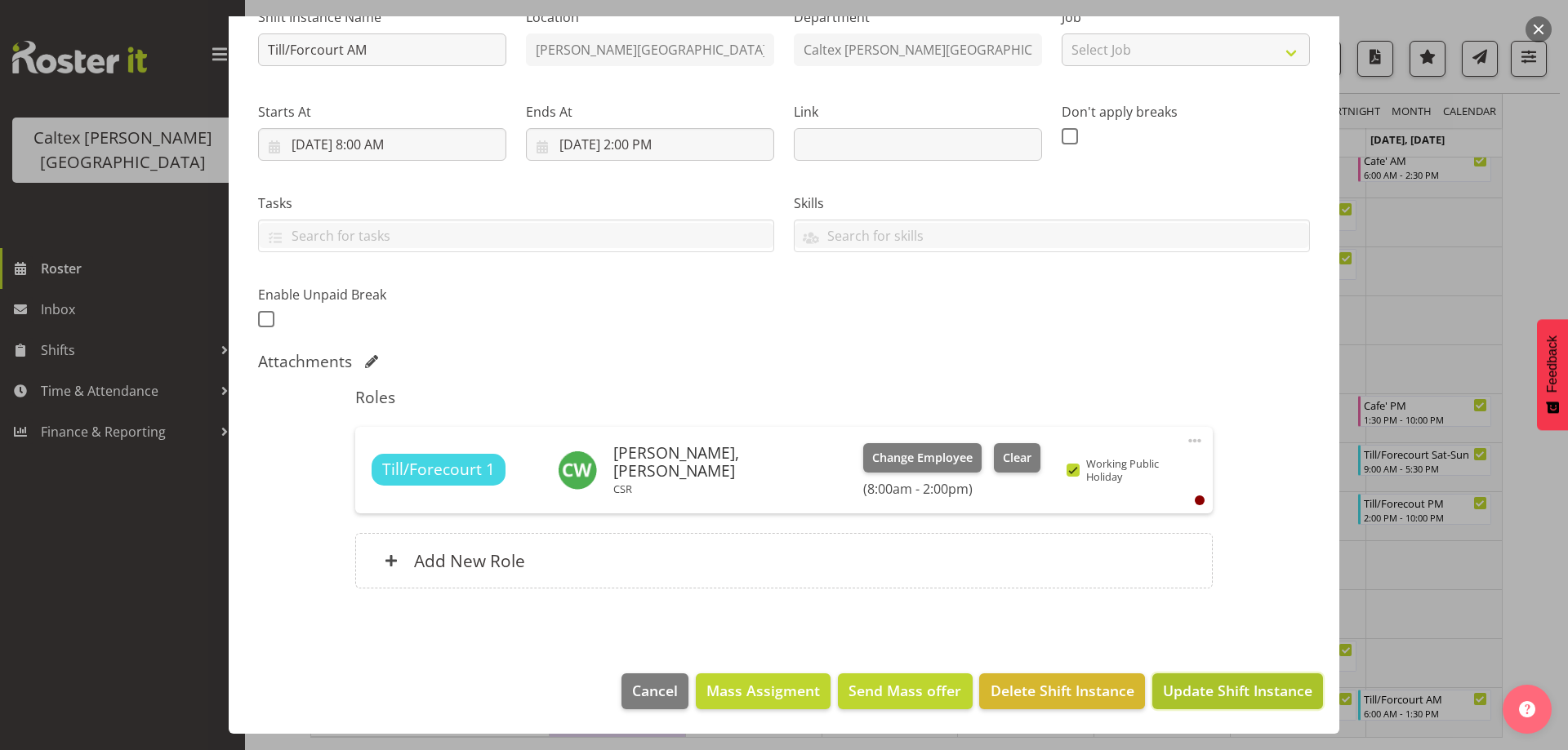
click at [1234, 698] on span "Update Shift Instance" at bounding box center [1237, 690] width 149 height 21
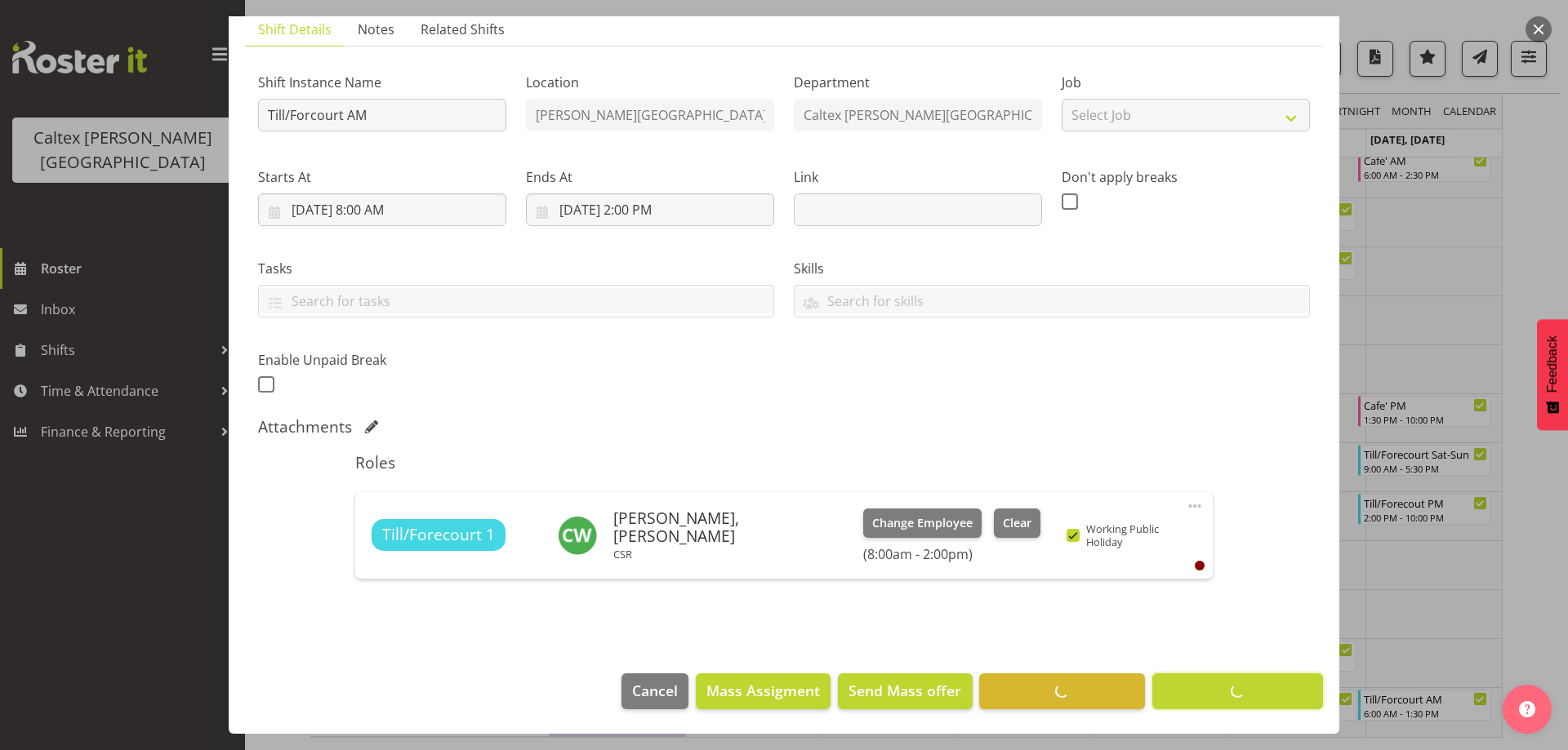
scroll to position [119, 0]
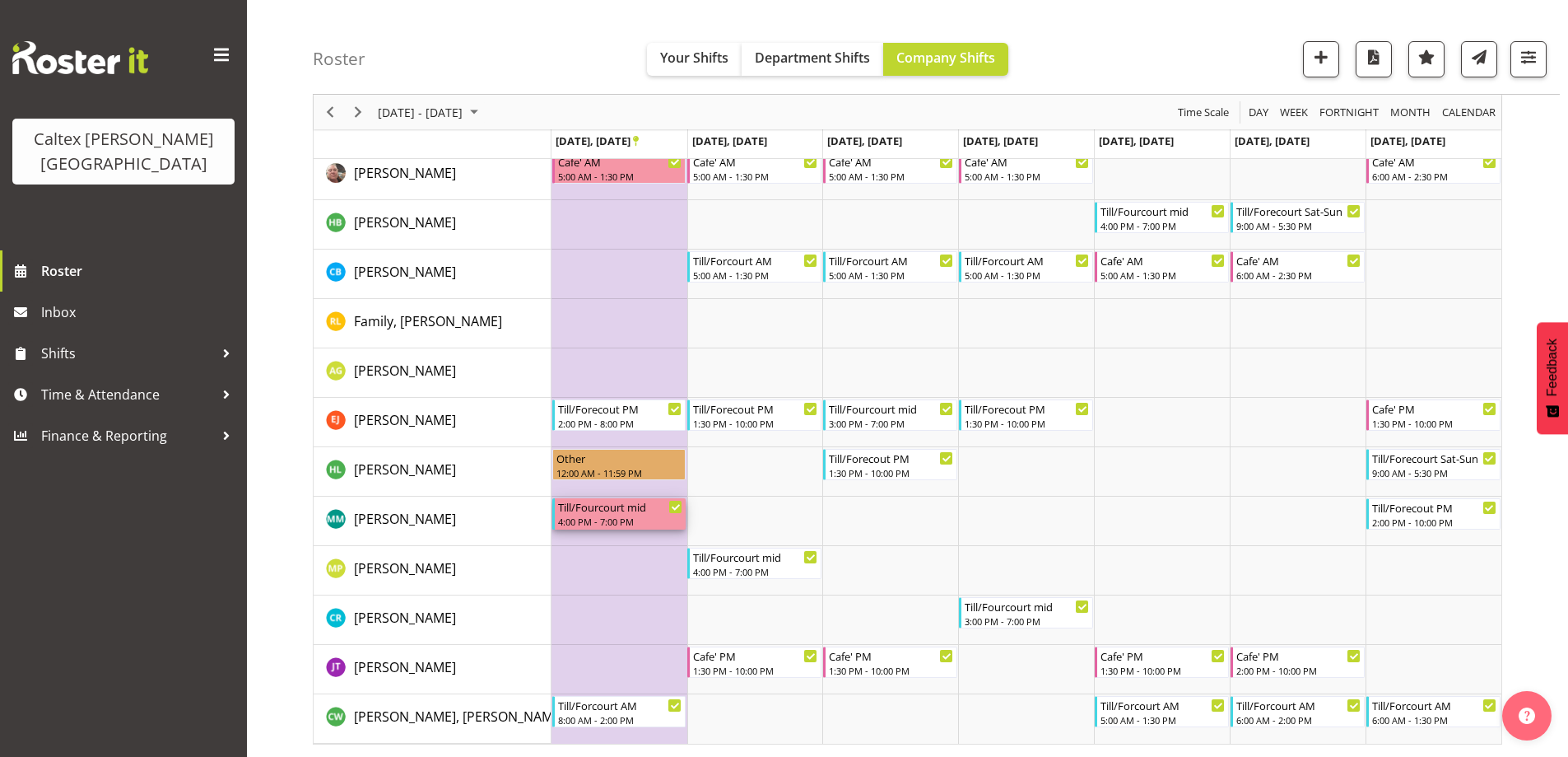
click at [585, 517] on div "4:00 PM - 7:00 PM" at bounding box center [621, 521] width 125 height 14
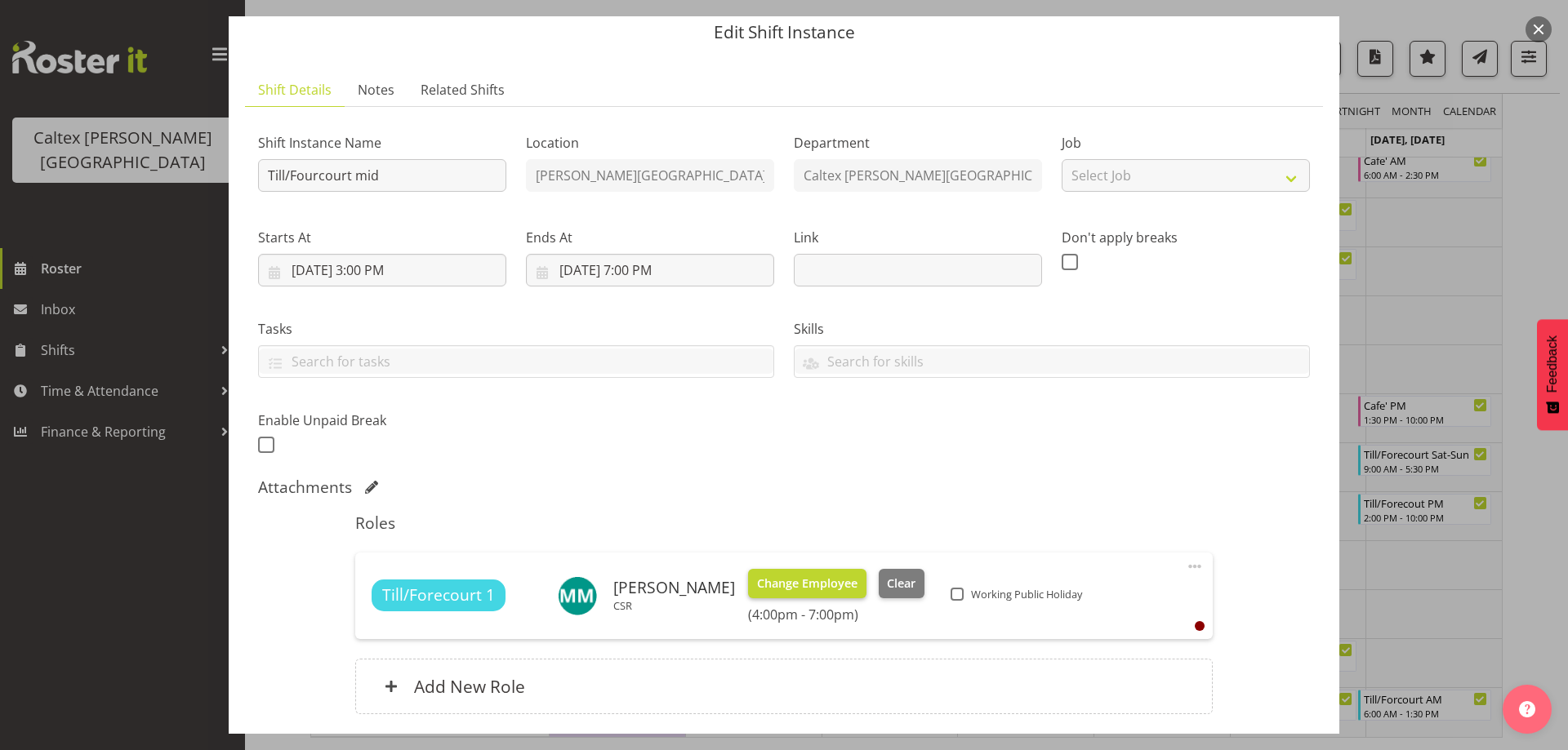
scroll to position [81, 0]
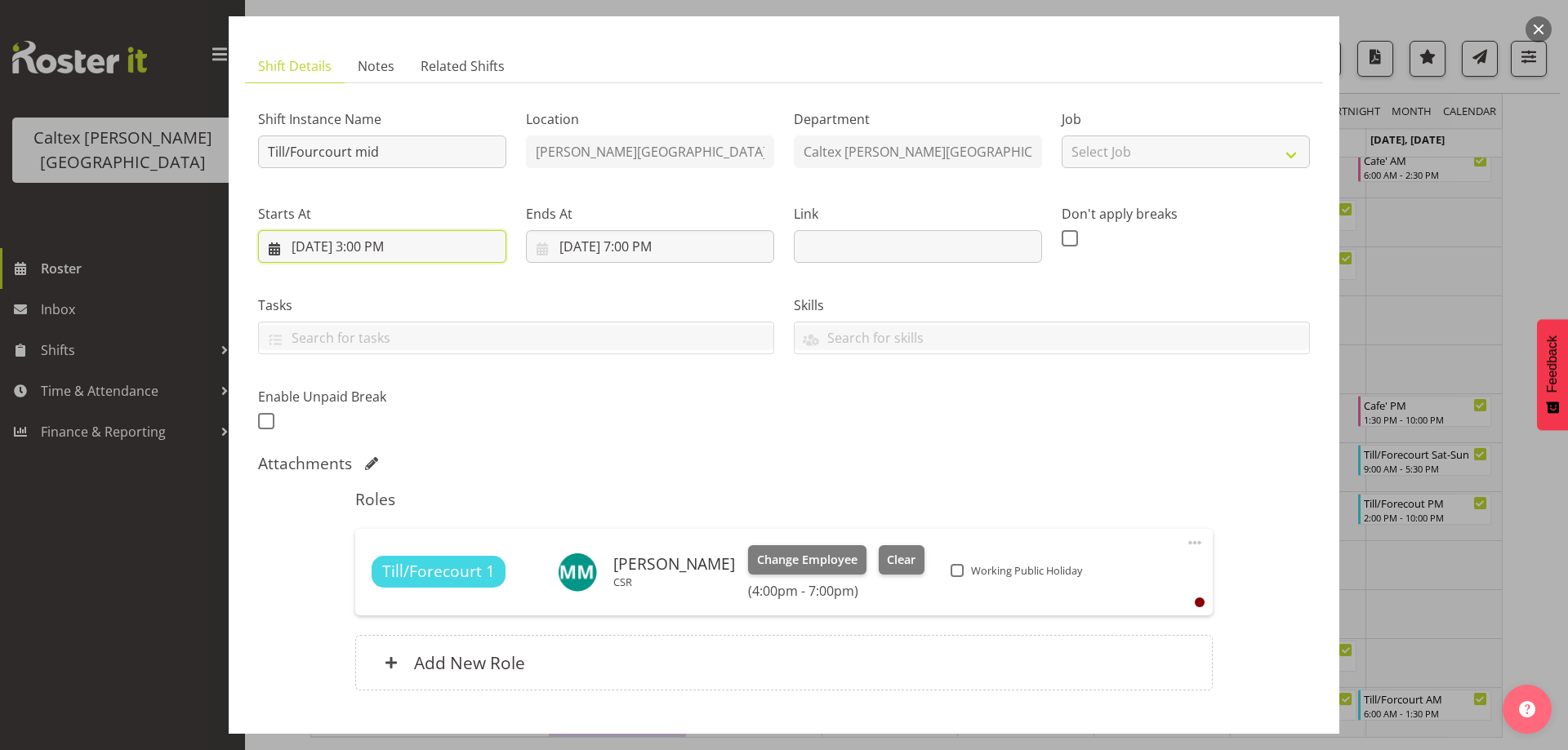
click at [382, 243] on input "[DATE] 3:00 PM" at bounding box center [382, 246] width 248 height 33
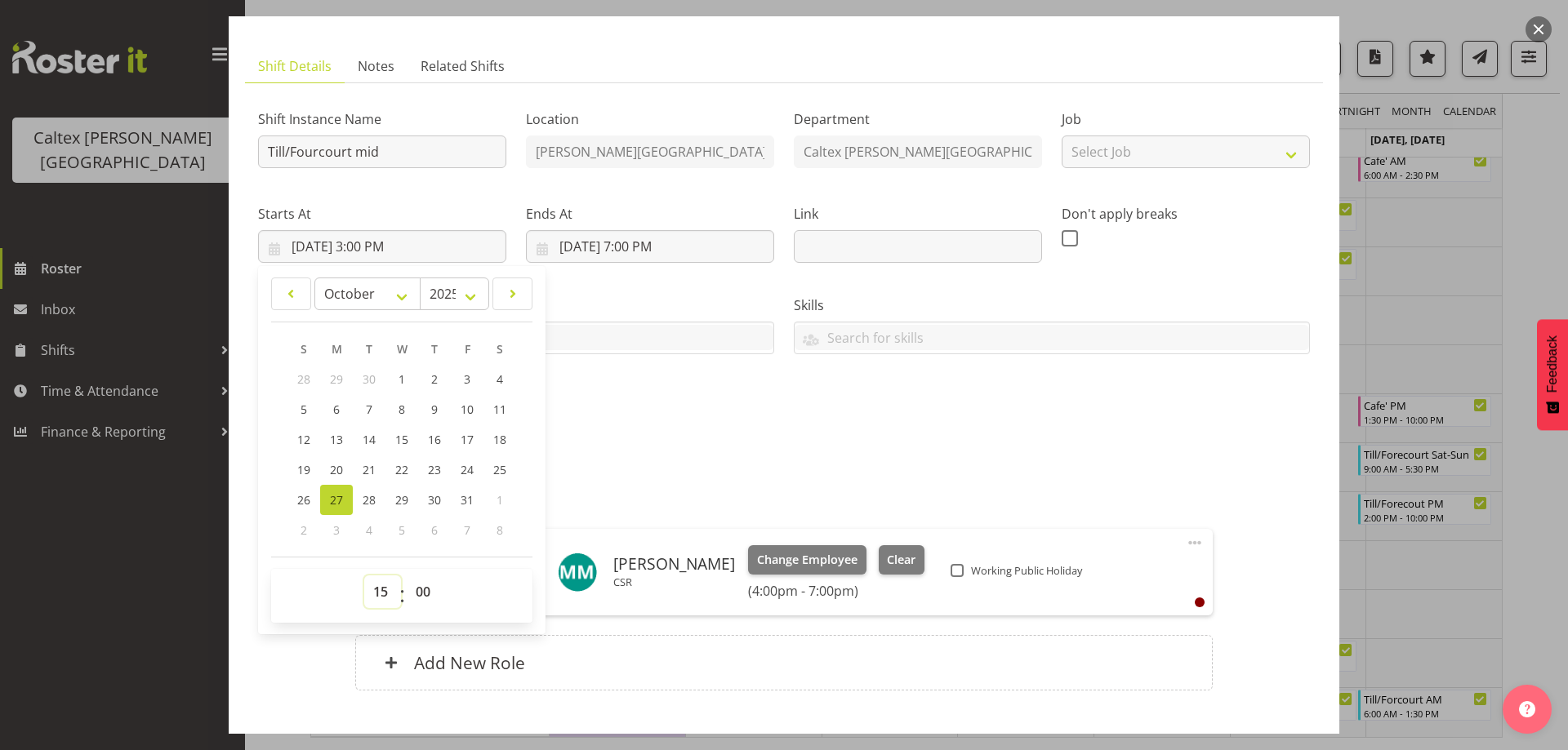
click at [374, 586] on select "00 01 02 03 04 05 06 07 08 09 10 11 12 13 14 15 16 17 18 19 20 21 22 23" at bounding box center [382, 591] width 37 height 33
select select "9"
click at [365, 575] on select "00 01 02 03 04 05 06 07 08 09 10 11 12 13 14 15 16 17 18 19 20 21 22 23" at bounding box center [382, 591] width 37 height 33
type input "[DATE] 9:00 AM"
drag, startPoint x: 671, startPoint y: 406, endPoint x: 671, endPoint y: 397, distance: 9.0
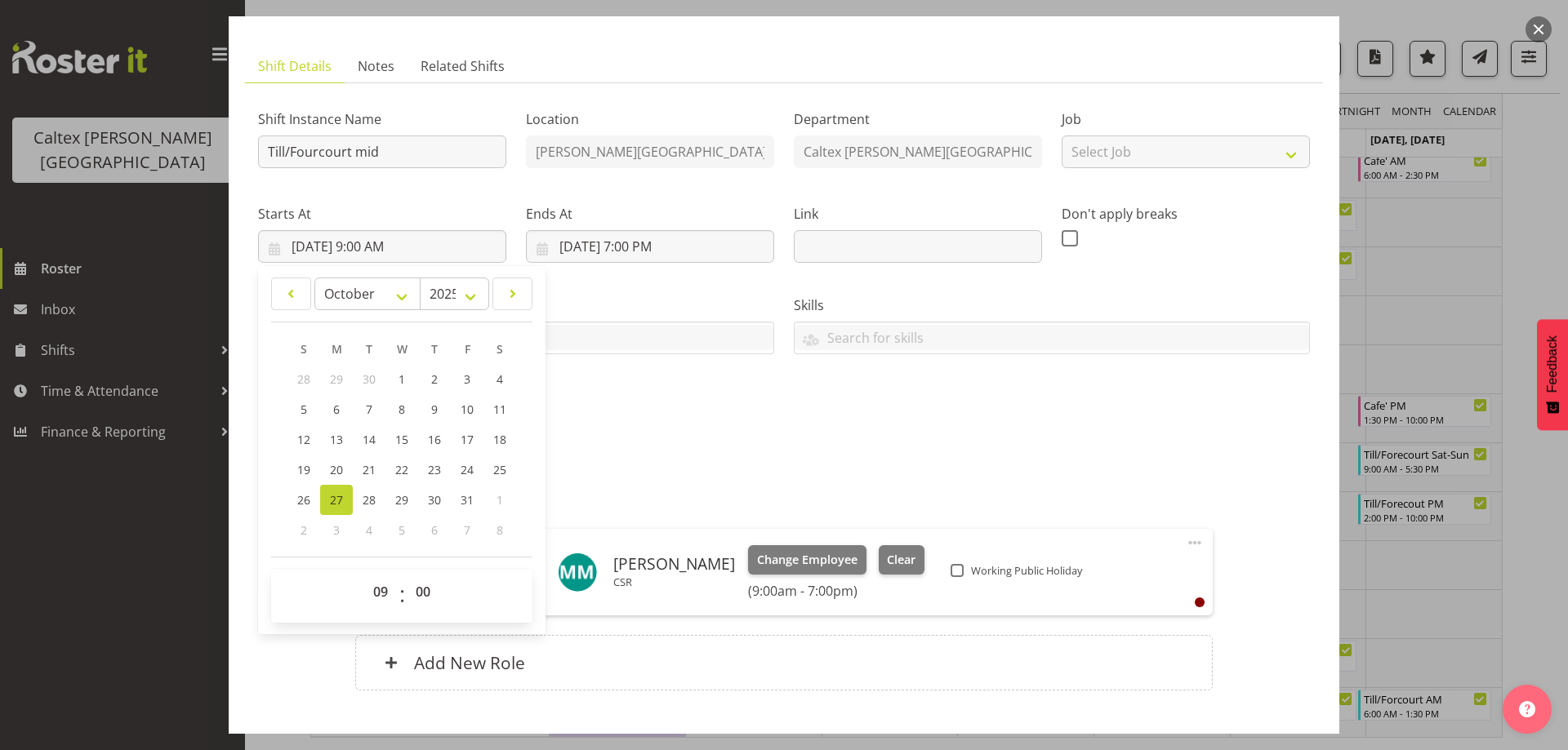
click at [671, 397] on div "Shift Instance Name Till/Fourcourt mid Location [PERSON_NAME][GEOGRAPHIC_DATA] …" at bounding box center [784, 265] width 1071 height 357
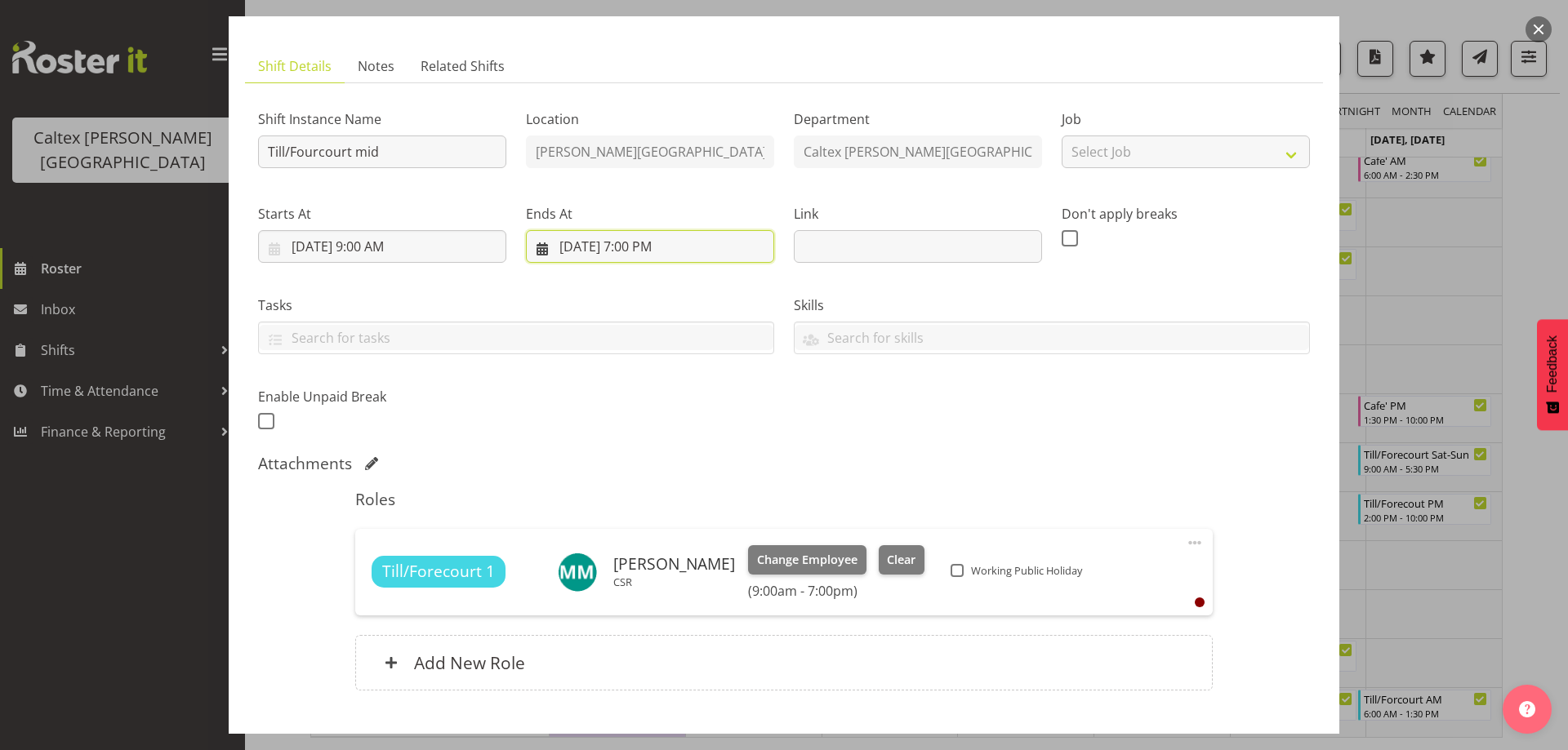
click at [647, 246] on input "[DATE] 7:00 PM" at bounding box center [650, 246] width 248 height 33
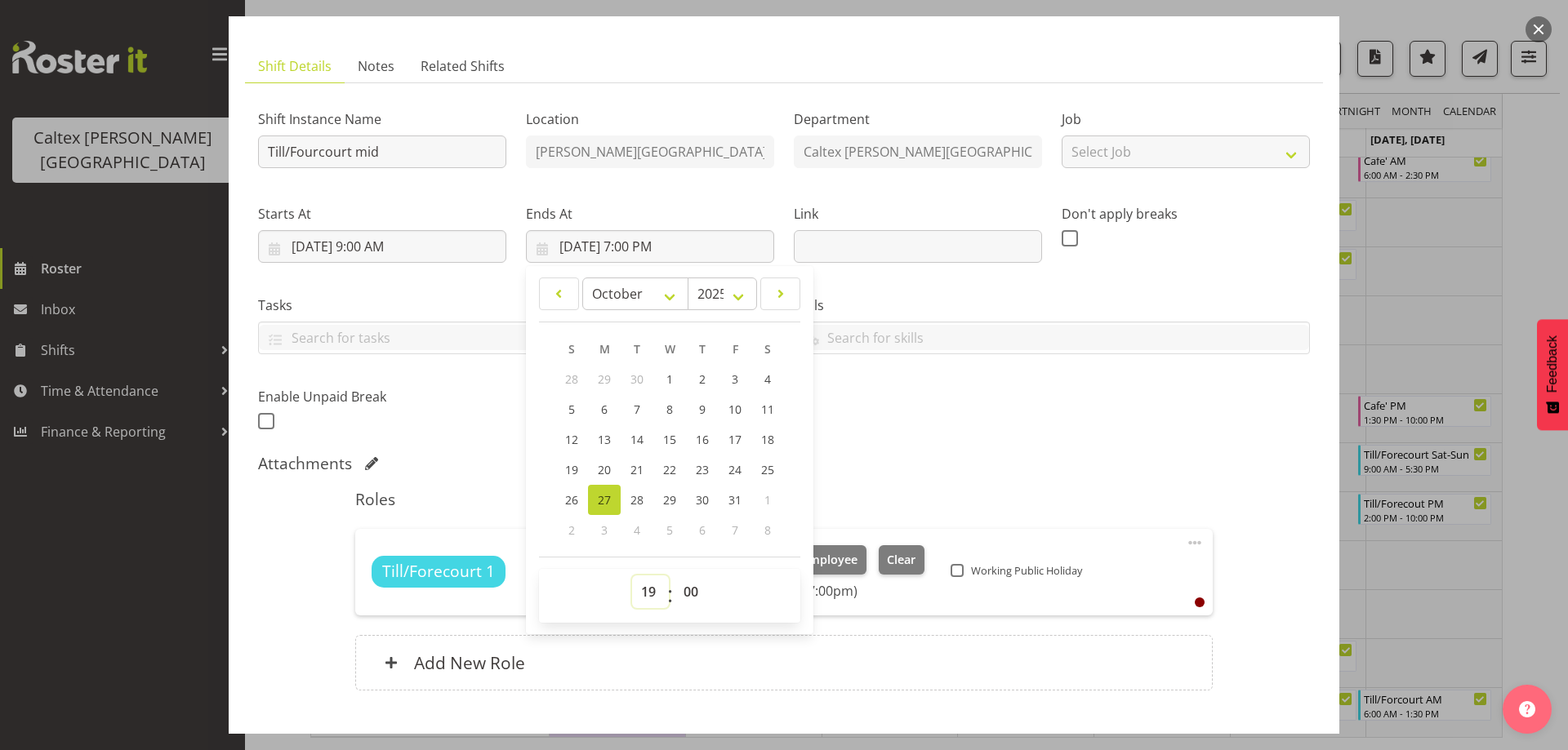
drag, startPoint x: 641, startPoint y: 599, endPoint x: 641, endPoint y: 588, distance: 11.0
click at [641, 597] on select "00 01 02 03 04 05 06 07 08 09 10 11 12 13 14 15 16 17 18 19 20 21 22 23" at bounding box center [650, 591] width 37 height 33
select select "17"
click at [632, 575] on select "00 01 02 03 04 05 06 07 08 09 10 11 12 13 14 15 16 17 18 19 20 21 22 23" at bounding box center [650, 591] width 37 height 33
type input "[DATE] 5:00 PM"
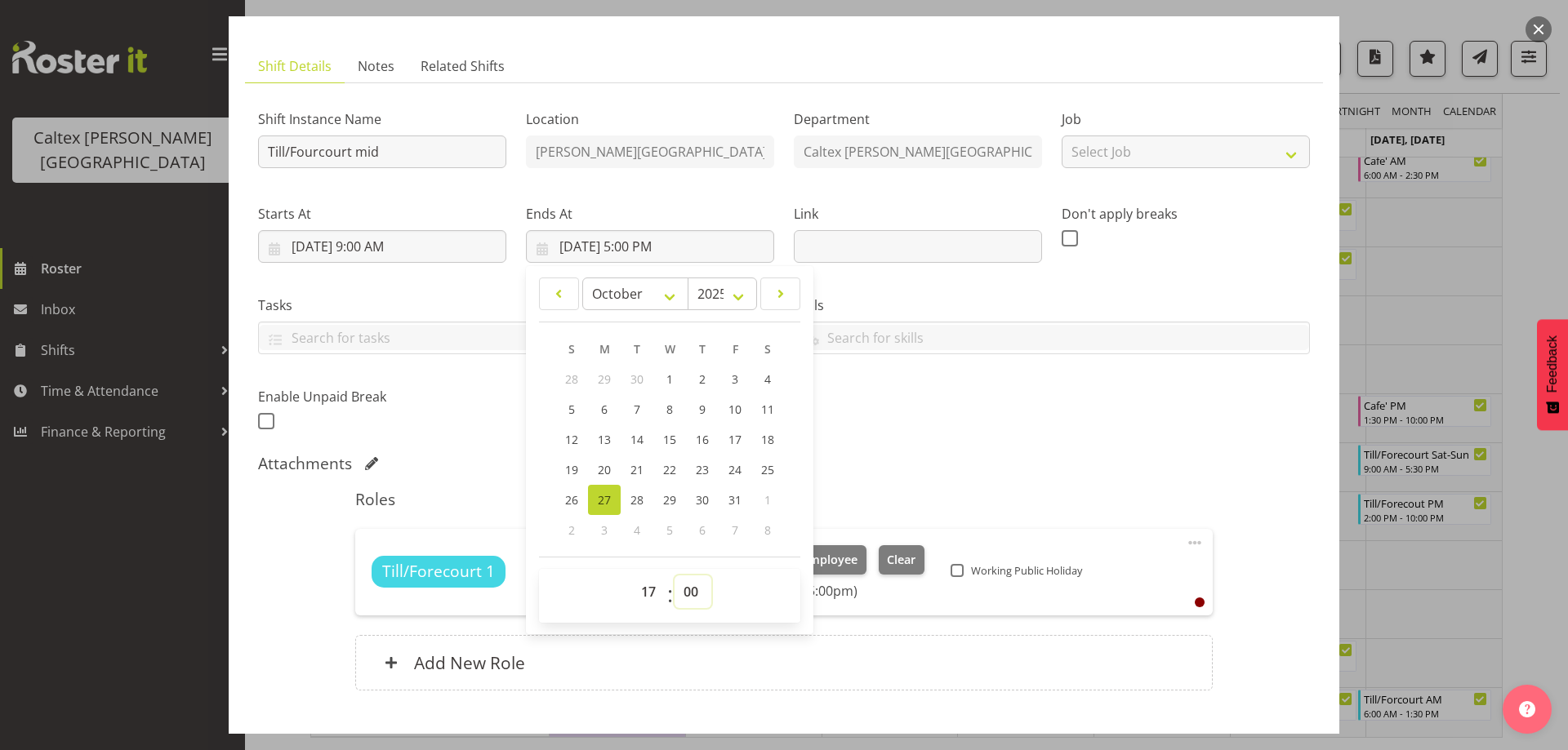
click at [678, 588] on select "00 01 02 03 04 05 06 07 08 09 10 11 12 13 14 15 16 17 18 19 20 21 22 23 24 25 2…" at bounding box center [692, 591] width 37 height 33
select select "30"
click at [675, 575] on select "00 01 02 03 04 05 06 07 08 09 10 11 12 13 14 15 16 17 18 19 20 21 22 23 24 25 2…" at bounding box center [692, 591] width 37 height 33
type input "[DATE] 5:30 PM"
click at [1004, 471] on div "Attachments" at bounding box center [784, 463] width 1052 height 20
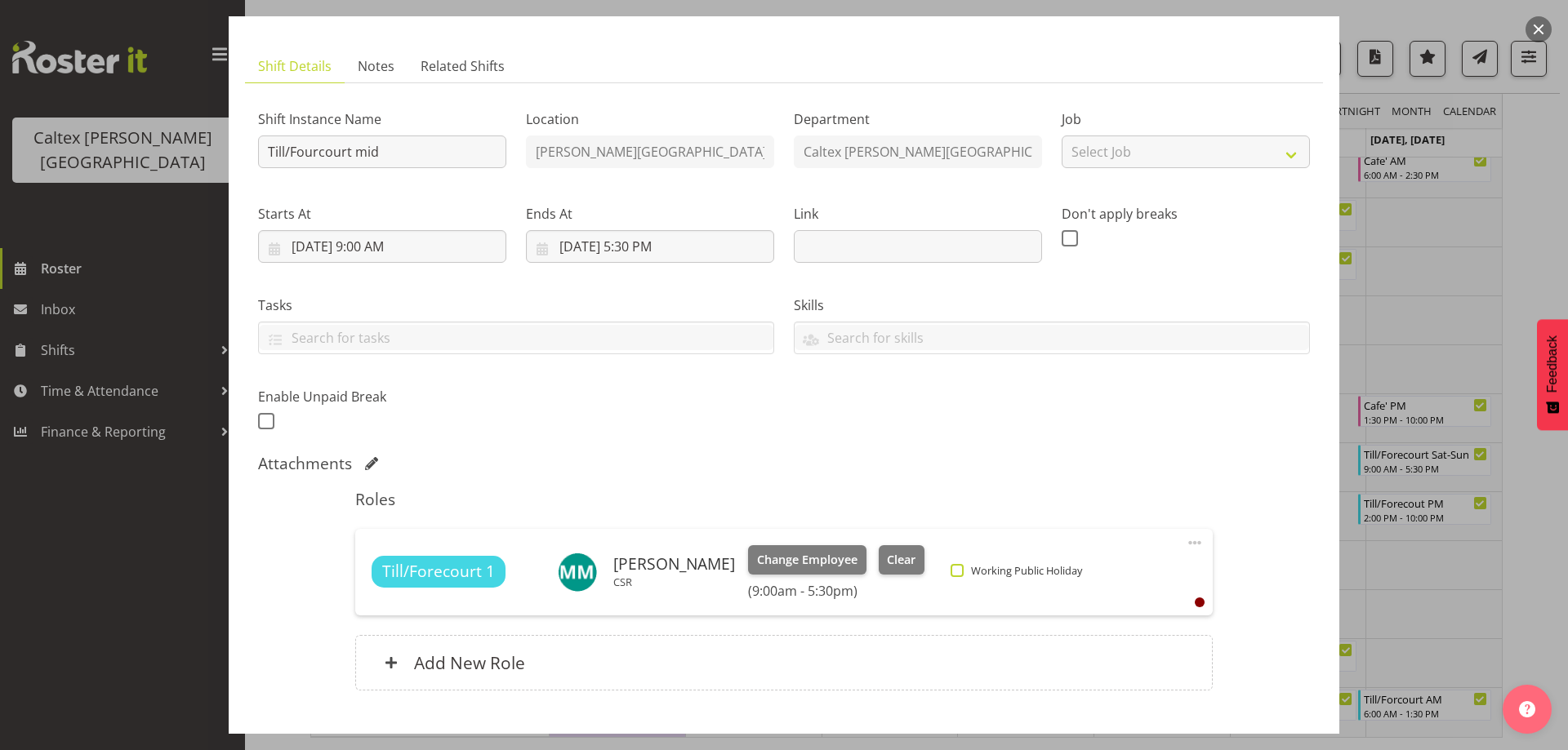
drag, startPoint x: 1002, startPoint y: 578, endPoint x: 991, endPoint y: 568, distance: 14.9
click at [1001, 577] on div "Working Public Holiday" at bounding box center [1019, 572] width 137 height 20
drag, startPoint x: 989, startPoint y: 564, endPoint x: 1009, endPoint y: 556, distance: 21.5
click at [963, 564] on span at bounding box center [957, 571] width 13 height 13
click at [961, 564] on input "Working Public Holiday" at bounding box center [956, 570] width 11 height 11
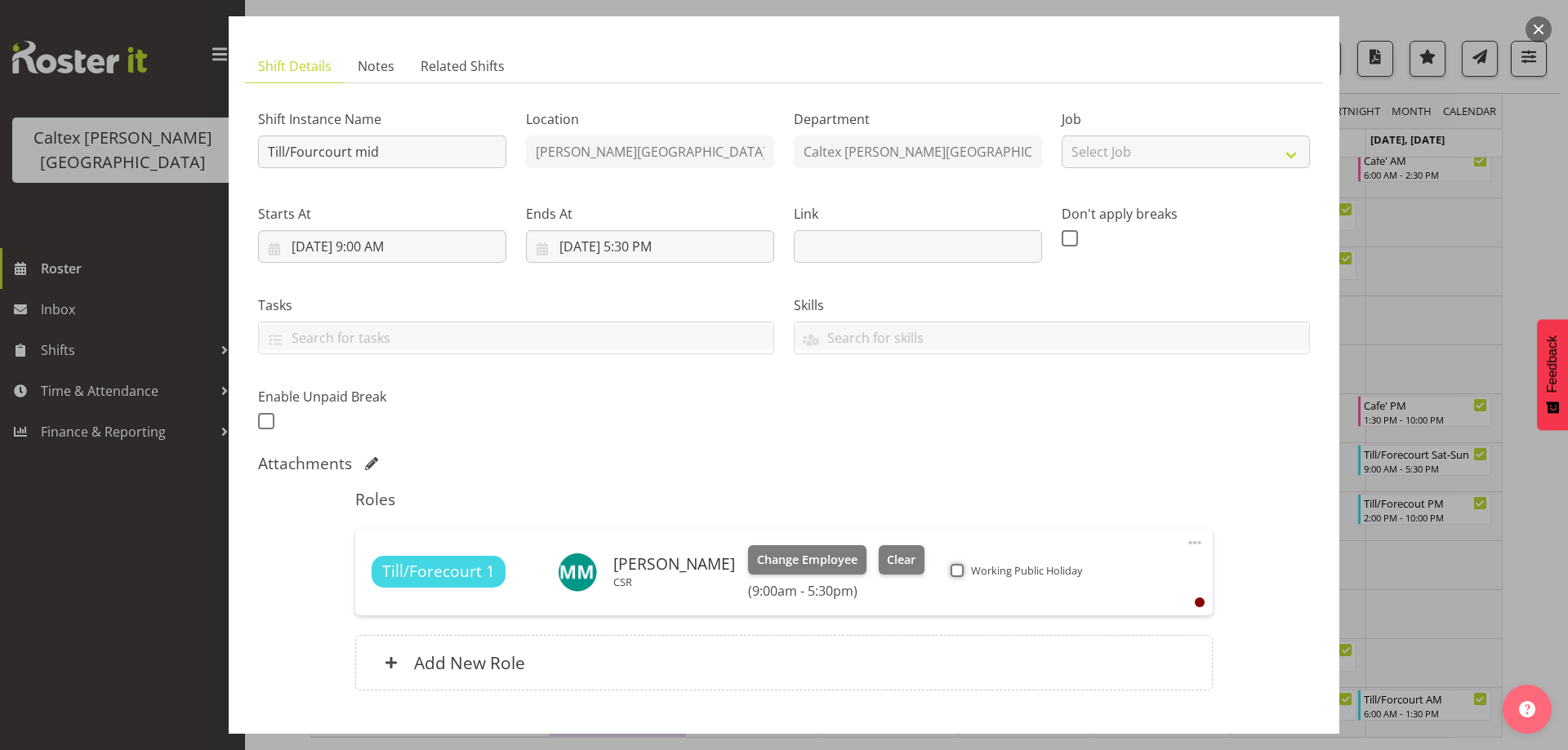
checkbox input "true"
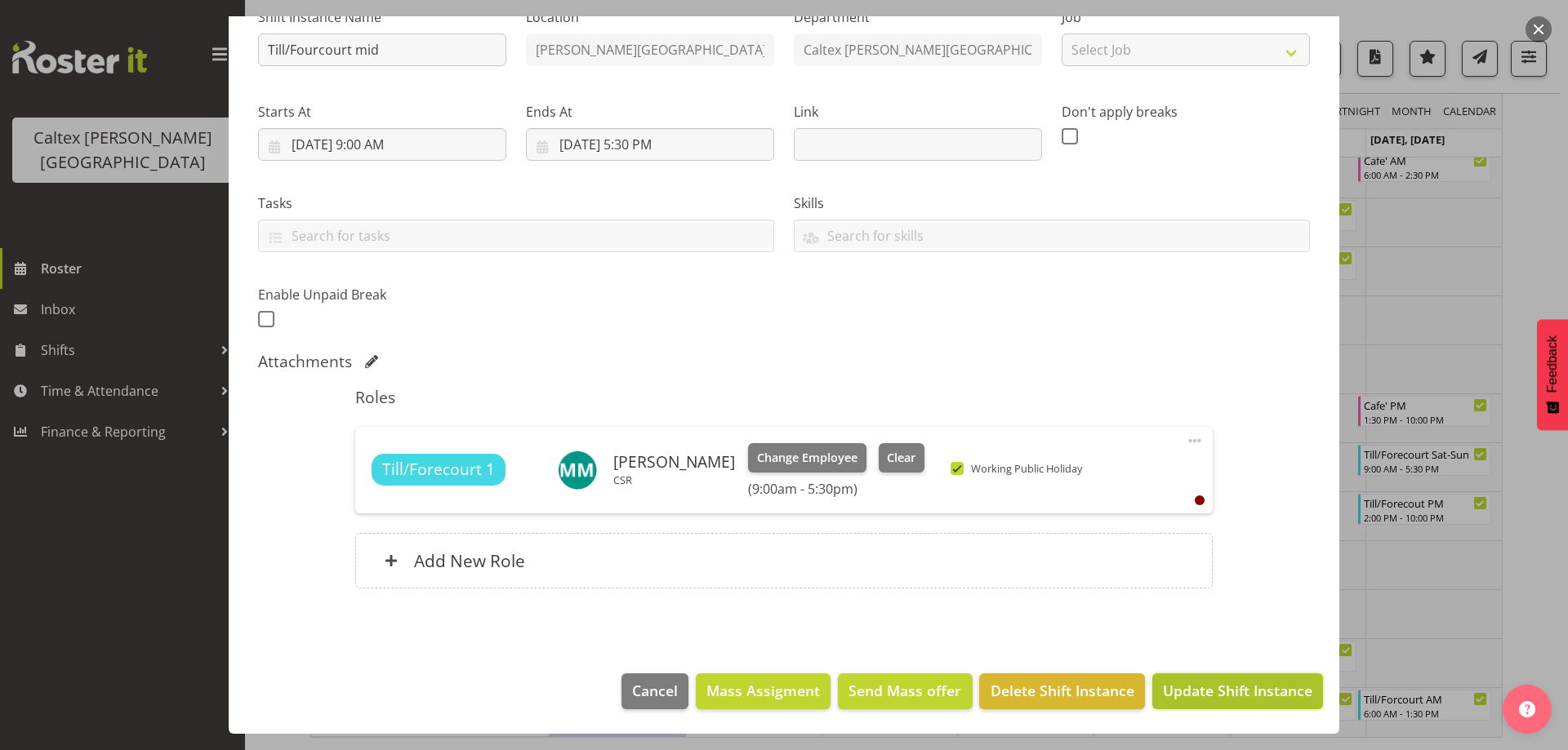
click at [1257, 695] on span "Update Shift Instance" at bounding box center [1237, 690] width 149 height 21
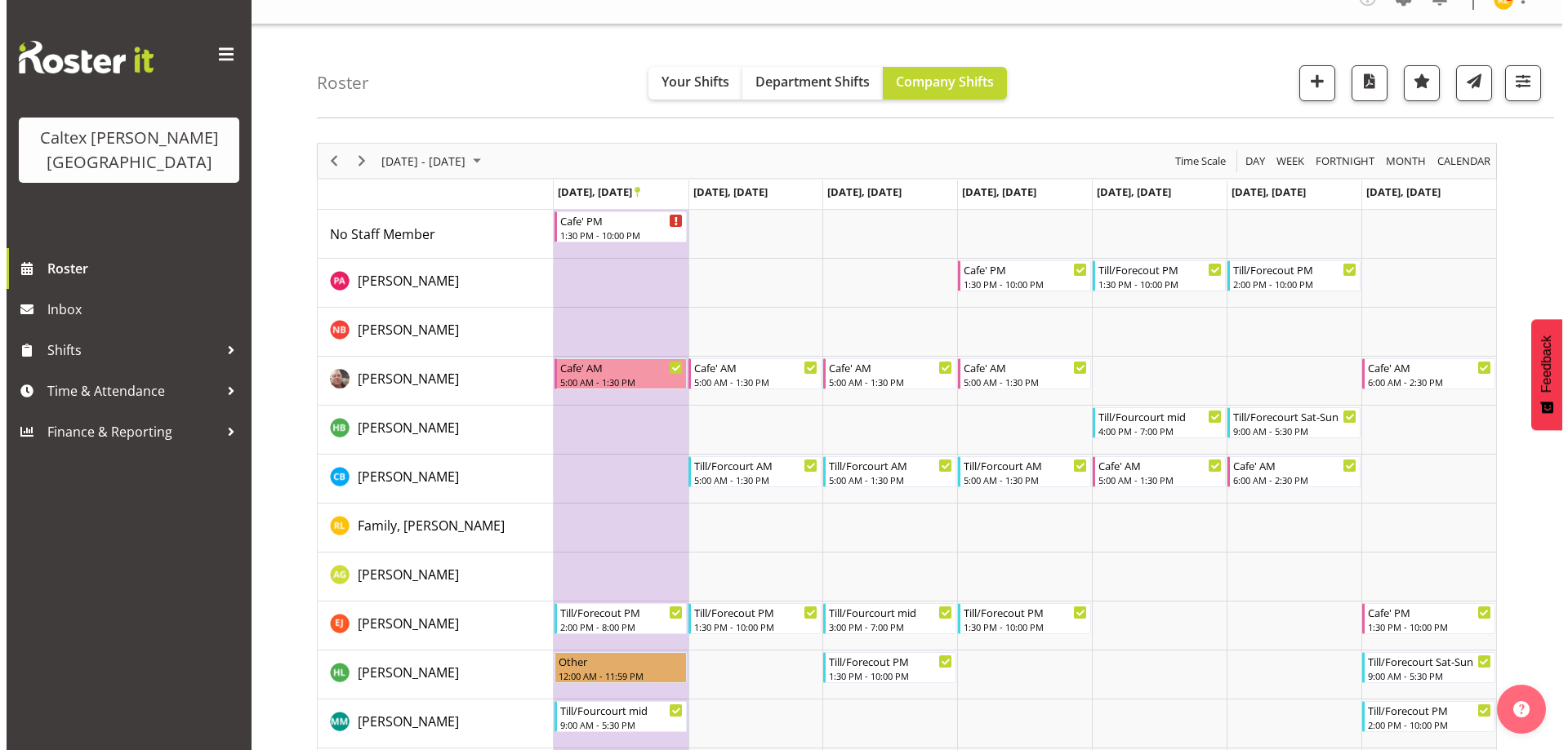
scroll to position [0, 0]
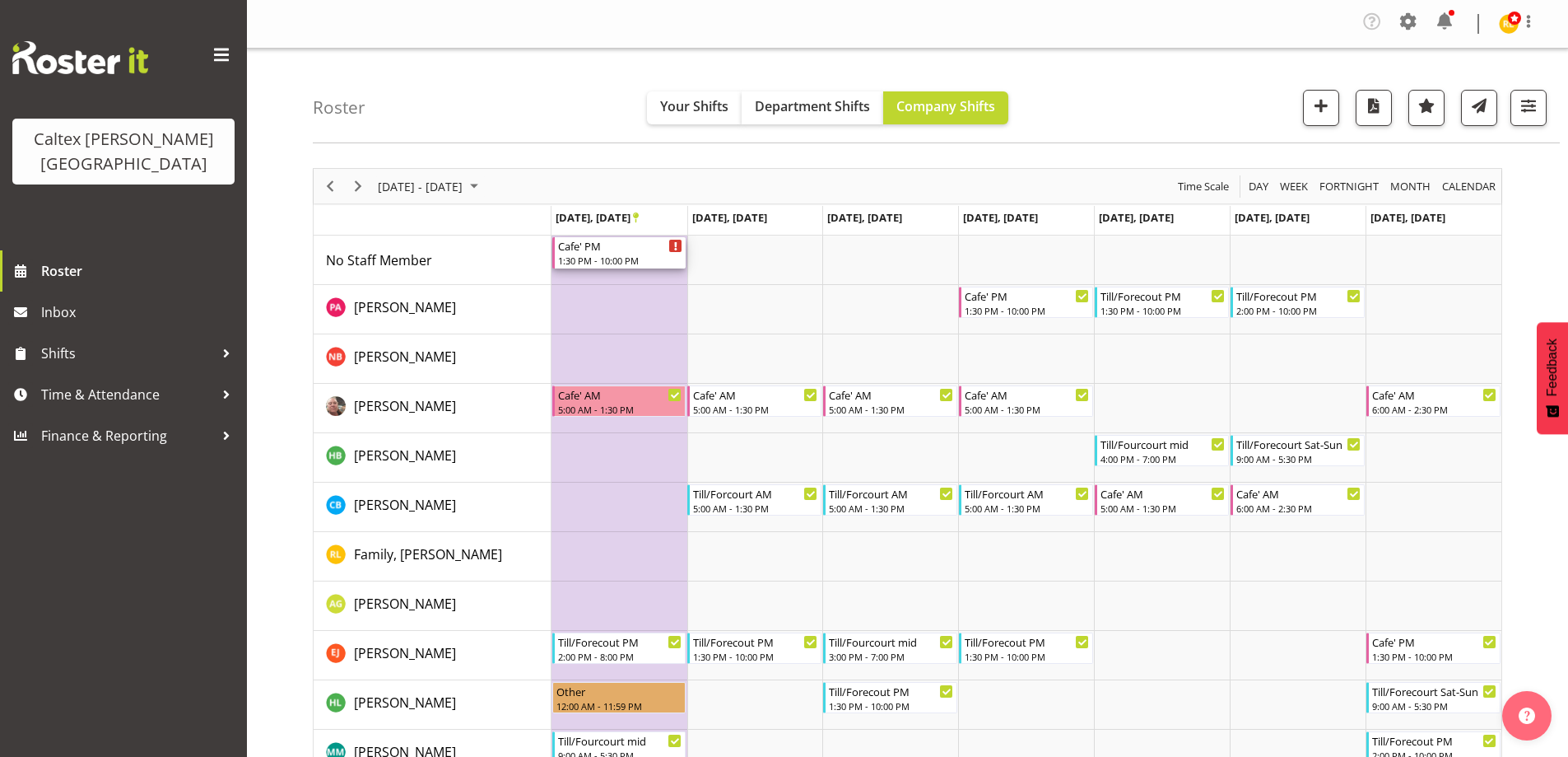
click at [601, 255] on div "1:30 PM - 10:00 PM" at bounding box center [621, 260] width 125 height 14
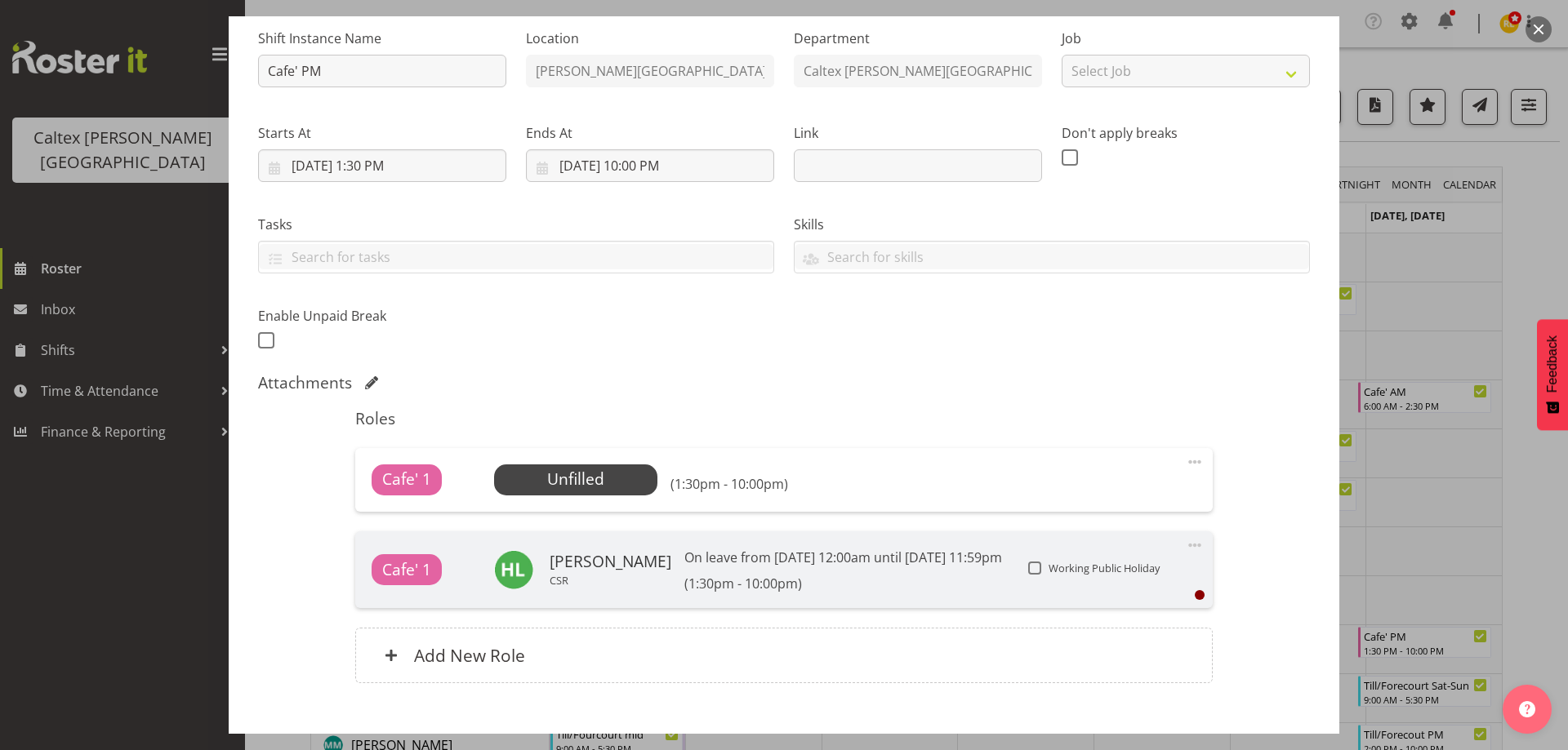
scroll to position [163, 0]
click at [399, 162] on input "[DATE] 1:30 PM" at bounding box center [382, 164] width 248 height 33
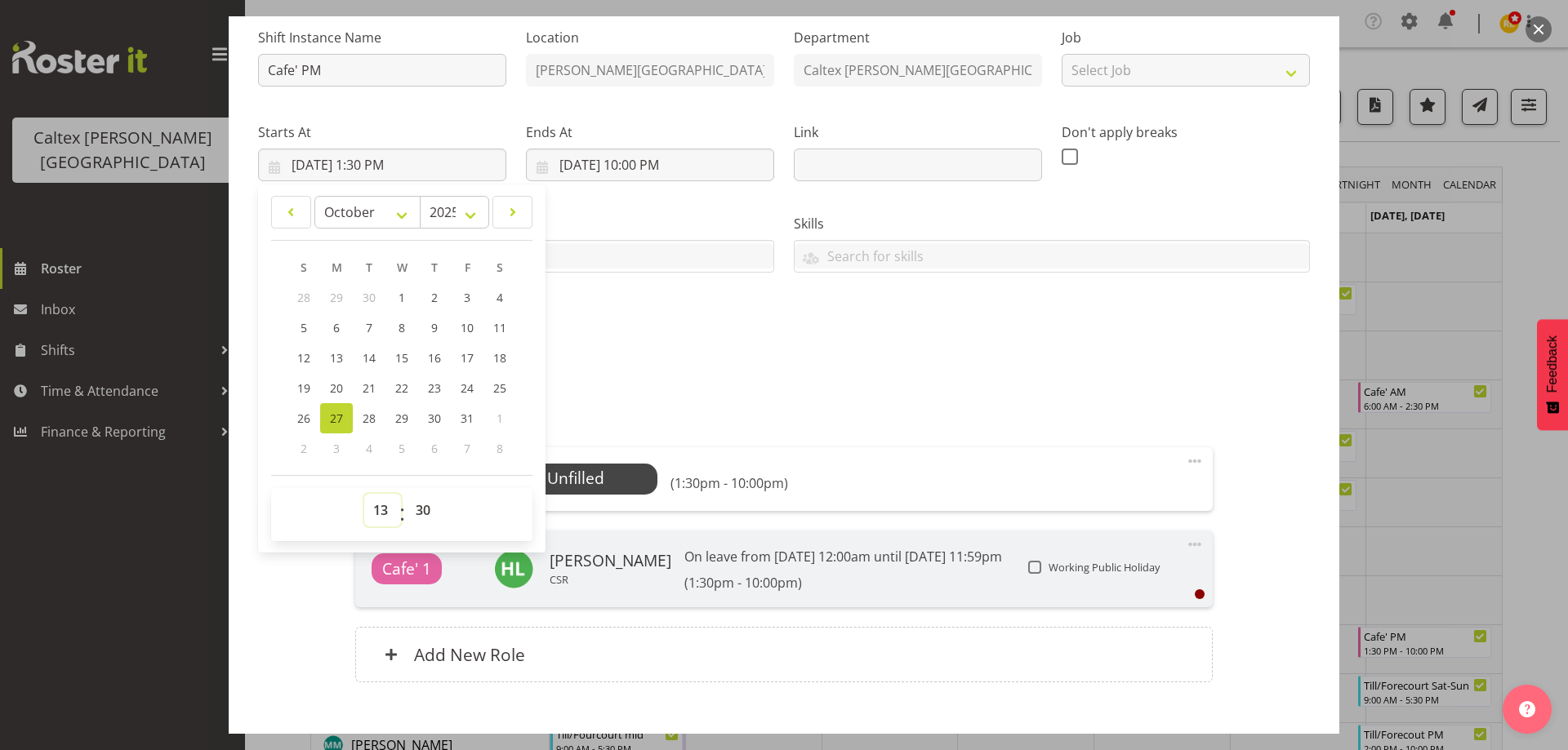
click at [381, 507] on select "00 01 02 03 04 05 06 07 08 09 10 11 12 13 14 15 16 17 18 19 20 21 22 23" at bounding box center [382, 510] width 37 height 33
select select "14"
click at [365, 494] on select "00 01 02 03 04 05 06 07 08 09 10 11 12 13 14 15 16 17 18 19 20 21 22 23" at bounding box center [382, 510] width 37 height 33
type input "[DATE] 2:30 PM"
drag, startPoint x: 423, startPoint y: 512, endPoint x: 432, endPoint y: 496, distance: 18.4
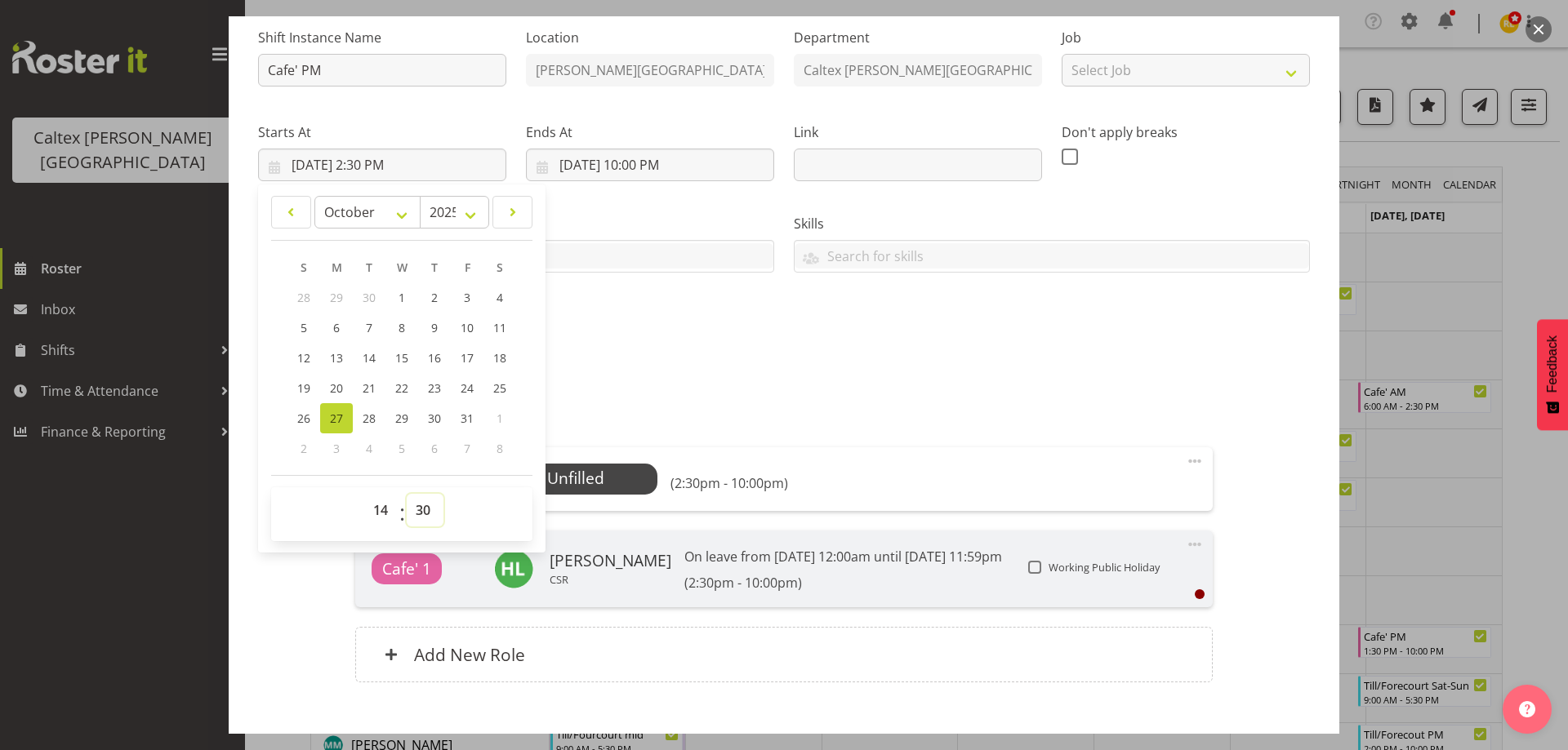
click at [424, 512] on select "00 01 02 03 04 05 06 07 08 09 10 11 12 13 14 15 16 17 18 19 20 21 22 23 24 25 2…" at bounding box center [424, 510] width 37 height 33
select select "0"
click at [407, 494] on select "00 01 02 03 04 05 06 07 08 09 10 11 12 13 14 15 16 17 18 19 20 21 22 23 24 25 2…" at bounding box center [424, 510] width 37 height 33
type input "[DATE] 2:00 PM"
click at [697, 362] on div "Shift Instance Name Cafe' PM Location [PERSON_NAME][GEOGRAPHIC_DATA] Department…" at bounding box center [784, 183] width 1071 height 357
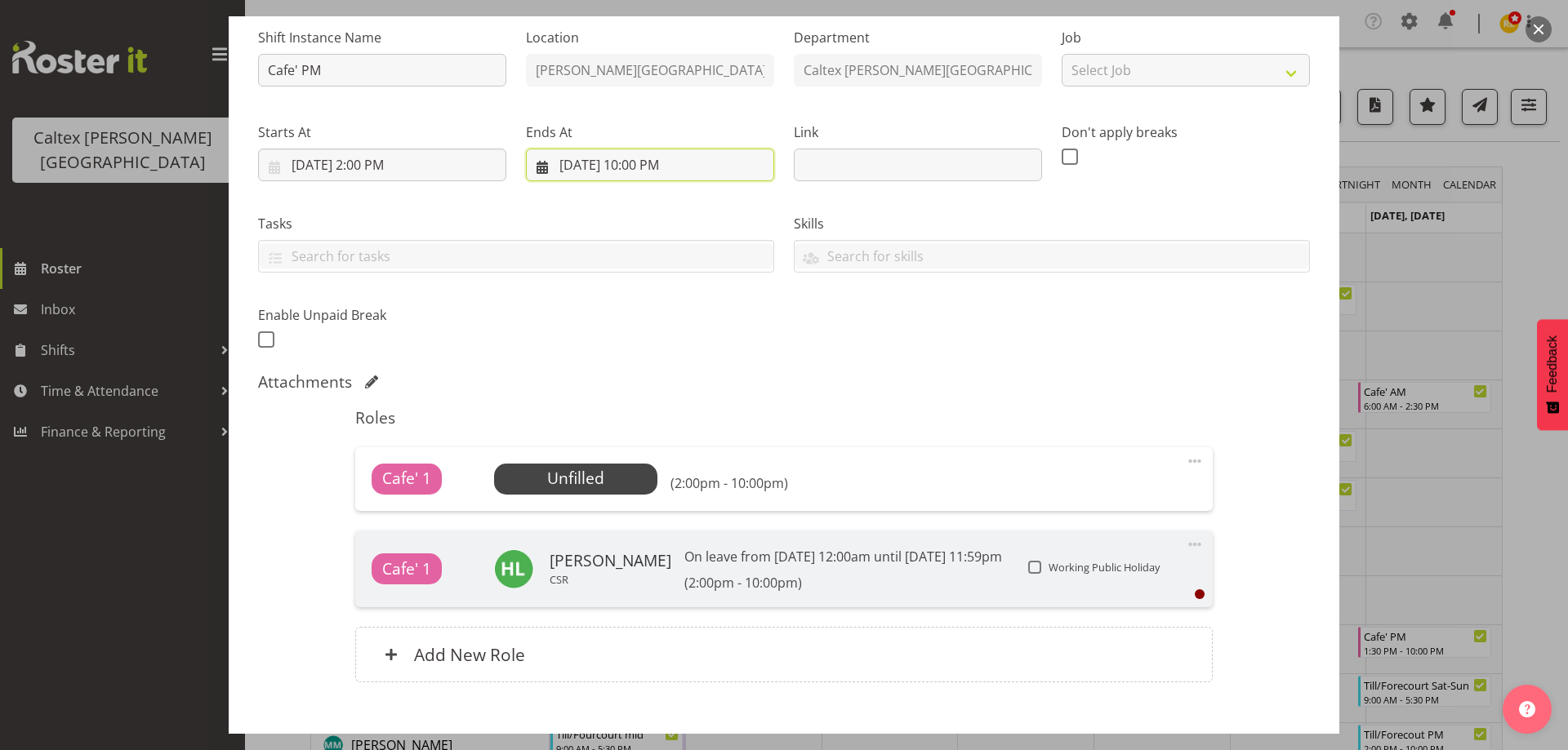
click at [651, 162] on input "[DATE] 10:00 PM" at bounding box center [650, 164] width 248 height 33
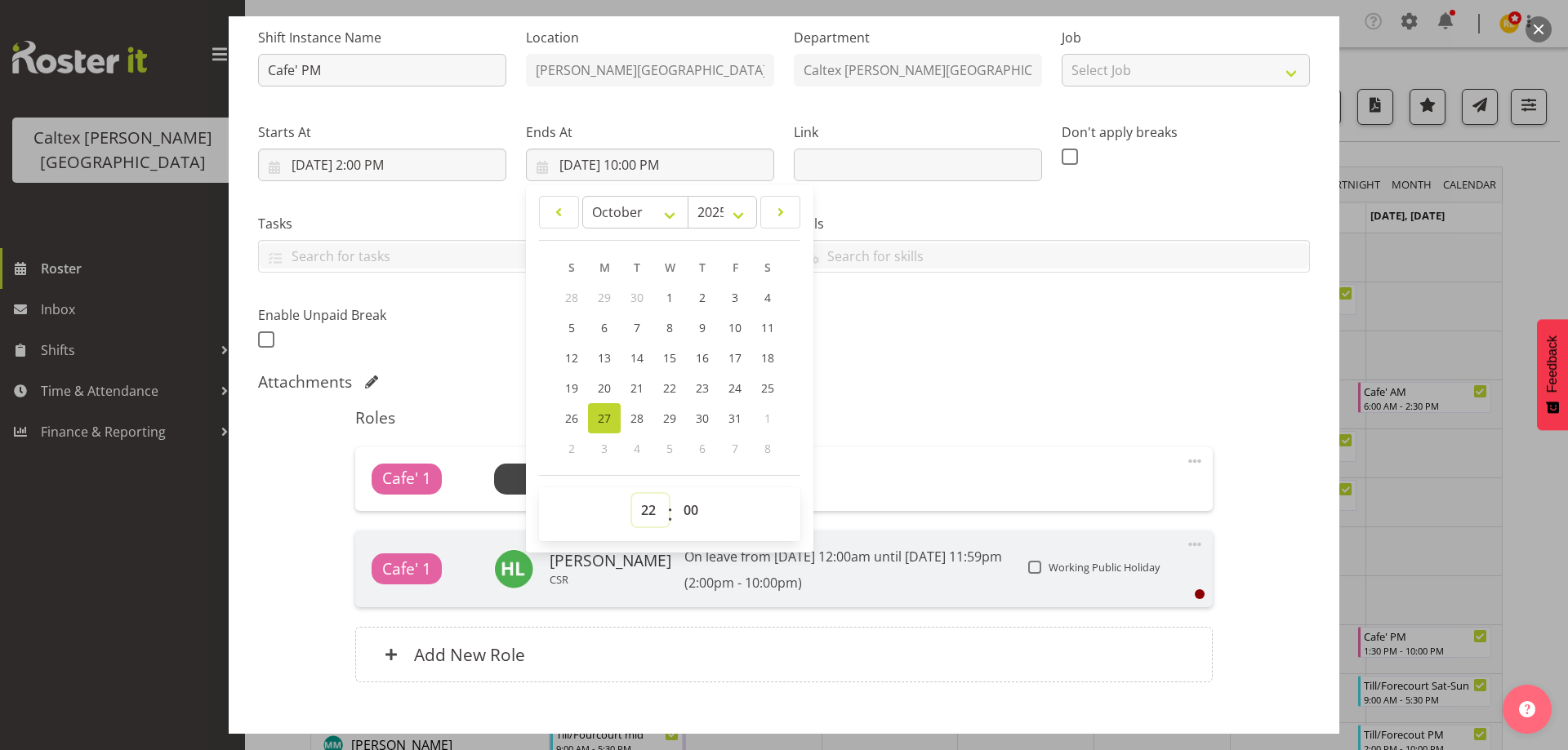
click at [645, 506] on select "00 01 02 03 04 05 06 07 08 09 10 11 12 13 14 15 16 17 18 19 20 21 22 23" at bounding box center [650, 510] width 37 height 33
select select "20"
click at [632, 494] on select "00 01 02 03 04 05 06 07 08 09 10 11 12 13 14 15 16 17 18 19 20 21 22 23" at bounding box center [650, 510] width 37 height 33
type input "[DATE] 8:00 PM"
click at [924, 374] on div "Attachments" at bounding box center [784, 382] width 1052 height 20
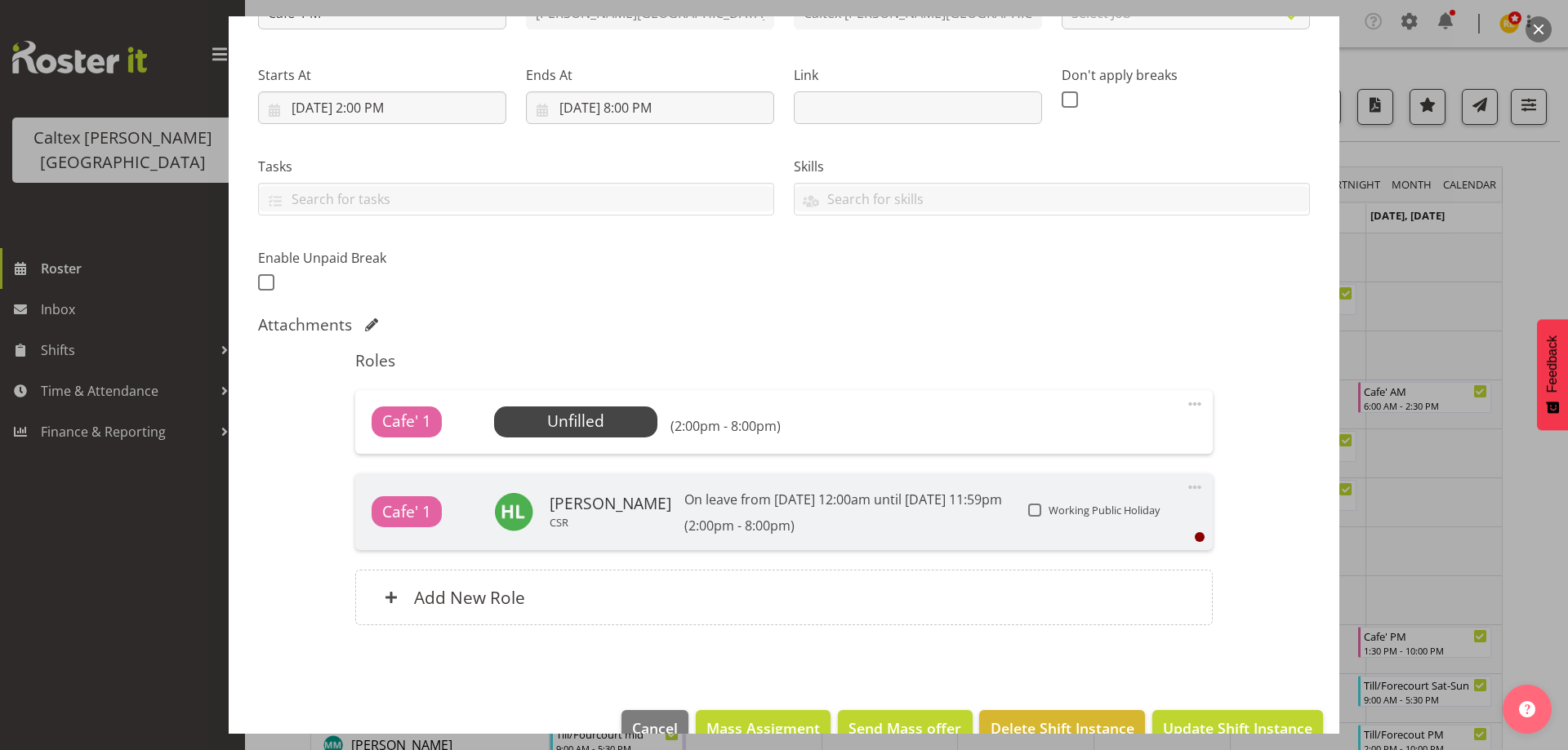
scroll to position [245, 0]
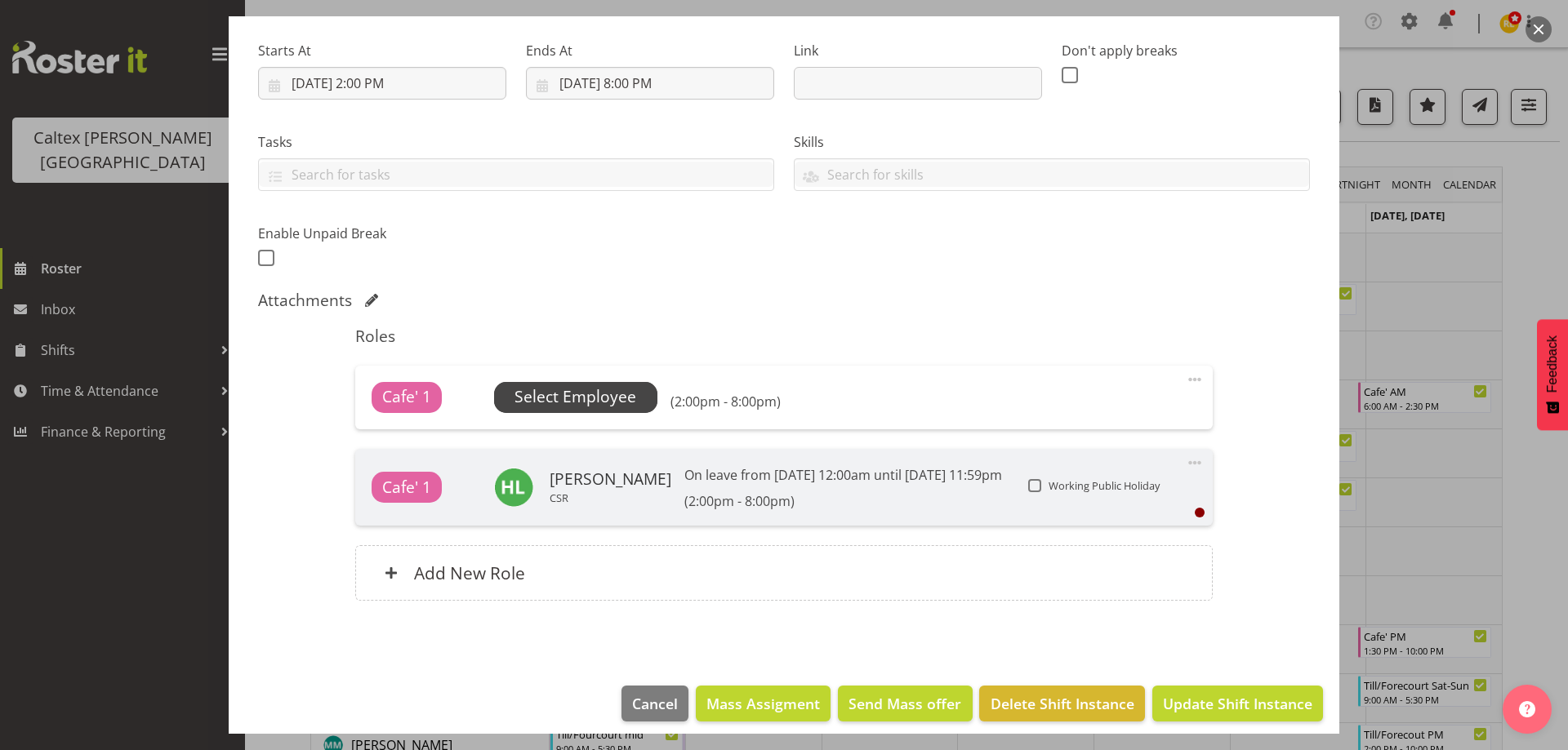
click at [569, 403] on span "Select Employee" at bounding box center [575, 396] width 122 height 24
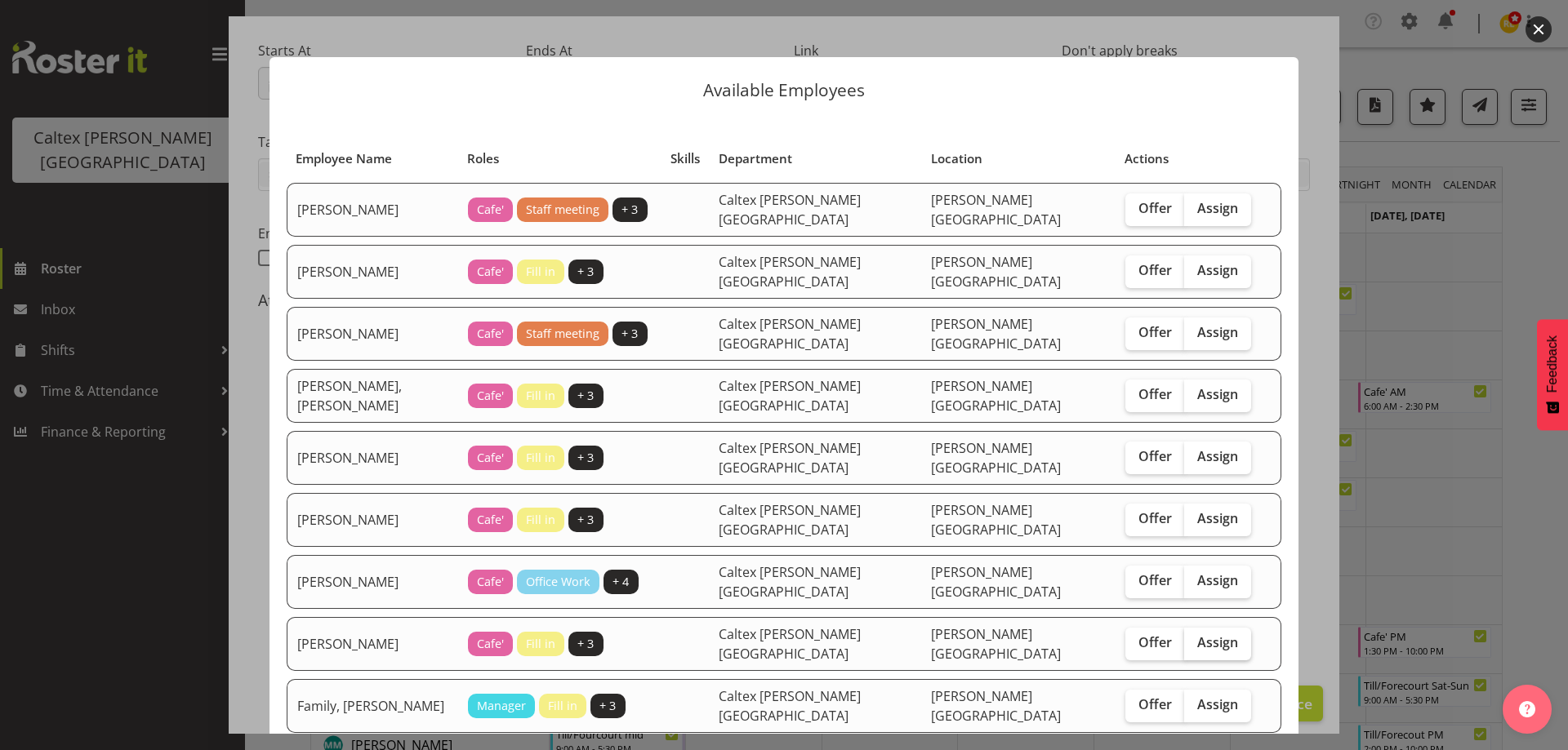
click at [1197, 634] on span "Assign" at bounding box center [1218, 642] width 41 height 16
click at [1184, 638] on input "Assign" at bounding box center [1189, 643] width 11 height 11
checkbox input "true"
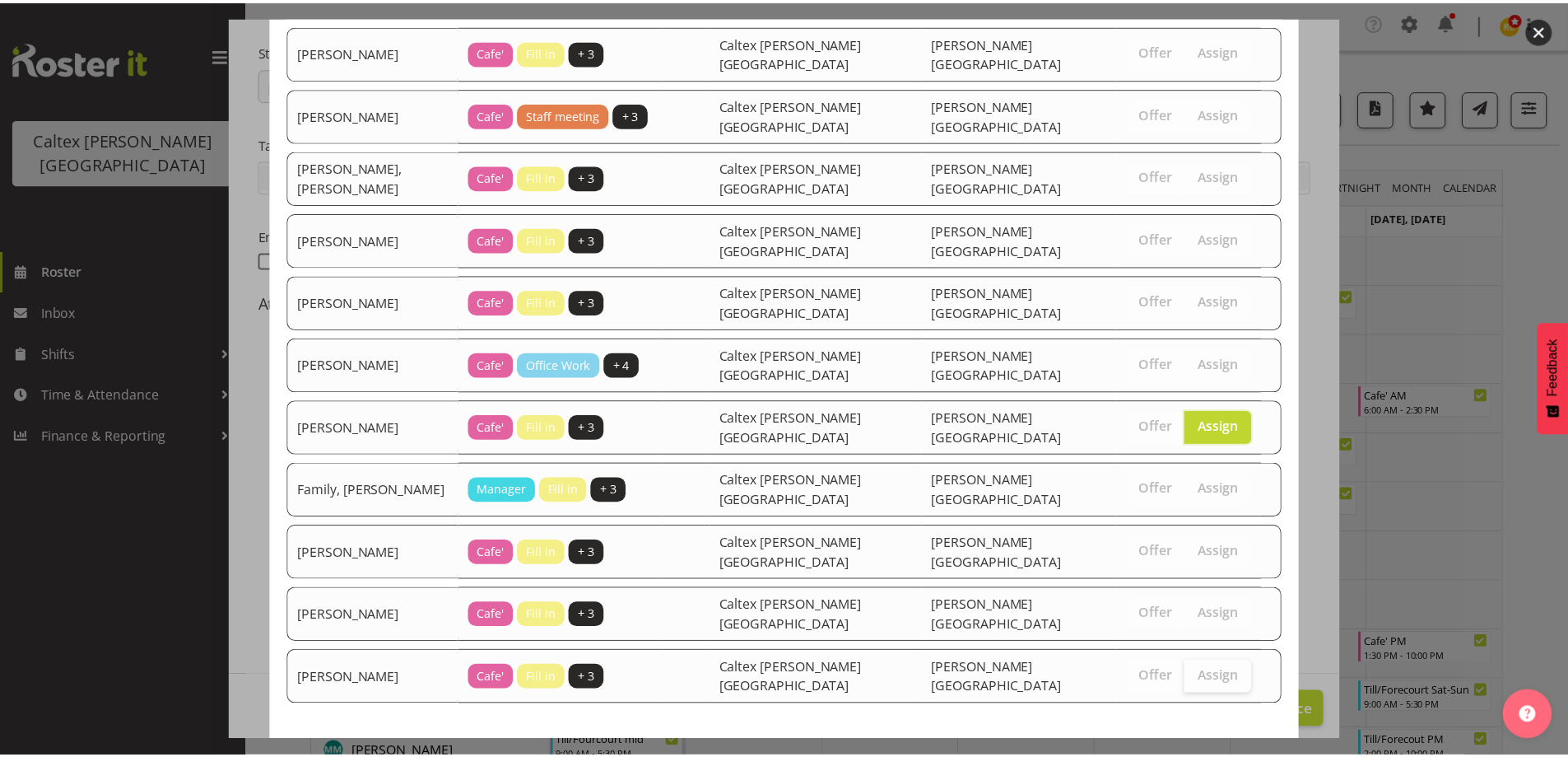
scroll to position [231, 0]
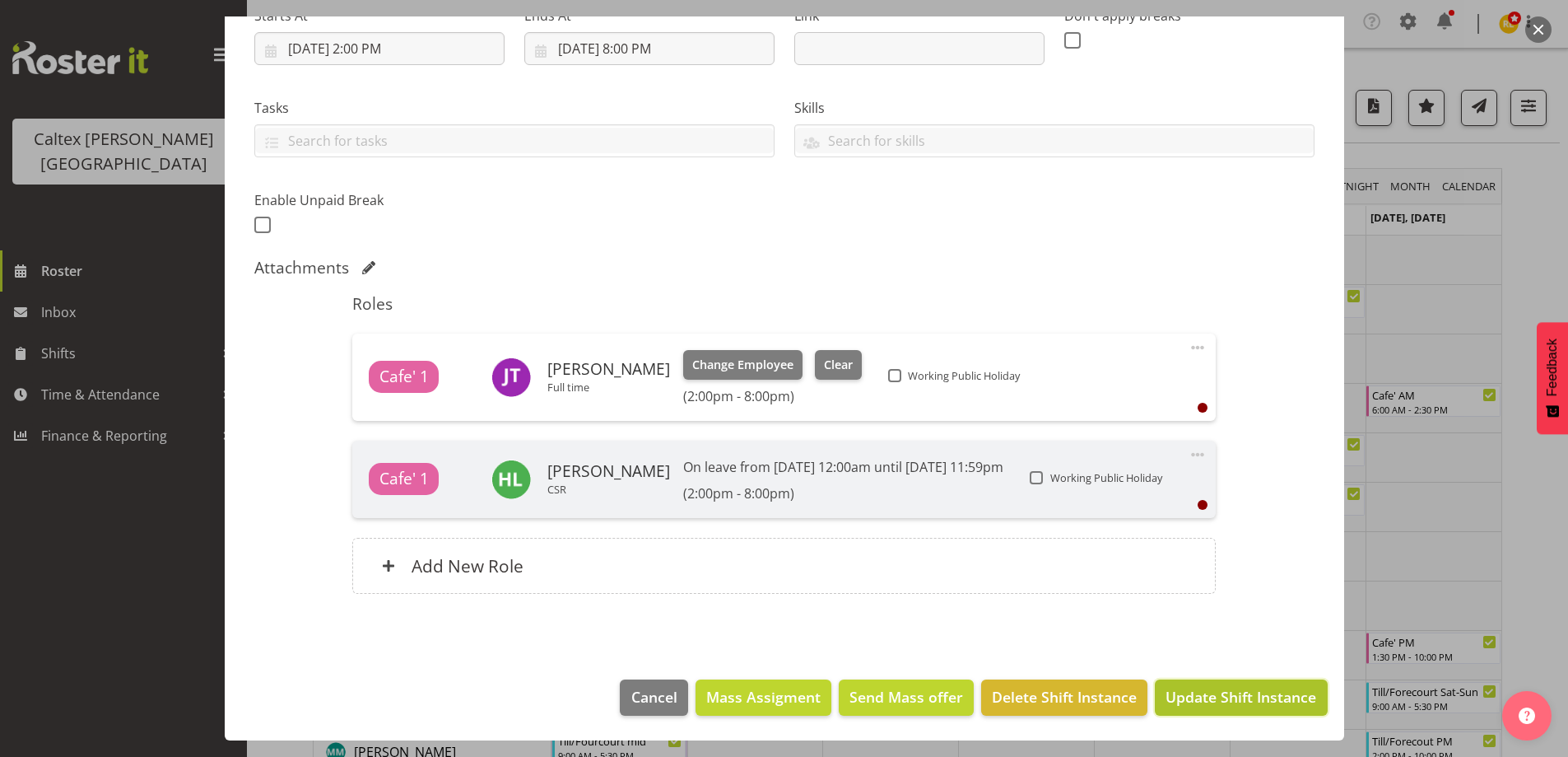
click at [1230, 710] on button "Update Shift Instance" at bounding box center [1240, 698] width 172 height 36
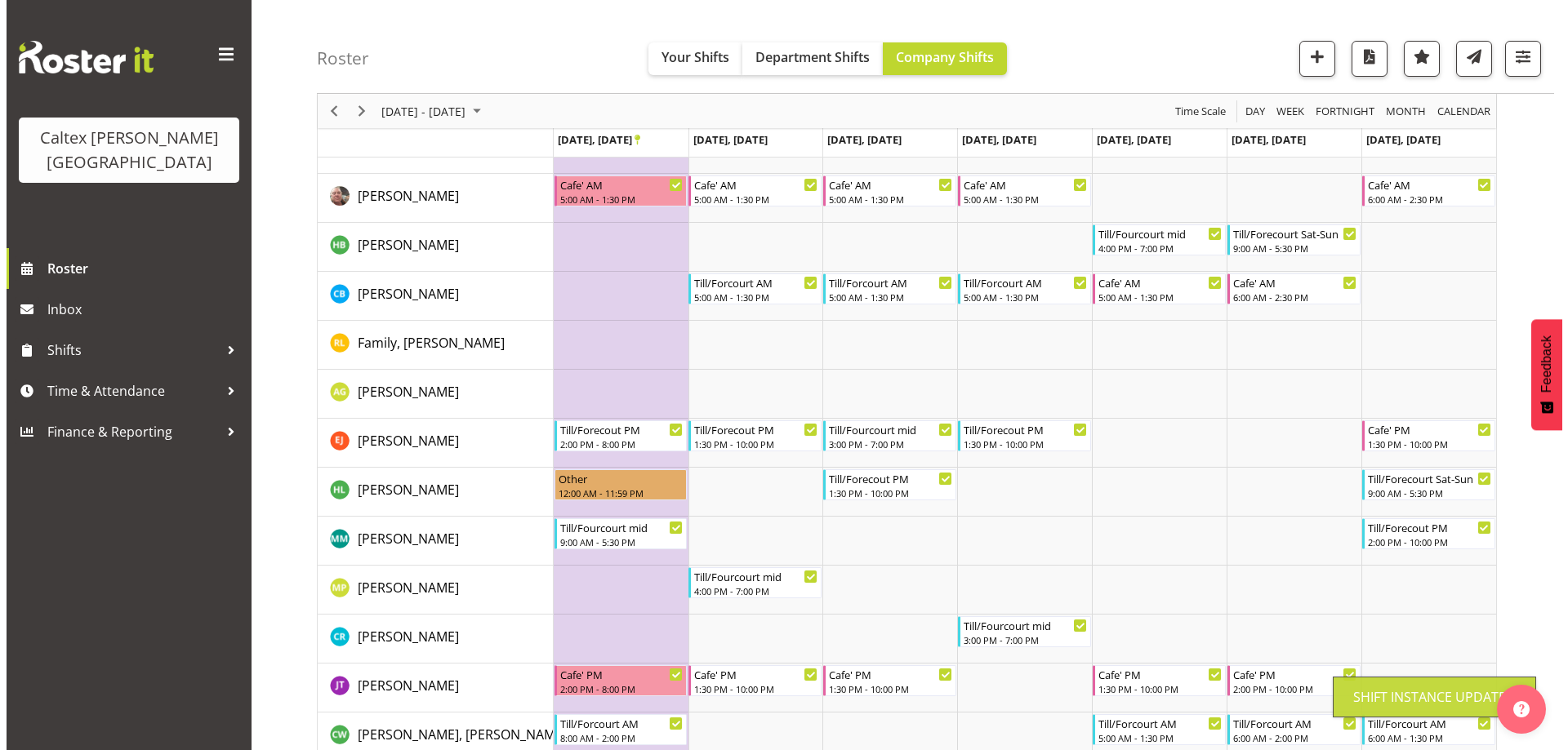
scroll to position [231, 0]
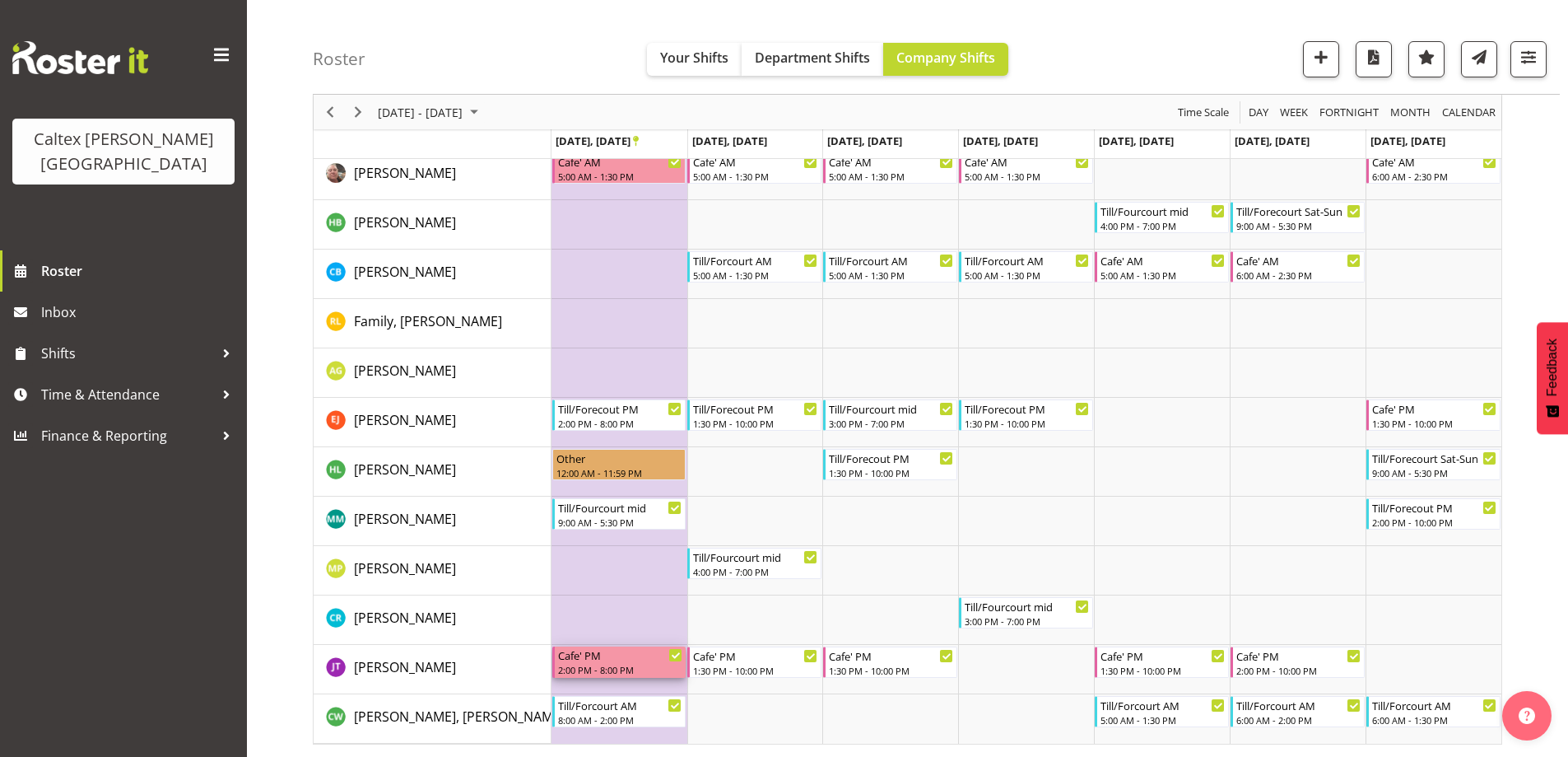
click at [617, 655] on div "Cafe' PM" at bounding box center [621, 654] width 125 height 16
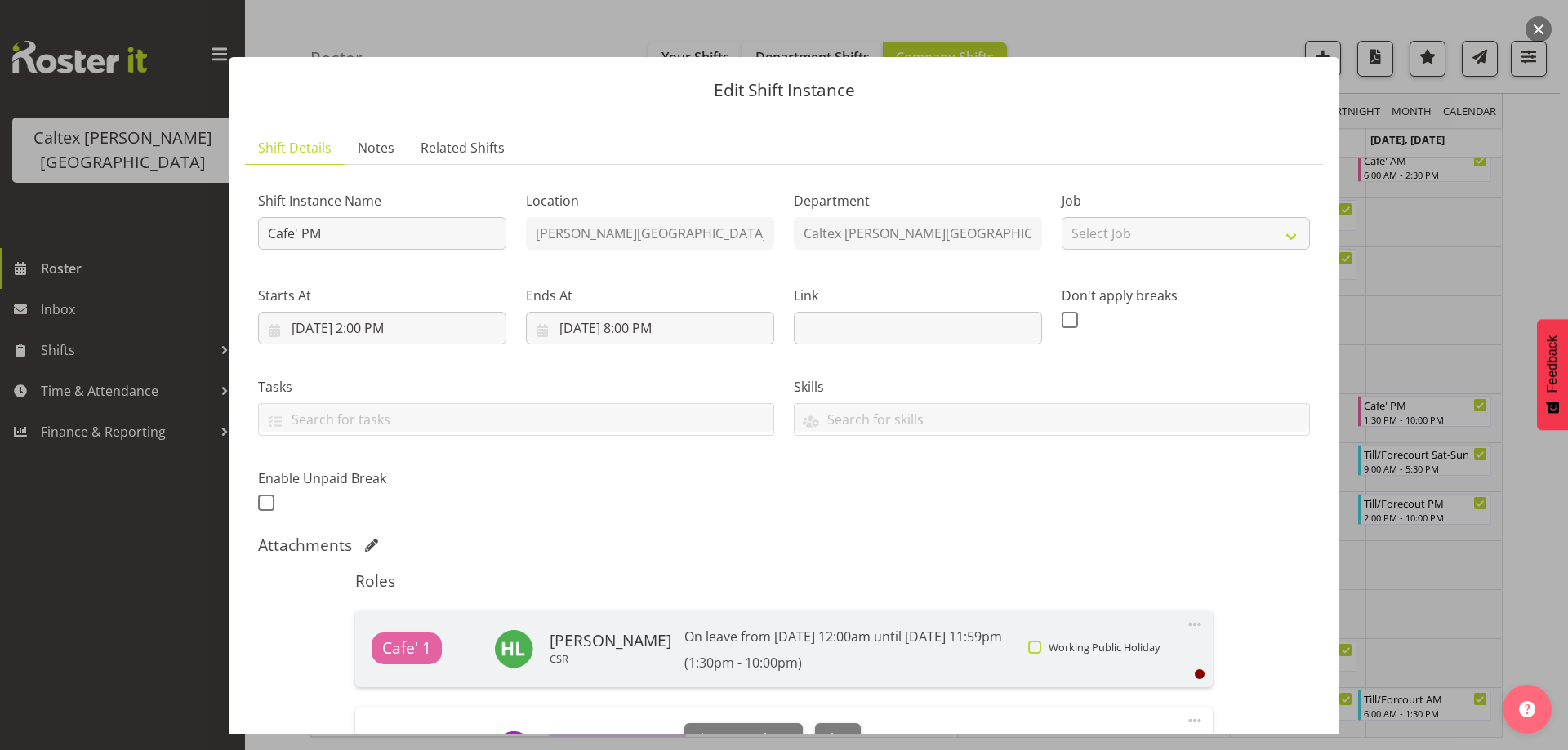
click at [1040, 647] on span at bounding box center [1035, 646] width 13 height 13
click at [1039, 647] on input "Working Public Holiday" at bounding box center [1034, 646] width 11 height 11
checkbox input "true"
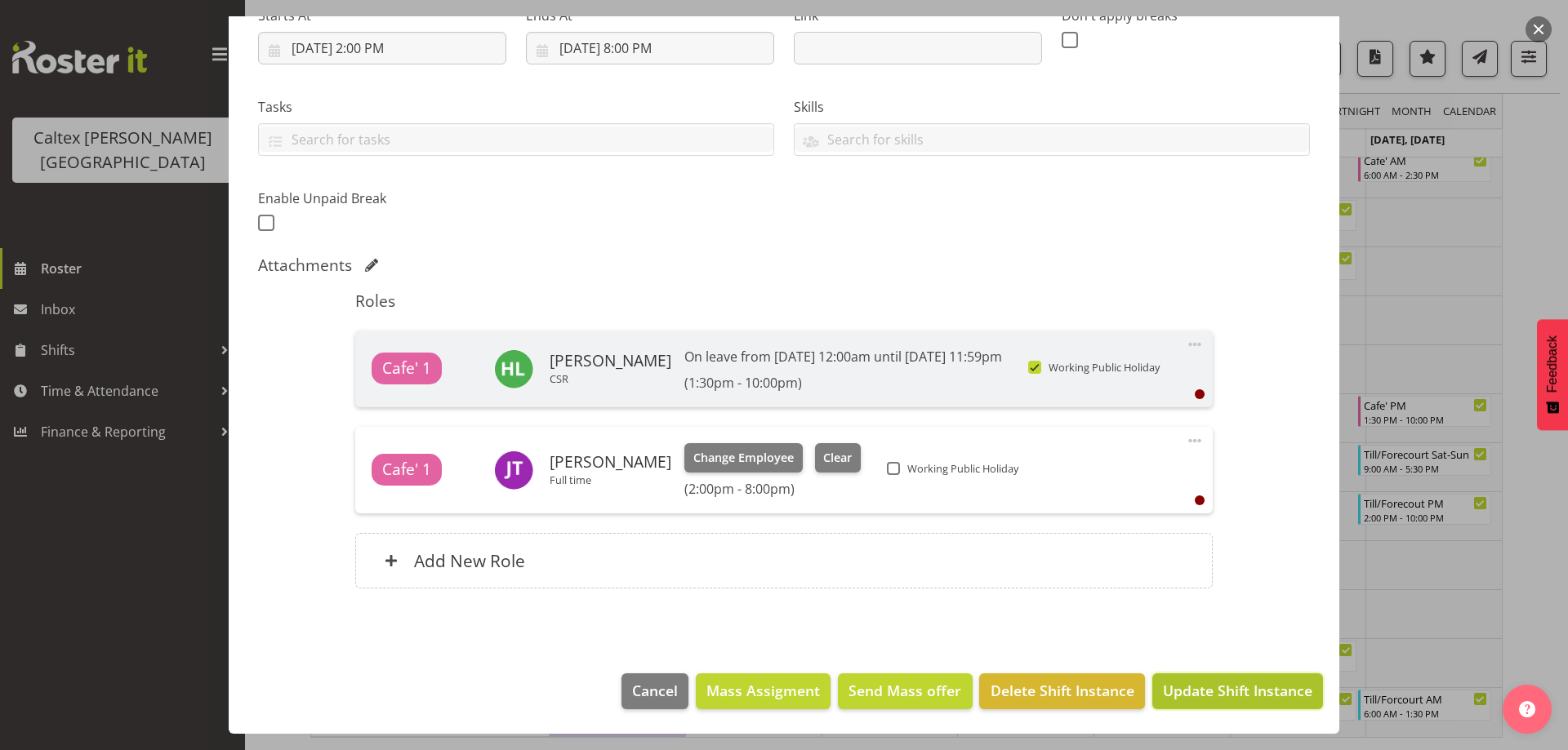
drag, startPoint x: 1211, startPoint y: 696, endPoint x: 1206, endPoint y: 681, distance: 15.8
click at [1211, 695] on span "Update Shift Instance" at bounding box center [1237, 690] width 149 height 21
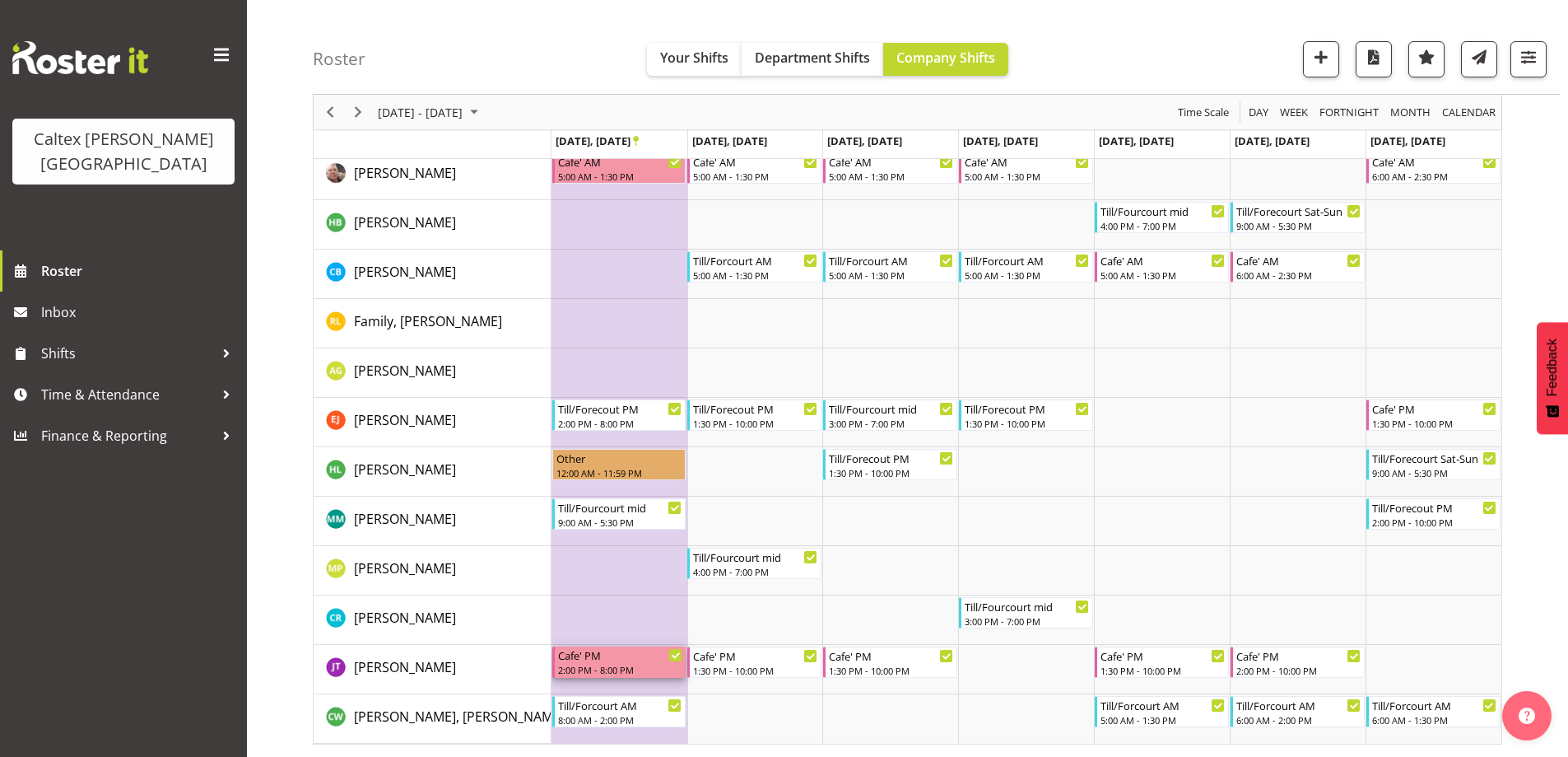
click at [648, 665] on div "2:00 PM - 8:00 PM" at bounding box center [621, 670] width 125 height 14
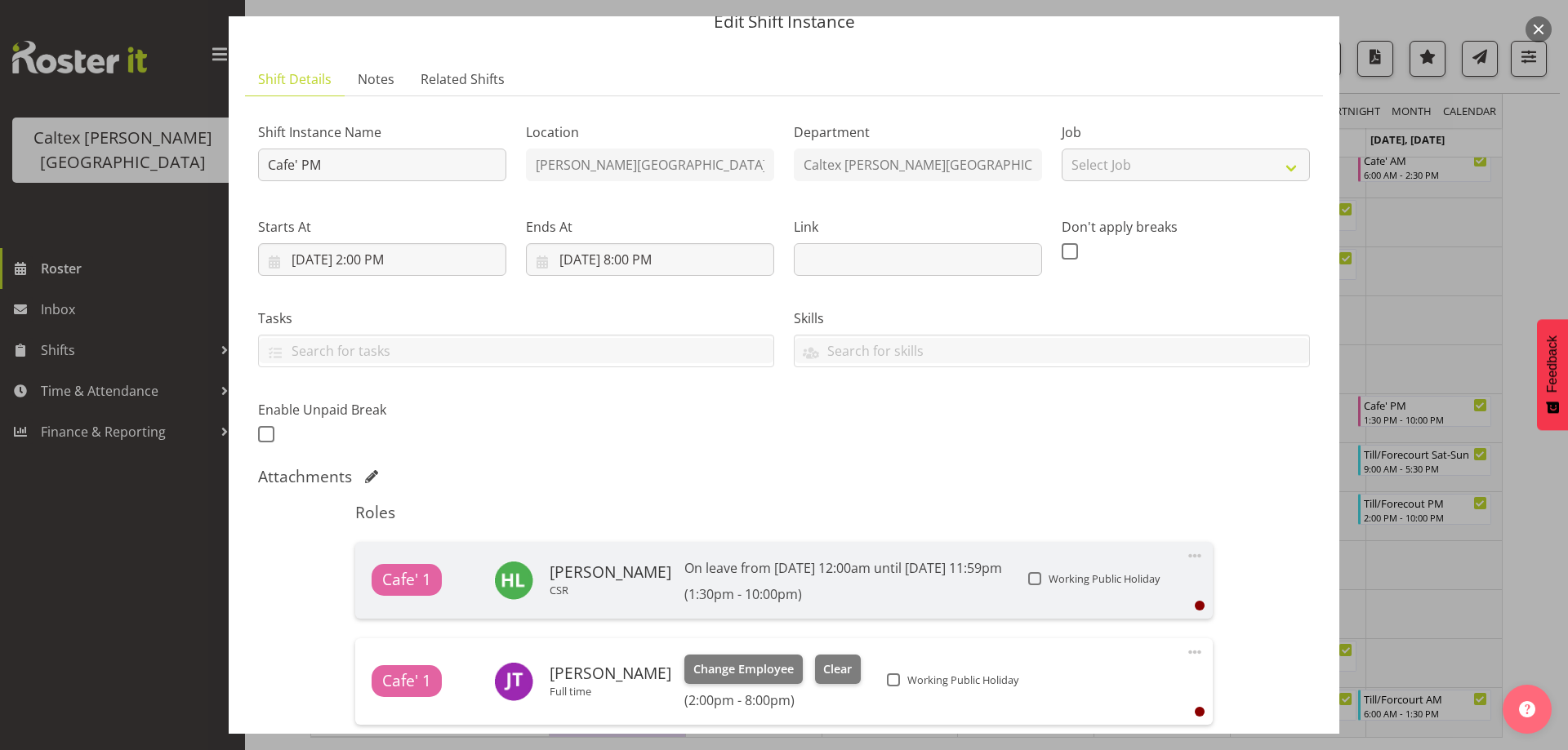
scroll to position [163, 0]
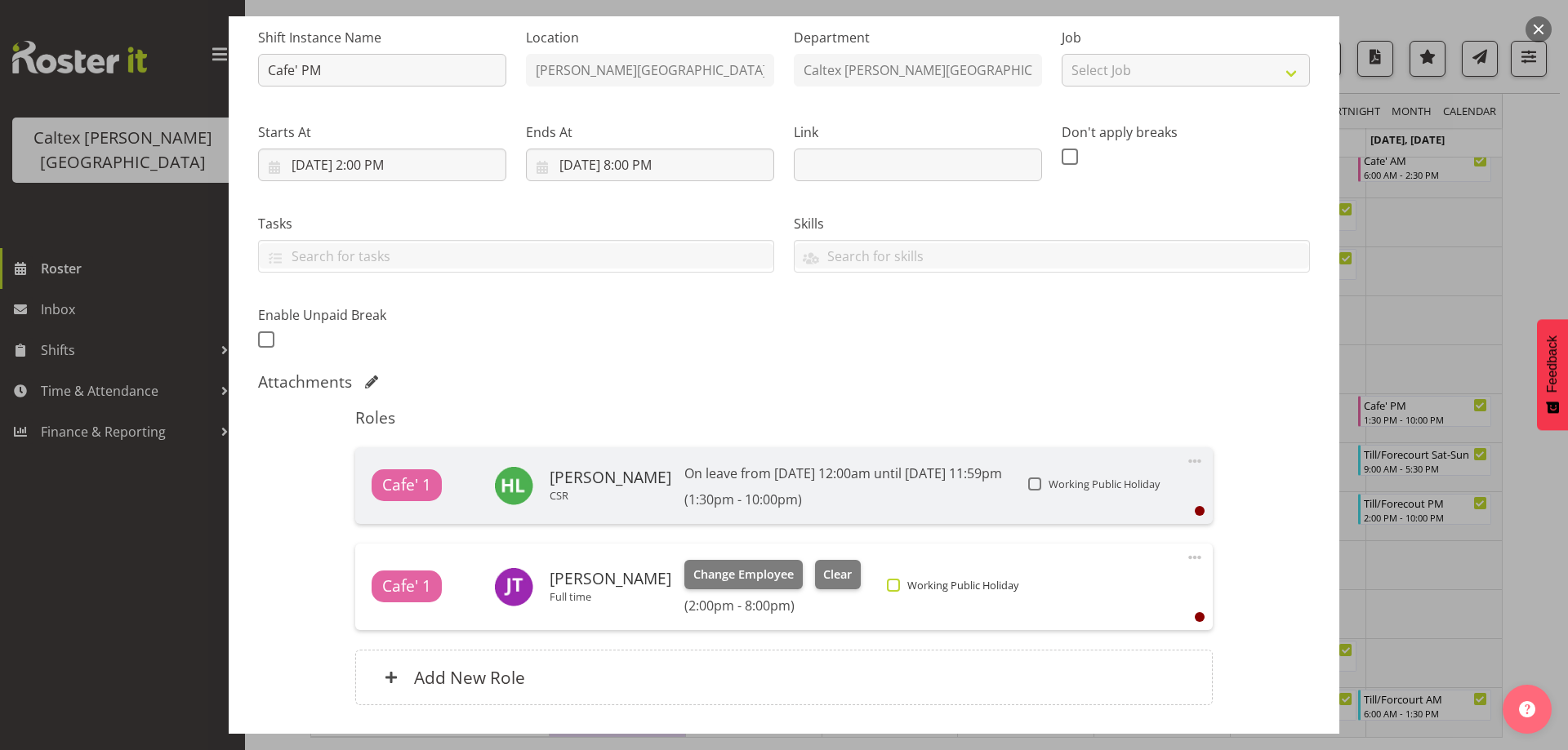
click at [900, 588] on span at bounding box center [893, 585] width 13 height 13
click at [897, 588] on input "Working Public Holiday" at bounding box center [893, 585] width 11 height 11
checkbox input "true"
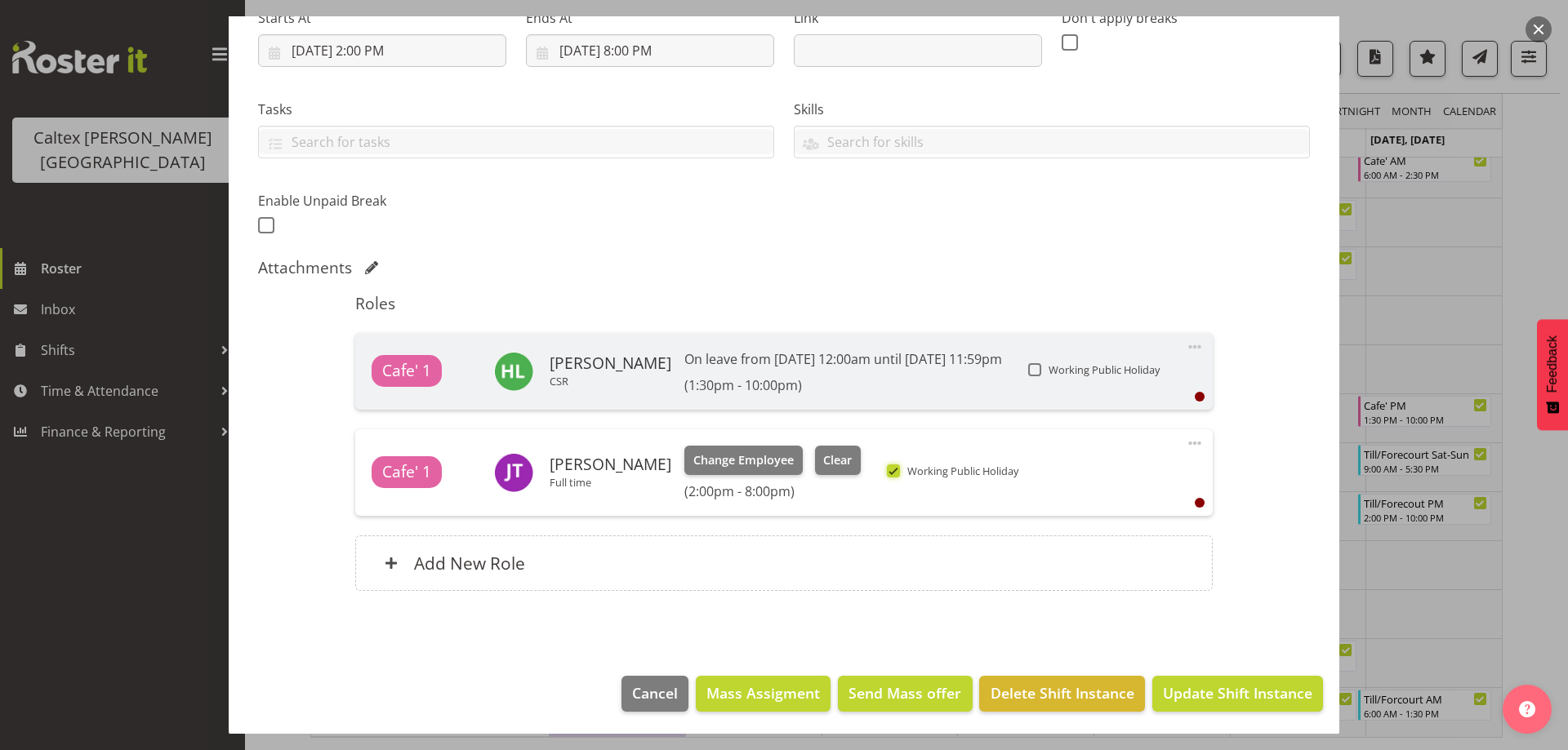
scroll to position [279, 0]
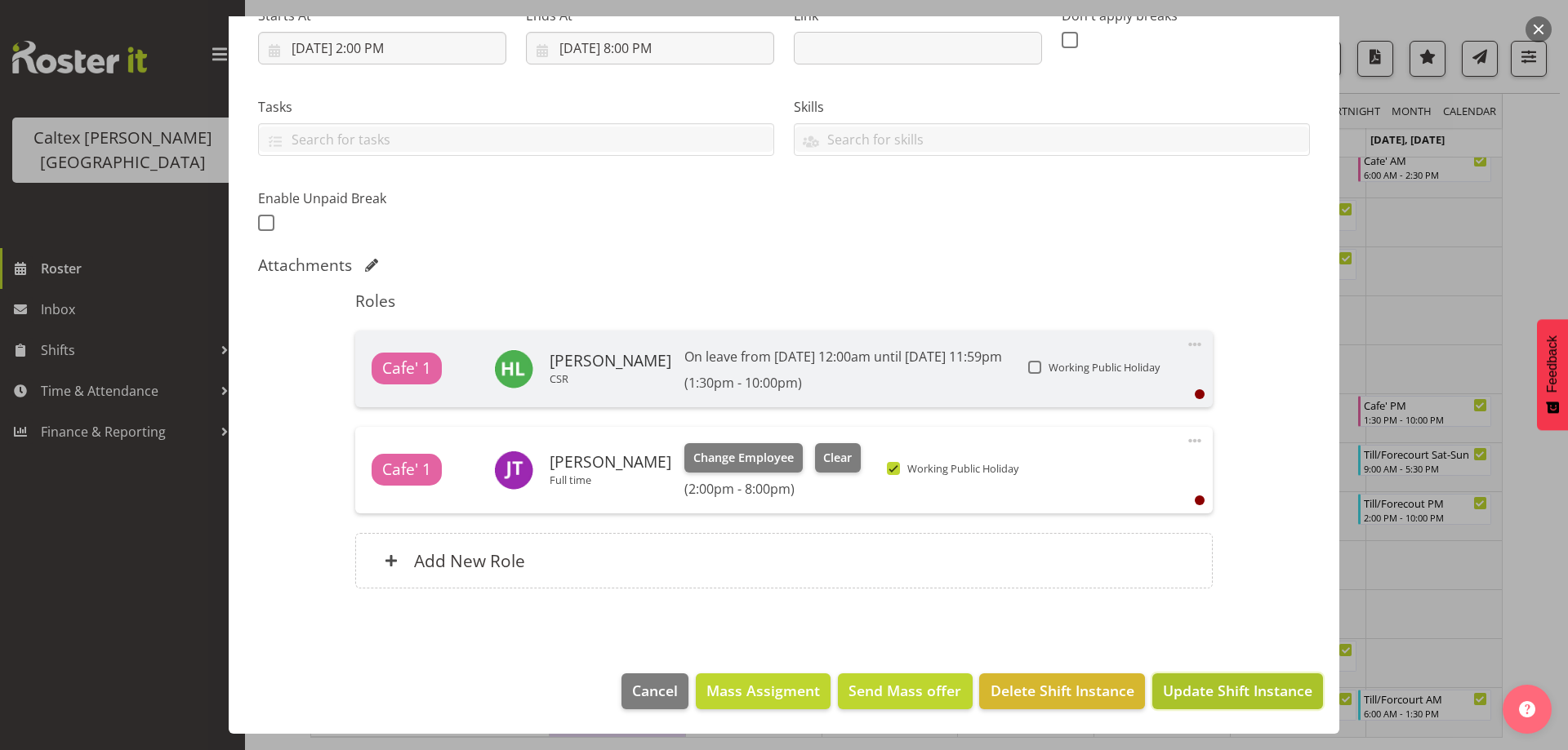
click at [1223, 682] on span "Update Shift Instance" at bounding box center [1237, 690] width 149 height 21
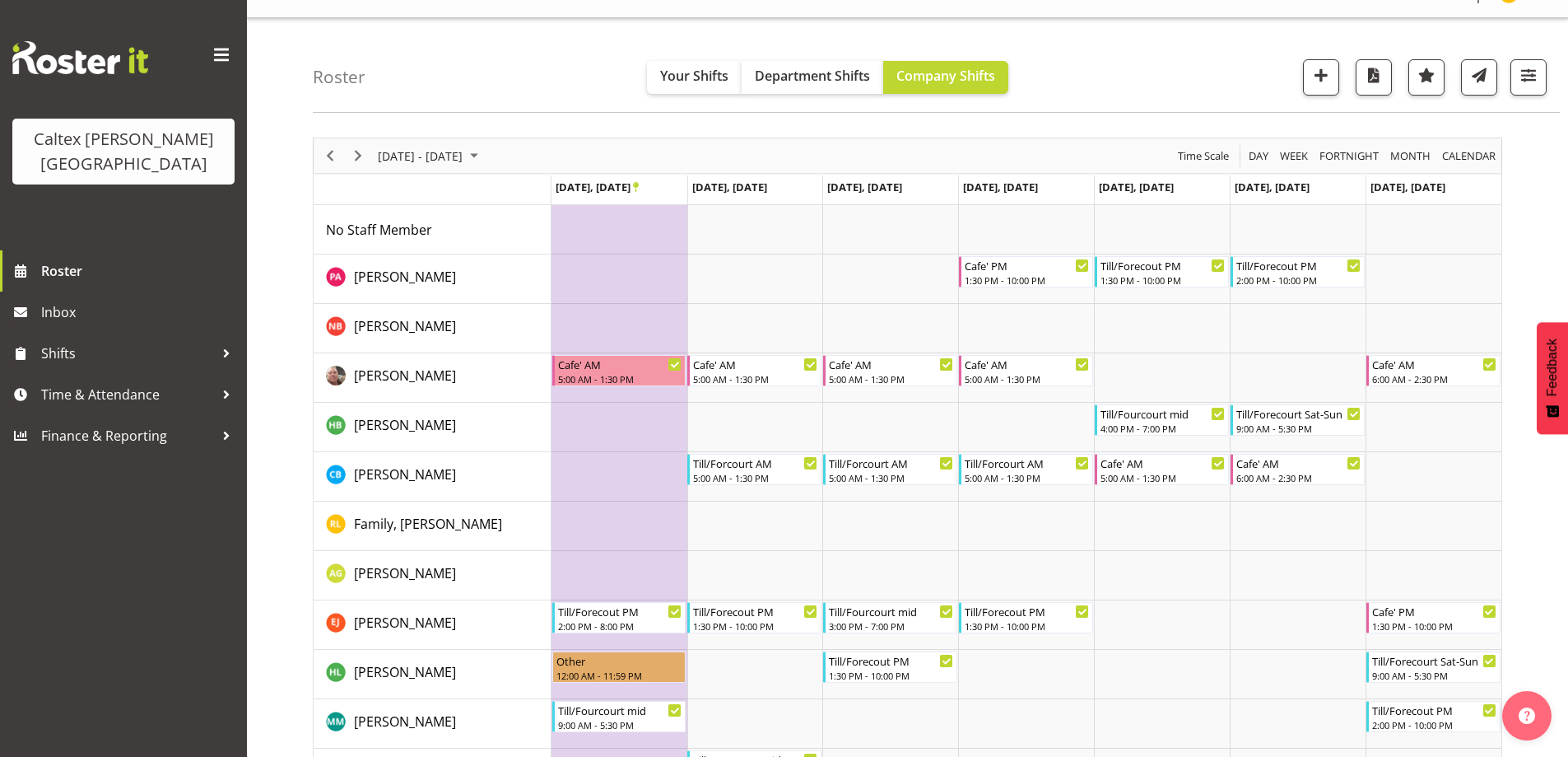
scroll to position [0, 0]
